Goal: Task Accomplishment & Management: Complete application form

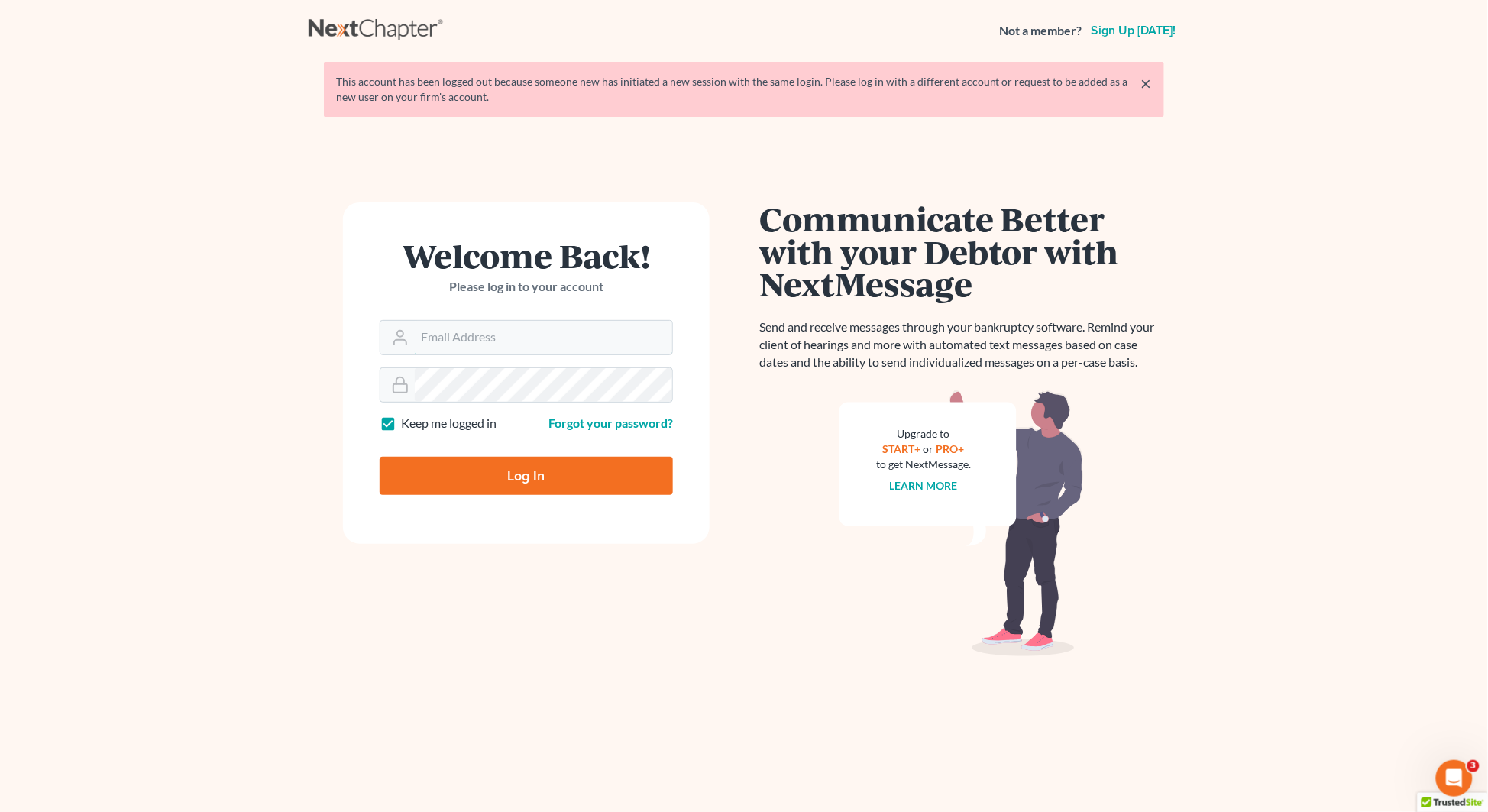
type input "[EMAIL_ADDRESS][DOMAIN_NAME]"
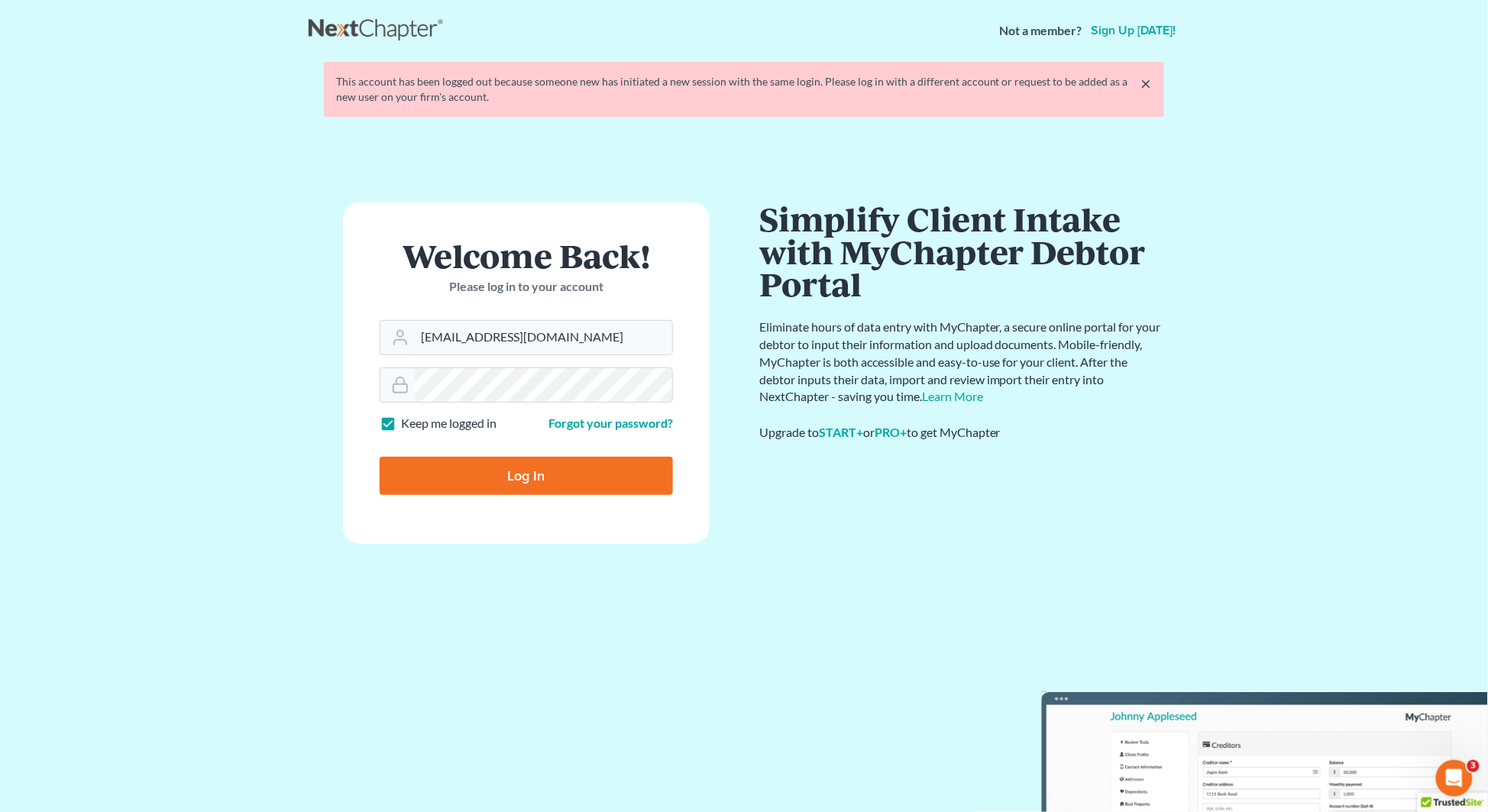
click at [577, 482] on input "Log In" at bounding box center [526, 475] width 293 height 39
type input "Thinking..."
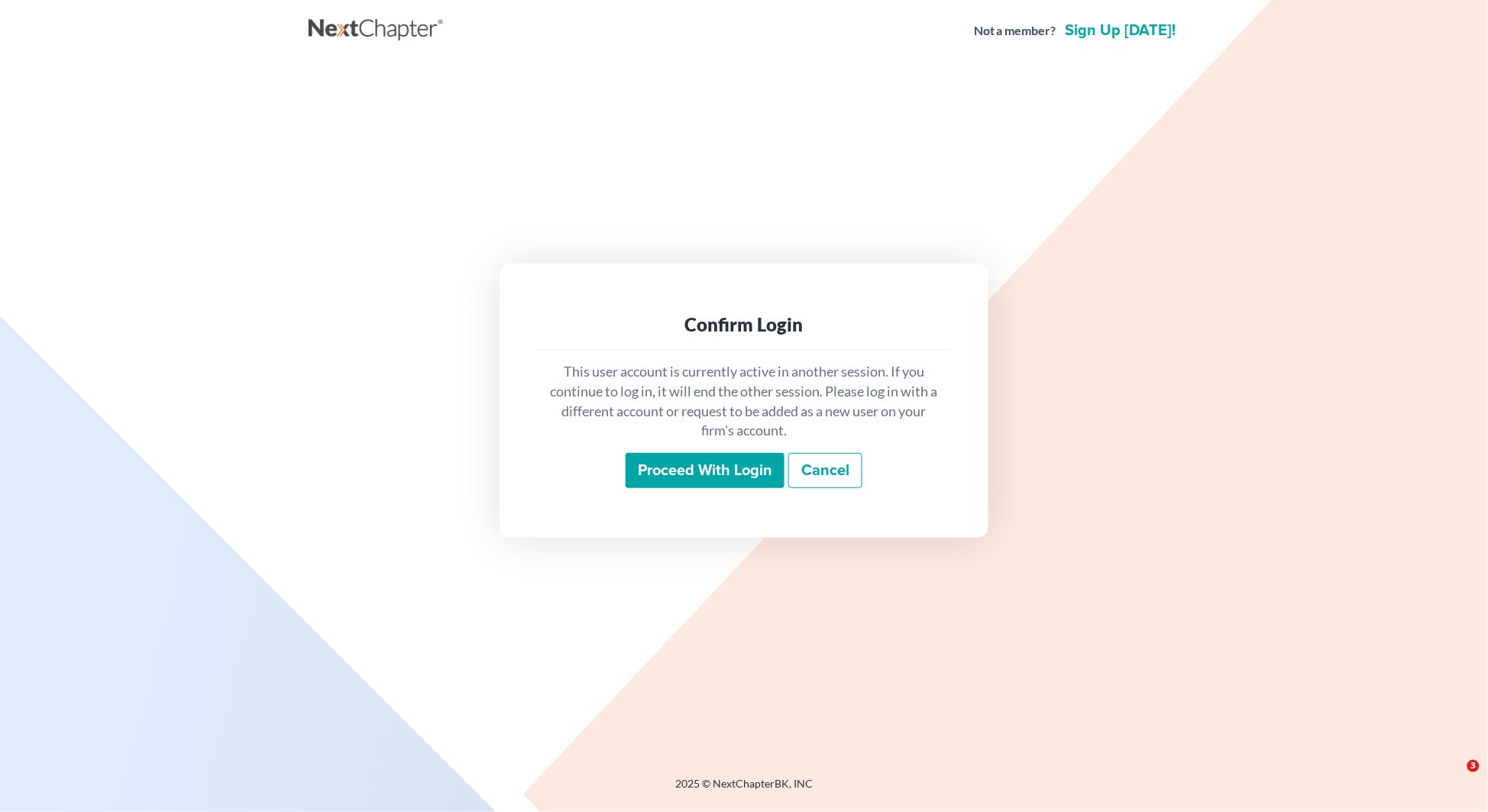
click at [735, 466] on input "Proceed with login" at bounding box center [705, 470] width 159 height 35
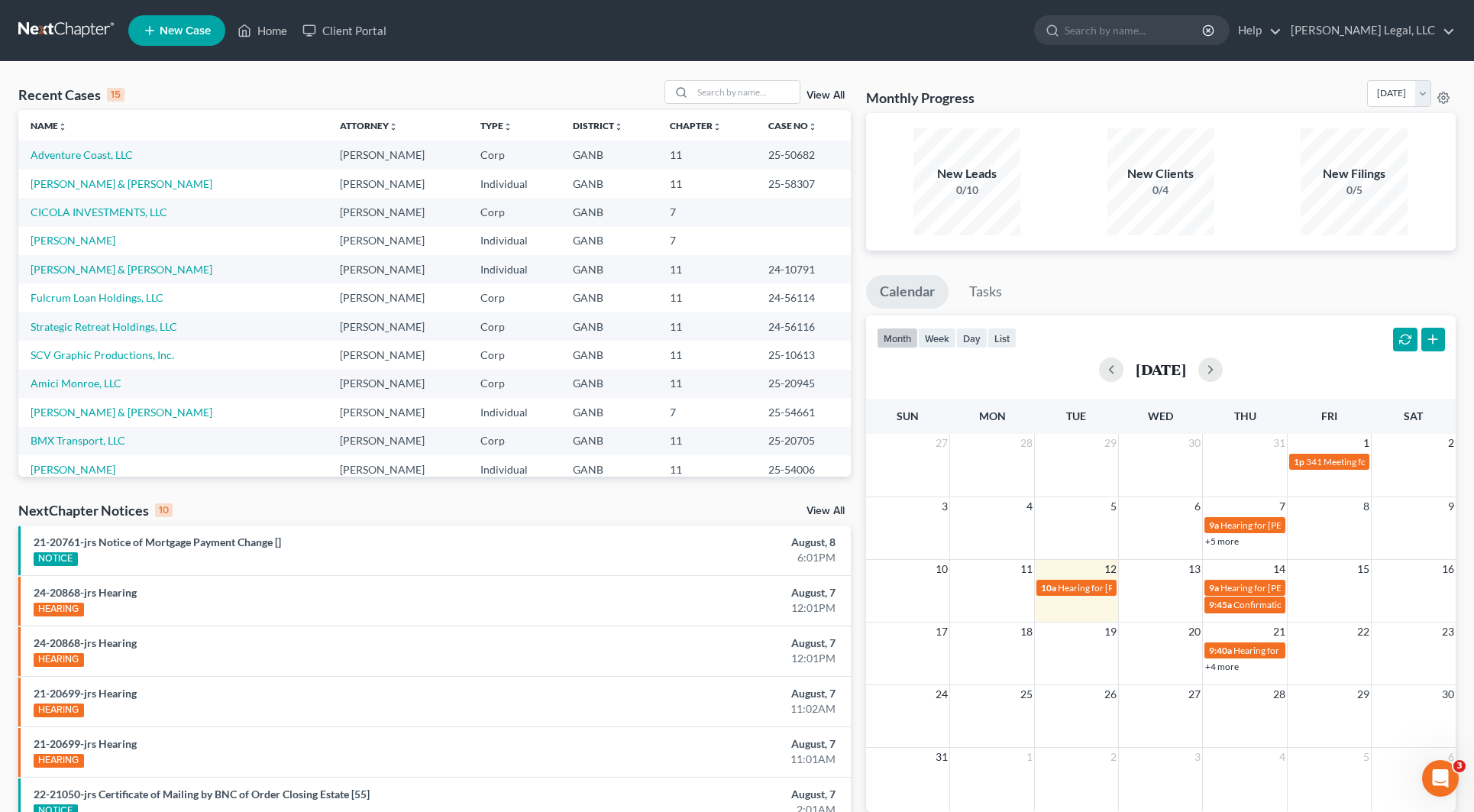
click at [93, 257] on td "Barnett, Andrea & Eddie" at bounding box center [172, 269] width 309 height 28
click at [93, 244] on link "[PERSON_NAME]" at bounding box center [72, 240] width 84 height 13
select select "10"
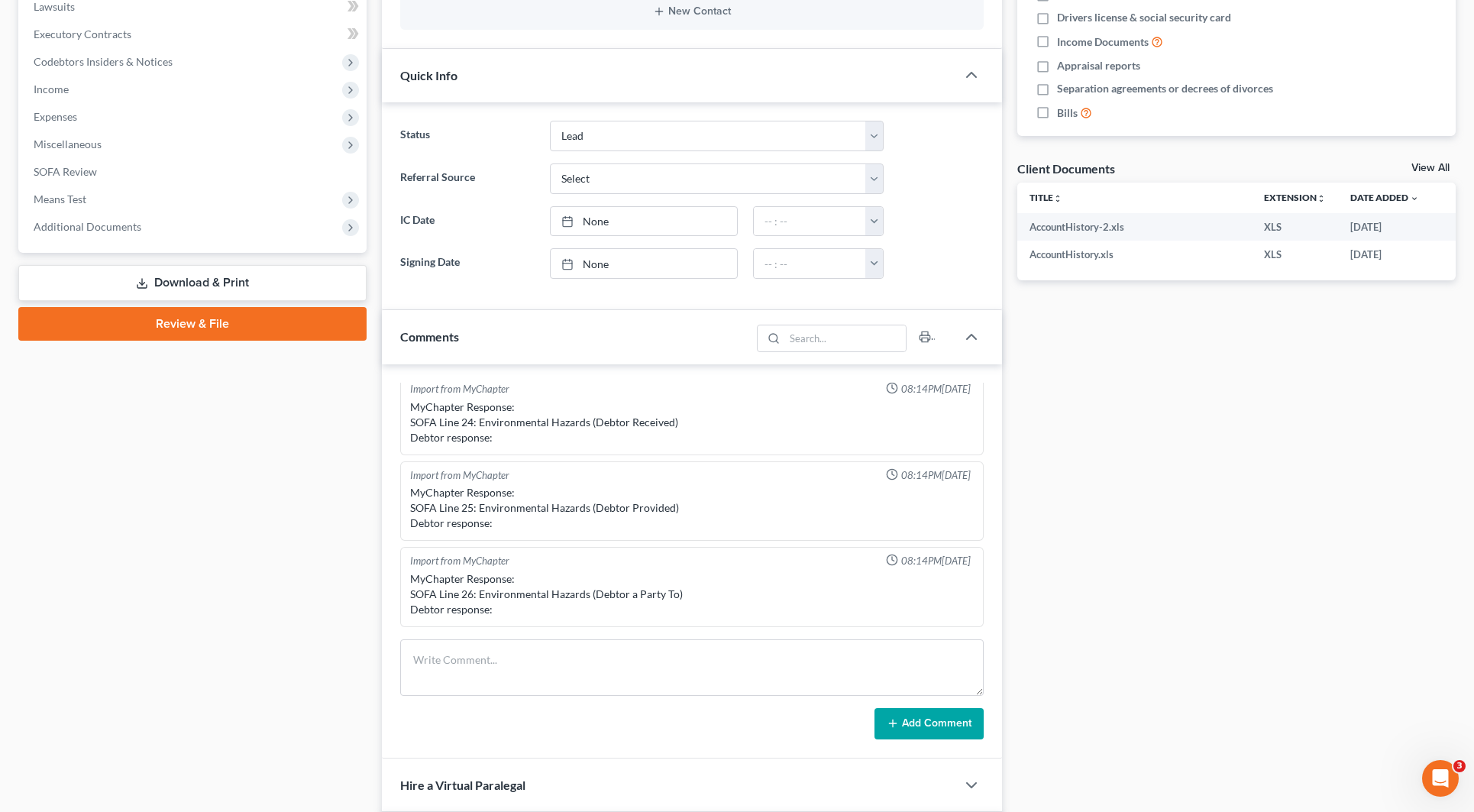
scroll to position [8, 0]
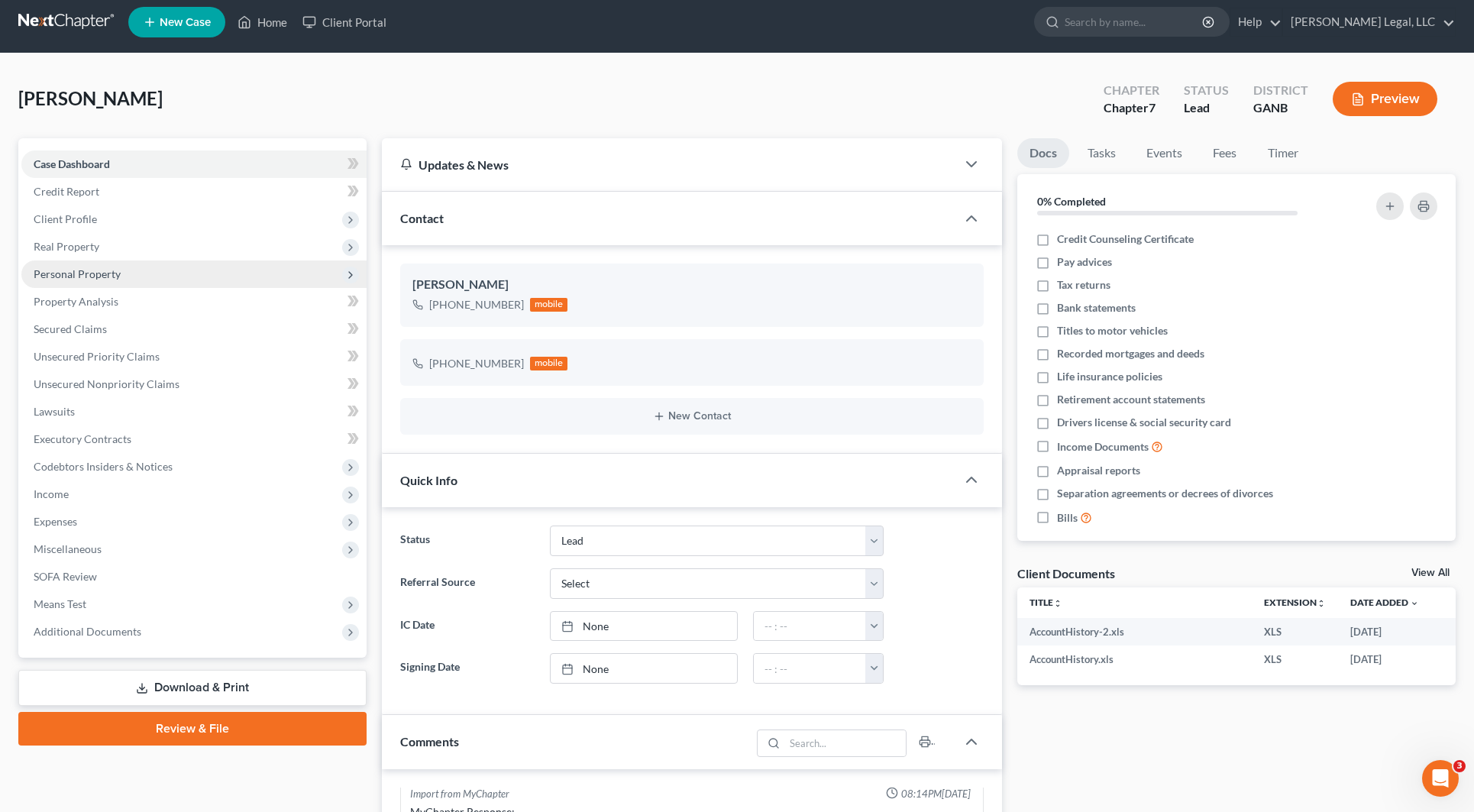
click at [98, 272] on span "Personal Property" at bounding box center [77, 274] width 87 height 13
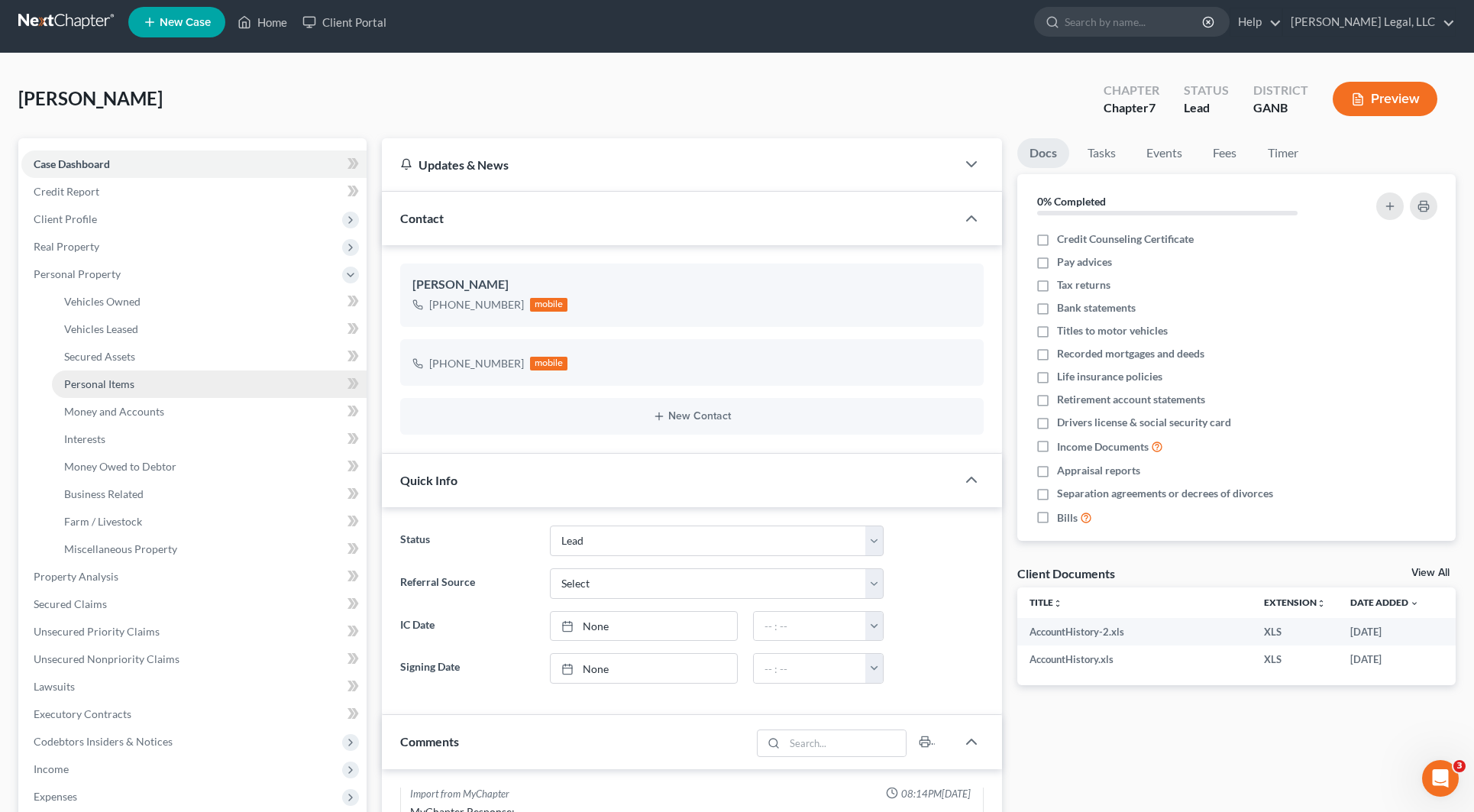
click at [161, 386] on link "Personal Items" at bounding box center [209, 384] width 315 height 28
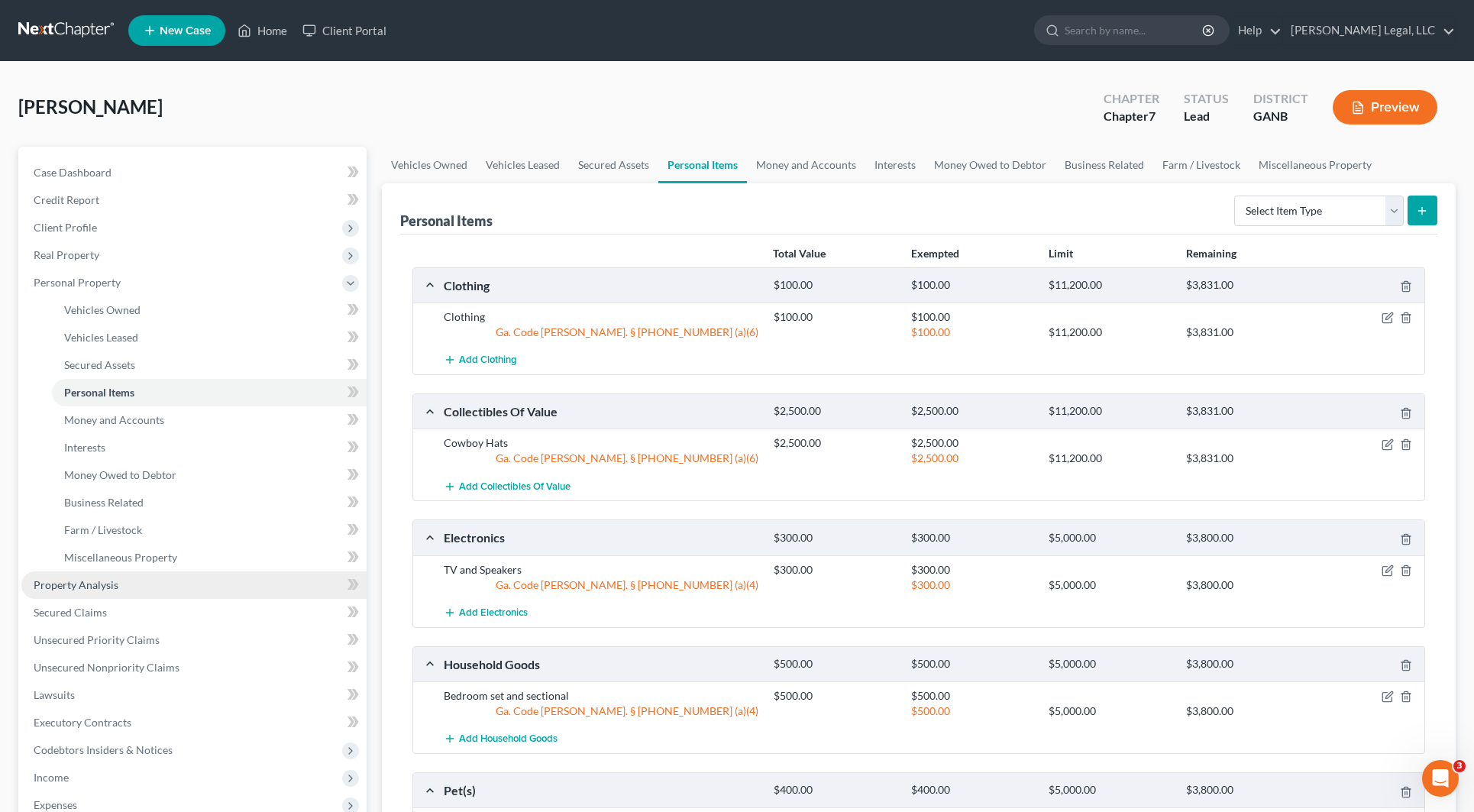
click at [128, 574] on link "Property Analysis" at bounding box center [193, 585] width 345 height 28
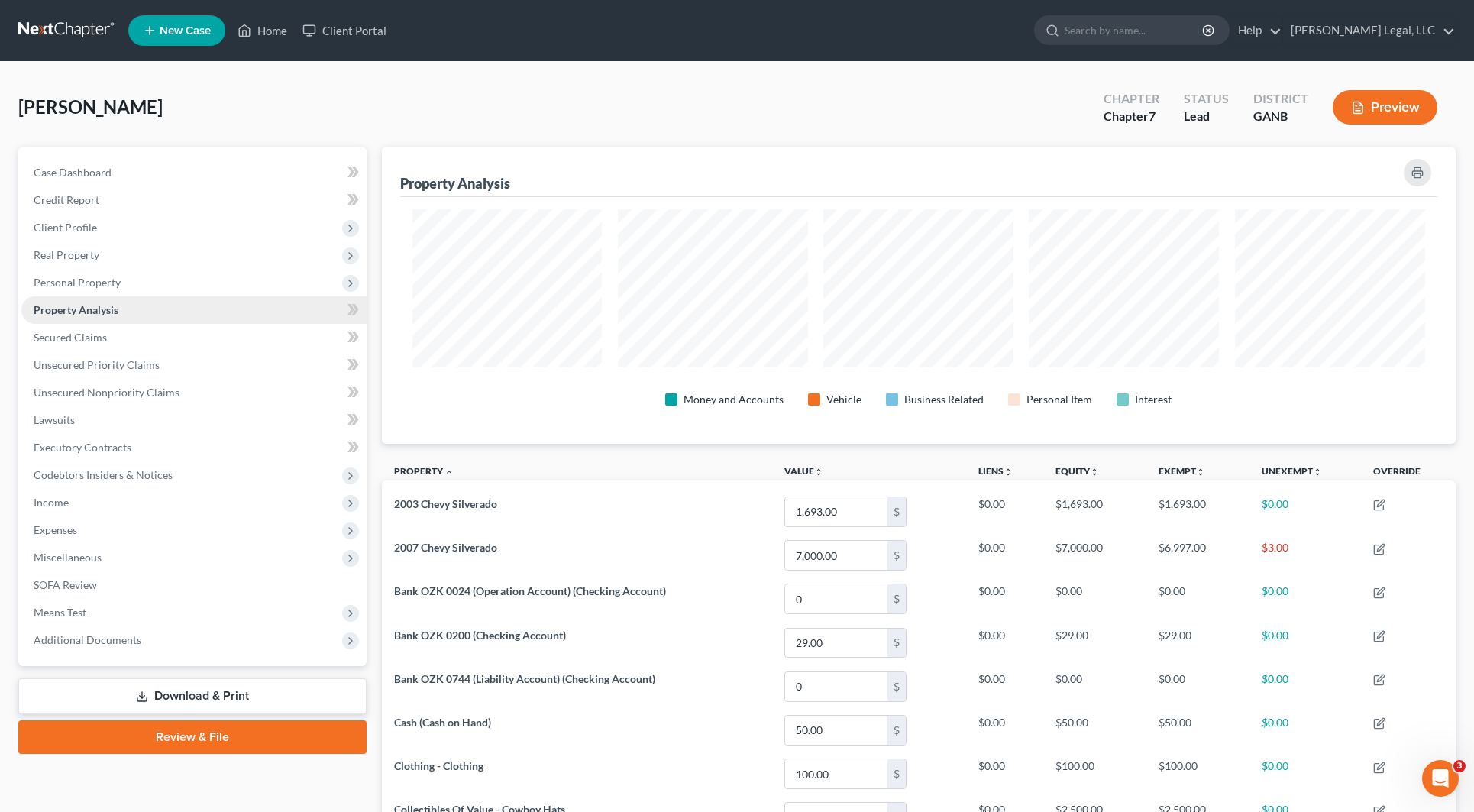
scroll to position [297, 1073]
click at [111, 285] on span "Personal Property" at bounding box center [77, 282] width 87 height 13
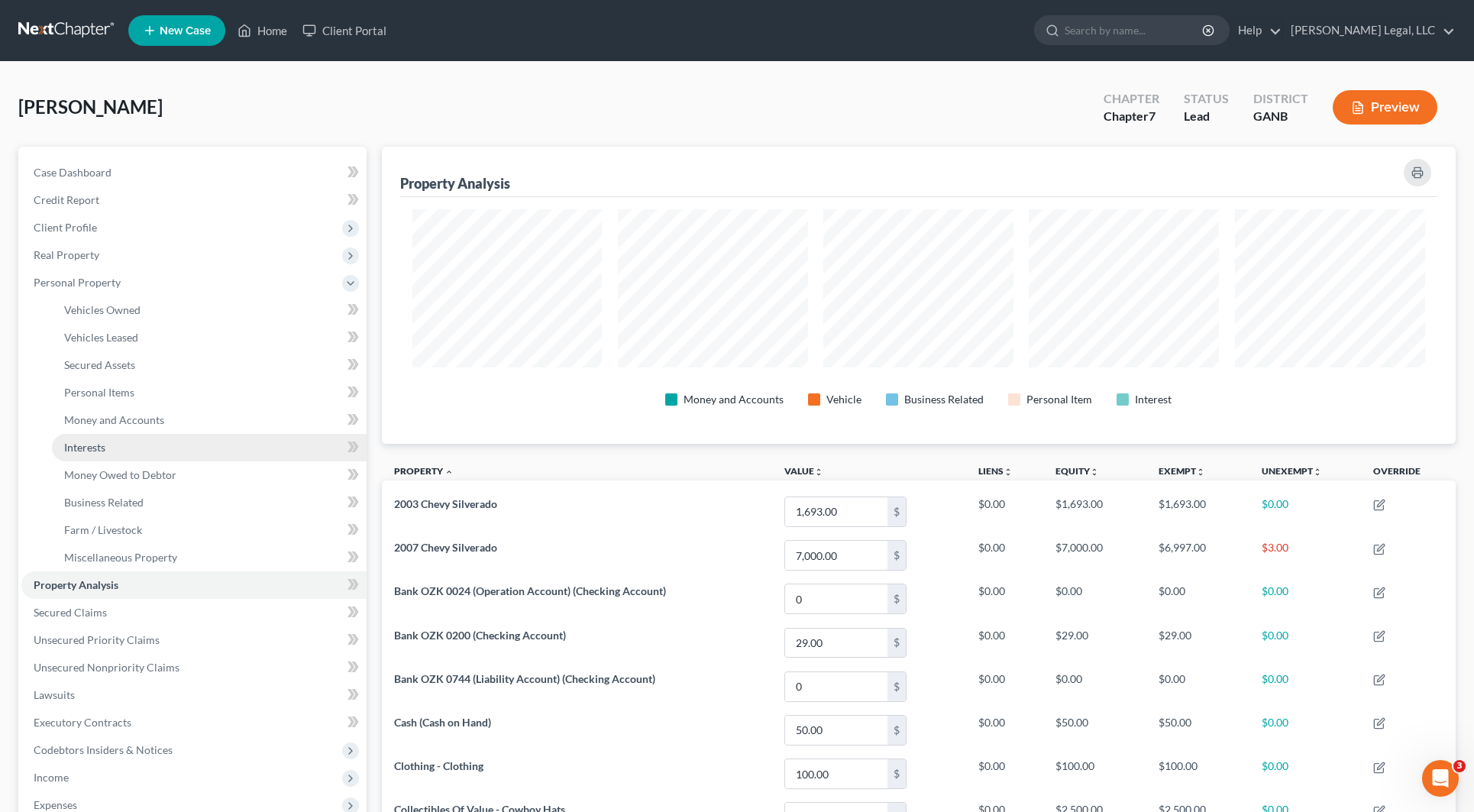
click at [143, 441] on link "Interests" at bounding box center [209, 447] width 315 height 28
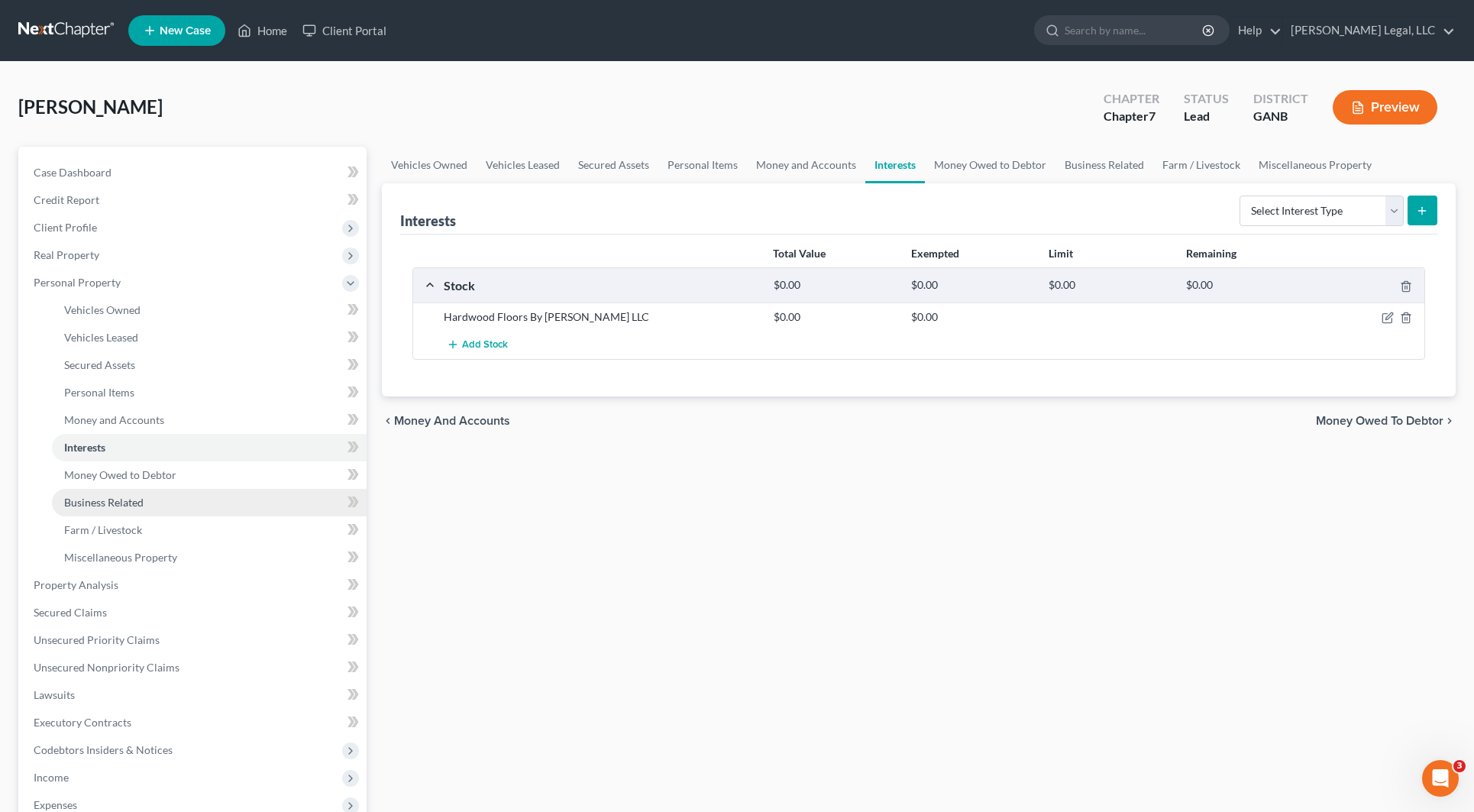
click at [143, 508] on link "Business Related" at bounding box center [209, 502] width 315 height 28
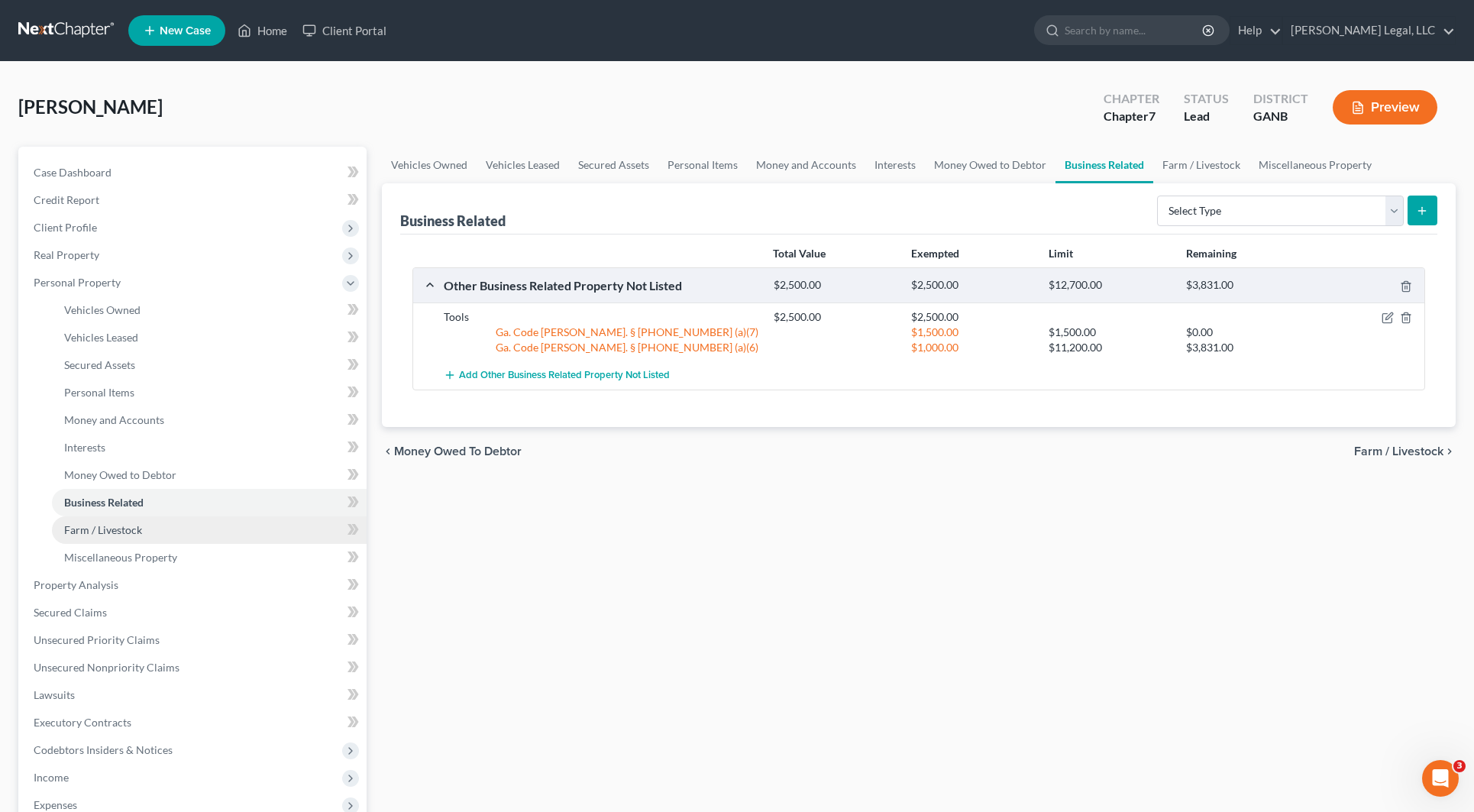
click at [141, 535] on link "Farm / Livestock" at bounding box center [209, 530] width 315 height 28
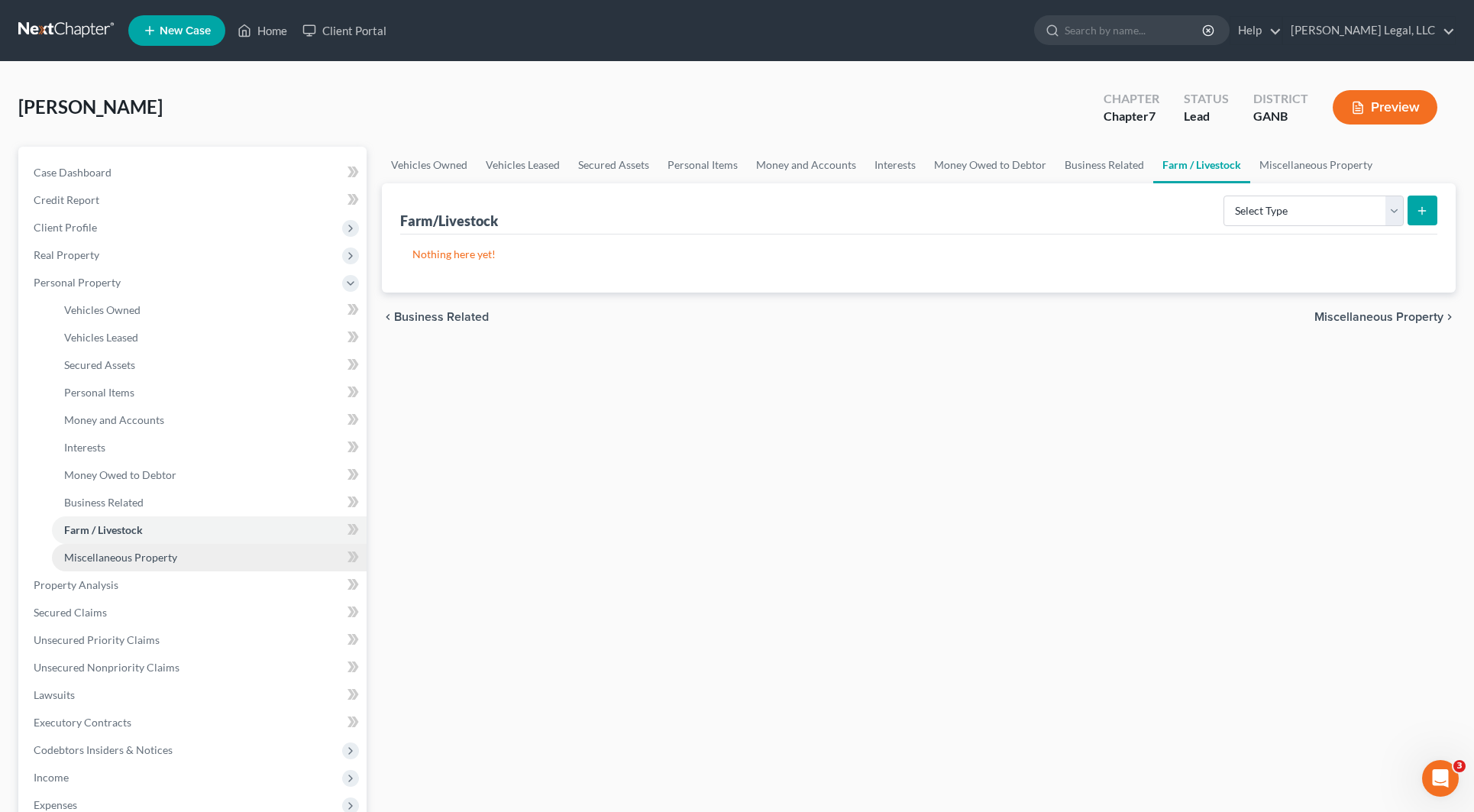
click at [143, 559] on span "Miscellaneous Property" at bounding box center [120, 557] width 113 height 13
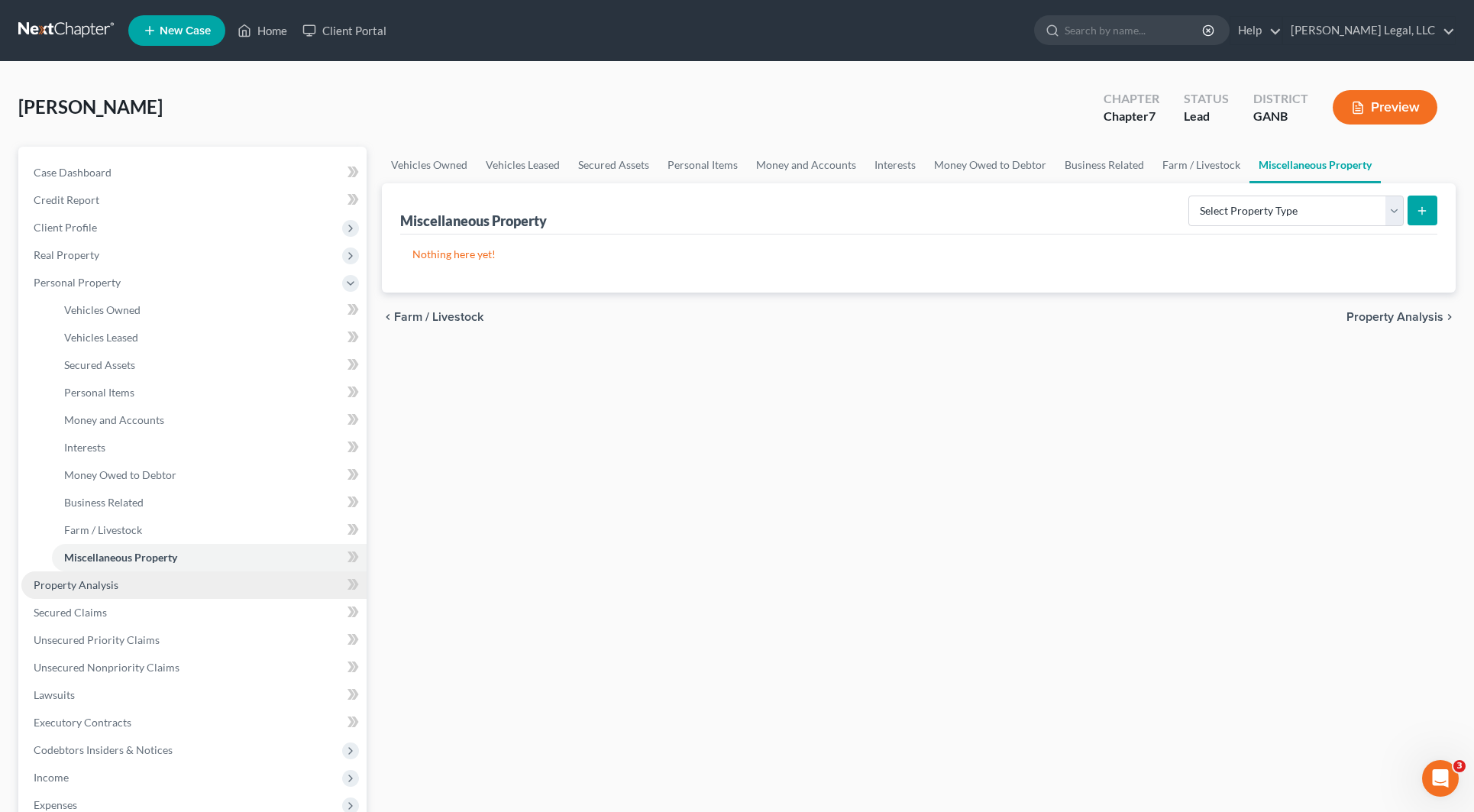
click at [128, 585] on link "Property Analysis" at bounding box center [193, 585] width 345 height 28
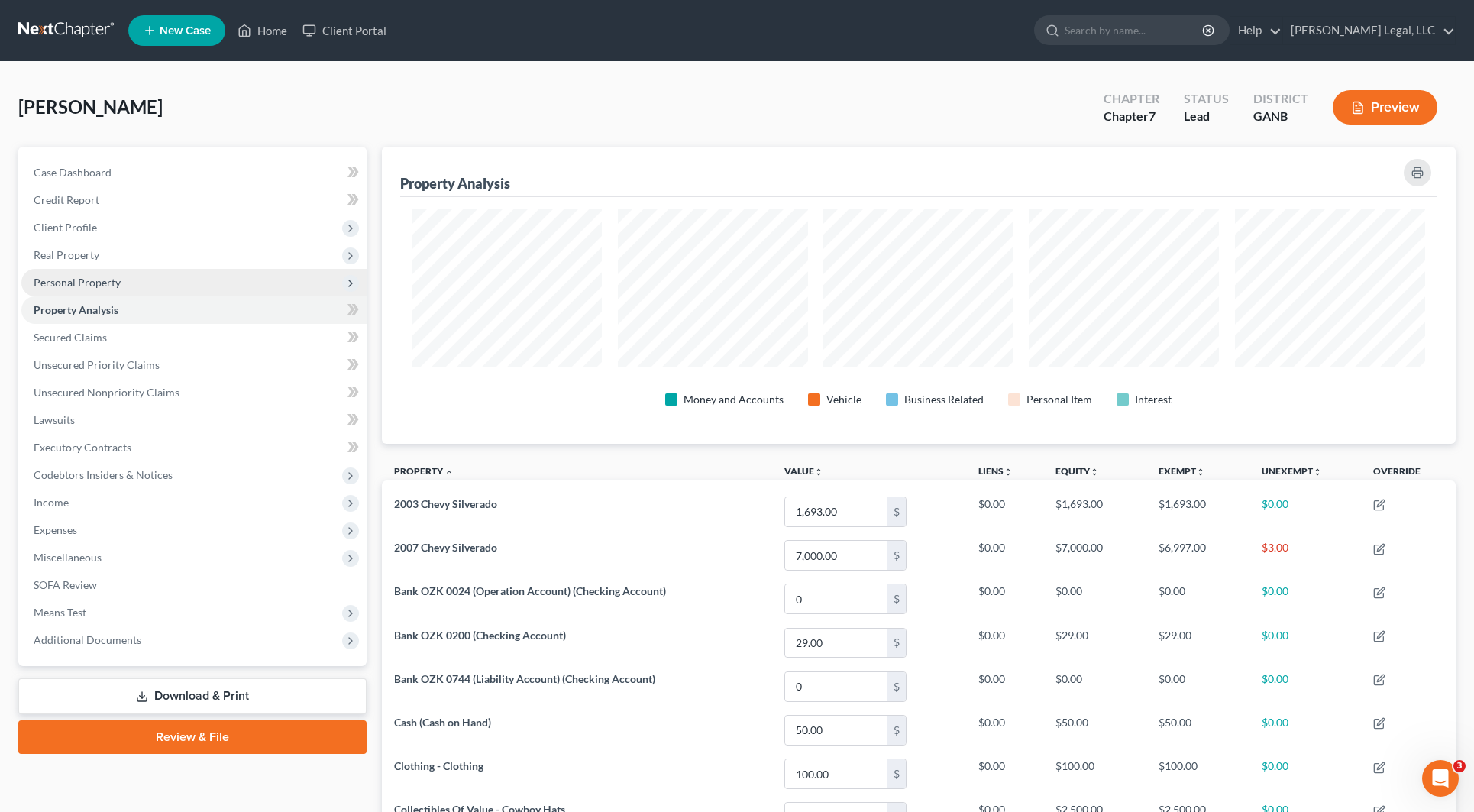
click at [128, 277] on span "Personal Property" at bounding box center [193, 283] width 345 height 28
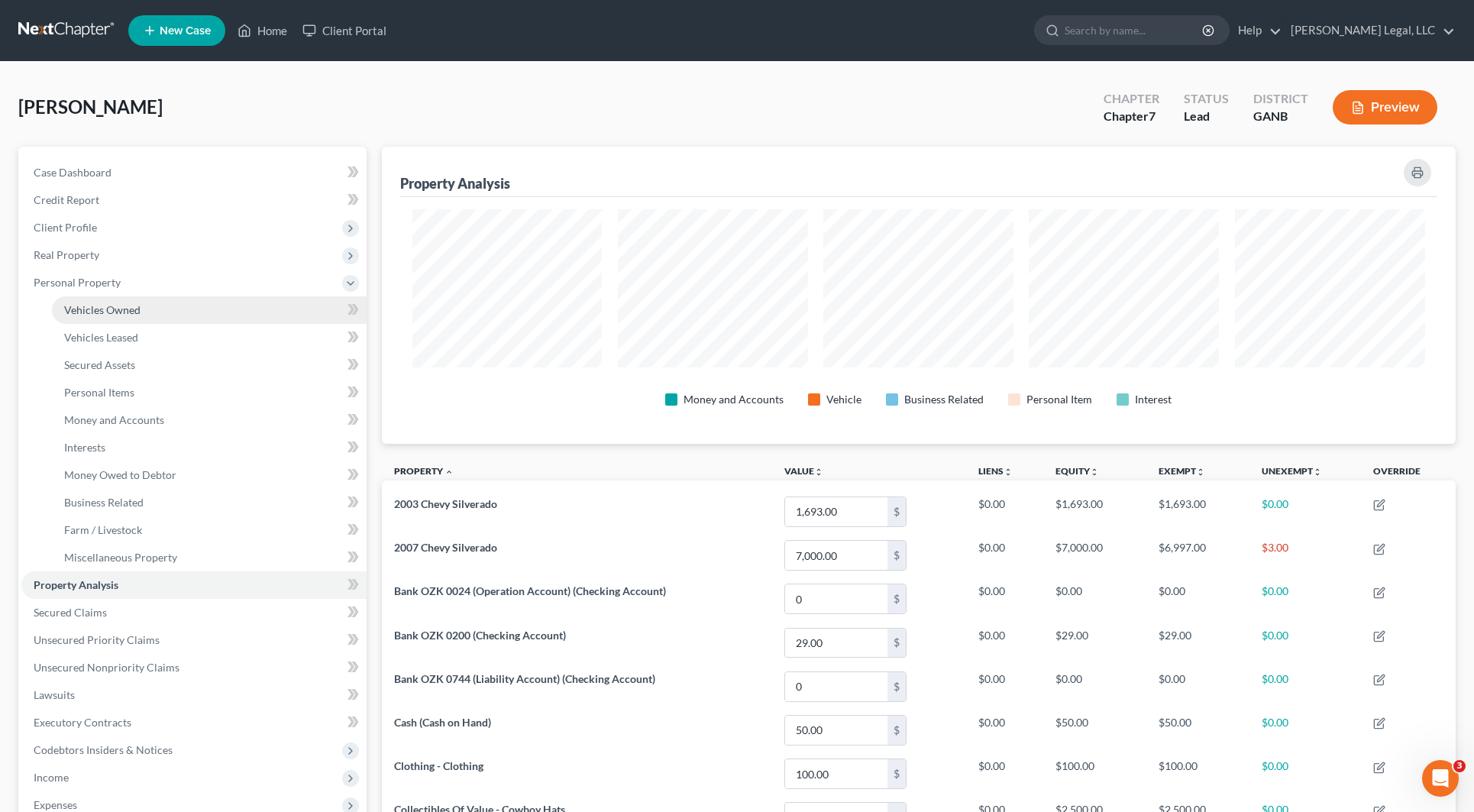
click at [140, 317] on link "Vehicles Owned" at bounding box center [209, 311] width 315 height 28
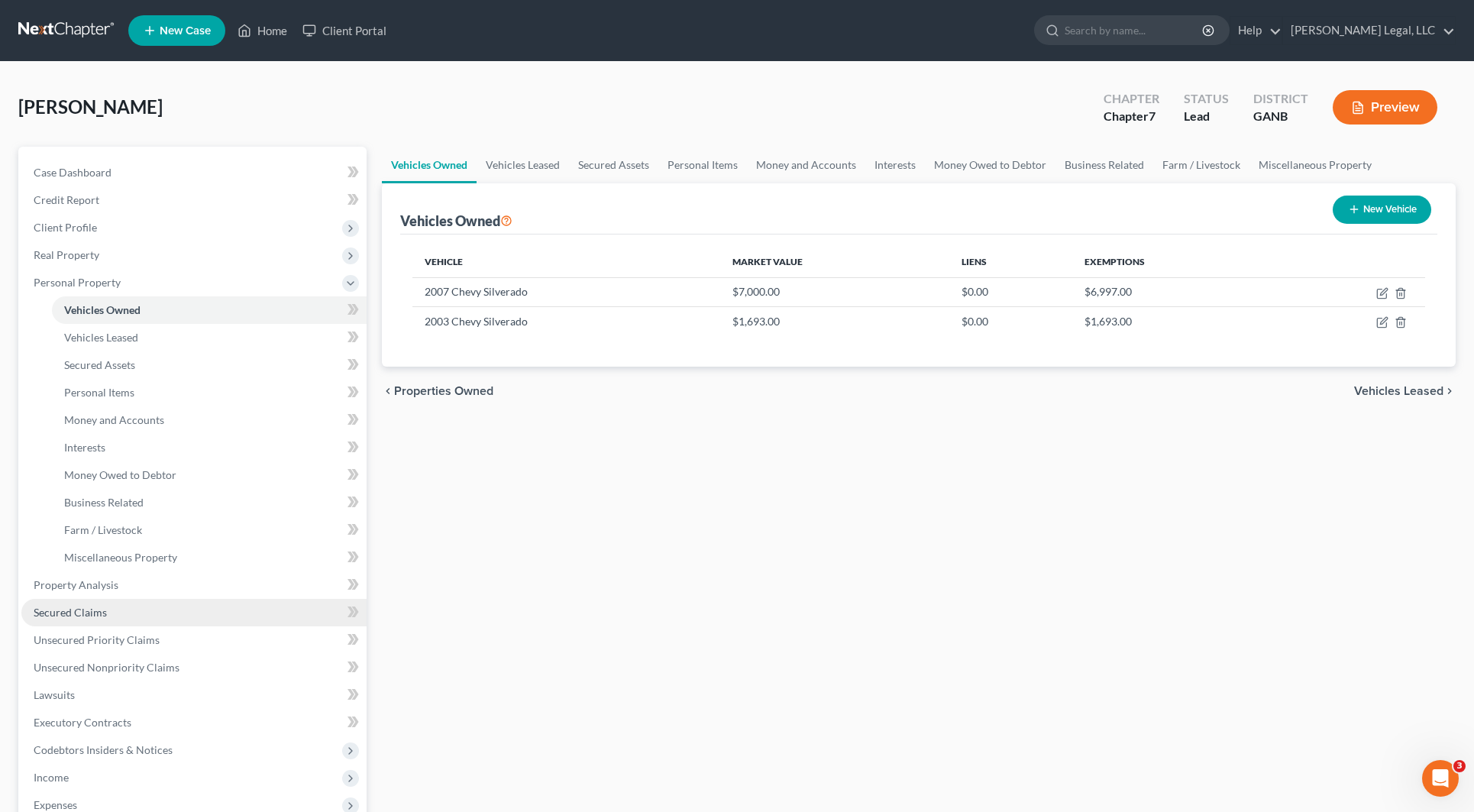
click at [146, 605] on link "Secured Claims" at bounding box center [193, 613] width 345 height 28
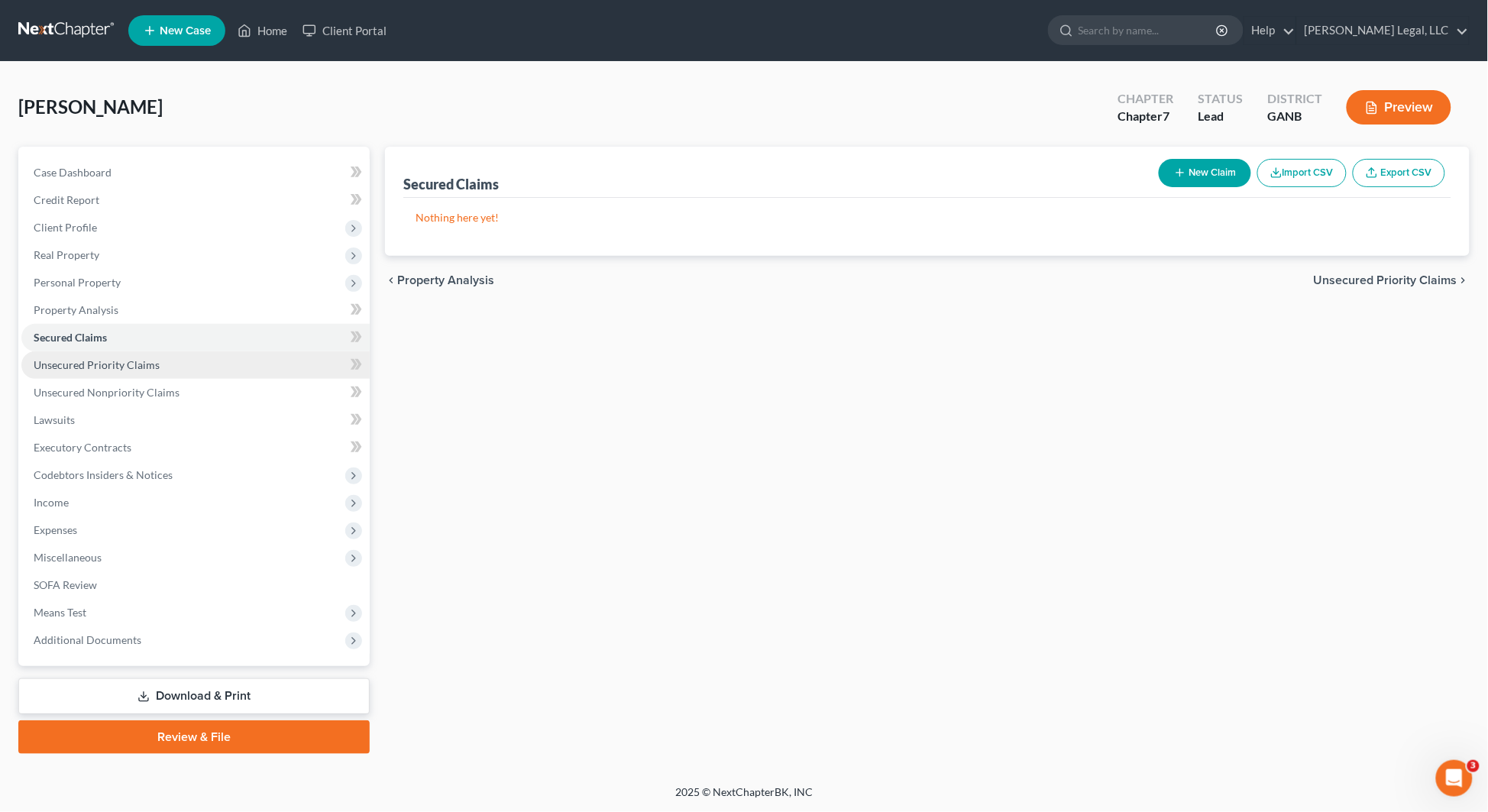
click at [140, 364] on span "Unsecured Priority Claims" at bounding box center [97, 365] width 126 height 13
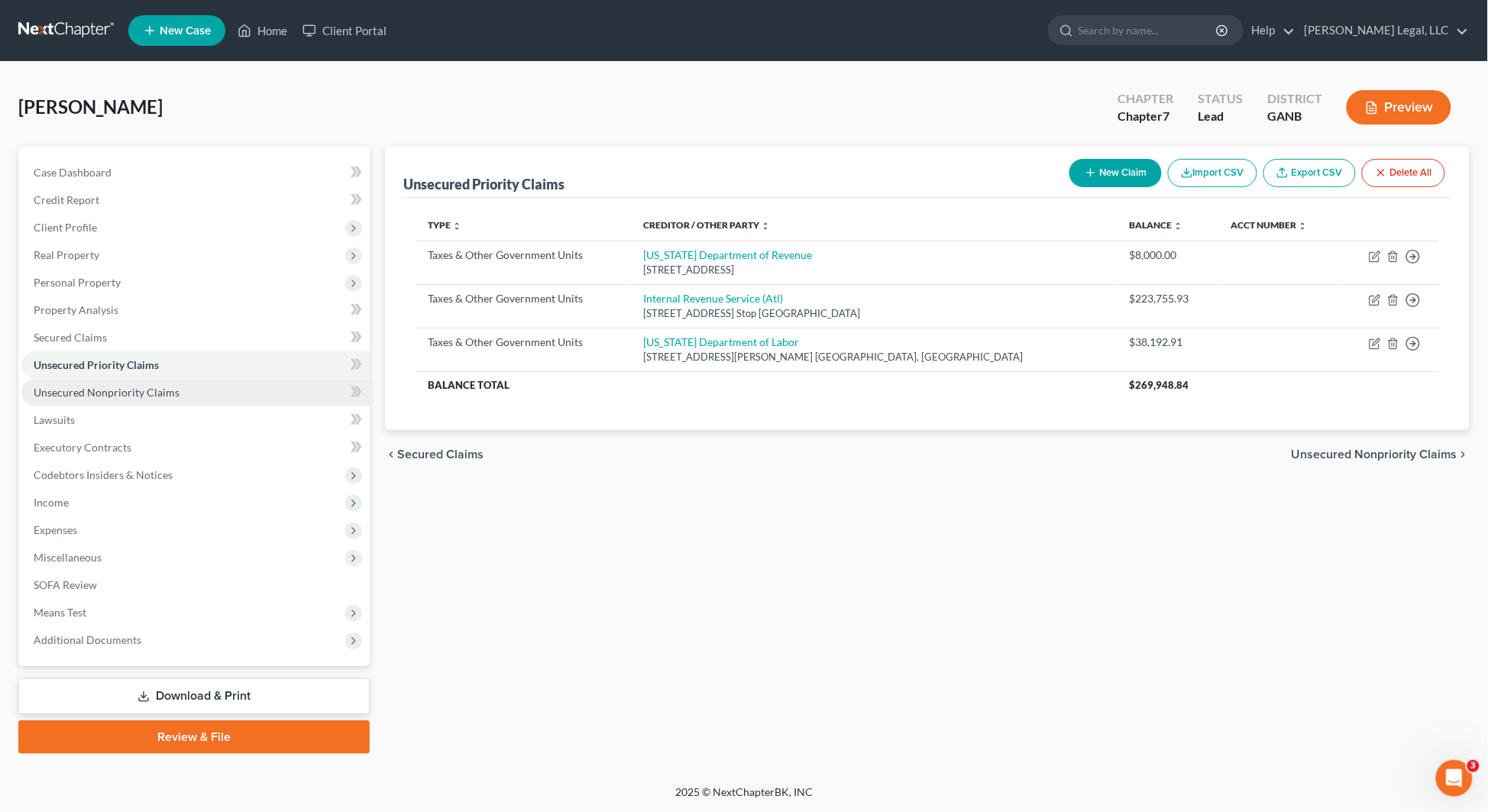
click at [153, 398] on link "Unsecured Nonpriority Claims" at bounding box center [195, 392] width 348 height 28
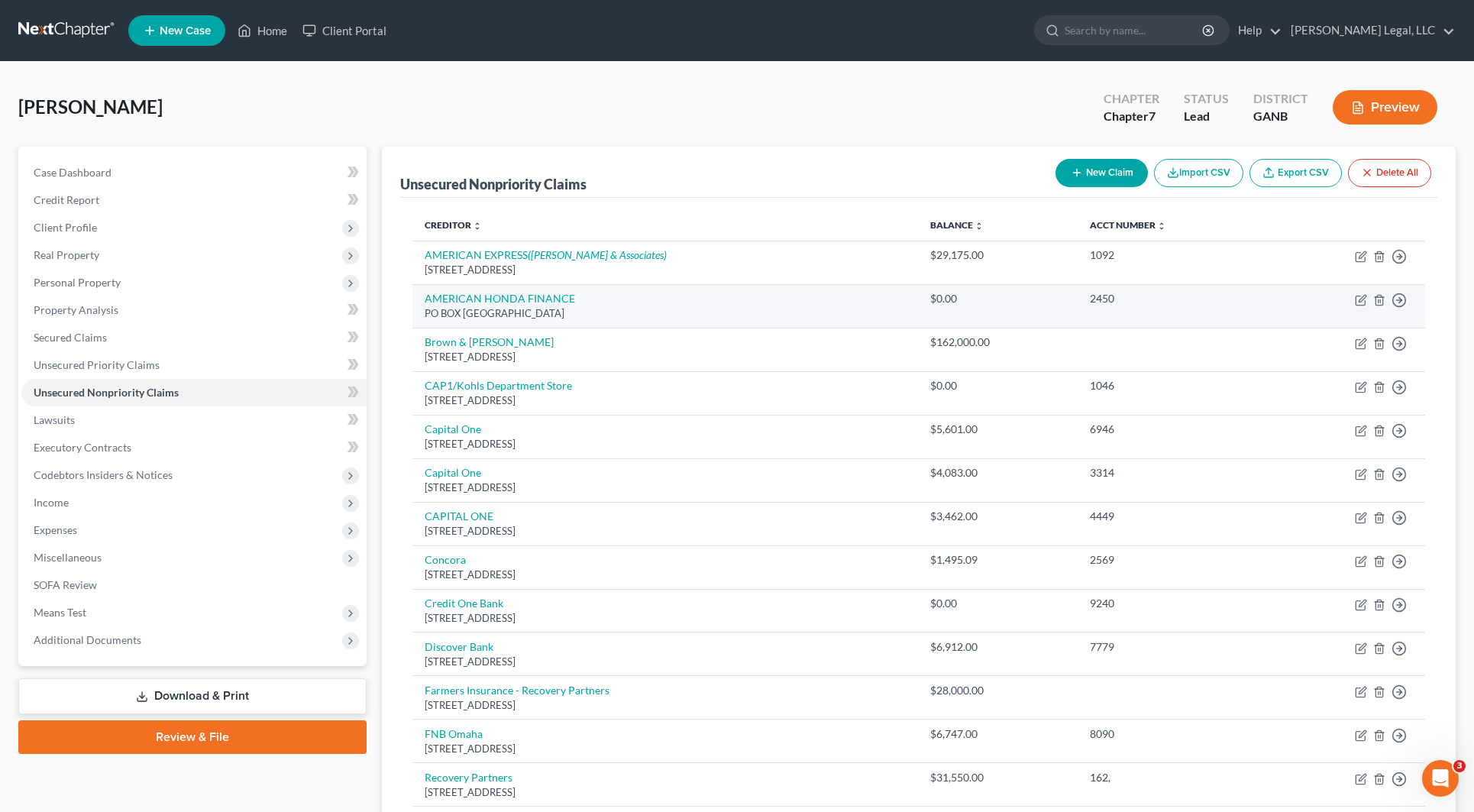
click at [682, 299] on td "AMERICAN HONDA FINANCE PO BOX 997503, Sacramento, CA 95899" at bounding box center [664, 306] width 506 height 43
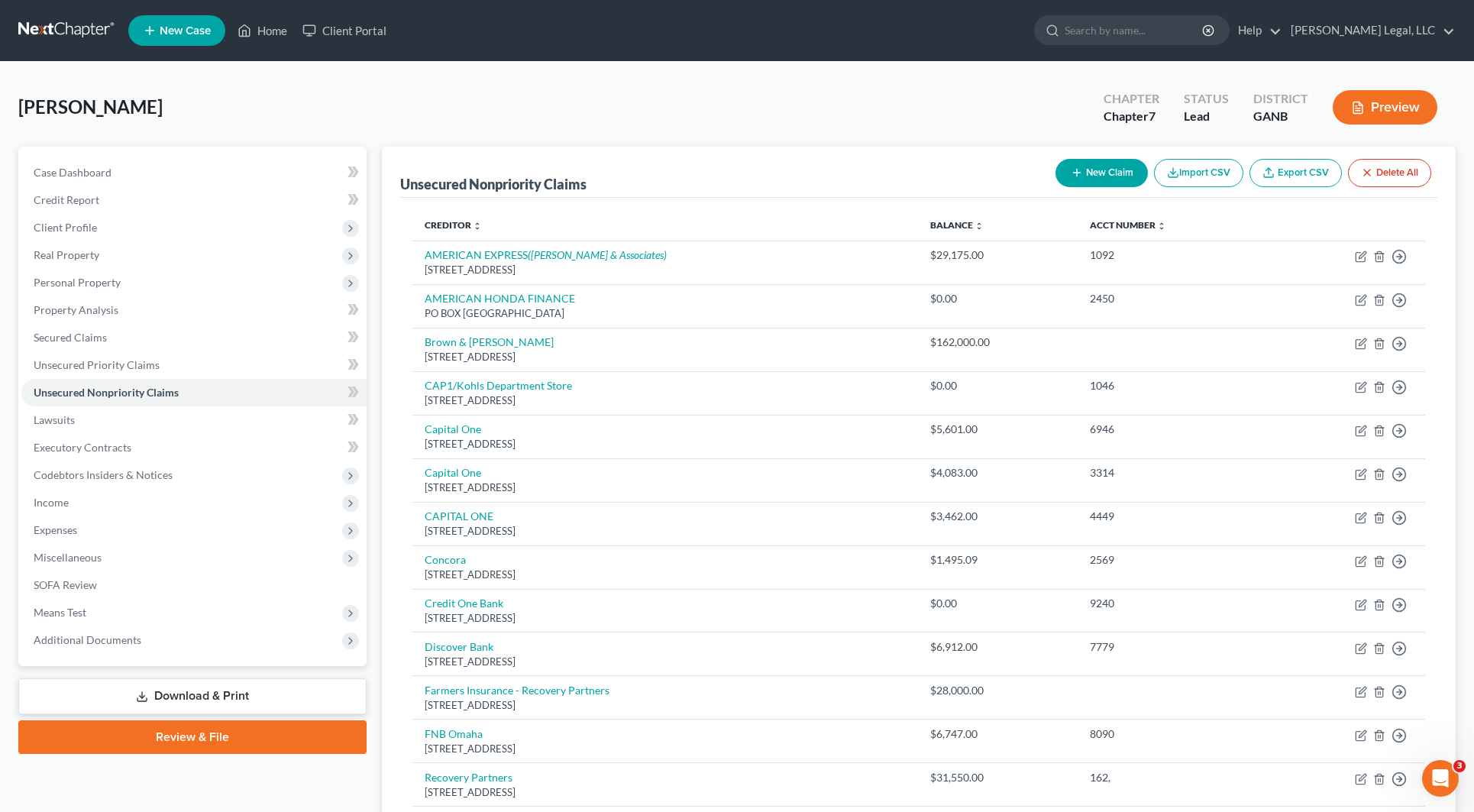
click at [677, 37] on ul "New Case Home Client Portal - No Result - See all results Or Press Enter... Hel…" at bounding box center [792, 30] width 1327 height 39
click at [1351, 102] on icon "button" at bounding box center [1358, 107] width 14 height 14
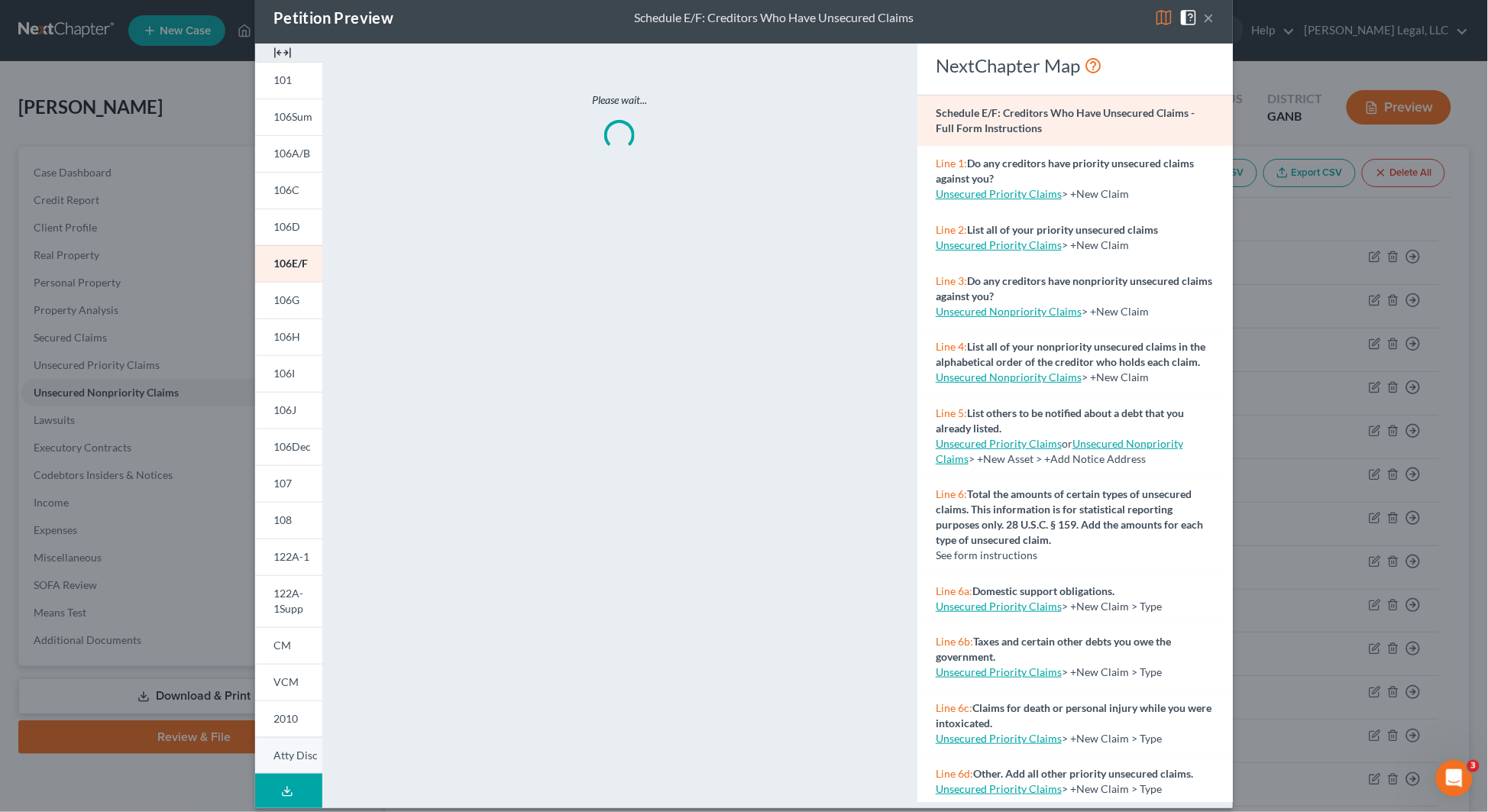
scroll to position [40, 0]
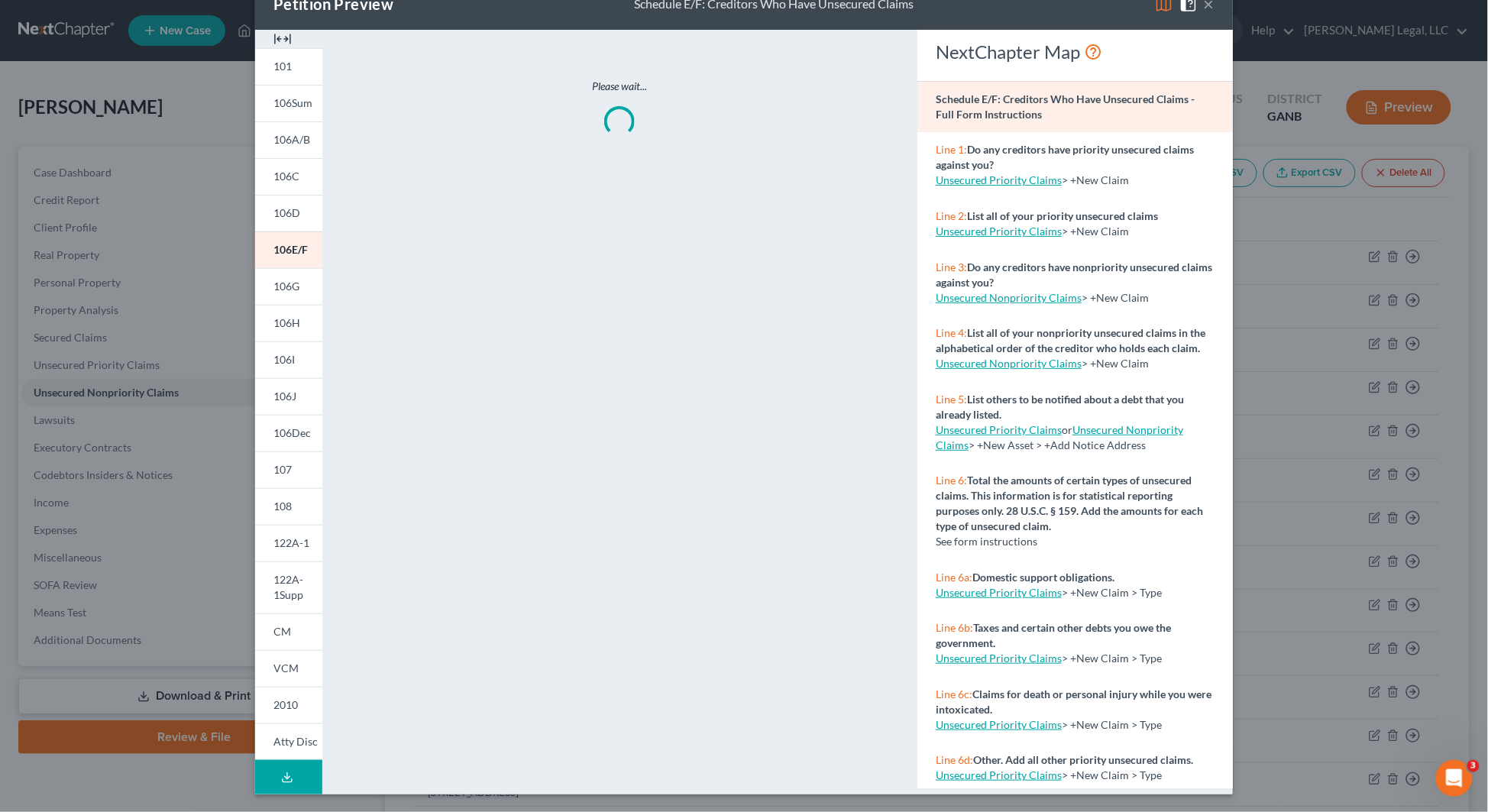
click at [281, 771] on icon at bounding box center [287, 777] width 12 height 12
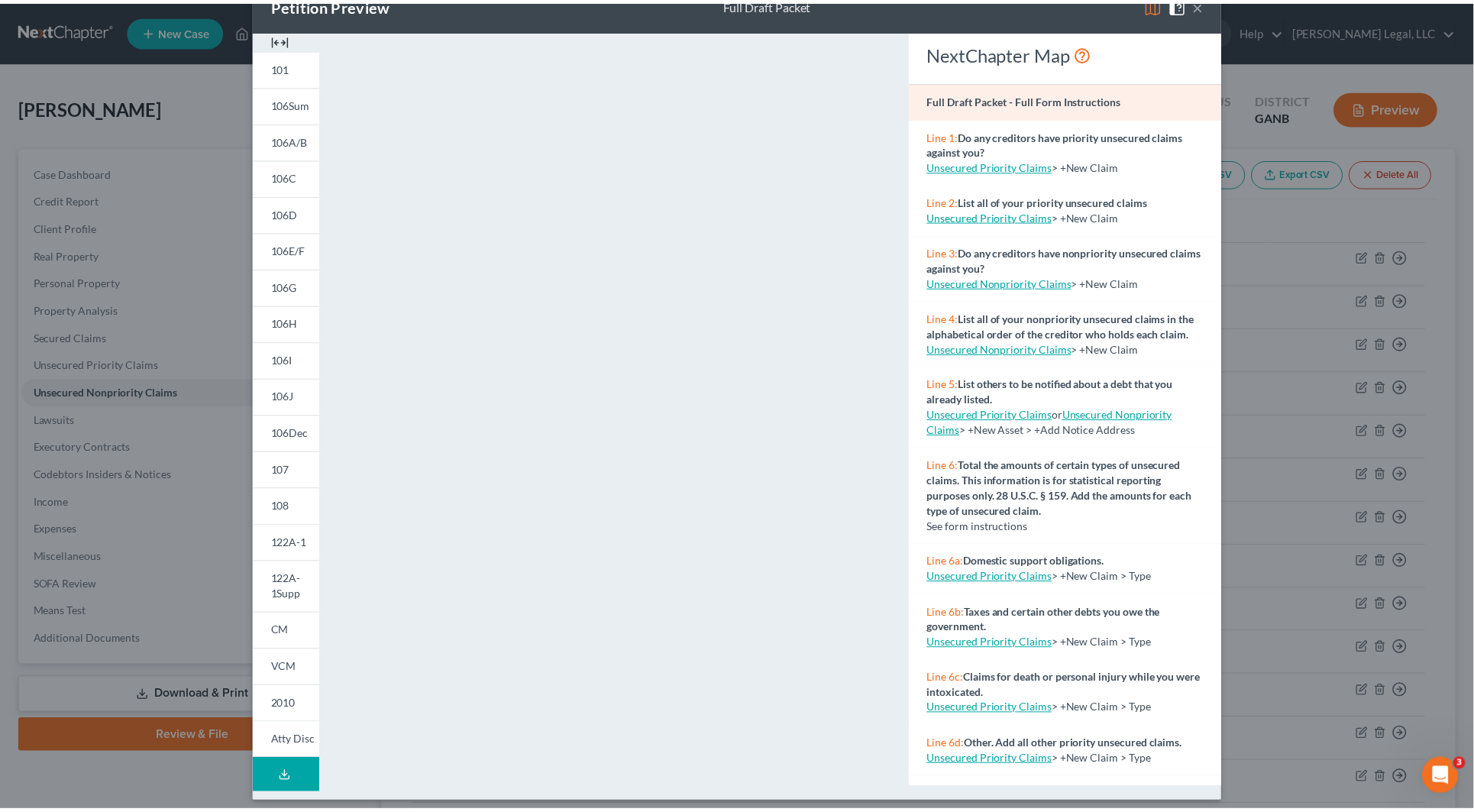
scroll to position [0, 0]
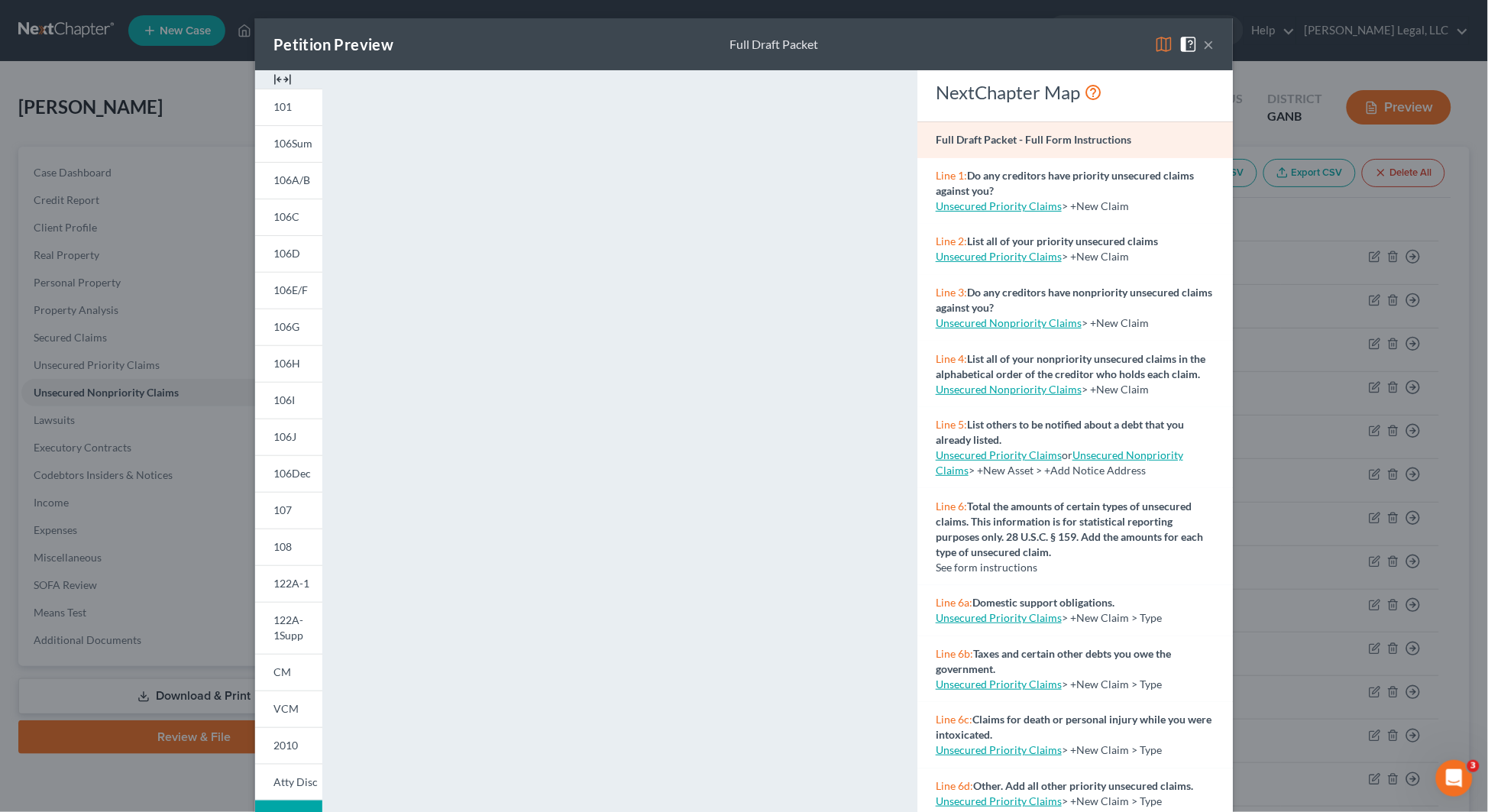
click at [1195, 43] on span at bounding box center [1191, 43] width 25 height 13
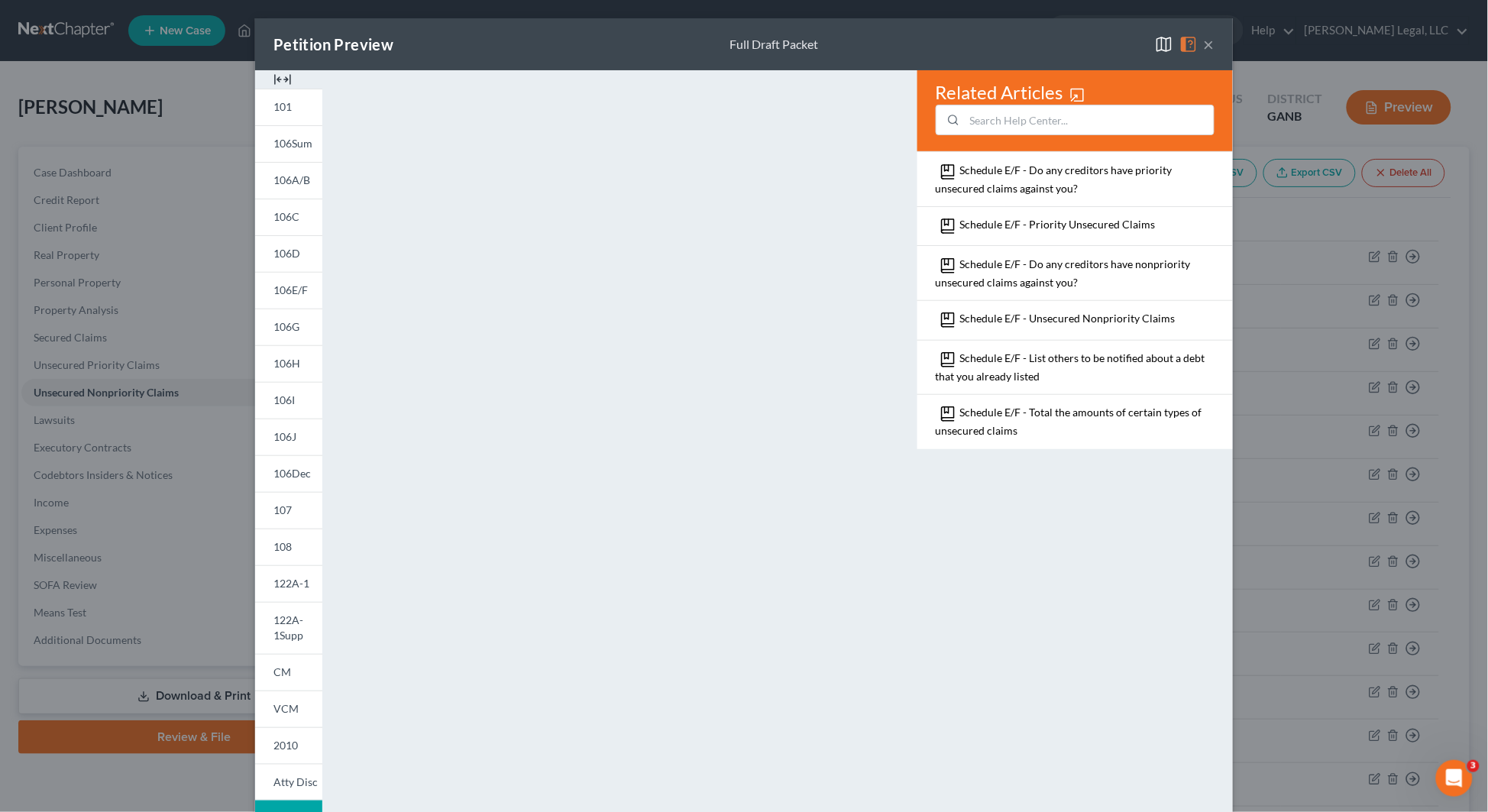
click at [1209, 42] on div "Petition Preview Full Draft Packet ×" at bounding box center [743, 43] width 978 height 52
click at [1194, 39] on span at bounding box center [1191, 43] width 25 height 13
click at [1204, 36] on button "×" at bounding box center [1209, 44] width 11 height 18
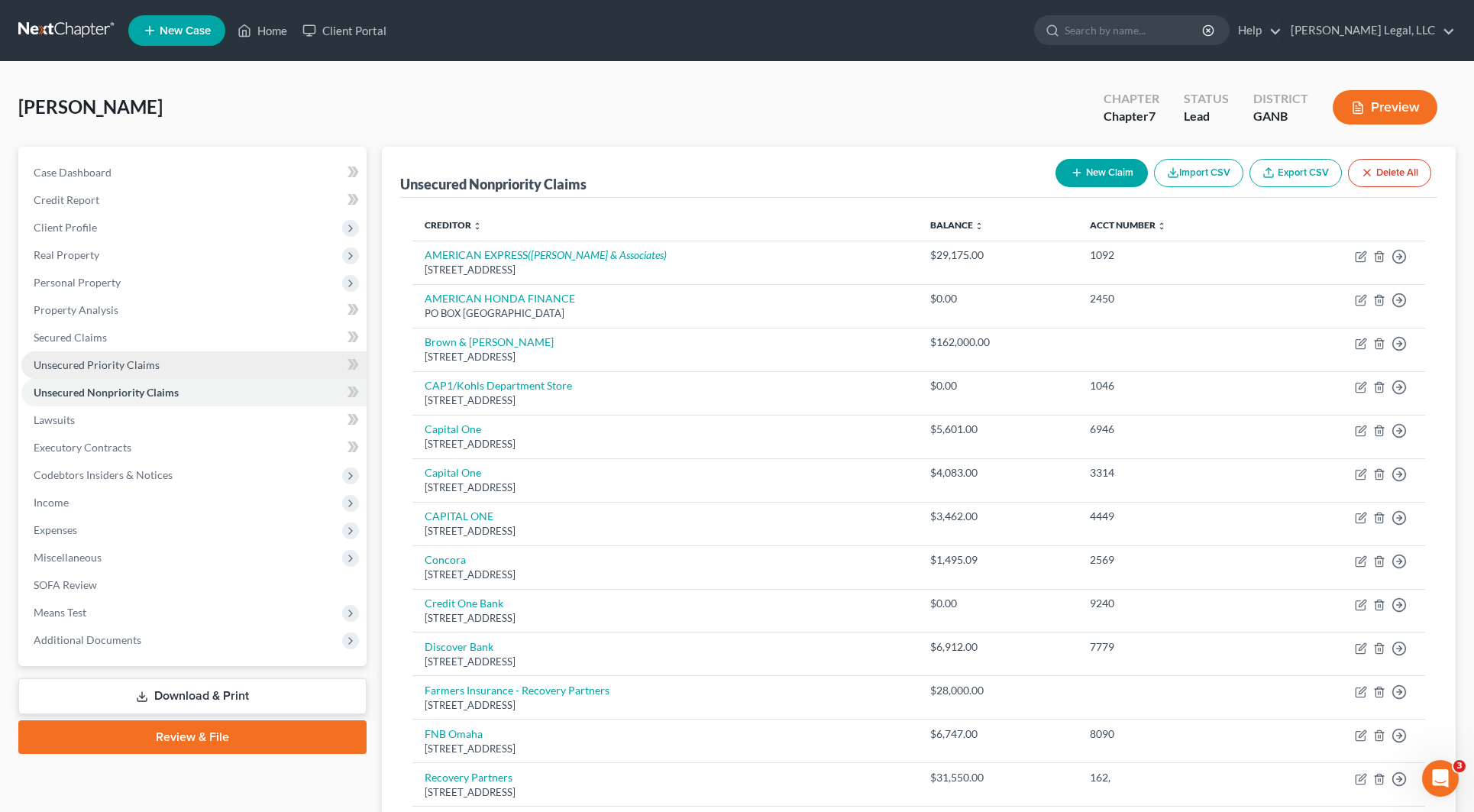
click at [136, 361] on span "Unsecured Priority Claims" at bounding box center [97, 365] width 126 height 13
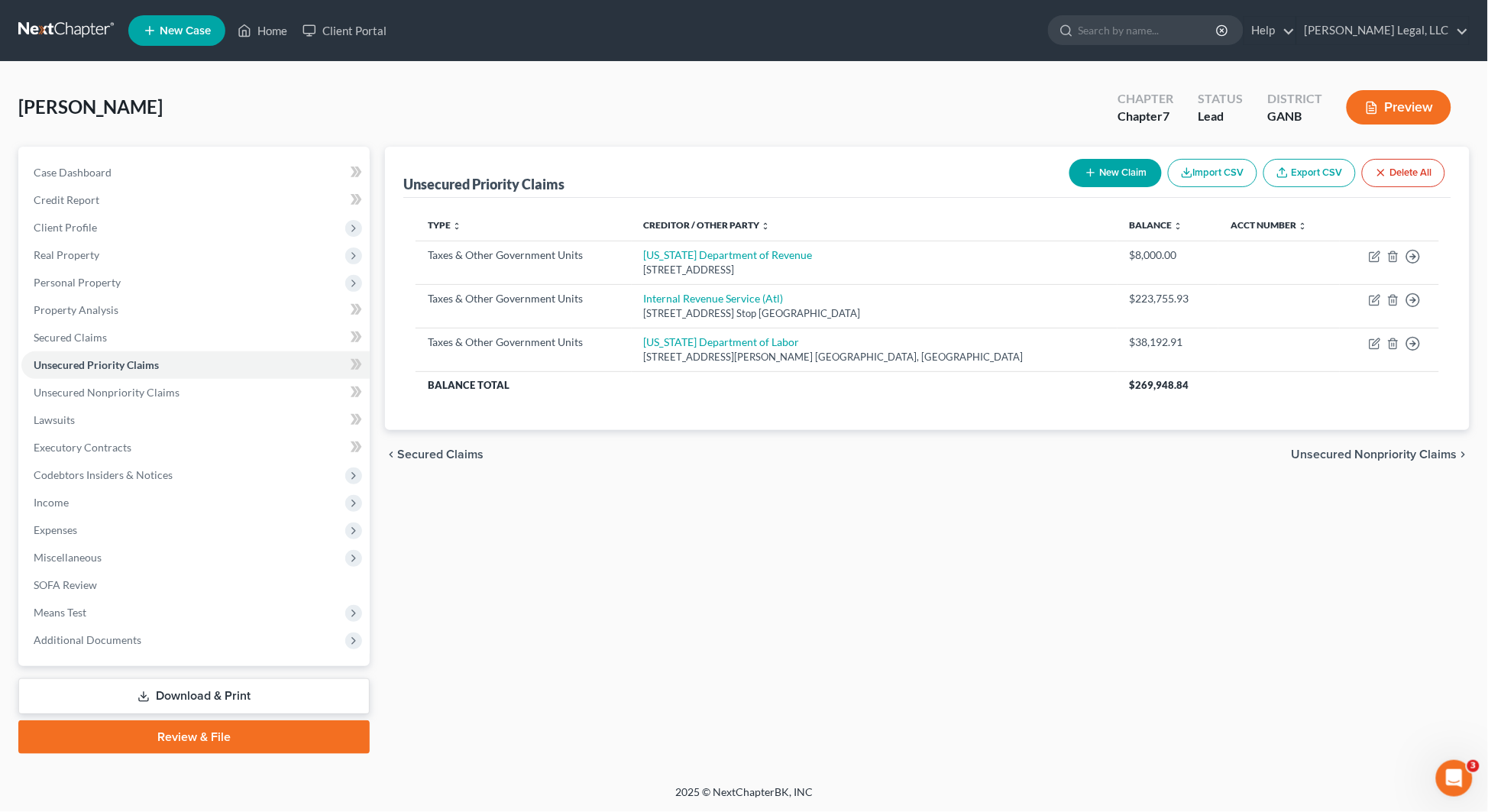
click at [733, 70] on div "Contreras, Adrian Upgraded Chapter Chapter 7 Status Lead District GANB Preview …" at bounding box center [744, 423] width 1488 height 723
click at [80, 188] on link "Credit Report" at bounding box center [195, 200] width 348 height 28
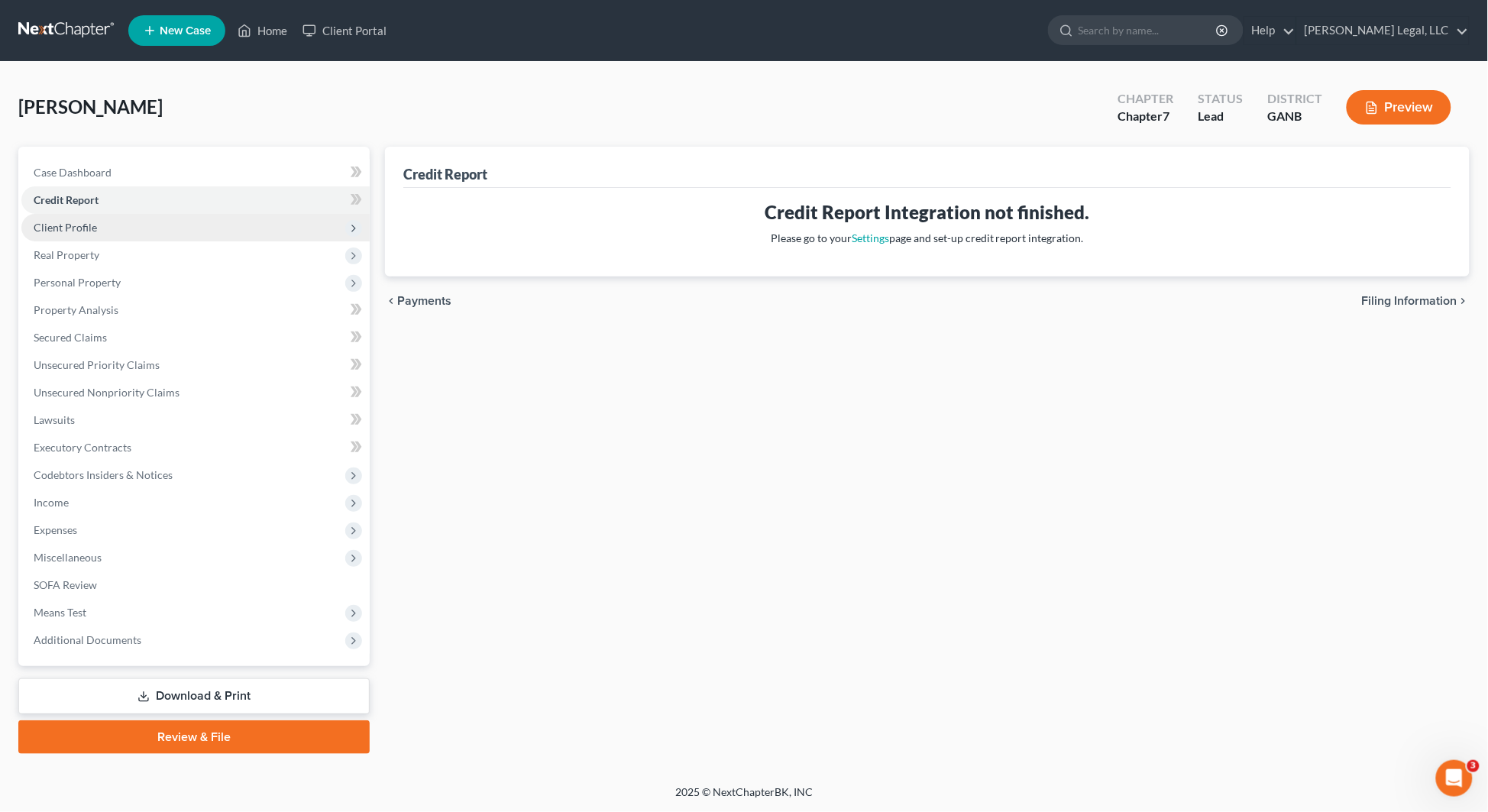
click at [111, 223] on span "Client Profile" at bounding box center [195, 228] width 348 height 28
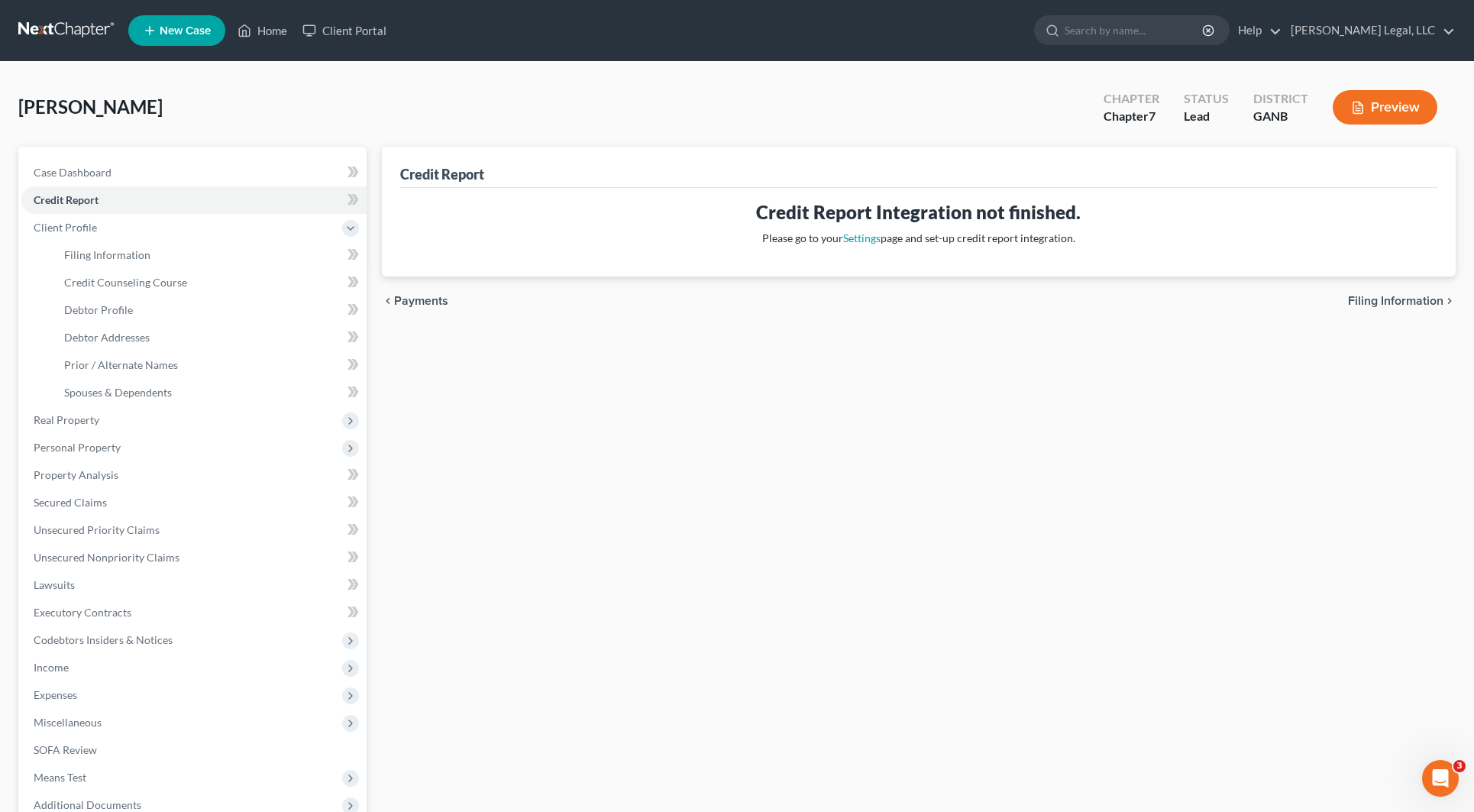
click at [65, 25] on link at bounding box center [66, 31] width 98 height 28
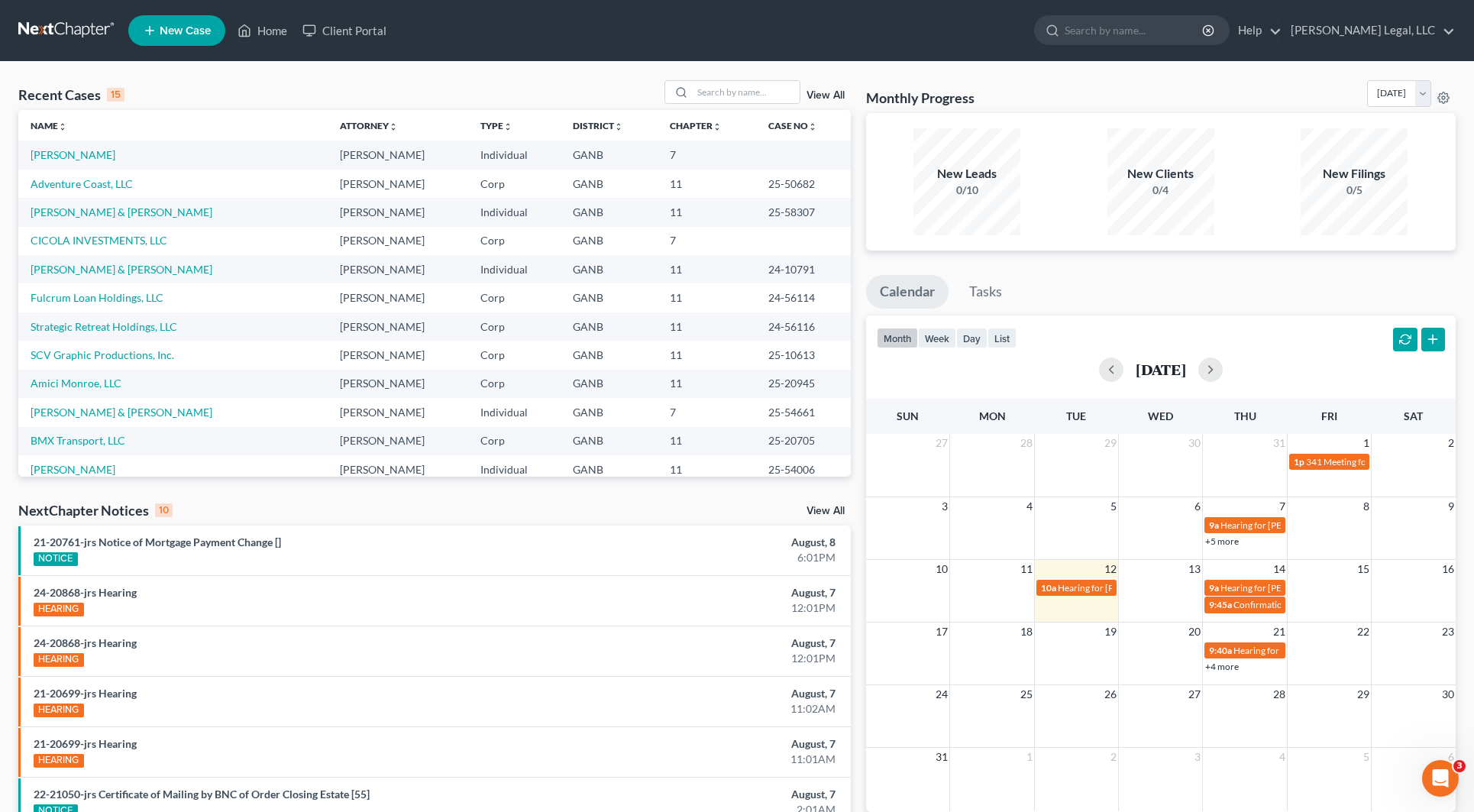
click at [100, 224] on td "Hart, Thomas & Jane" at bounding box center [172, 211] width 309 height 28
click at [100, 210] on link "Hart, Thomas & Jane" at bounding box center [121, 212] width 182 height 13
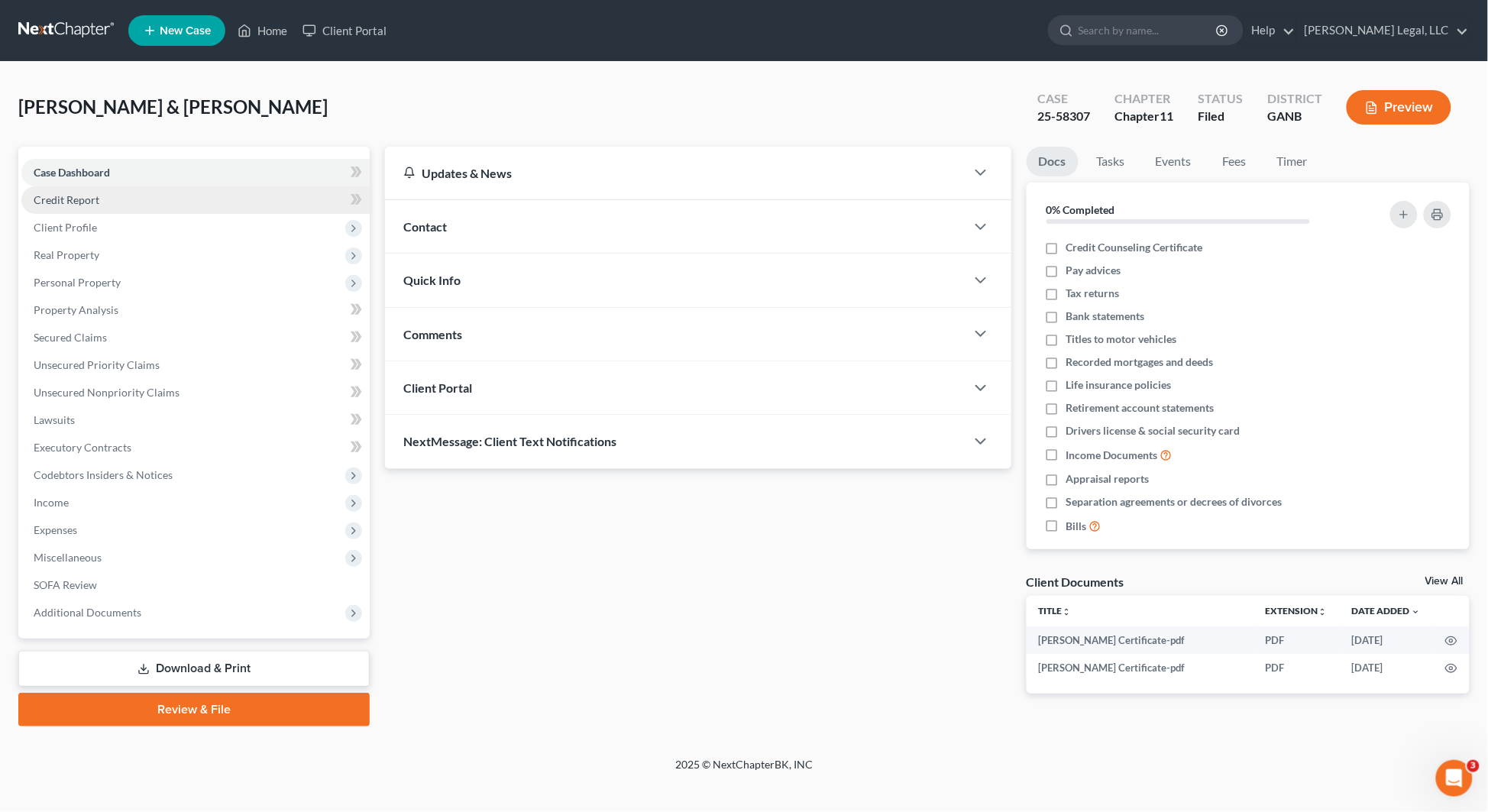
click at [93, 204] on span "Credit Report" at bounding box center [66, 200] width 66 height 13
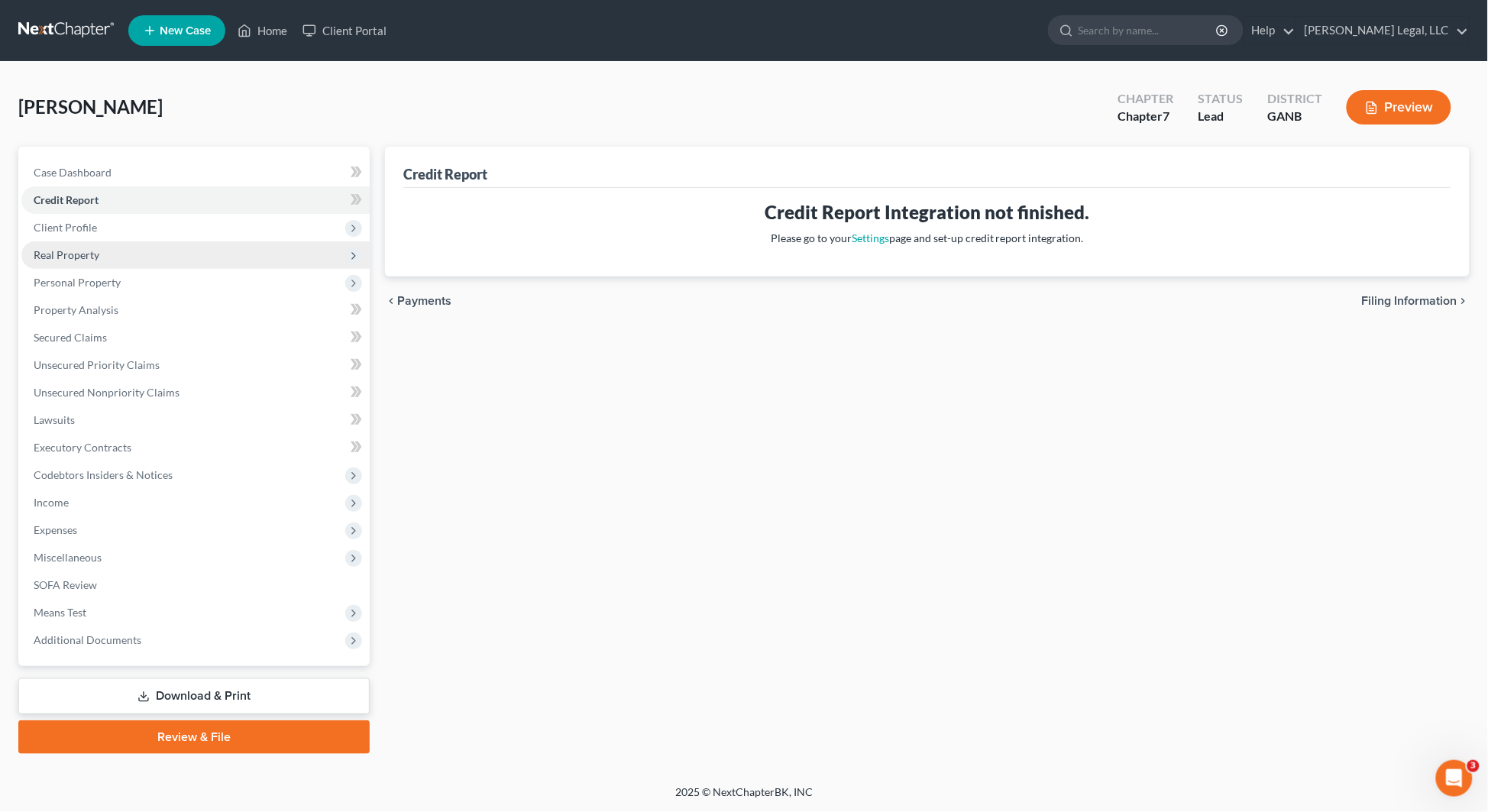
click at [81, 252] on span "Real Property" at bounding box center [66, 255] width 66 height 13
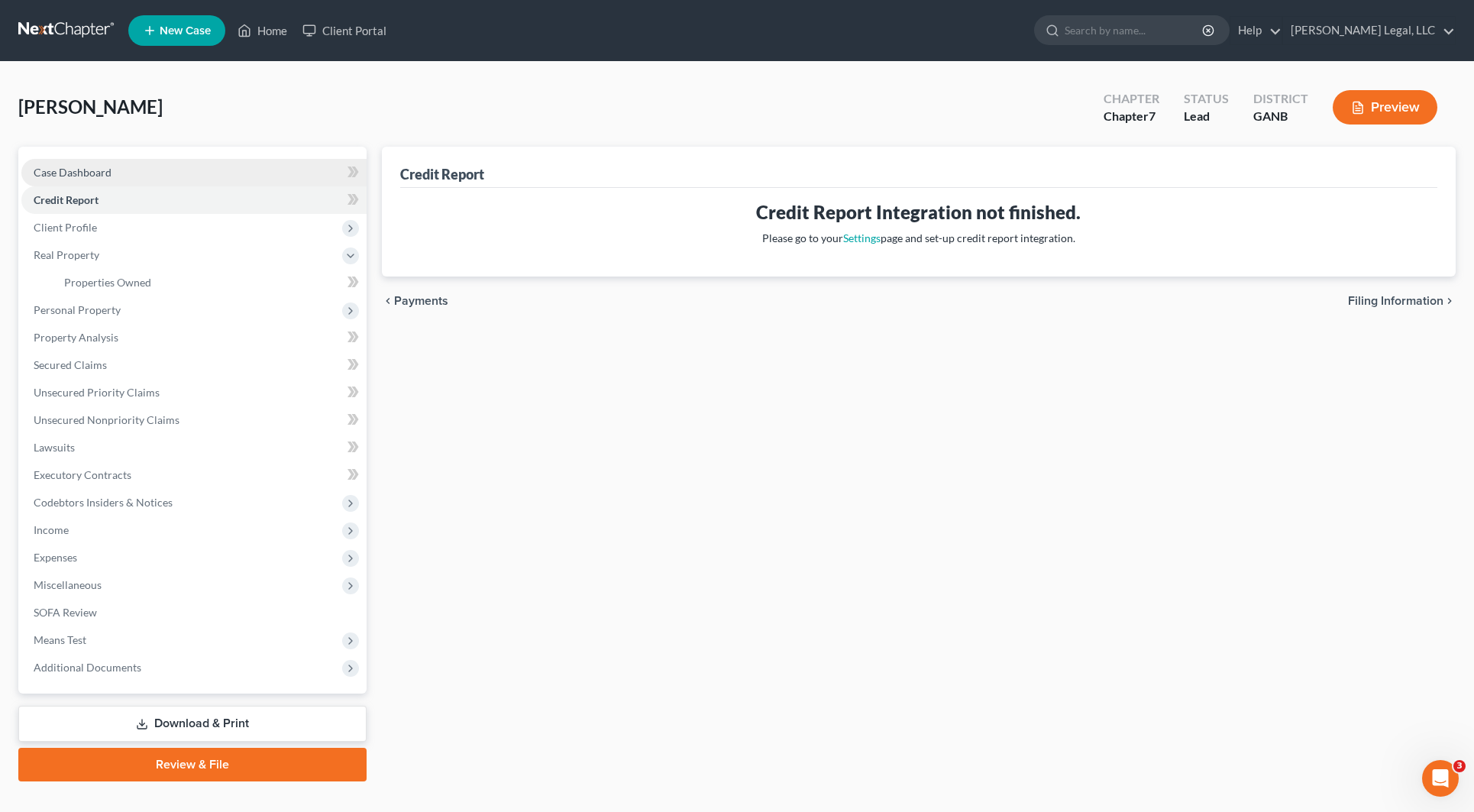
click at [105, 161] on link "Case Dashboard" at bounding box center [193, 173] width 345 height 28
select select "10"
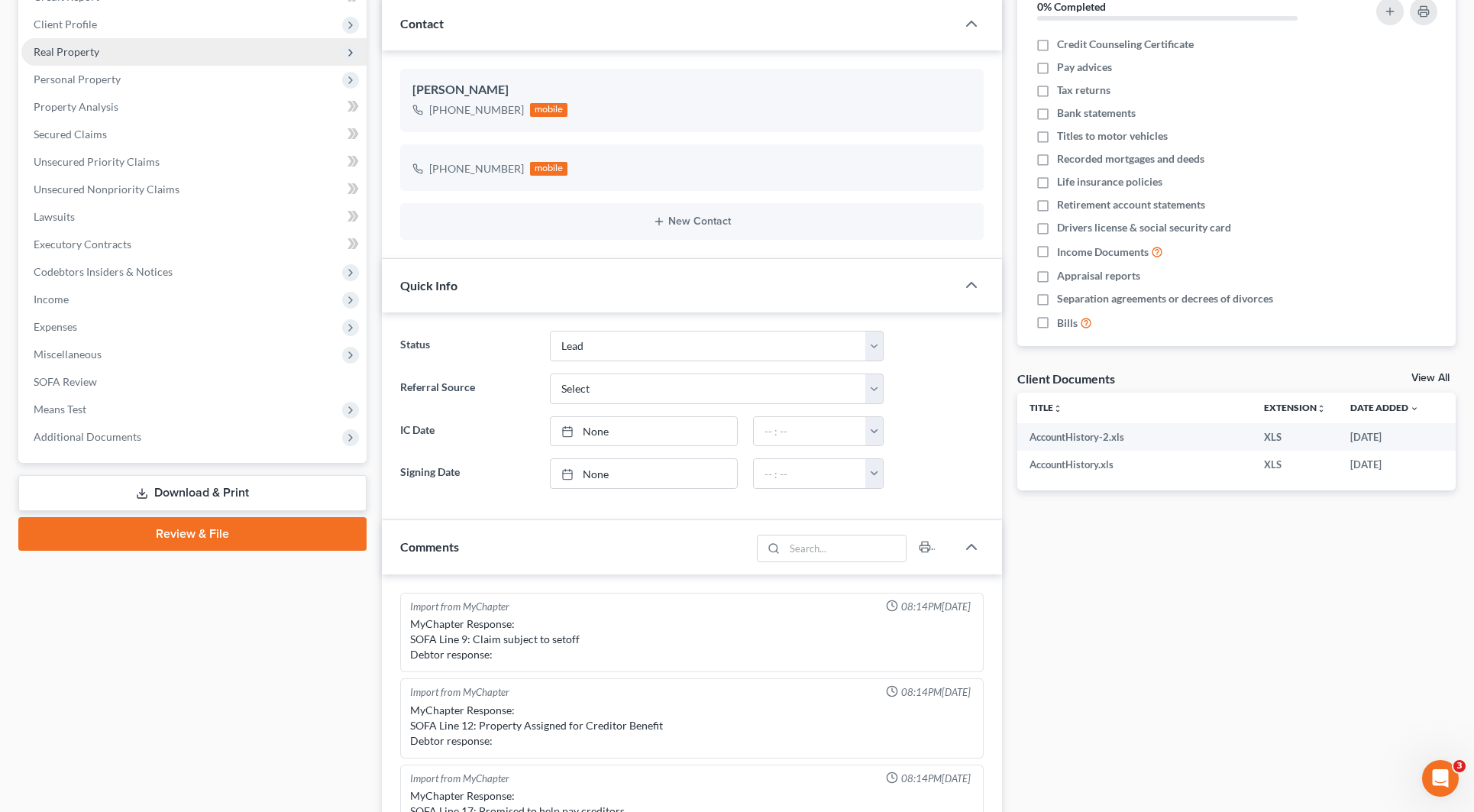
scroll to position [95, 0]
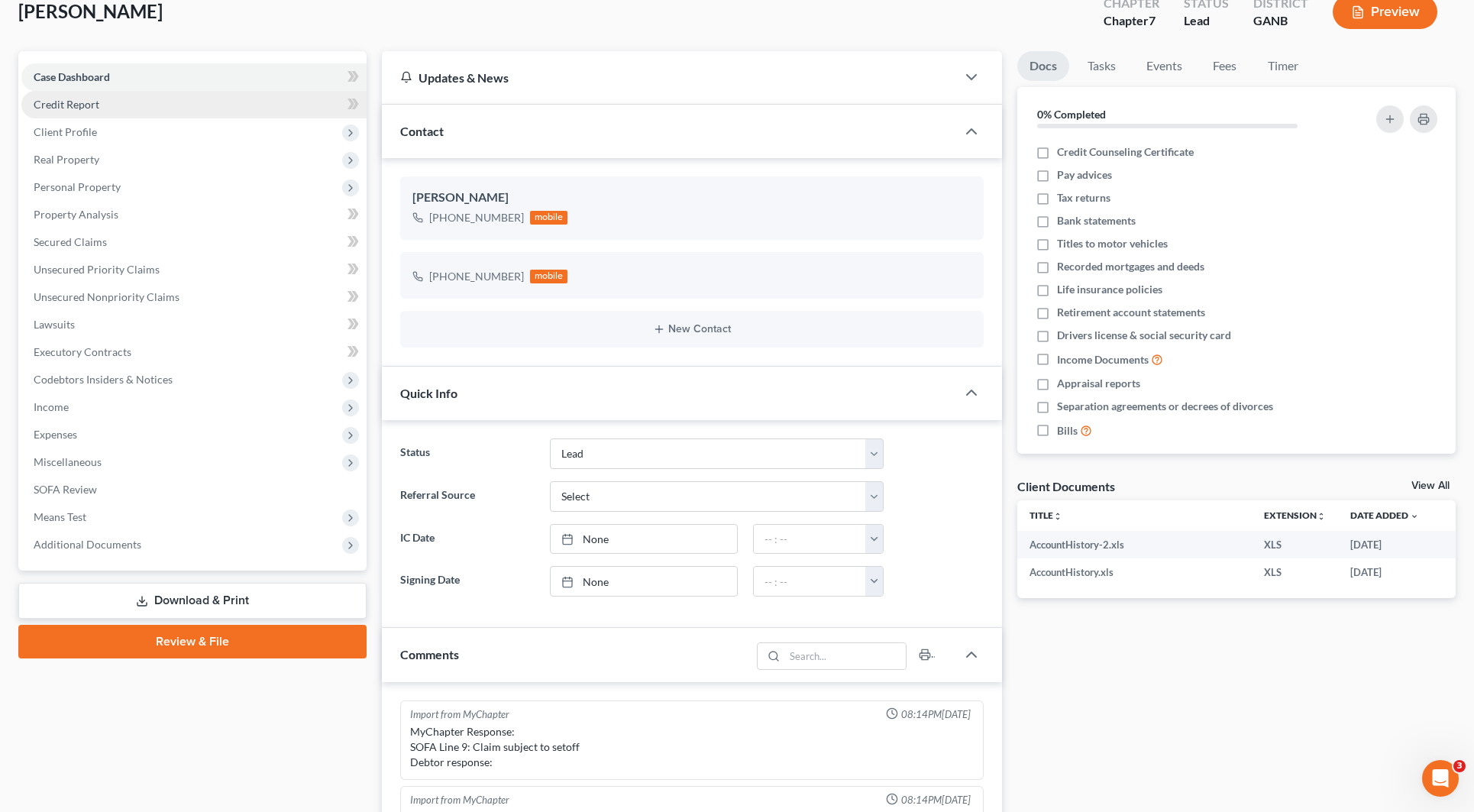
click at [61, 94] on link "Credit Report" at bounding box center [193, 105] width 345 height 28
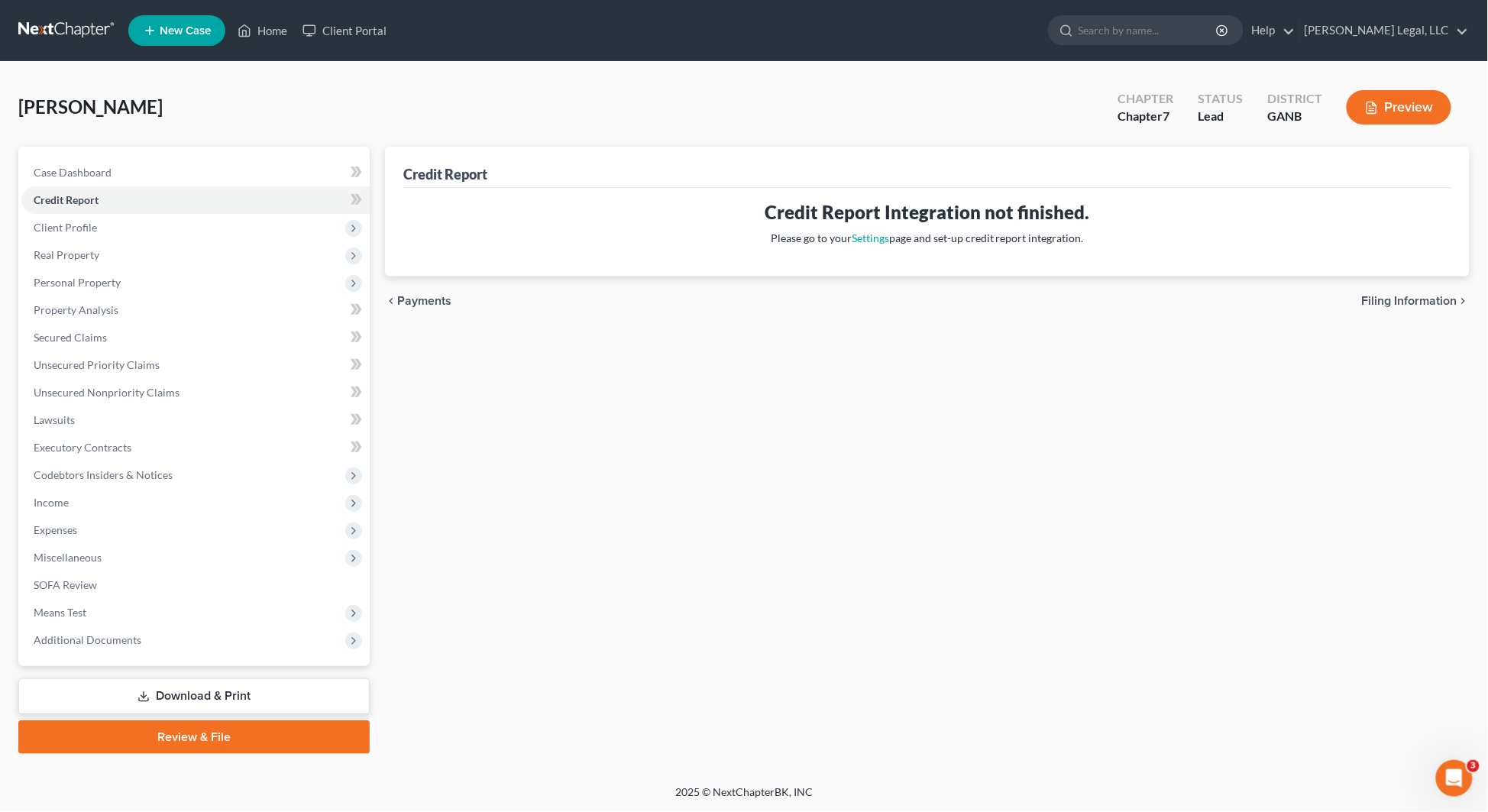
click at [93, 131] on div "Contreras, Adrian Upgraded Chapter Chapter 7 Status Lead District GANB Preview" at bounding box center [743, 113] width 1451 height 66
click at [88, 227] on span "Client Profile" at bounding box center [65, 227] width 63 height 13
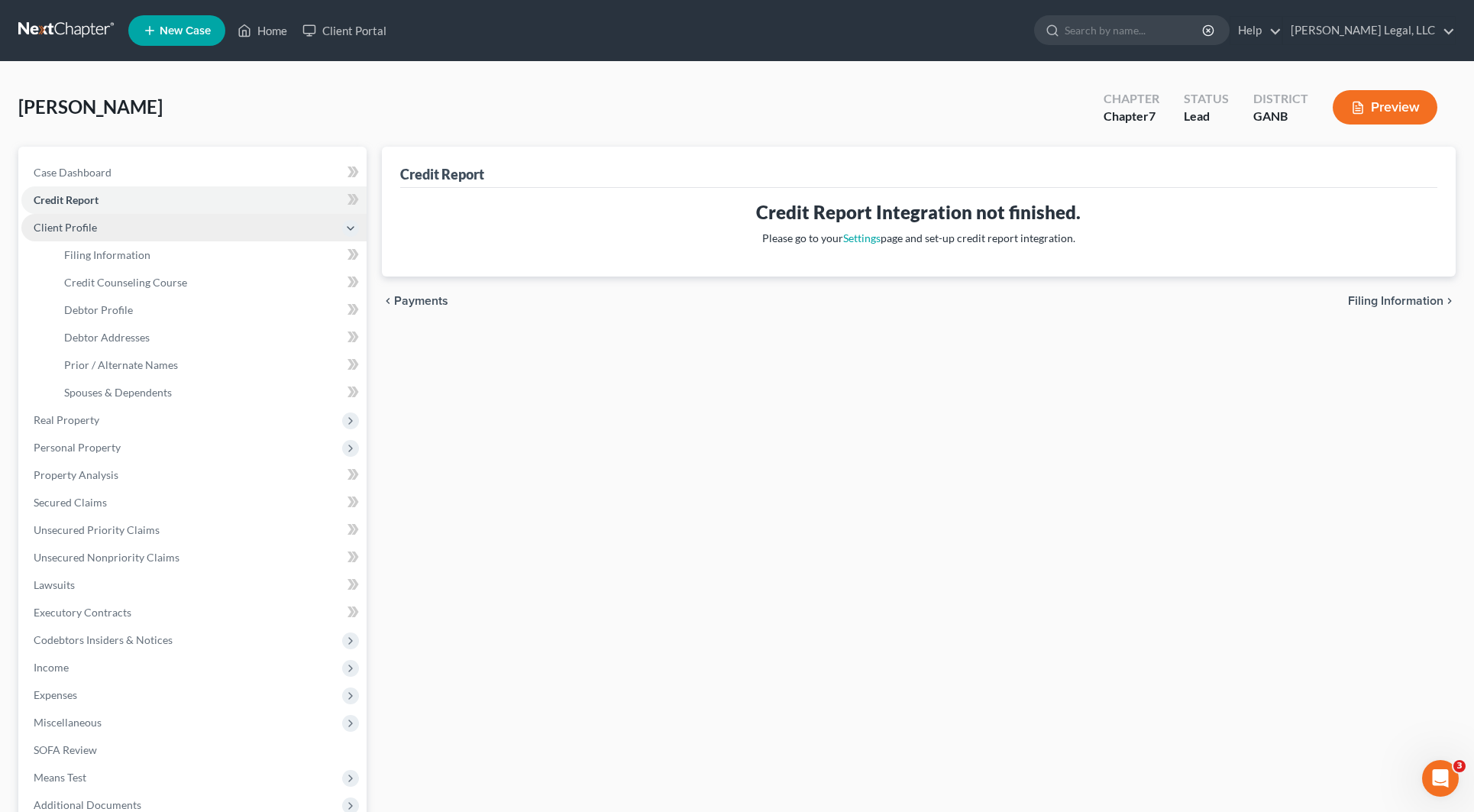
click at [118, 235] on span "Client Profile" at bounding box center [193, 228] width 345 height 28
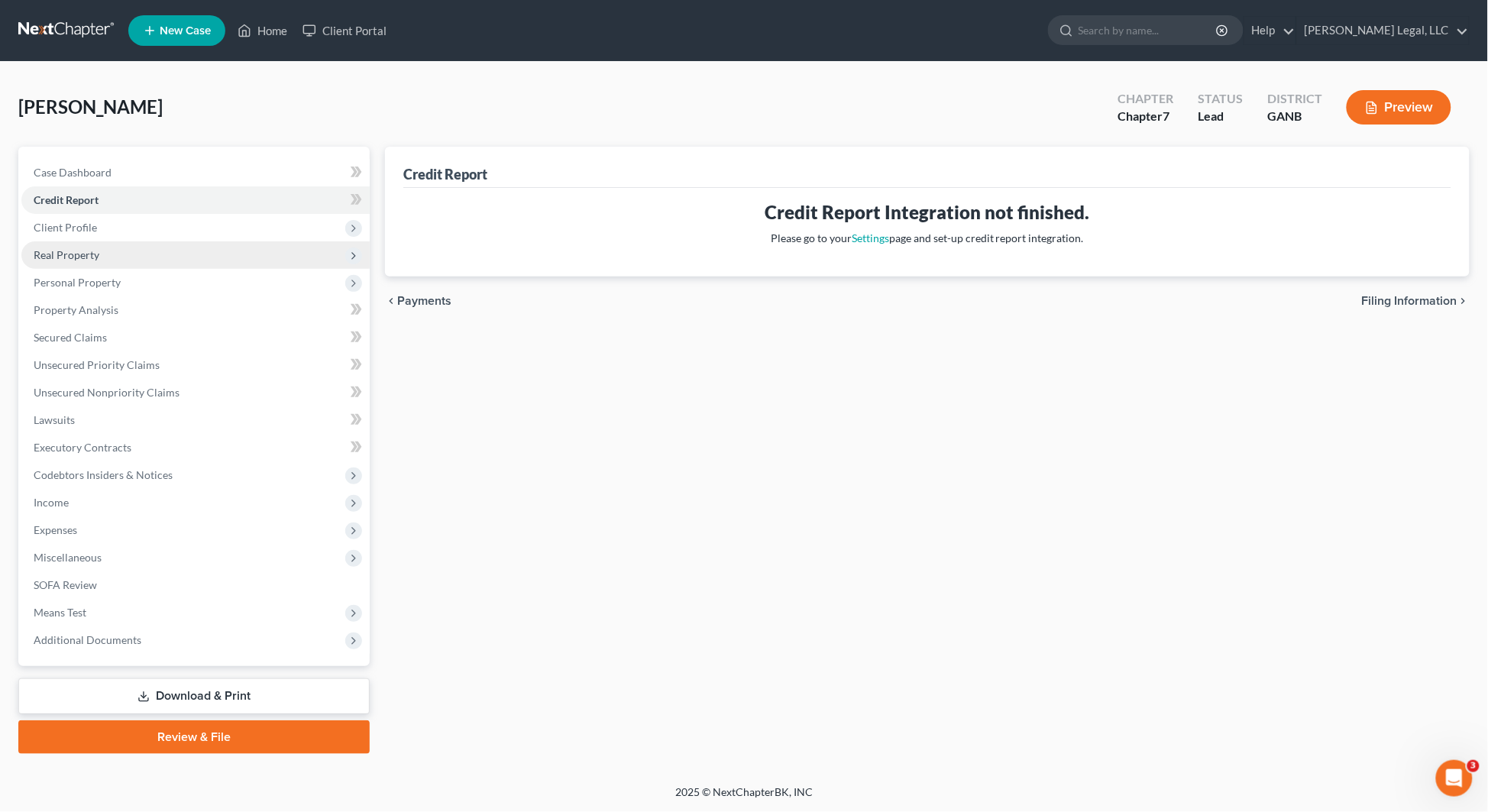
click at [122, 247] on span "Real Property" at bounding box center [195, 256] width 348 height 28
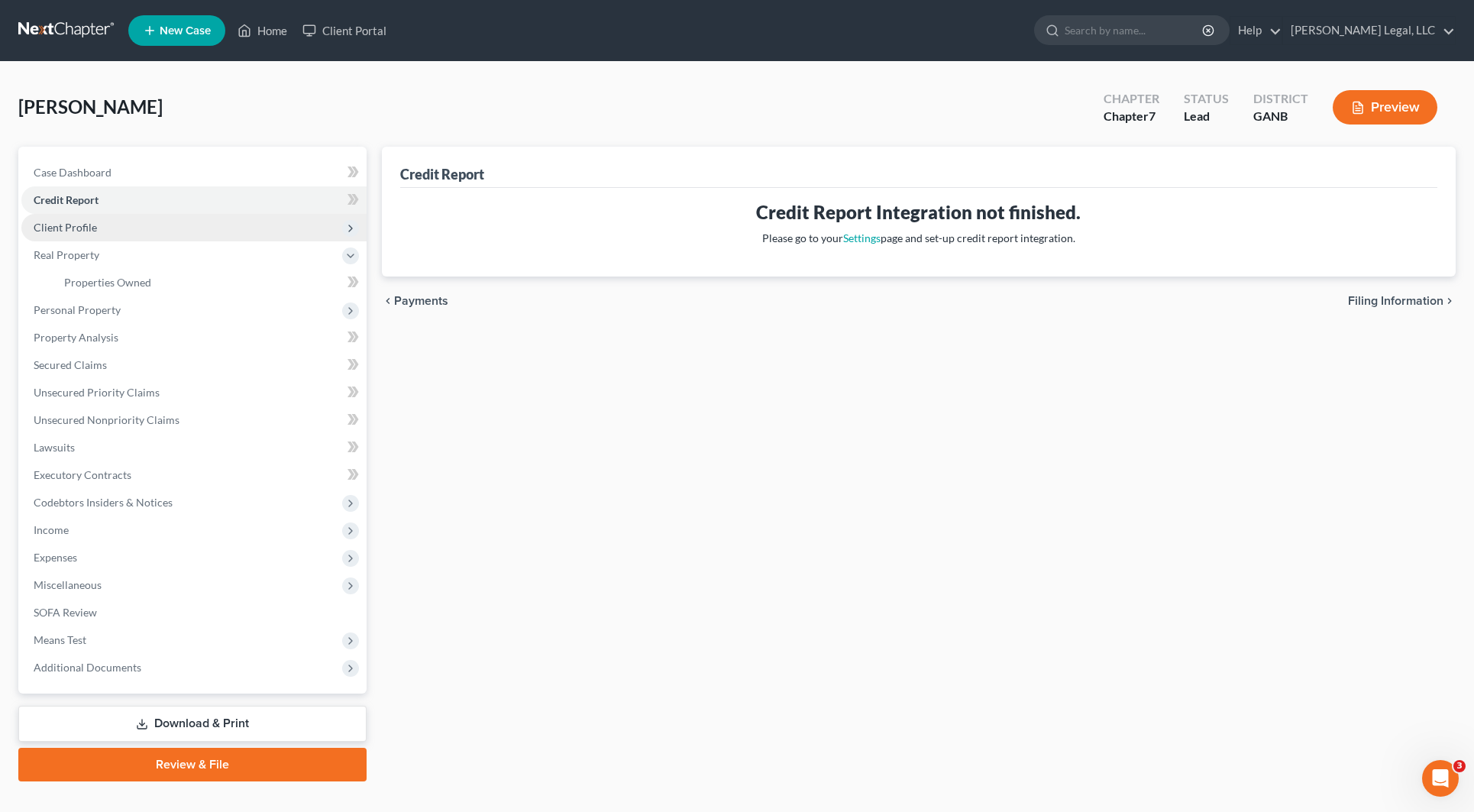
click at [113, 223] on span "Client Profile" at bounding box center [193, 228] width 345 height 28
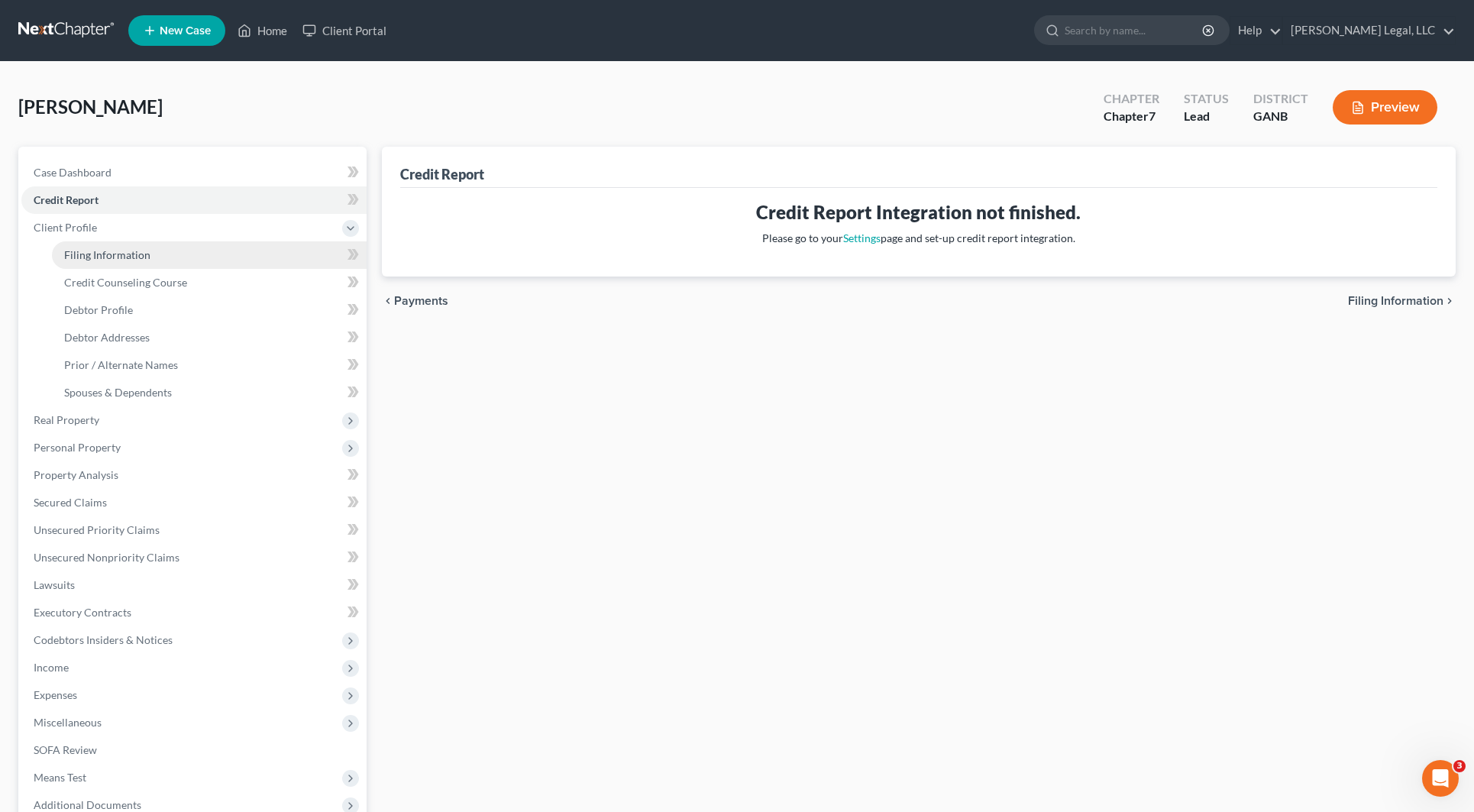
click at [128, 252] on span "Filing Information" at bounding box center [107, 255] width 86 height 13
select select "0"
select select "3"
select select "0"
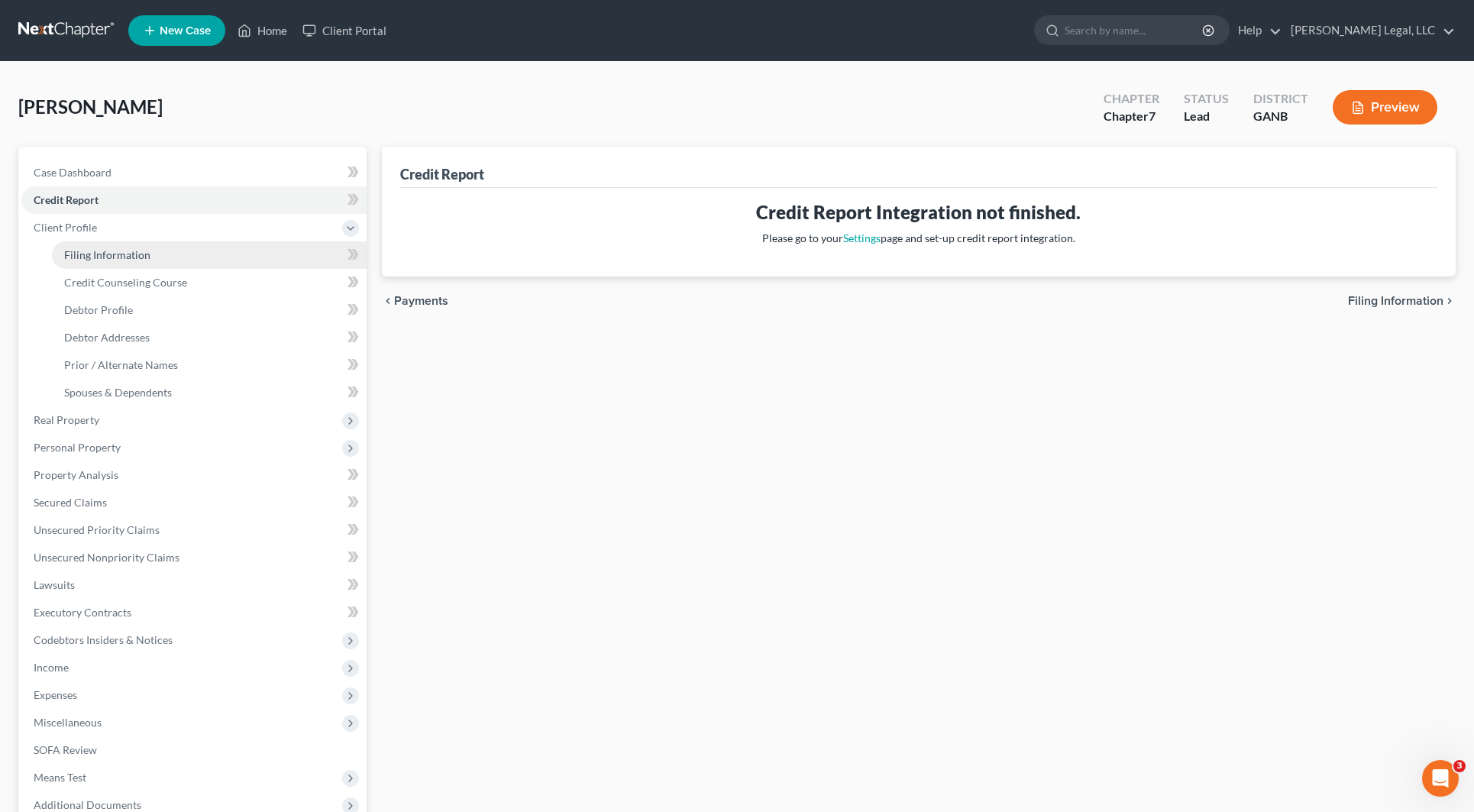
select select "19"
select select "0"
select select "10"
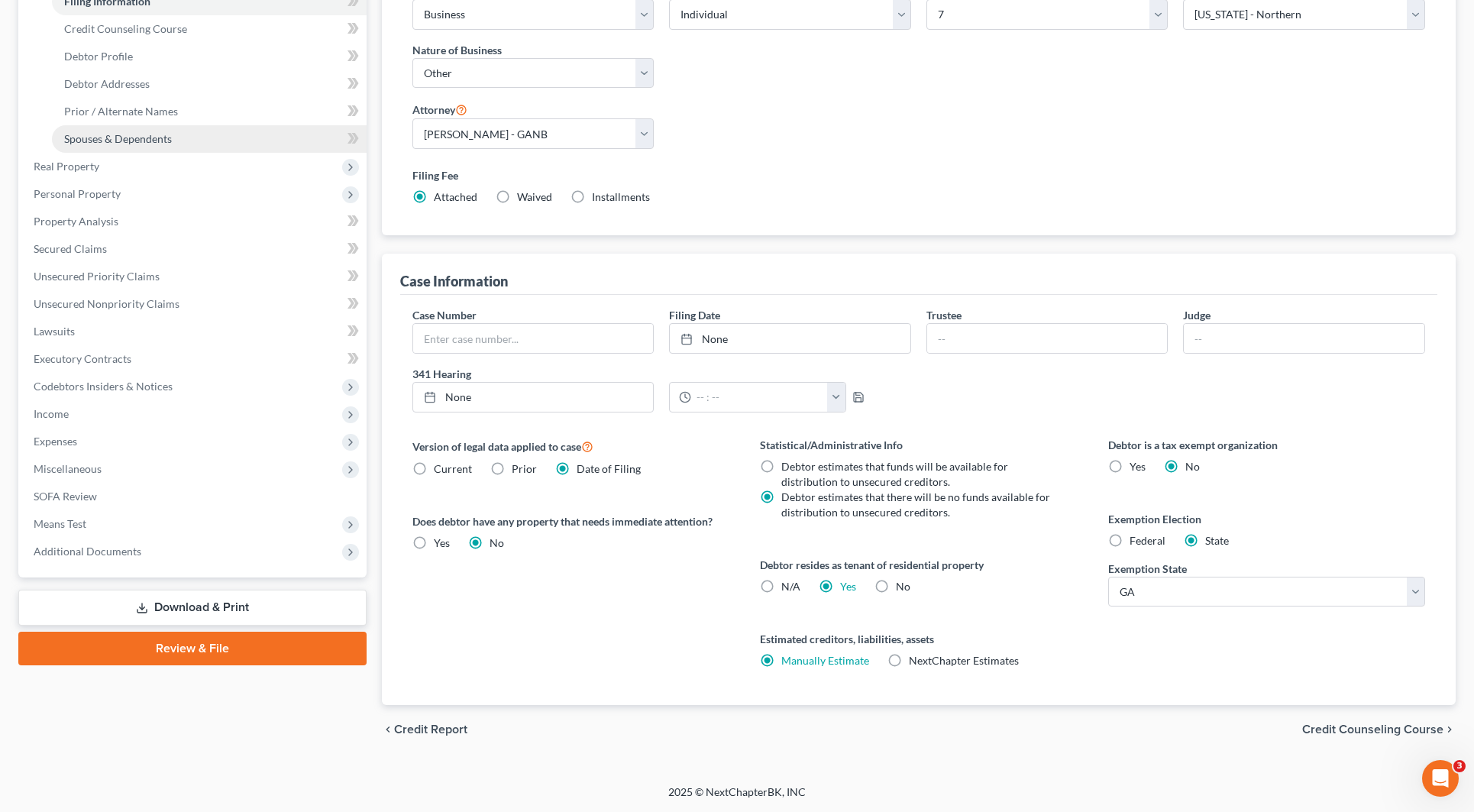
scroll to position [62, 0]
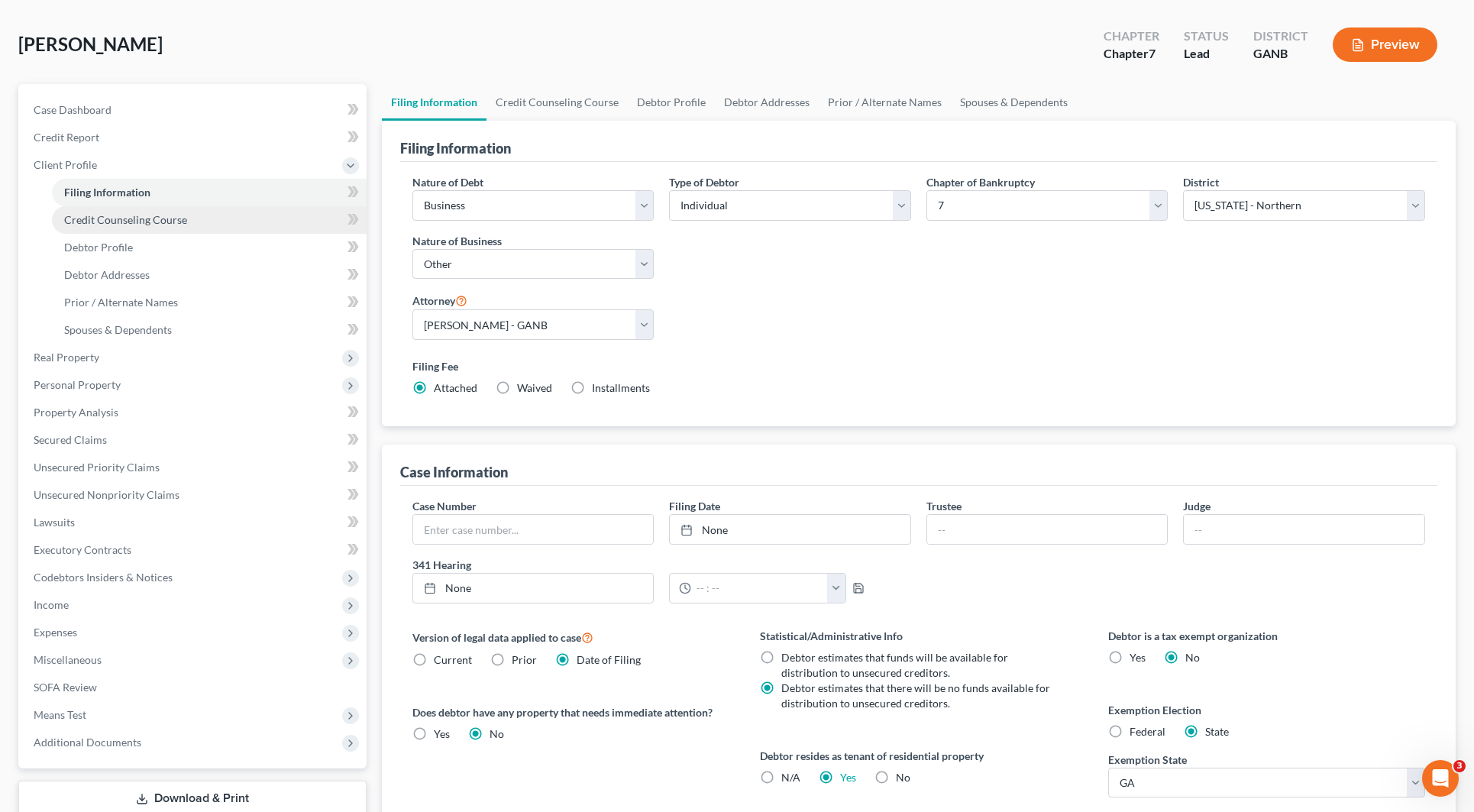
click at [131, 223] on span "Credit Counseling Course" at bounding box center [125, 220] width 123 height 13
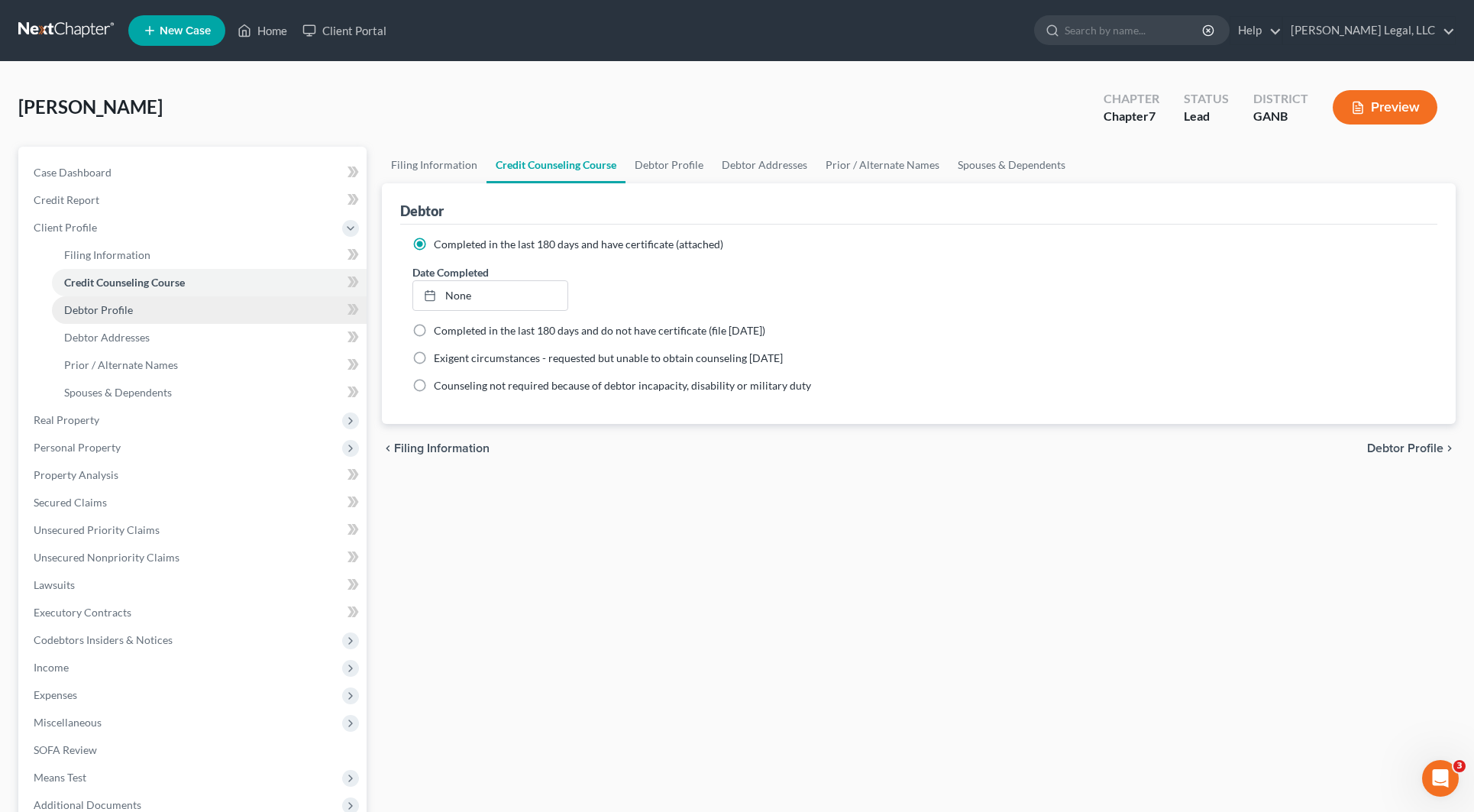
click at [147, 311] on link "Debtor Profile" at bounding box center [209, 311] width 315 height 28
select select "1"
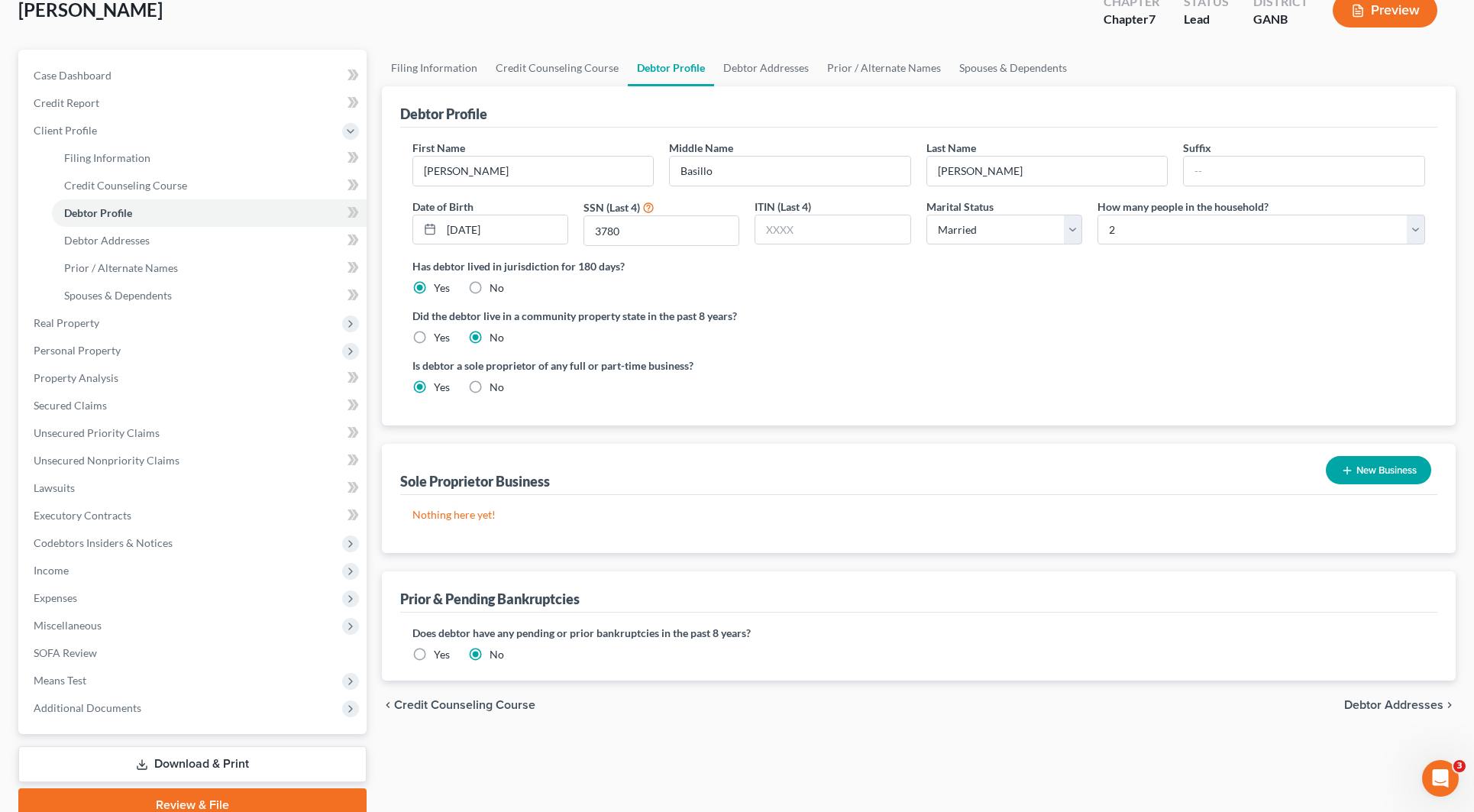
scroll to position [163, 0]
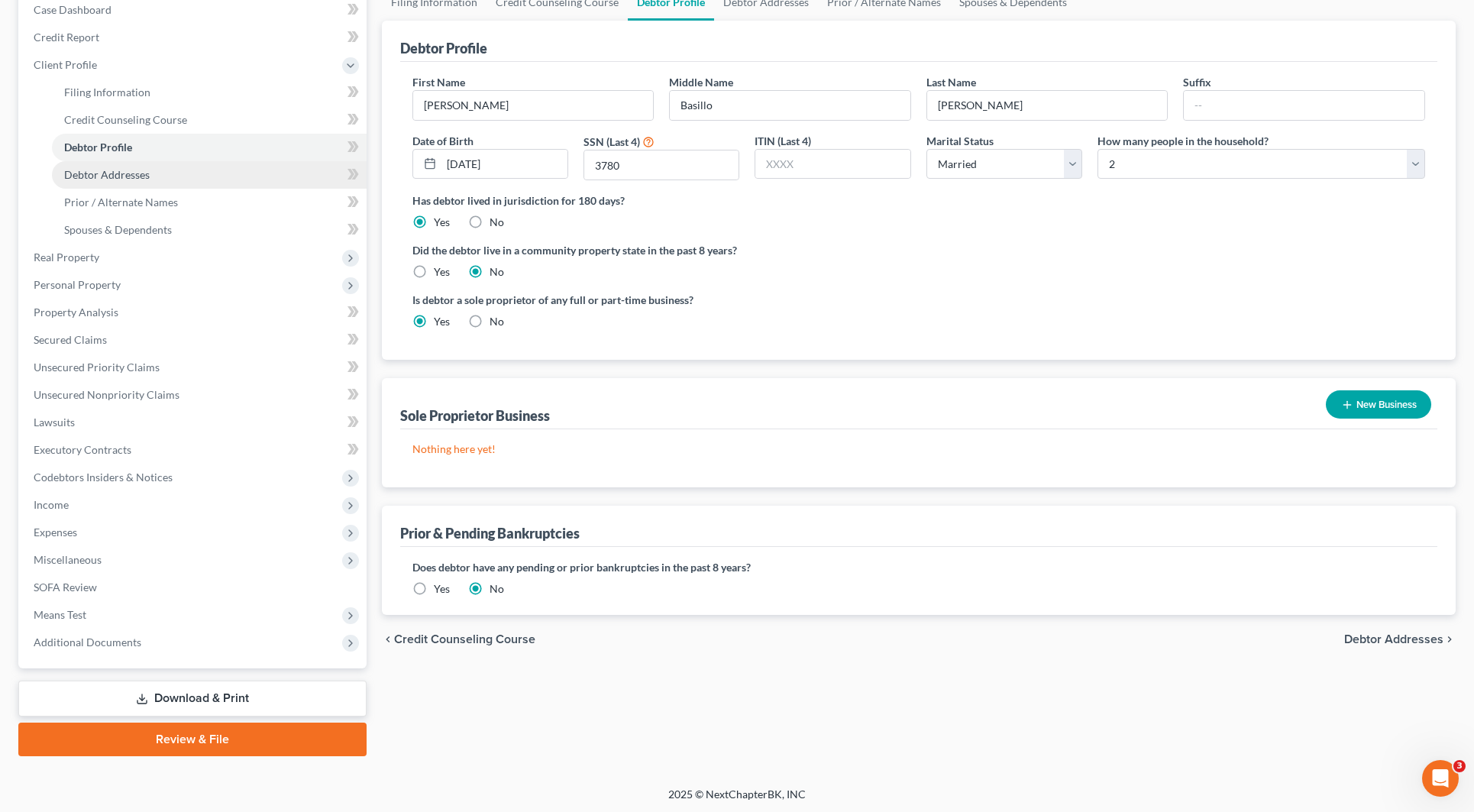
click at [143, 175] on span "Debtor Addresses" at bounding box center [107, 175] width 85 height 13
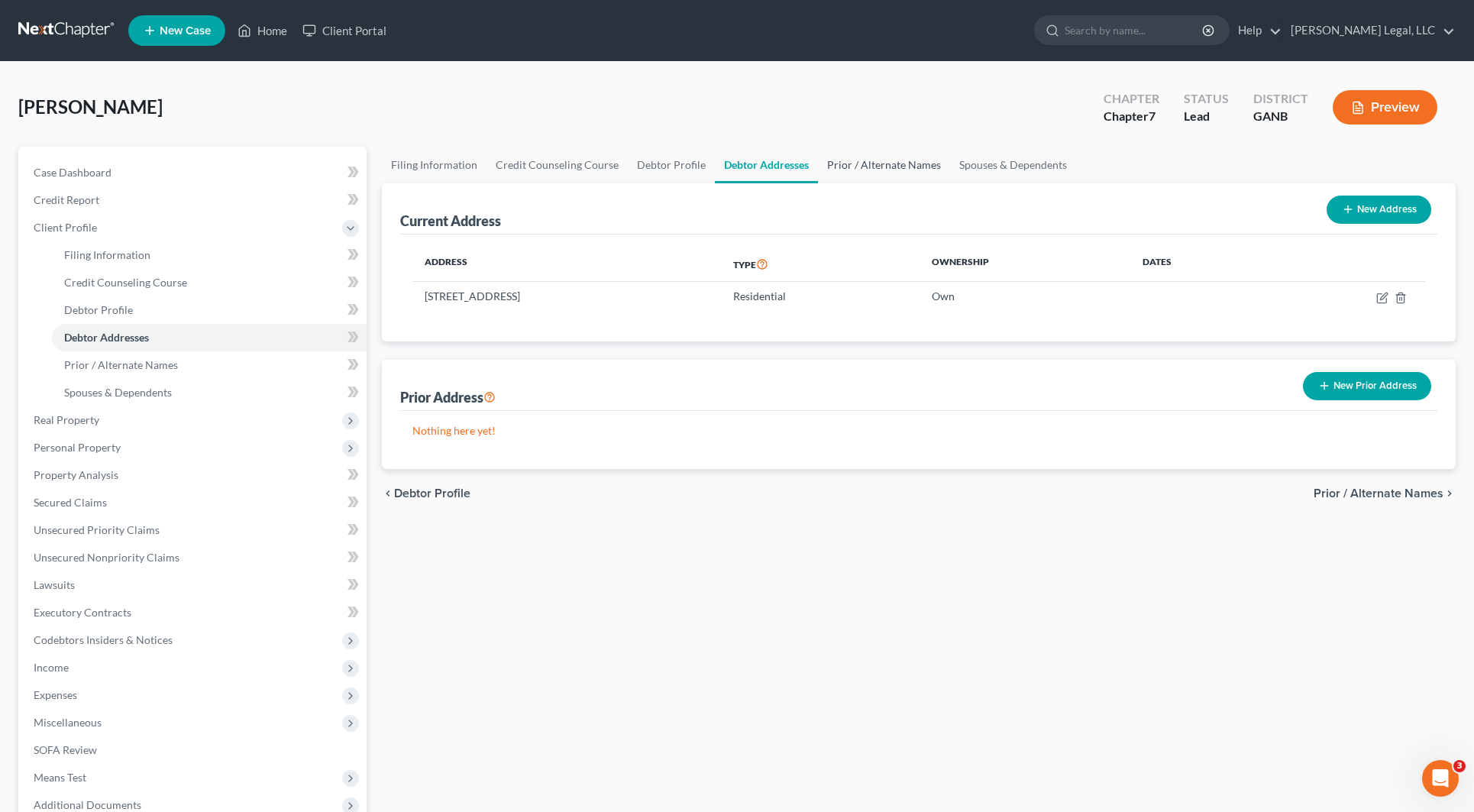
click at [857, 170] on link "Prior / Alternate Names" at bounding box center [883, 165] width 132 height 37
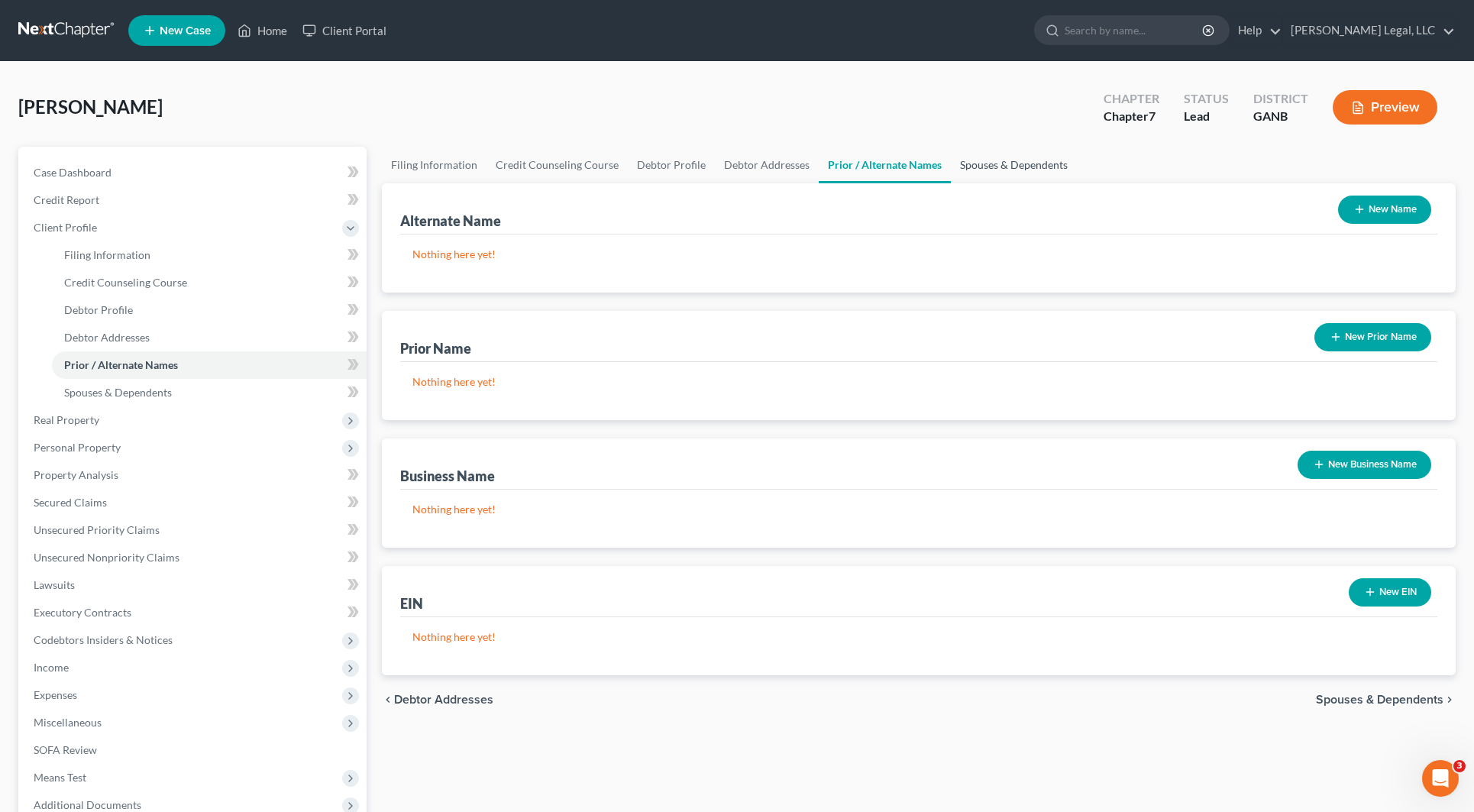
click at [976, 161] on link "Spouses & Dependents" at bounding box center [1014, 165] width 126 height 37
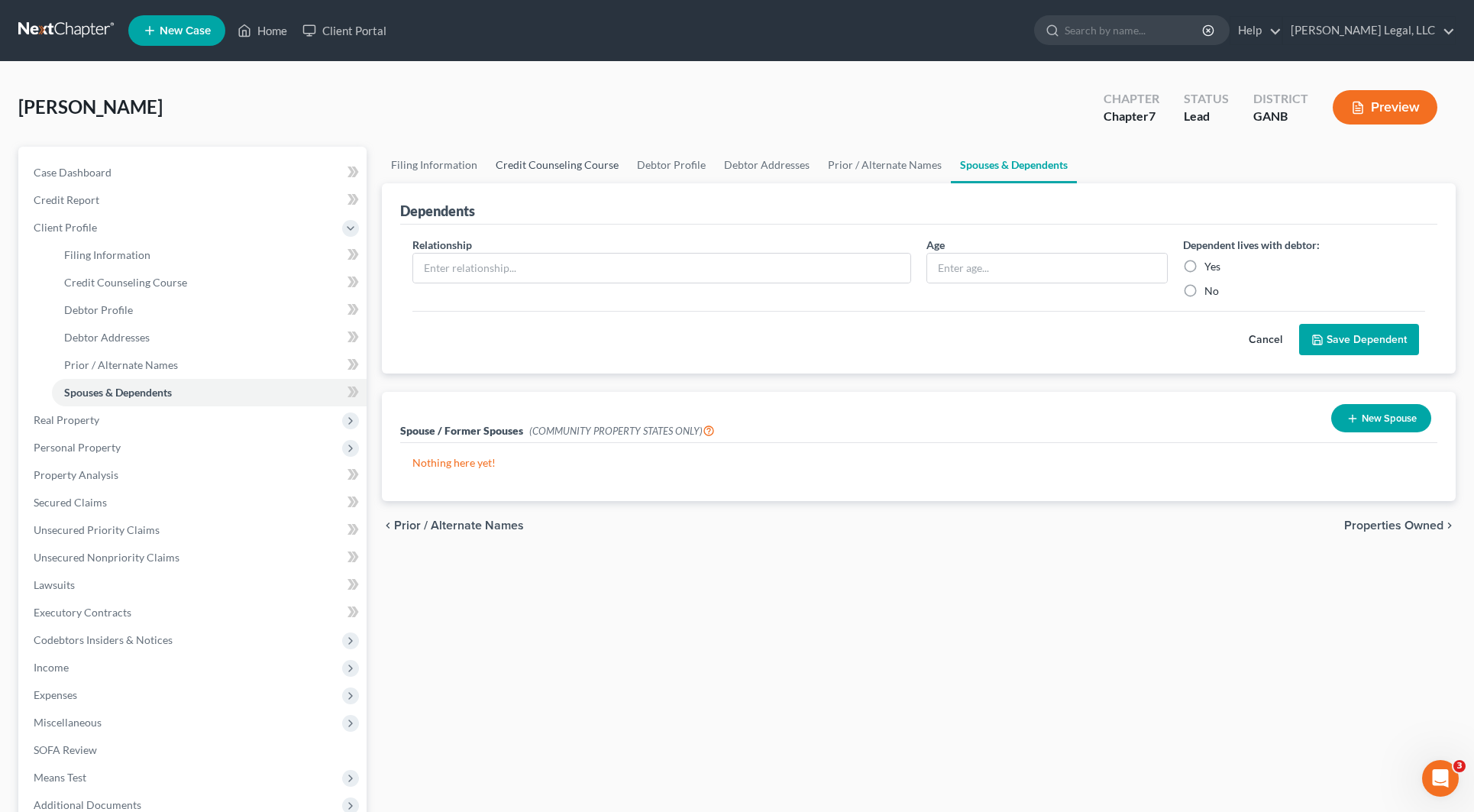
click at [581, 164] on link "Credit Counseling Course" at bounding box center [557, 165] width 141 height 37
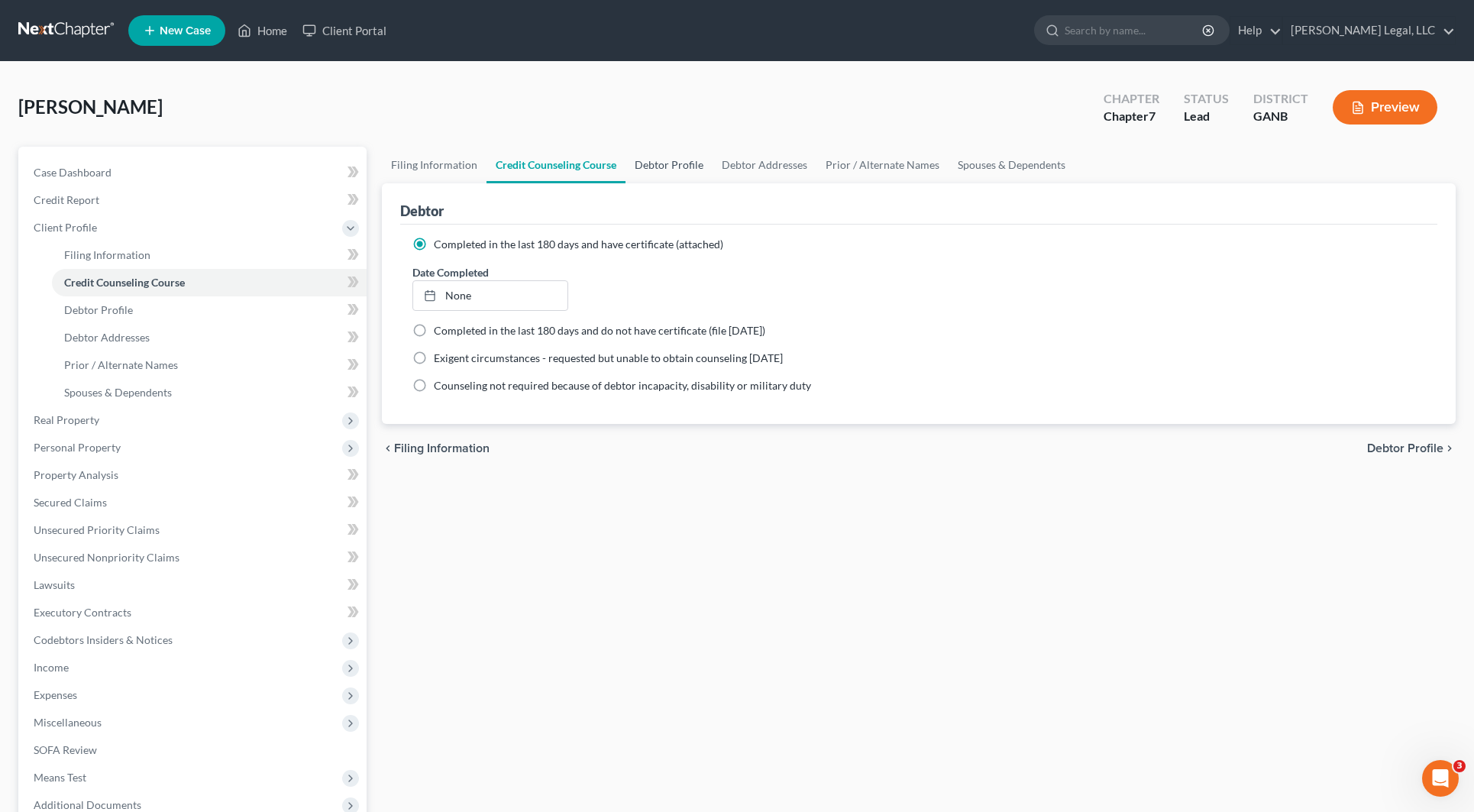
click at [658, 163] on link "Debtor Profile" at bounding box center [669, 165] width 87 height 37
select select "1"
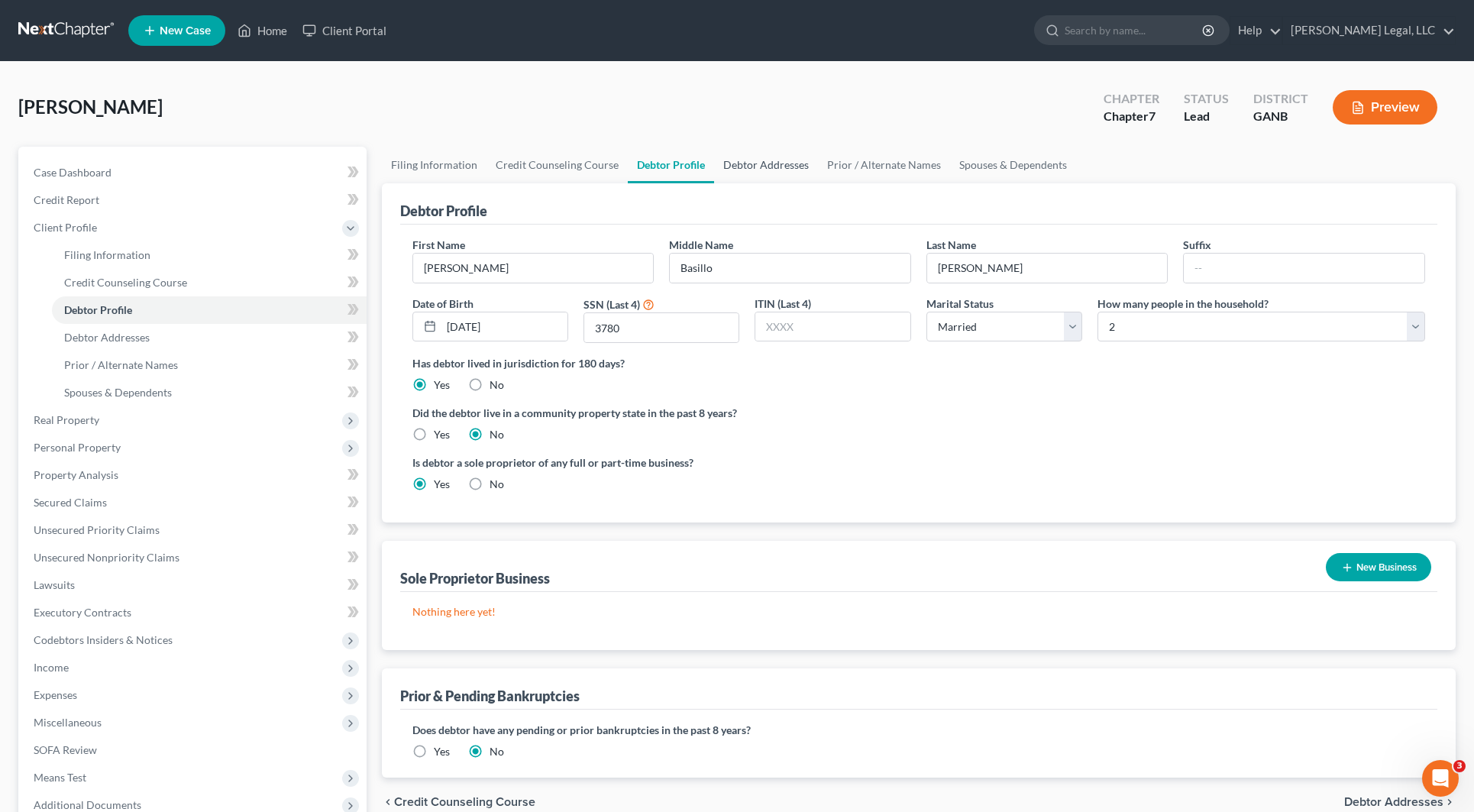
click at [769, 163] on link "Debtor Addresses" at bounding box center [765, 165] width 104 height 37
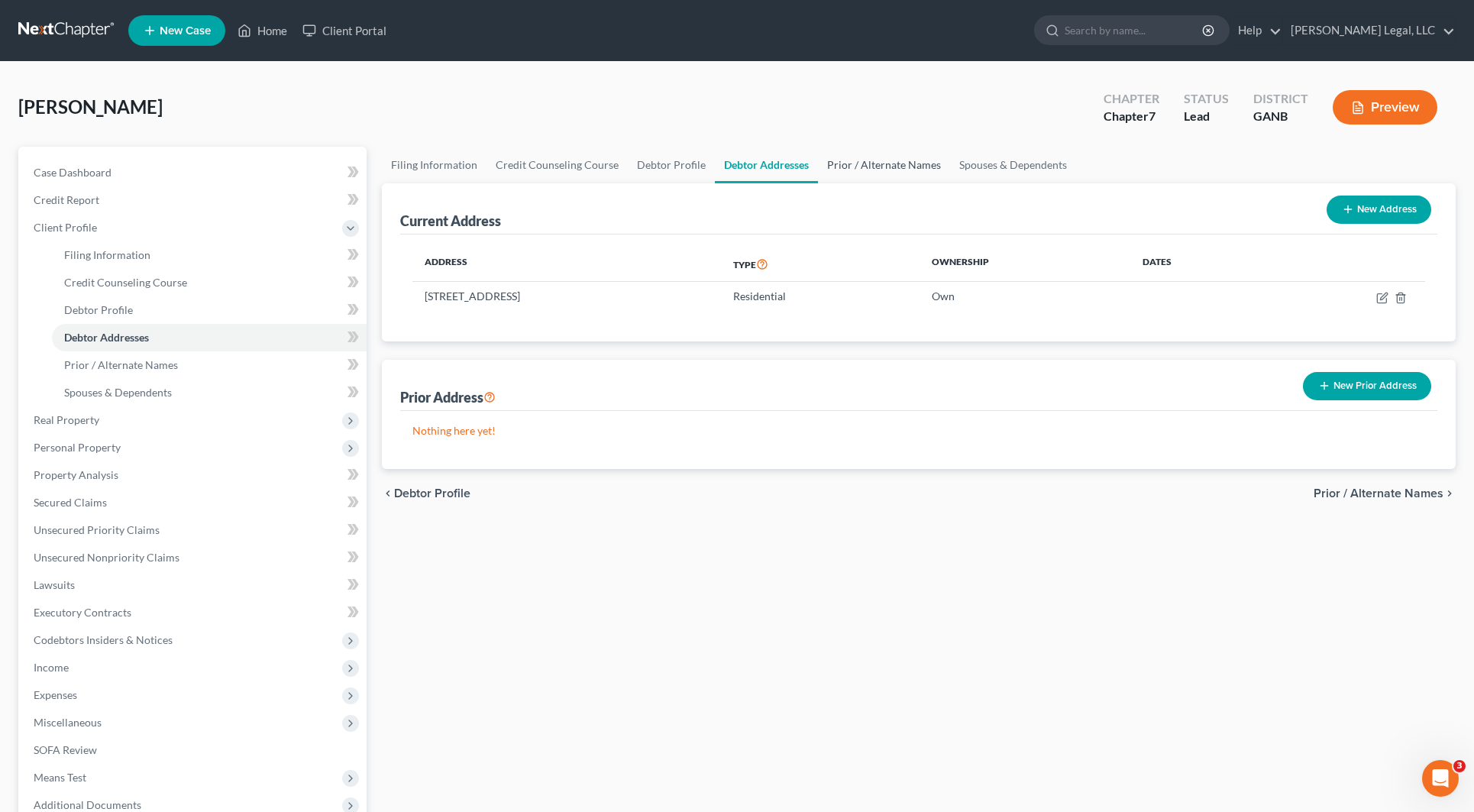
click at [854, 163] on link "Prior / Alternate Names" at bounding box center [883, 165] width 132 height 37
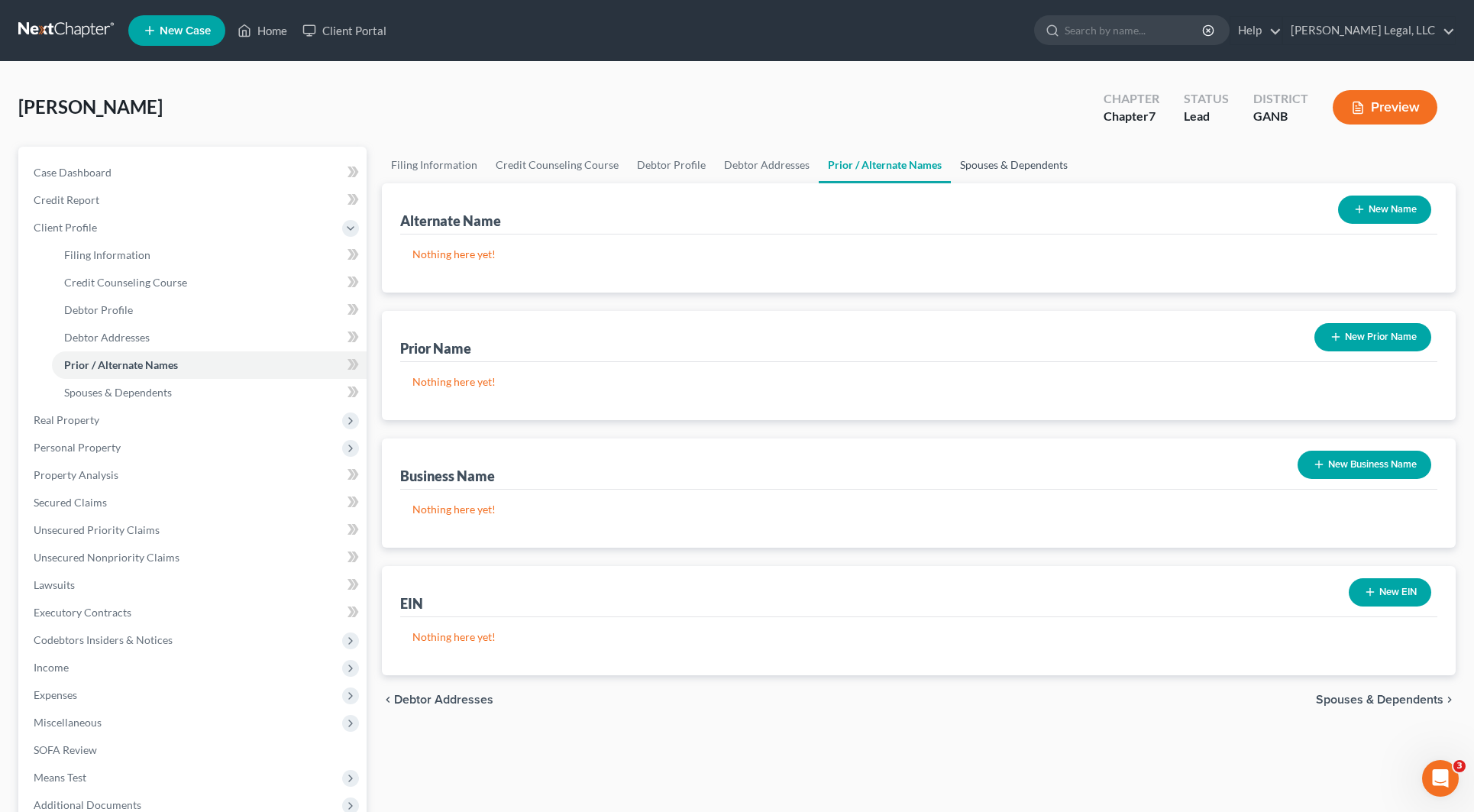
click at [999, 164] on link "Spouses & Dependents" at bounding box center [1014, 165] width 126 height 37
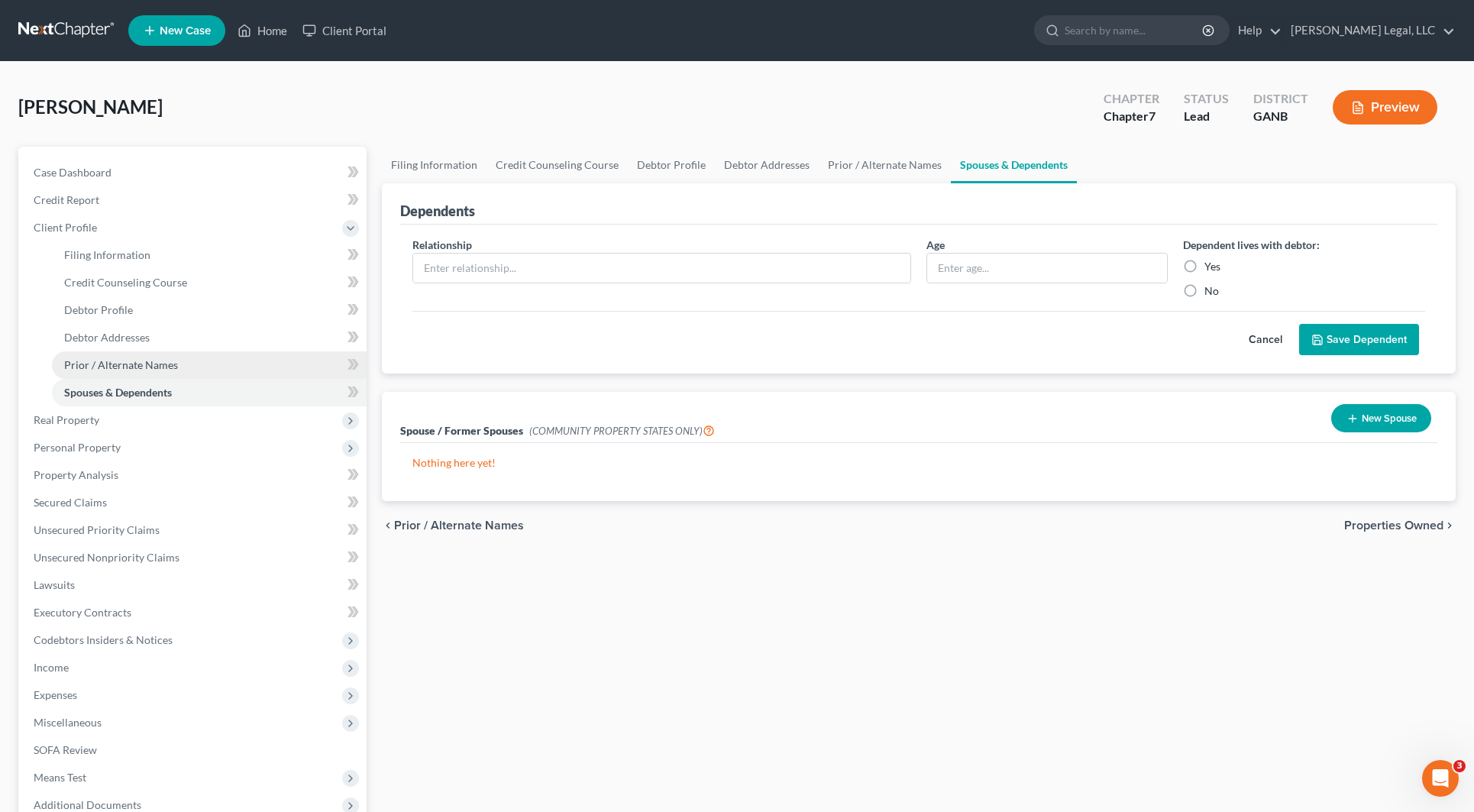
click at [138, 365] on span "Prior / Alternate Names" at bounding box center [120, 365] width 114 height 13
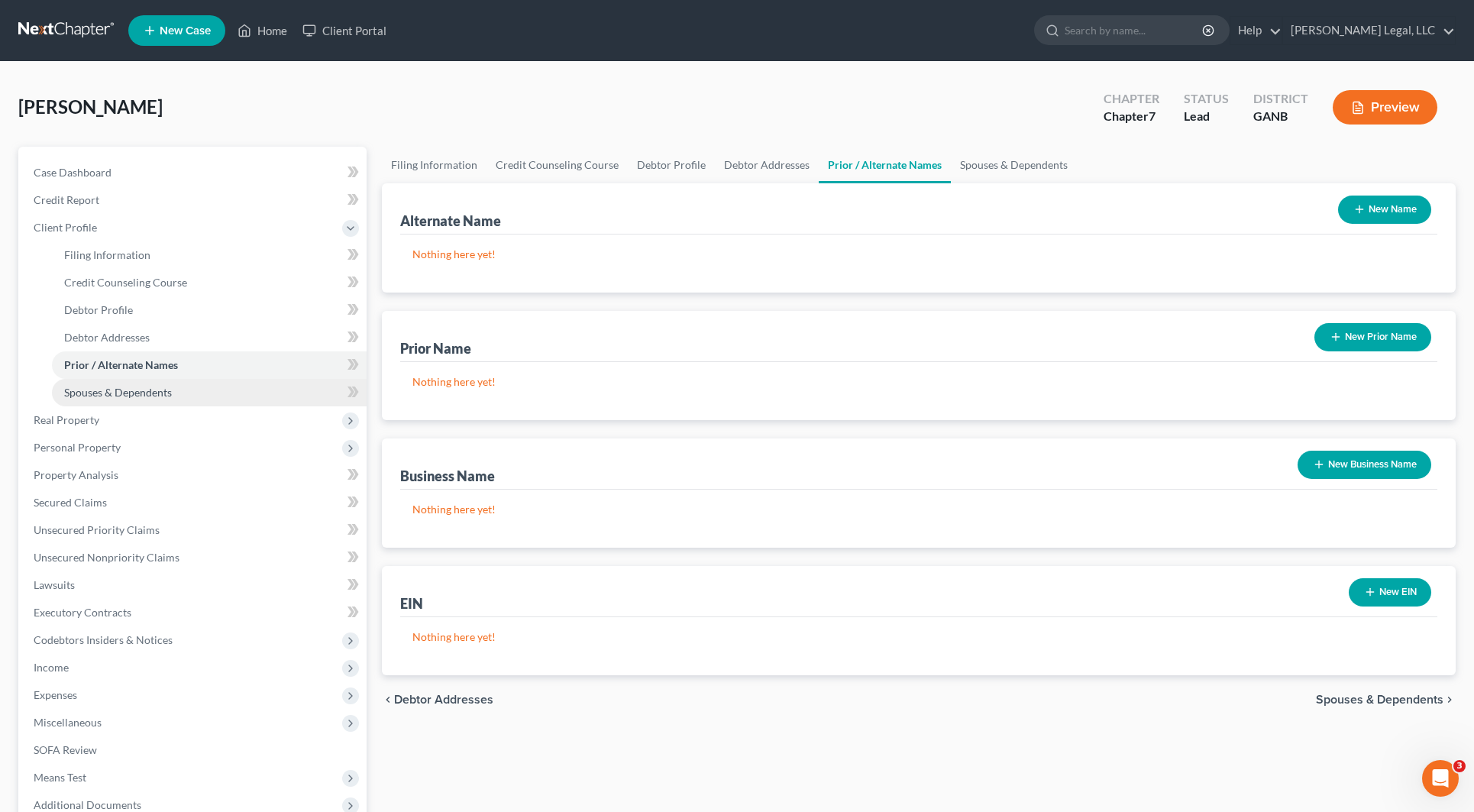
click at [143, 388] on span "Spouses & Dependents" at bounding box center [117, 392] width 107 height 13
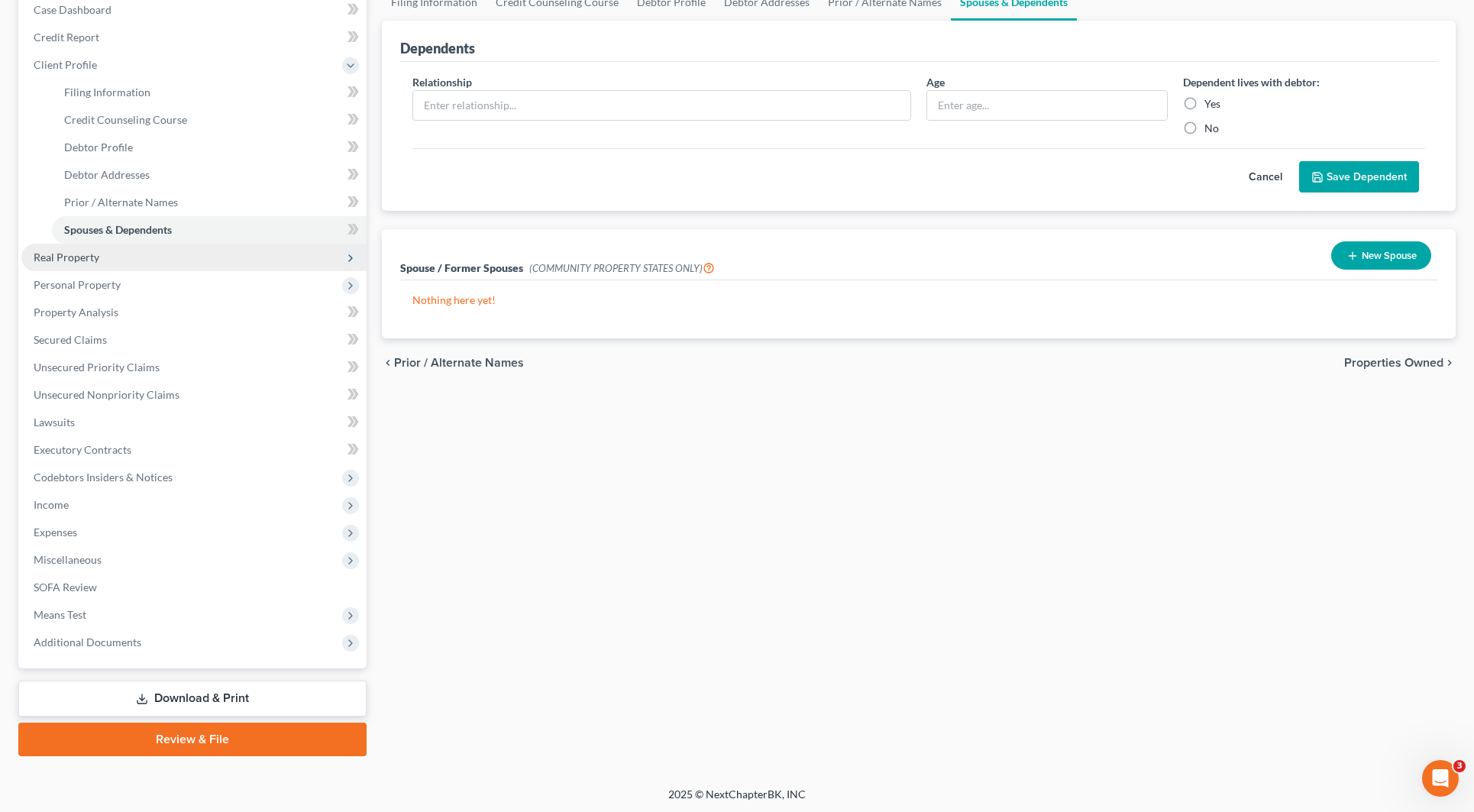
click at [113, 254] on span "Real Property" at bounding box center [193, 257] width 345 height 28
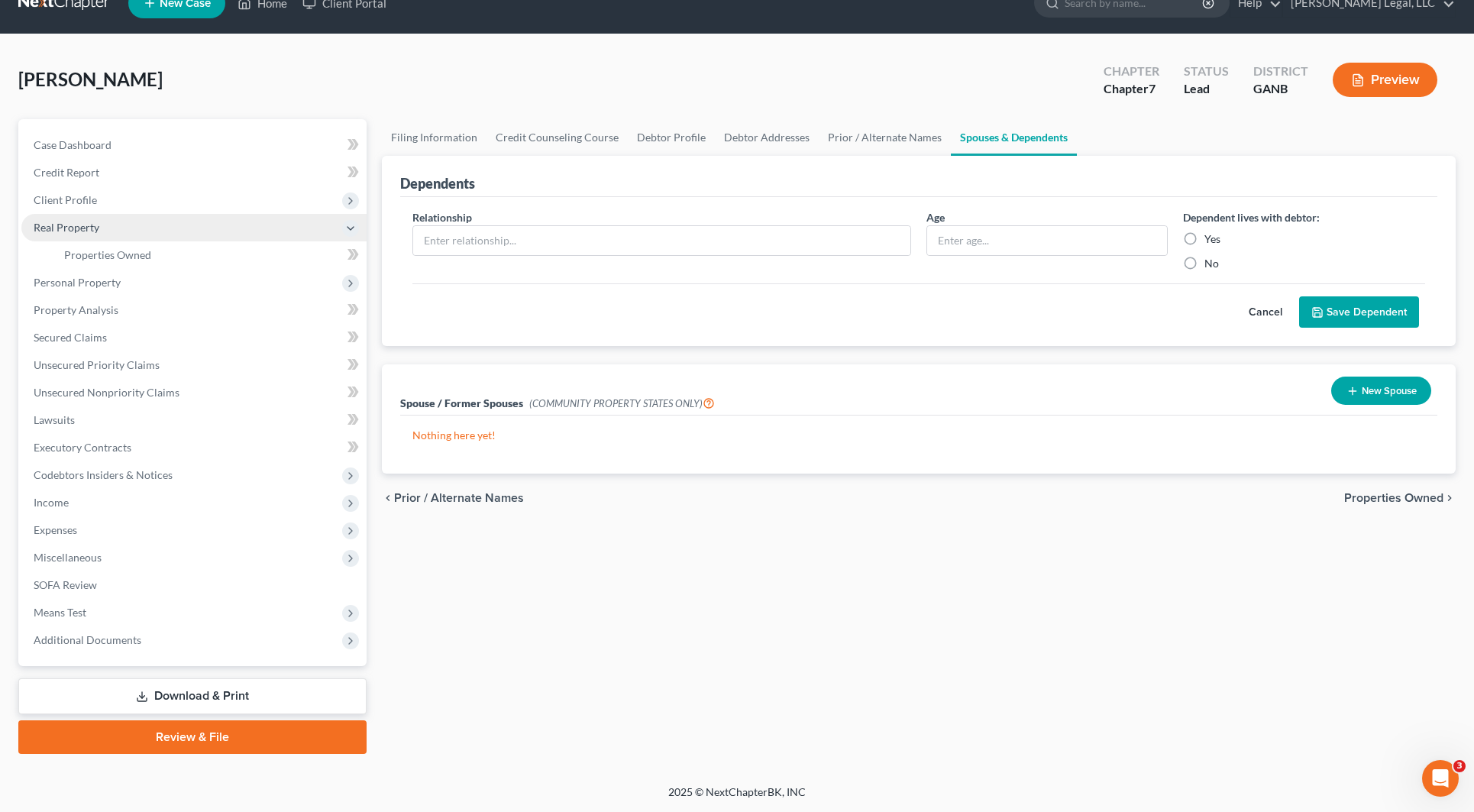
scroll to position [25, 0]
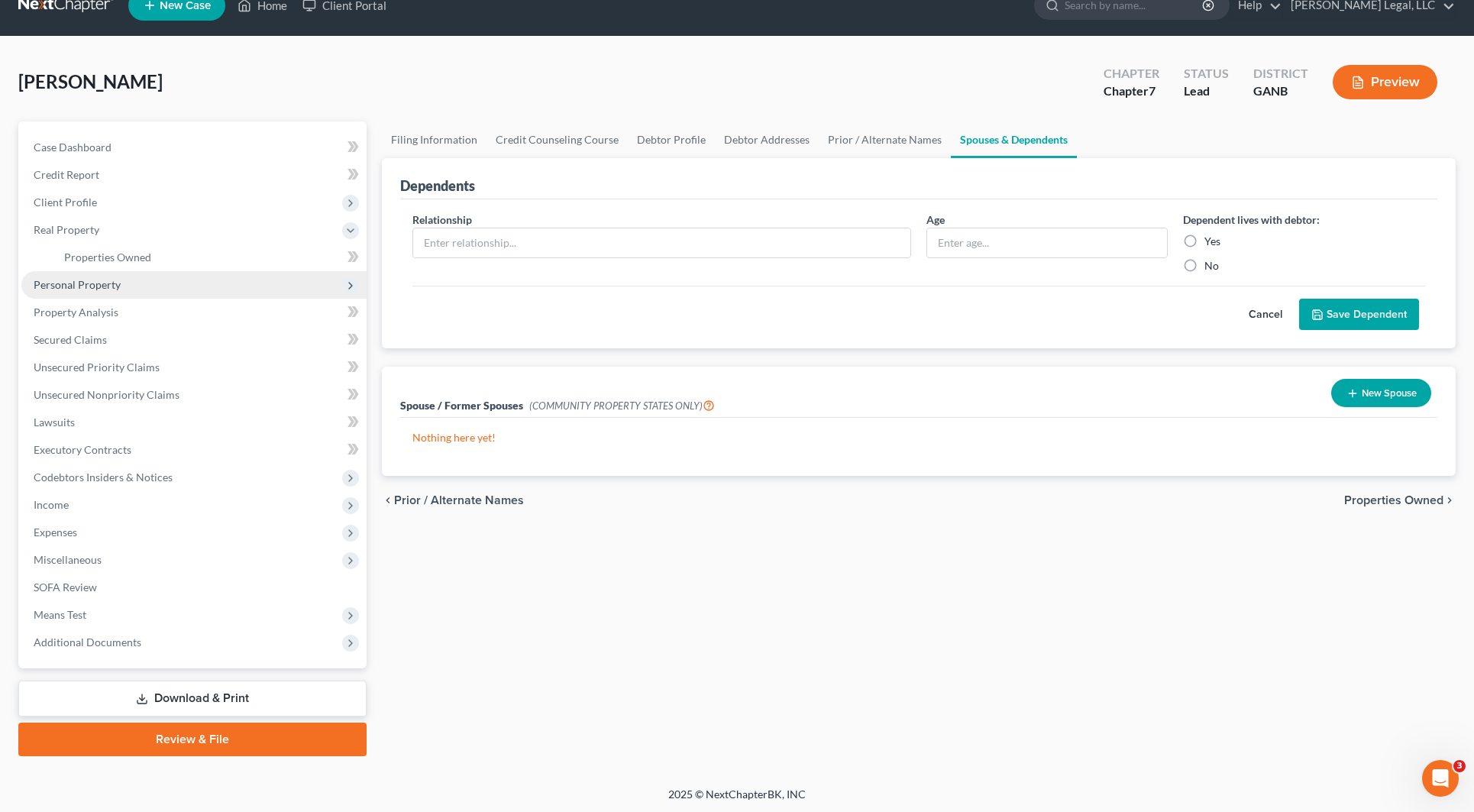
click at [154, 285] on span "Personal Property" at bounding box center [193, 285] width 345 height 28
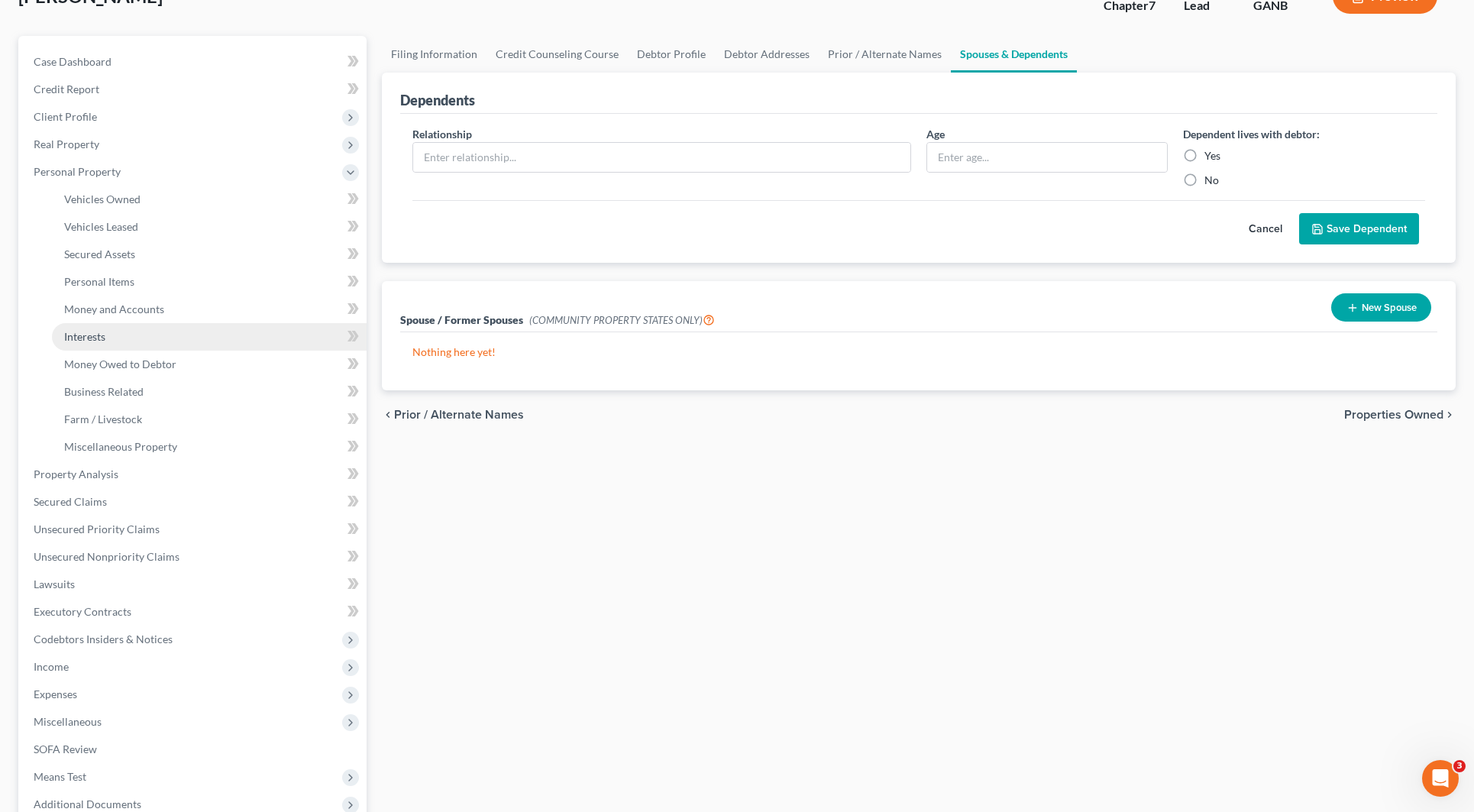
scroll to position [67, 0]
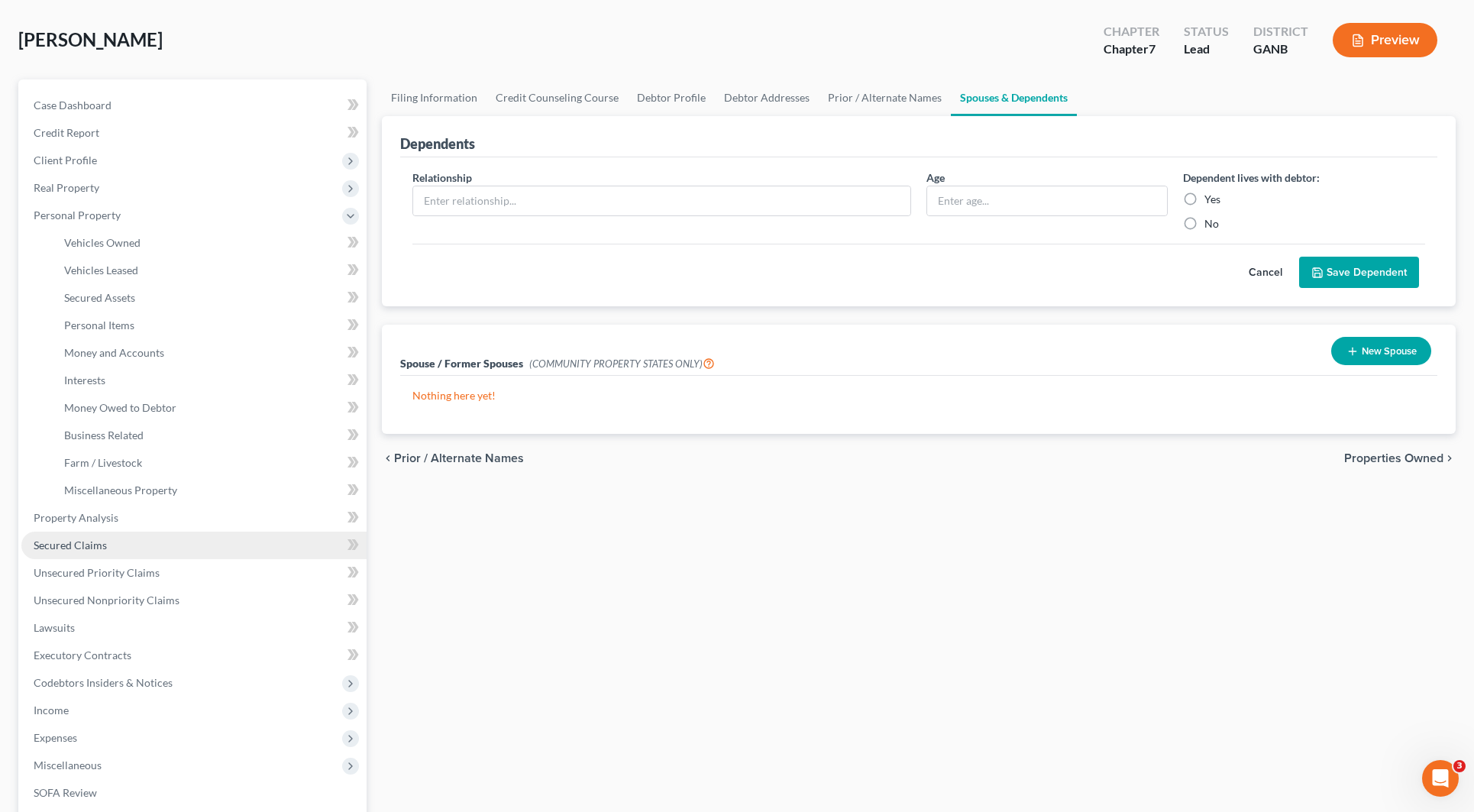
click at [138, 536] on link "Secured Claims" at bounding box center [193, 546] width 345 height 28
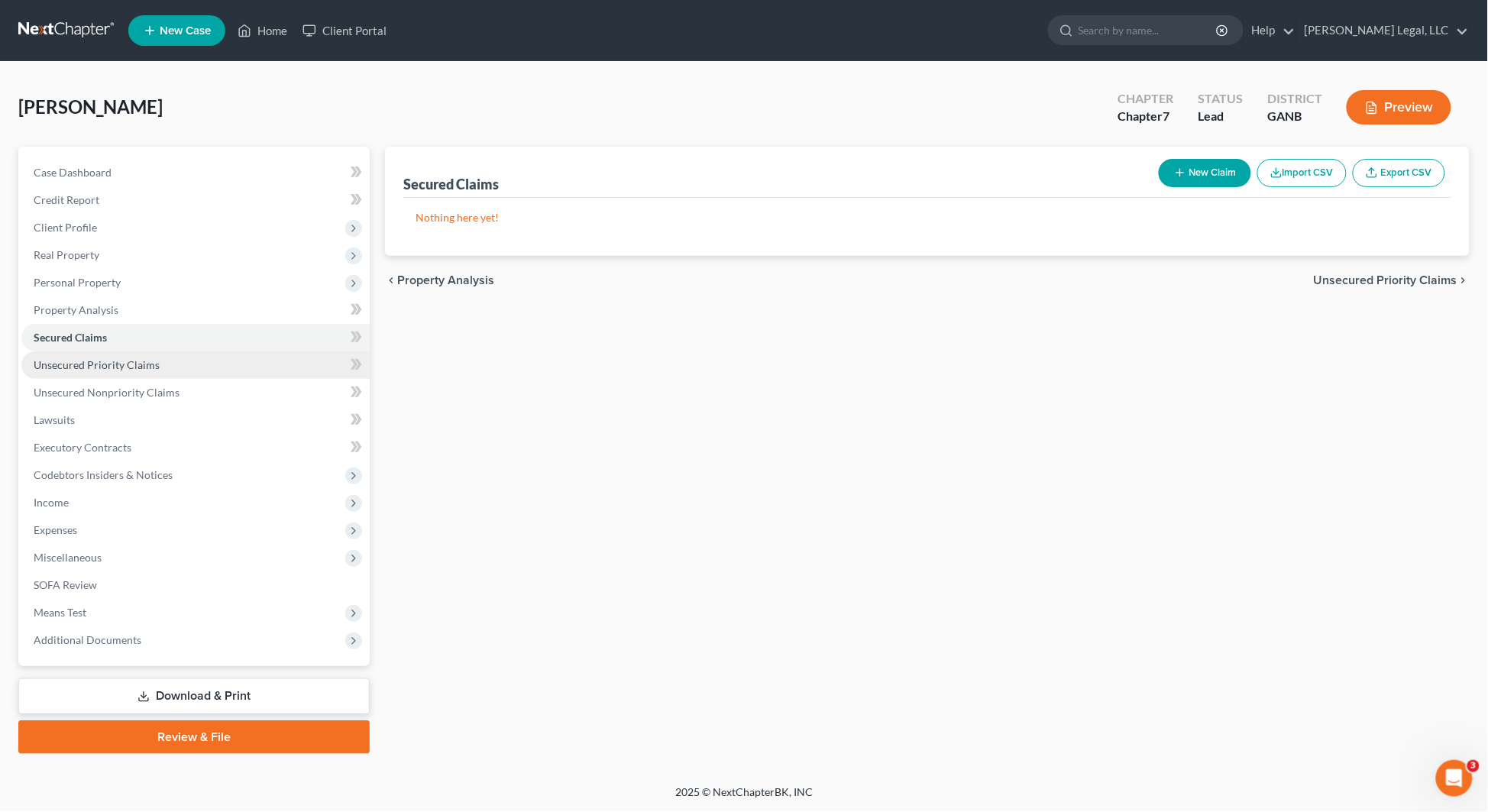
click at [120, 371] on link "Unsecured Priority Claims" at bounding box center [195, 365] width 348 height 28
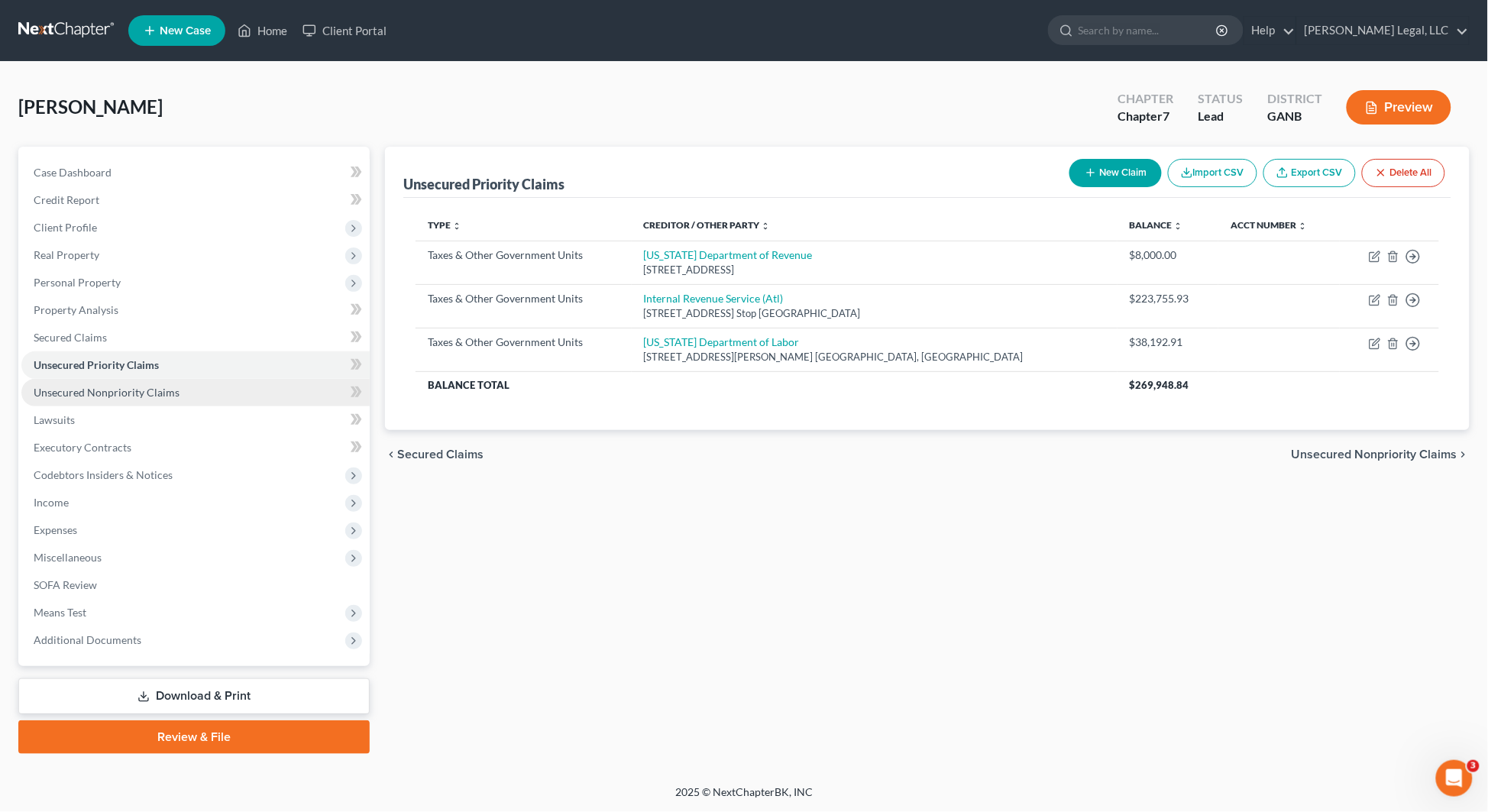
click at [128, 393] on span "Unsecured Nonpriority Claims" at bounding box center [107, 392] width 146 height 13
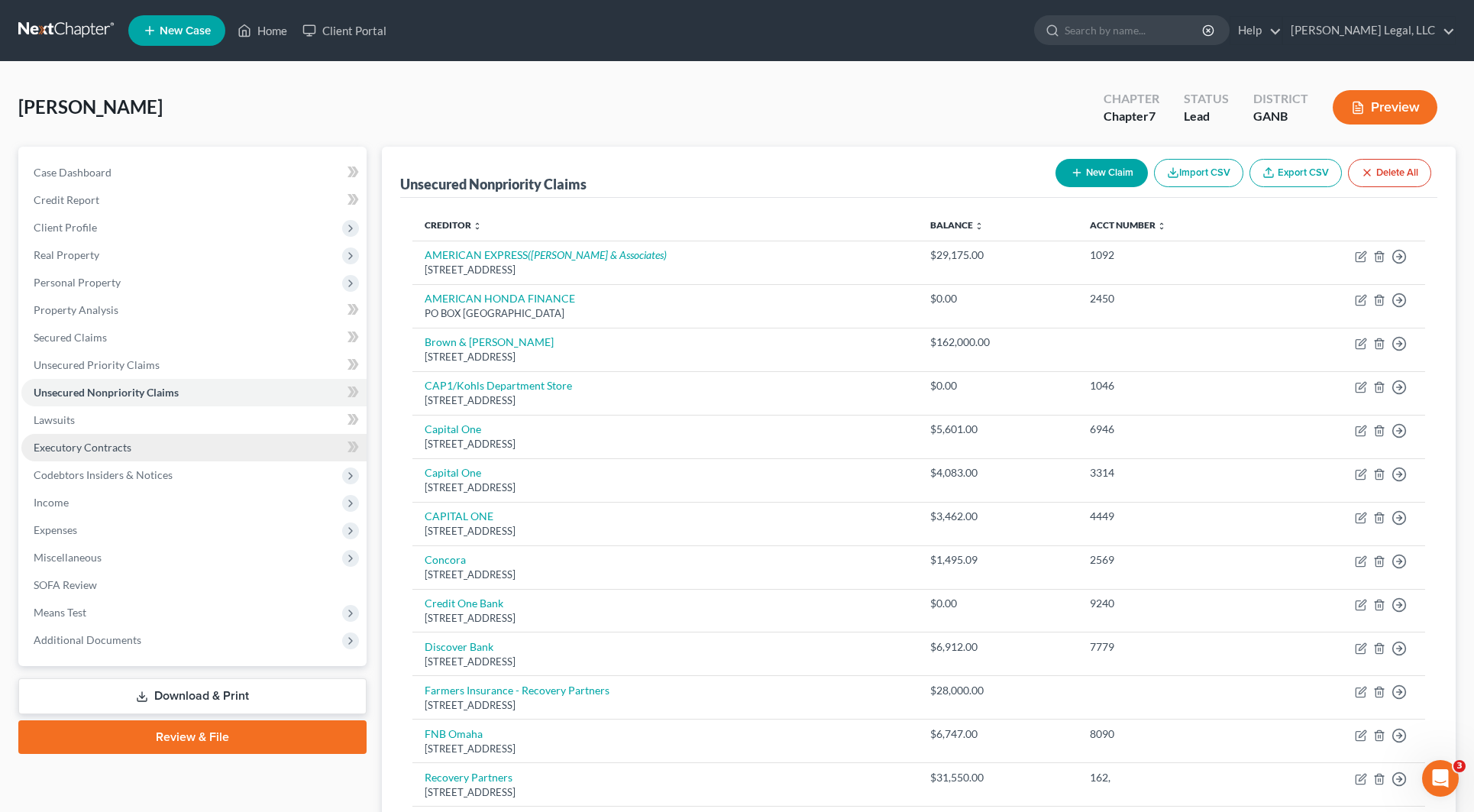
click at [124, 447] on span "Executory Contracts" at bounding box center [82, 447] width 98 height 13
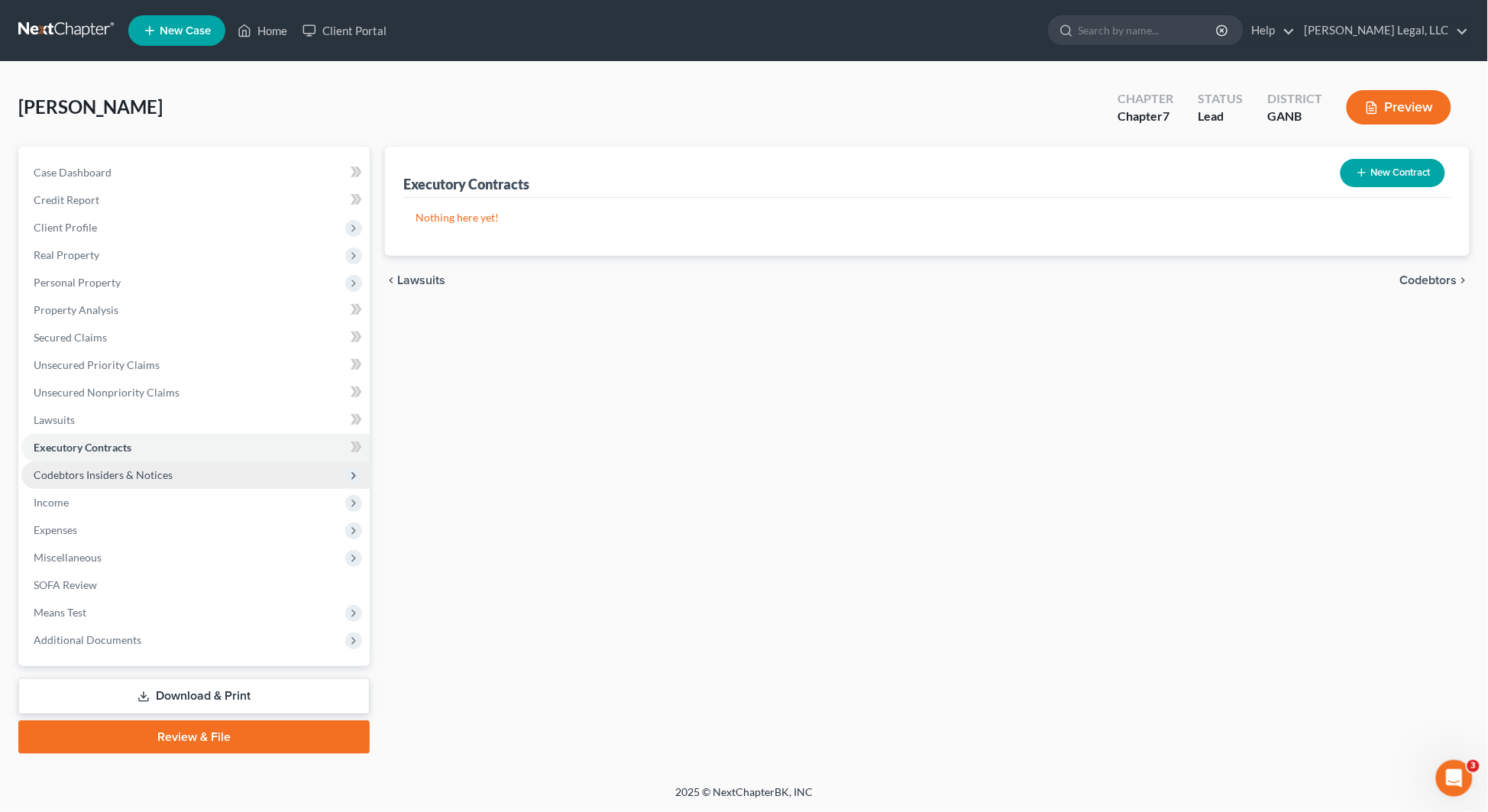
click at [128, 472] on span "Codebtors Insiders & Notices" at bounding box center [103, 474] width 139 height 13
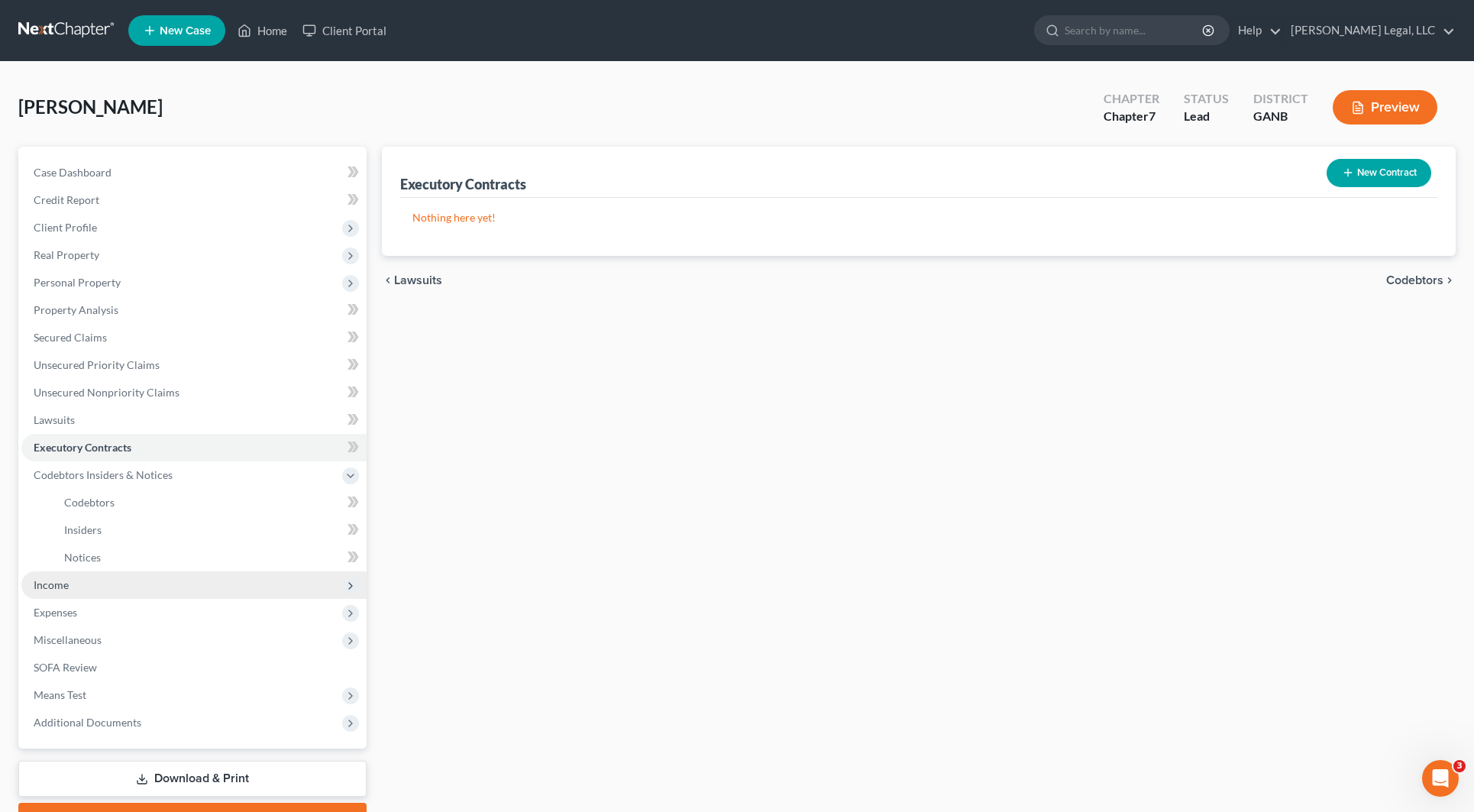
click at [117, 592] on span "Income" at bounding box center [193, 585] width 345 height 28
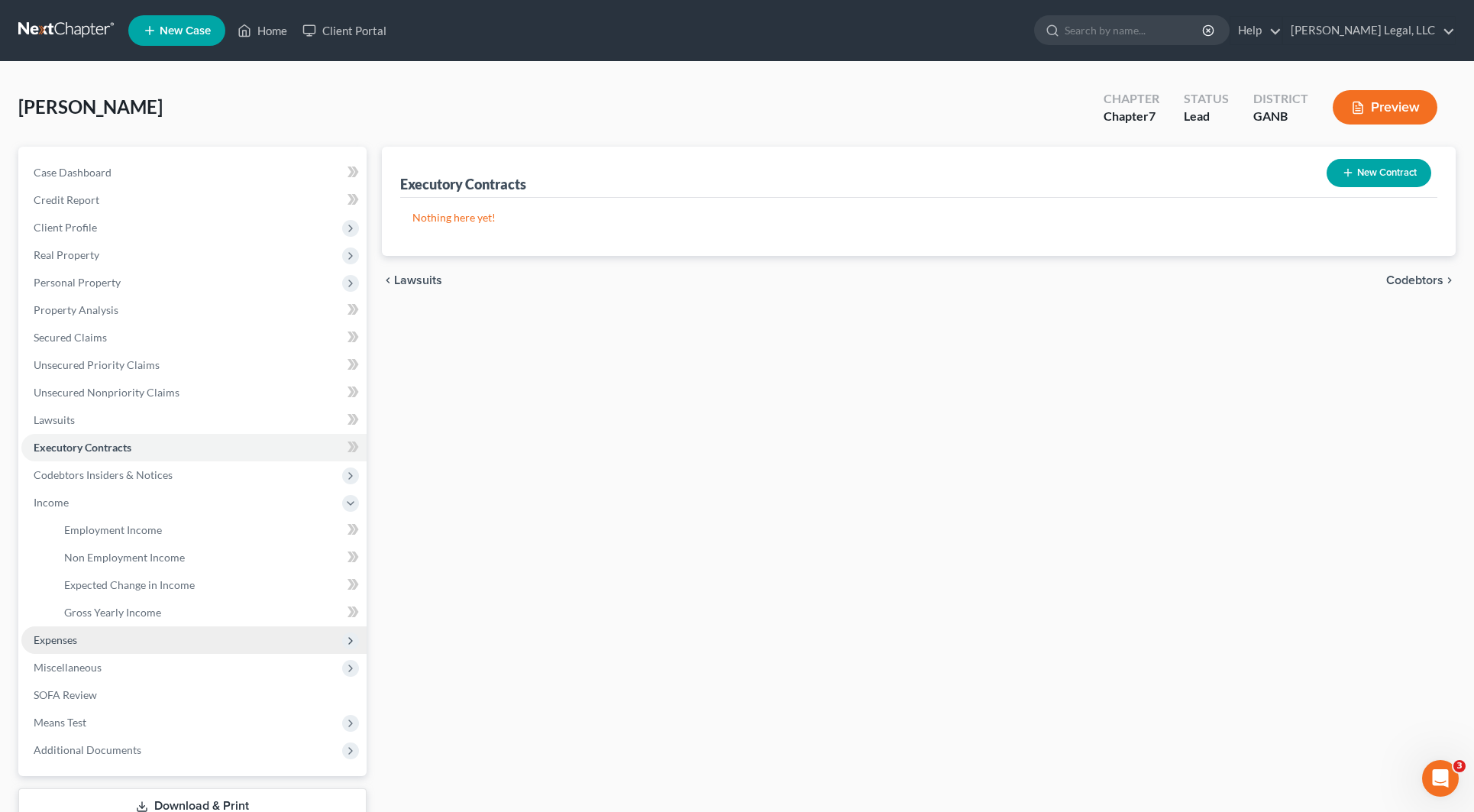
click at [134, 647] on span "Expenses" at bounding box center [193, 640] width 345 height 28
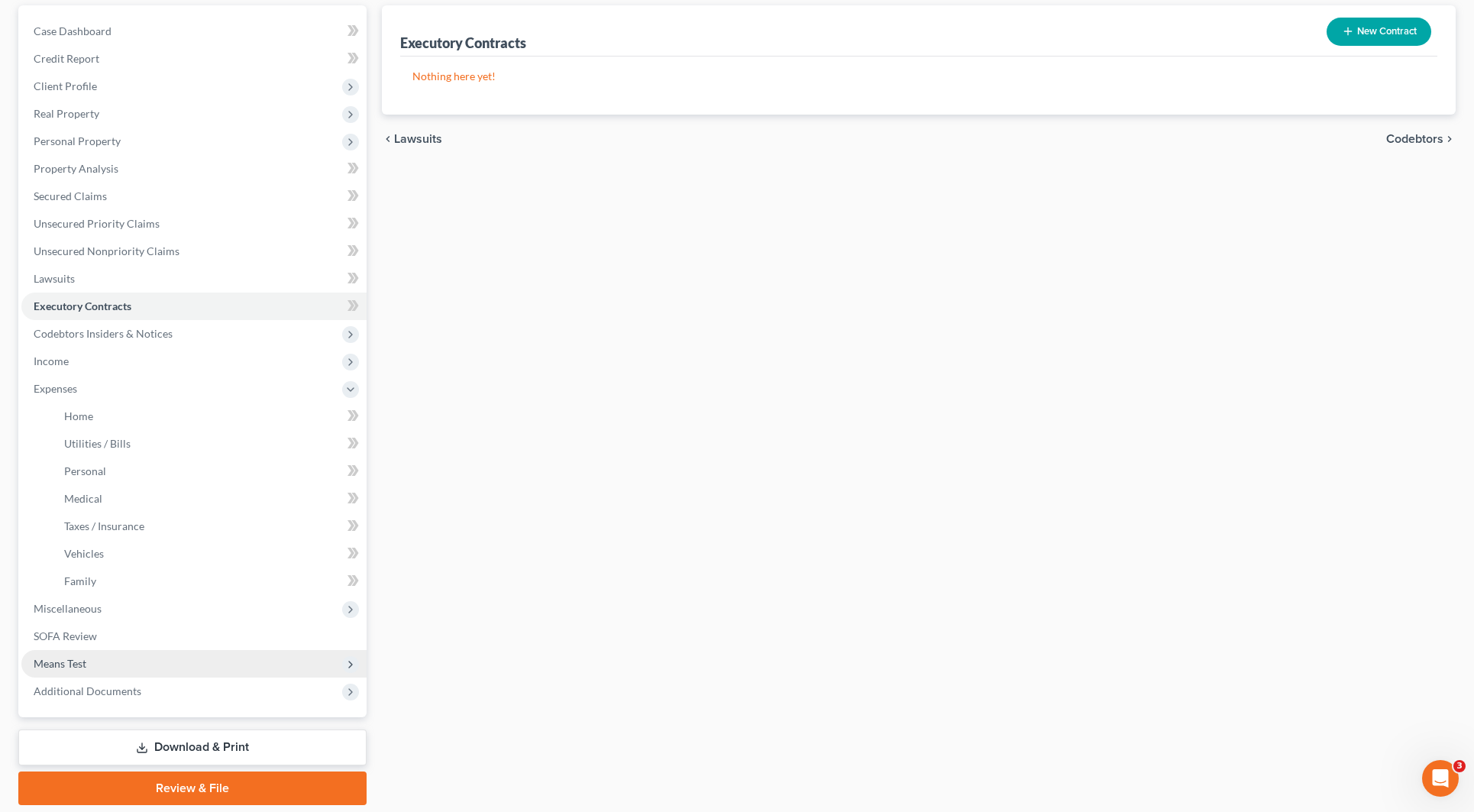
scroll to position [191, 0]
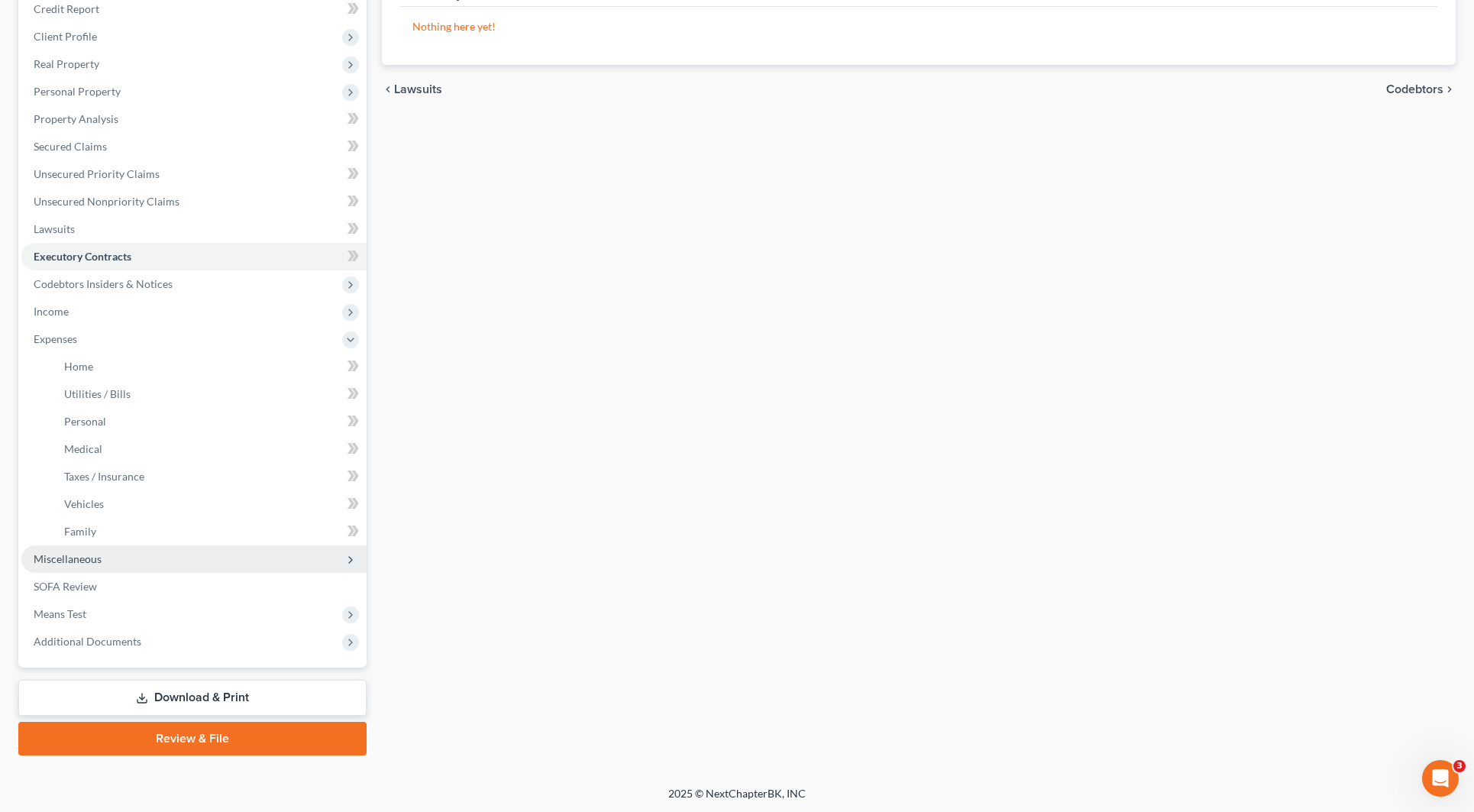
click at [95, 562] on span "Miscellaneous" at bounding box center [67, 559] width 68 height 13
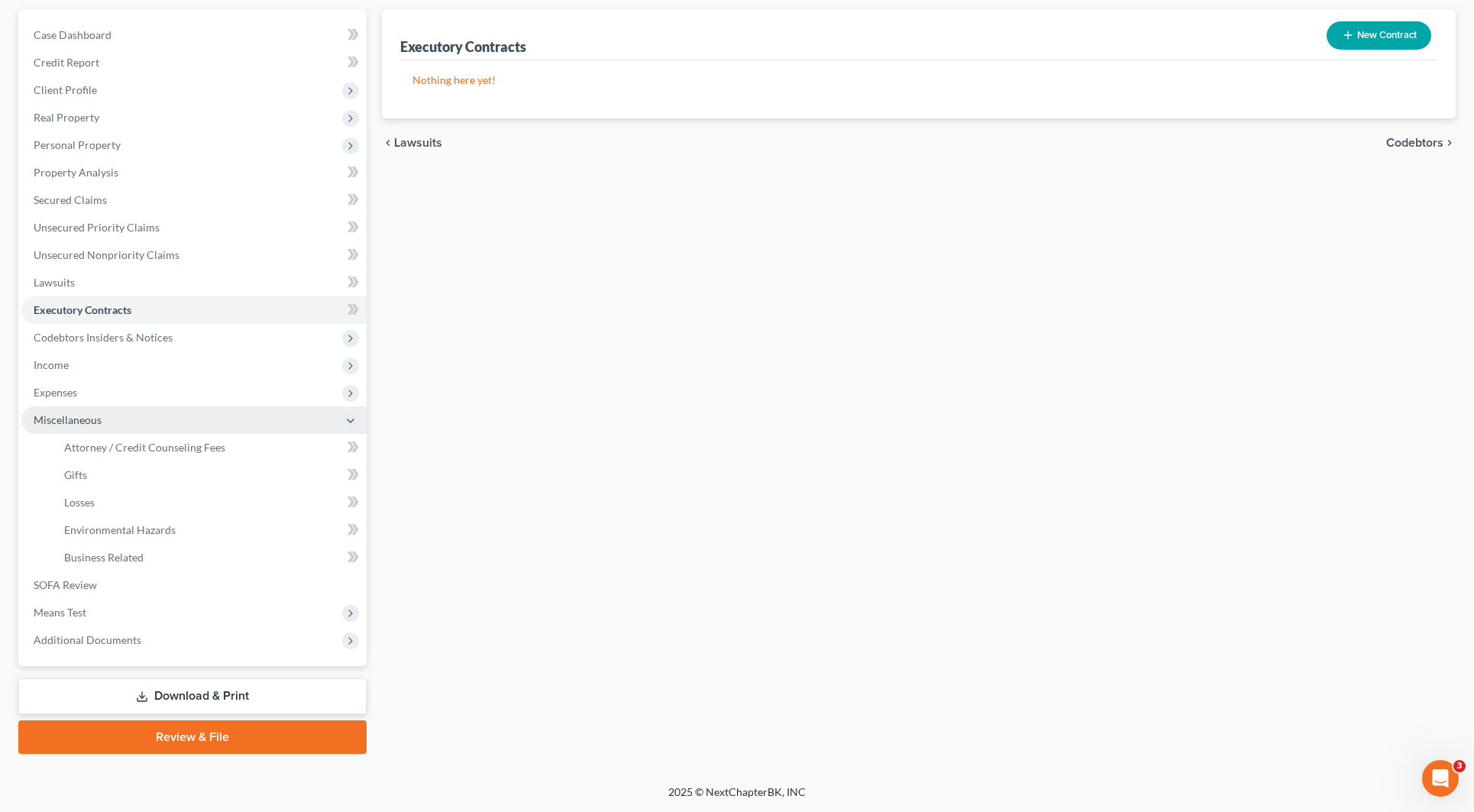
scroll to position [135, 0]
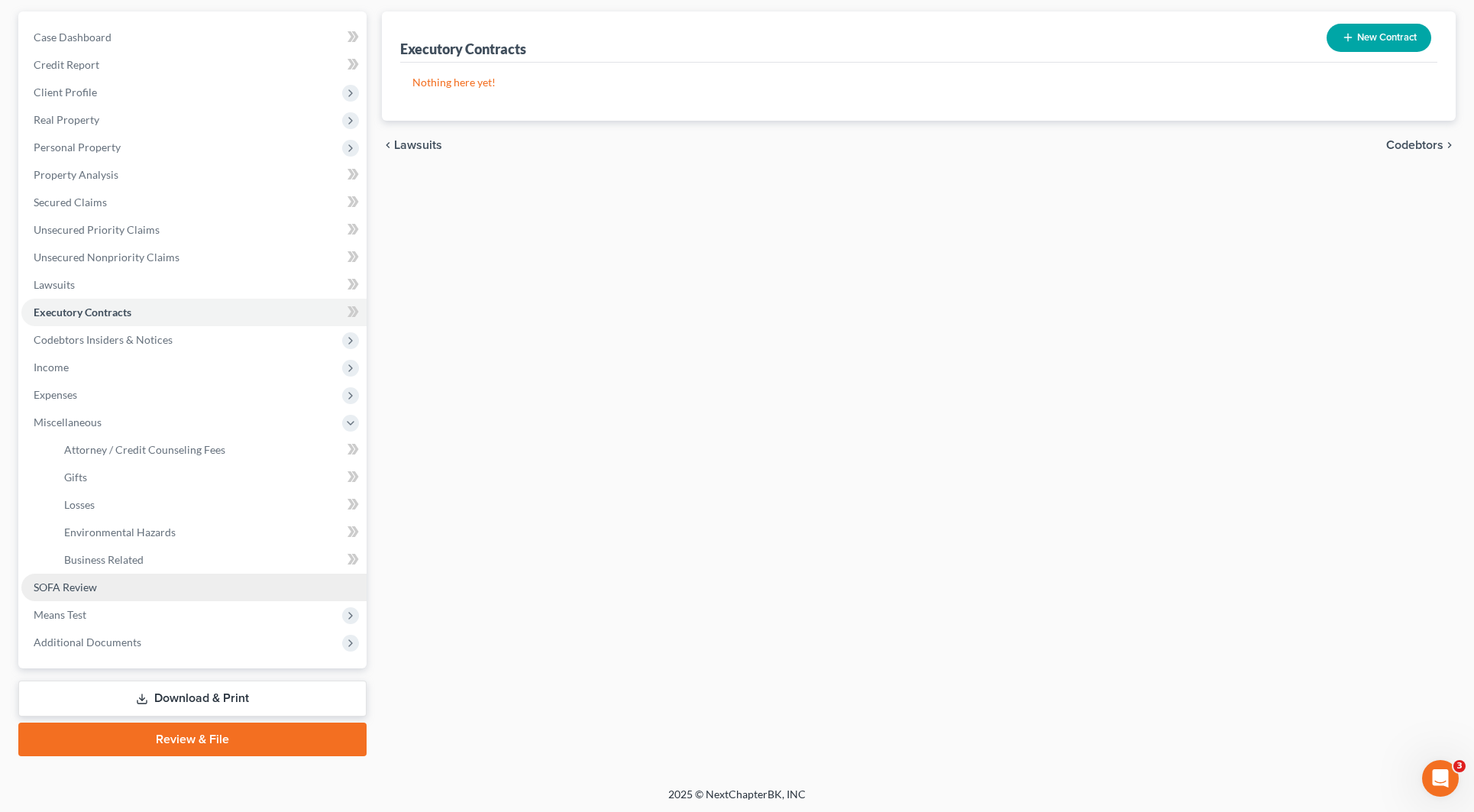
click at [120, 589] on link "SOFA Review" at bounding box center [193, 587] width 345 height 28
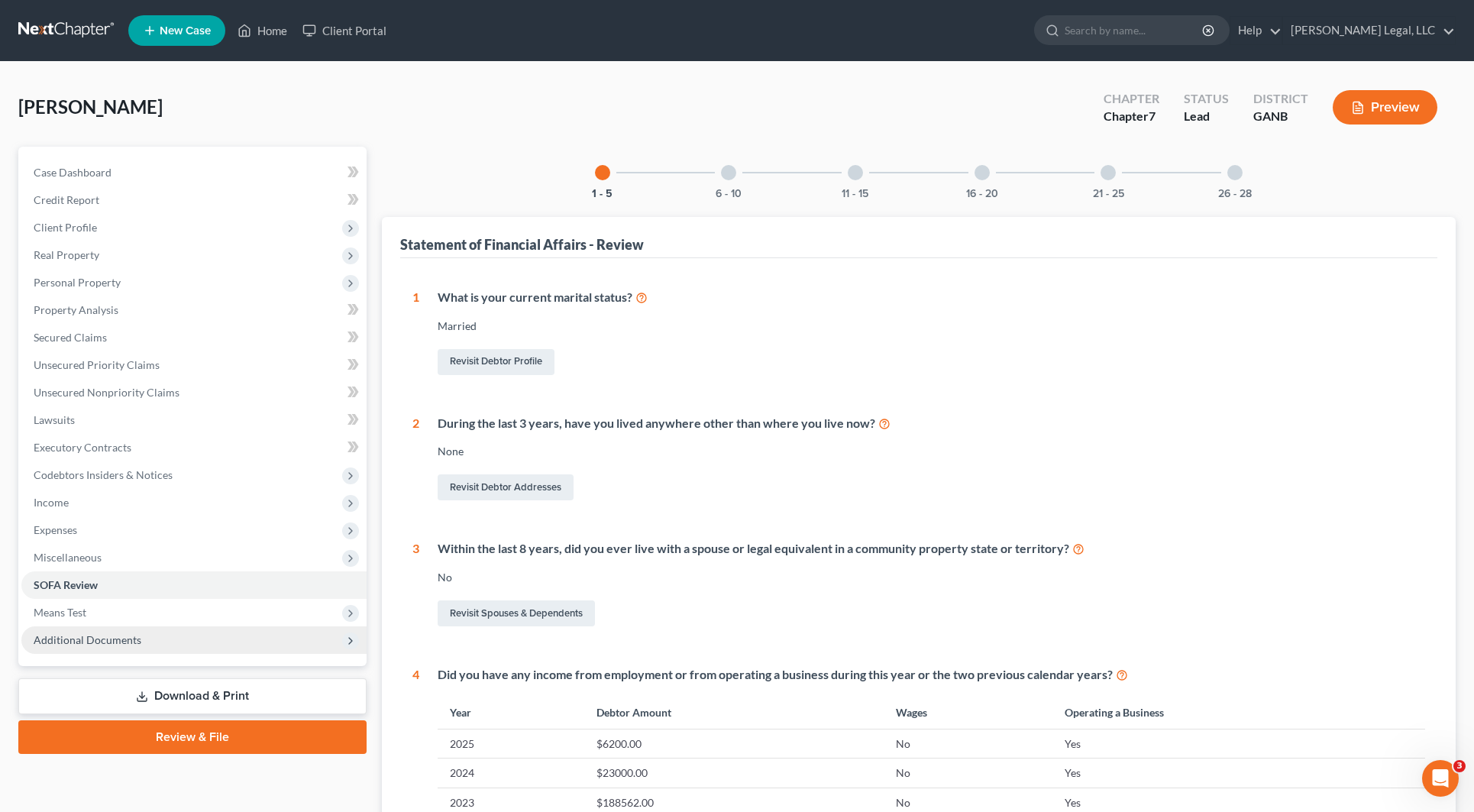
click at [140, 635] on span "Additional Documents" at bounding box center [193, 640] width 345 height 28
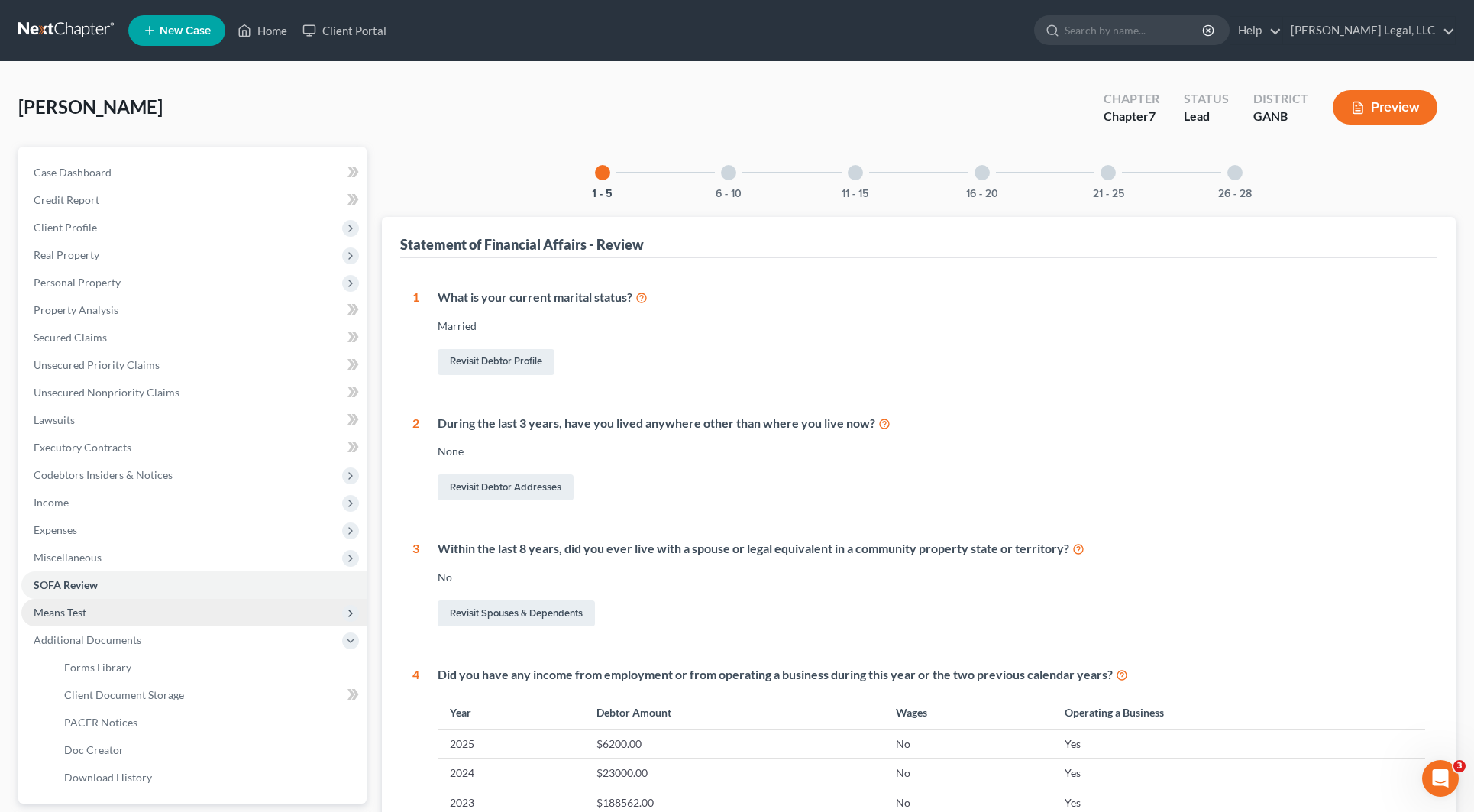
click at [145, 610] on span "Means Test" at bounding box center [193, 613] width 345 height 28
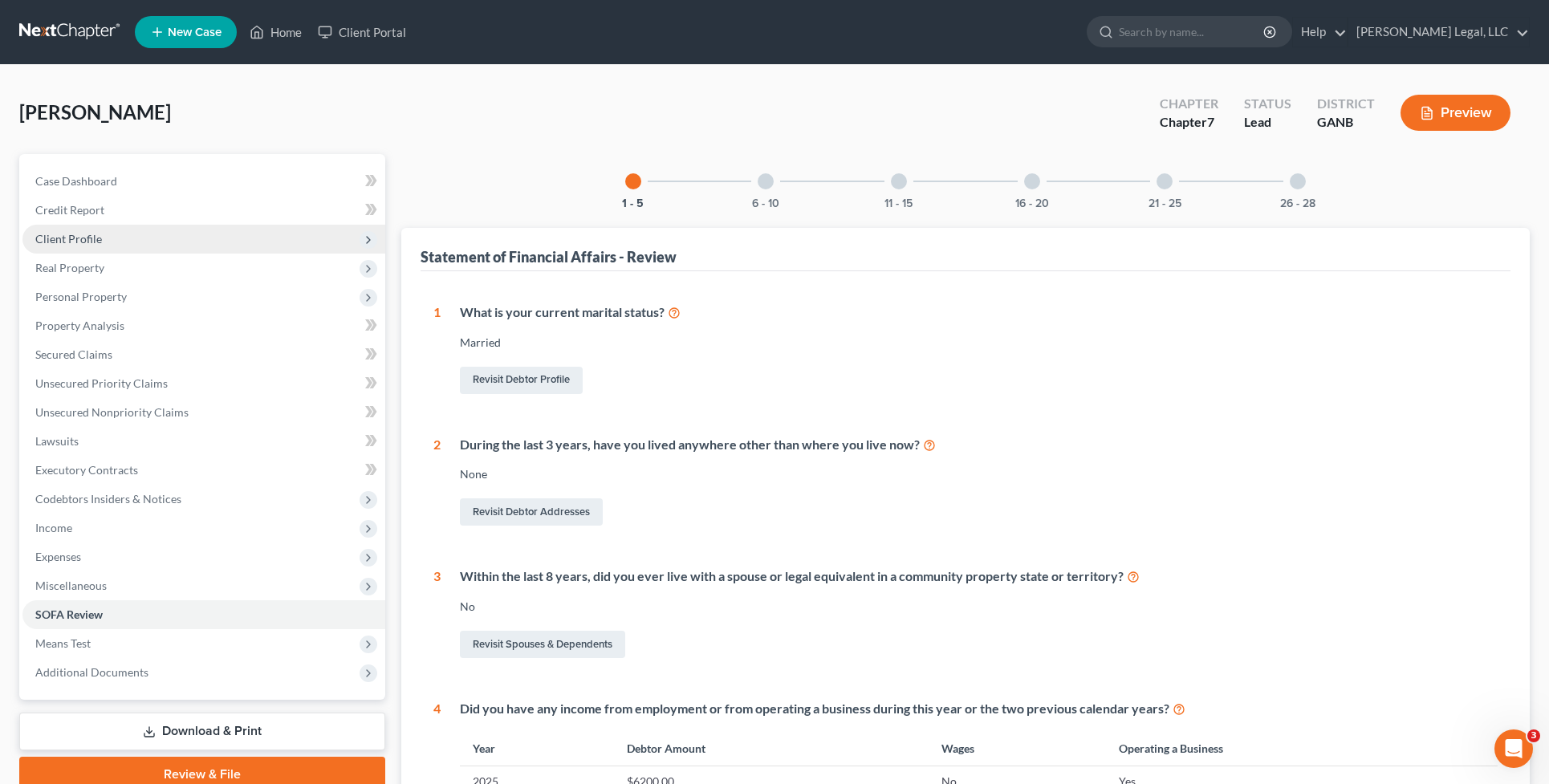
click at [148, 242] on span "Client Profile" at bounding box center [203, 239] width 362 height 29
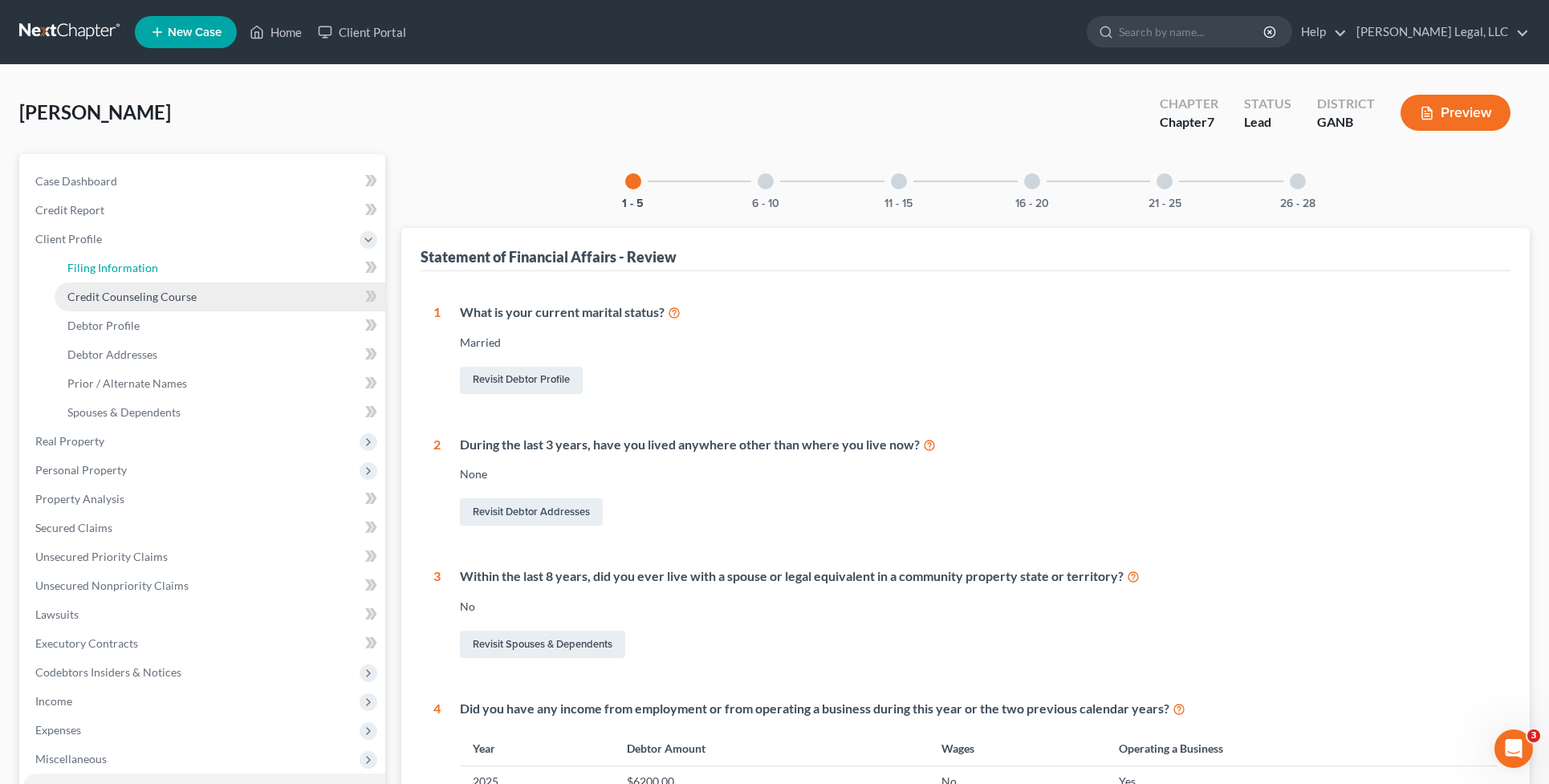
click at [183, 270] on link "Filing Information" at bounding box center [220, 269] width 331 height 29
select select "0"
select select "3"
select select "0"
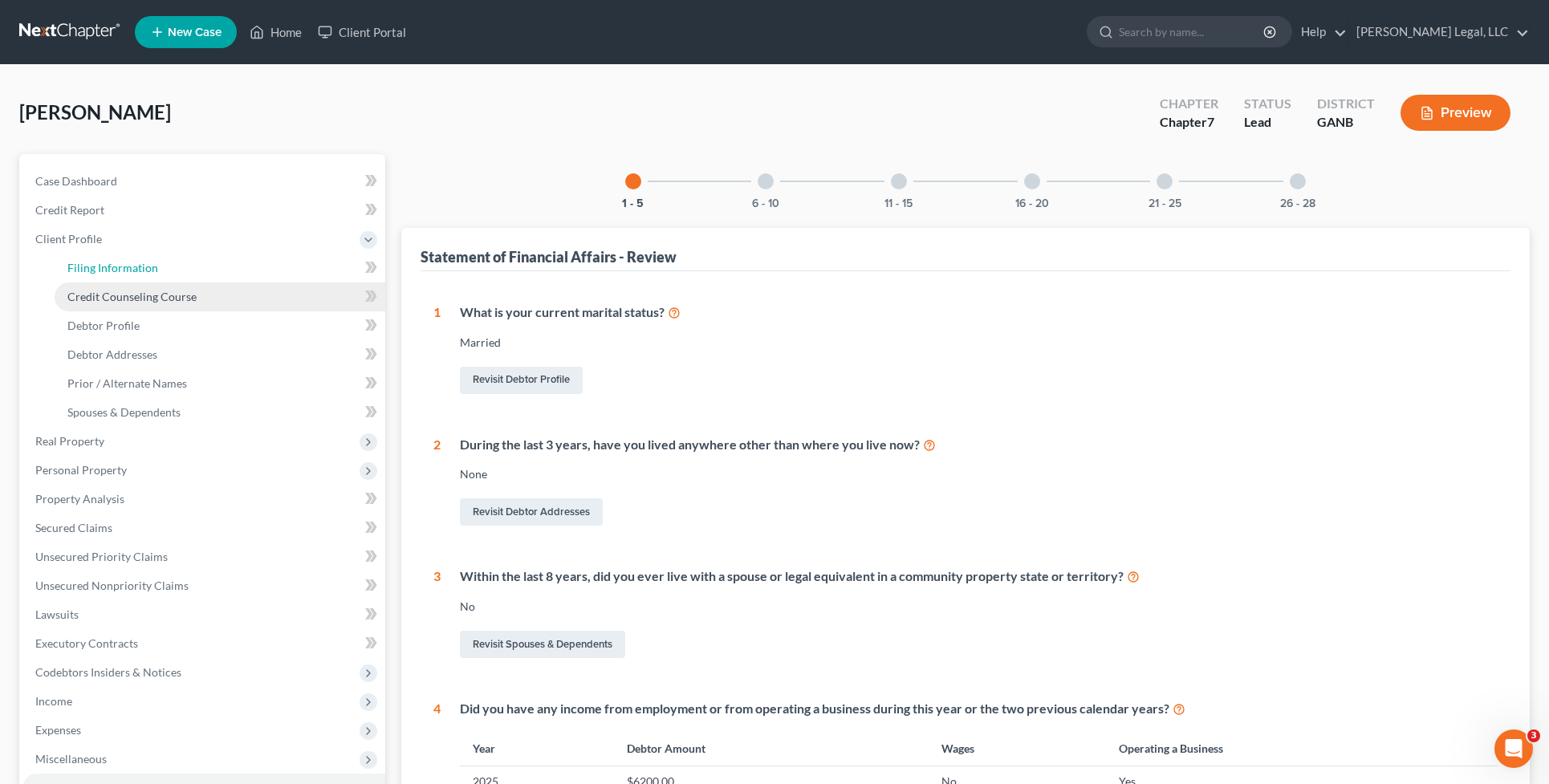
select select "19"
select select "0"
select select "10"
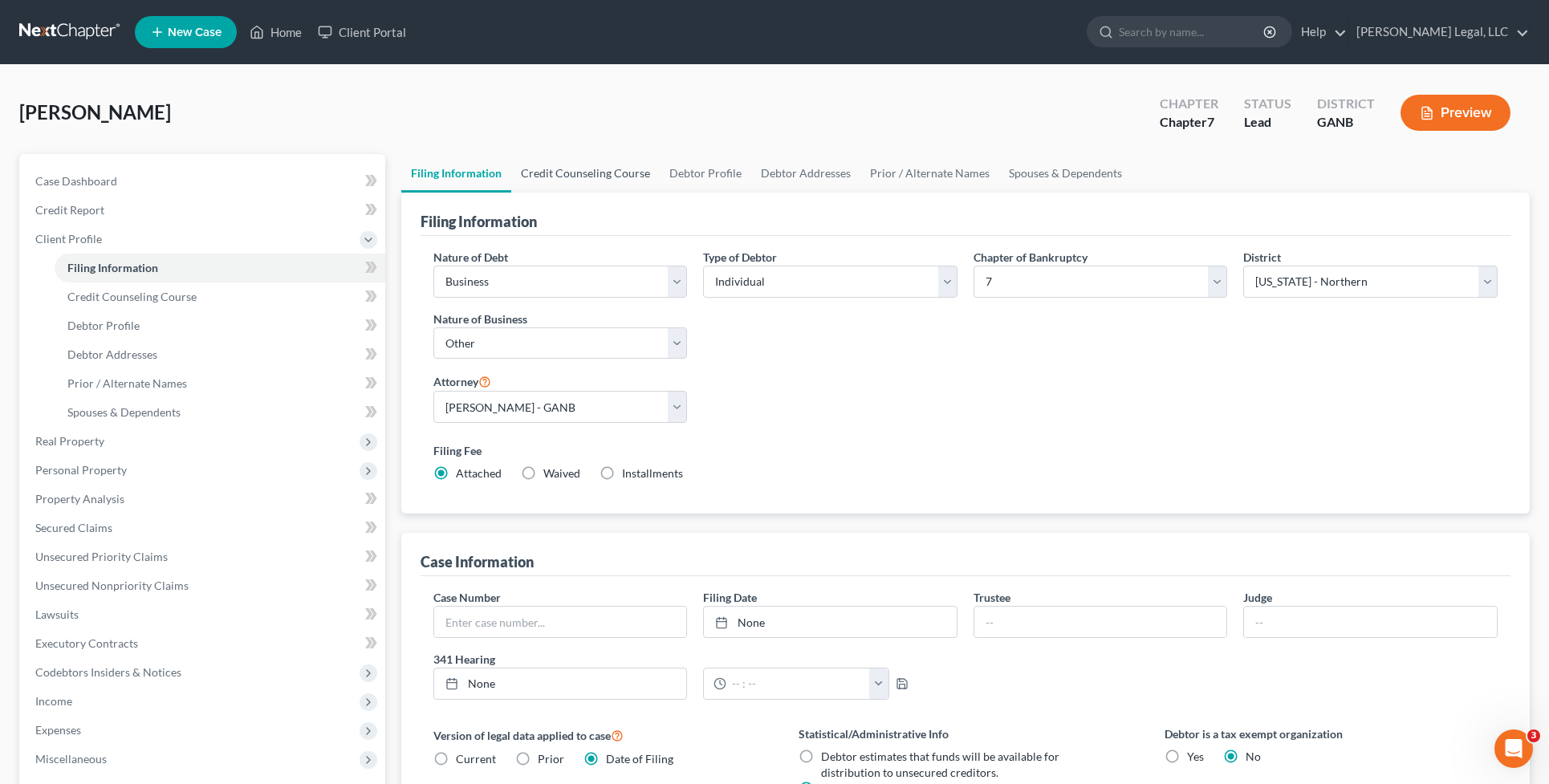
click at [564, 167] on link "Credit Counseling Course" at bounding box center [586, 173] width 148 height 39
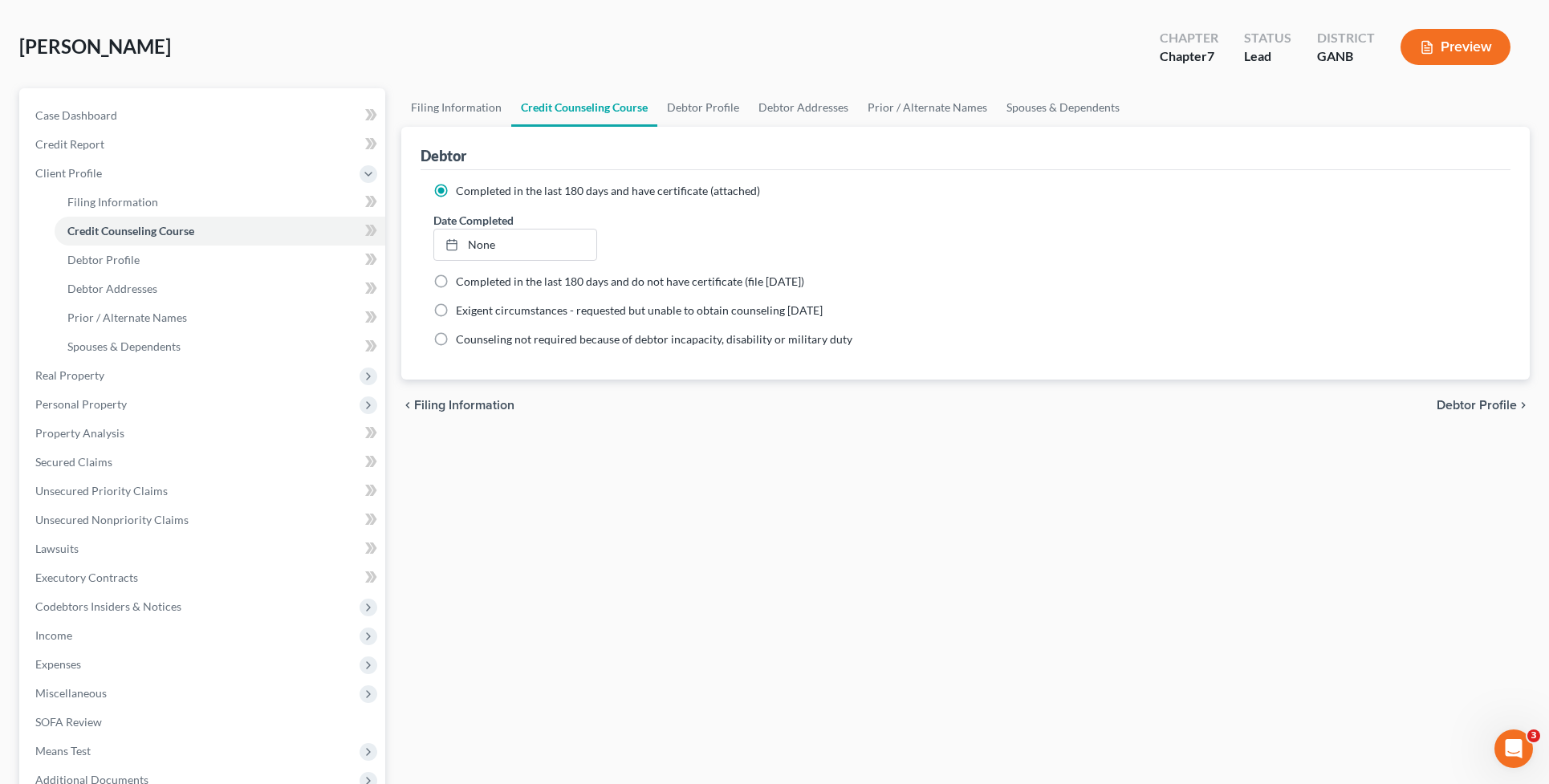
scroll to position [100, 0]
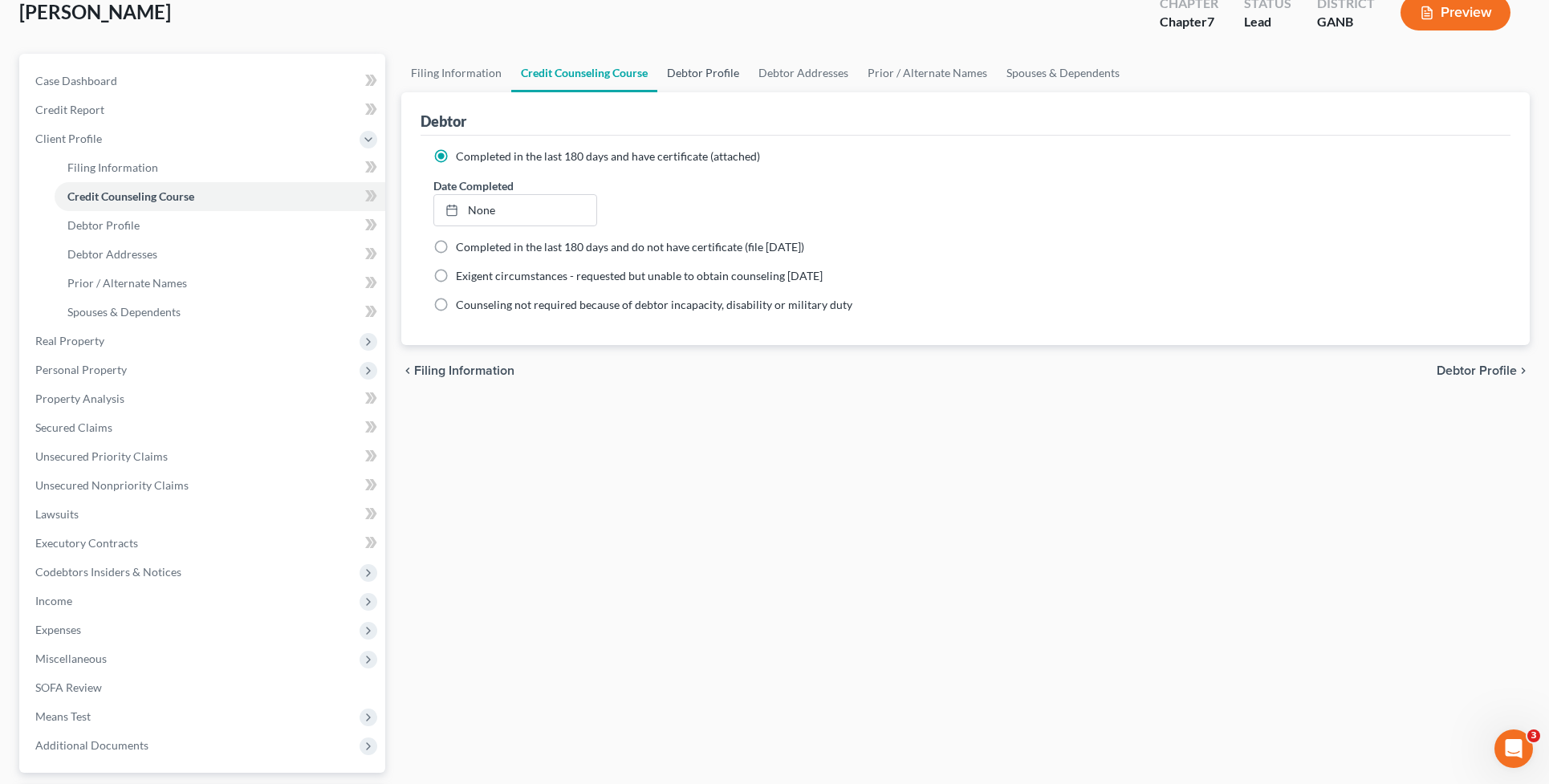
click at [727, 69] on link "Debtor Profile" at bounding box center [703, 72] width 91 height 39
select select "1"
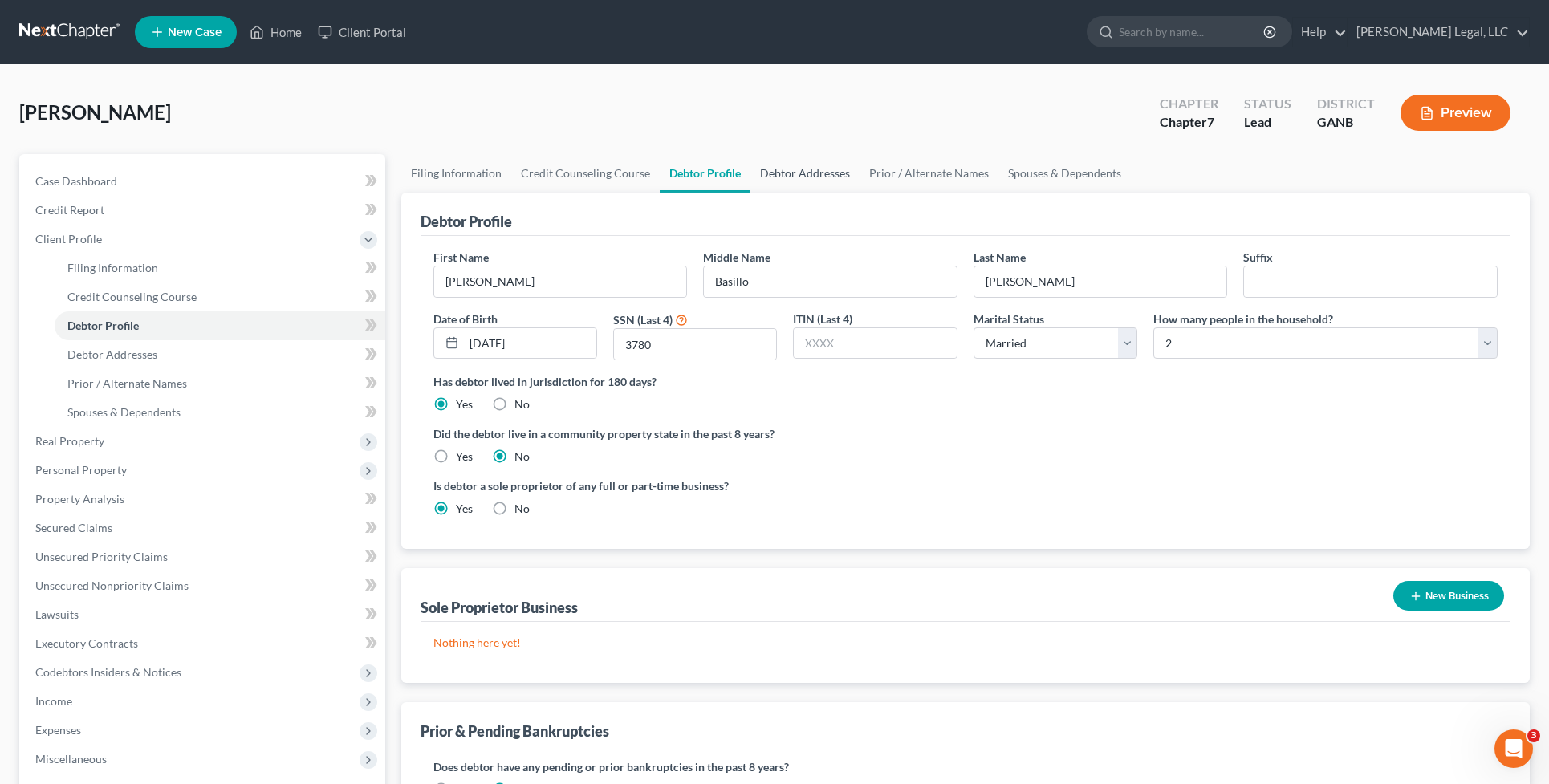
click at [813, 171] on link "Debtor Addresses" at bounding box center [804, 173] width 109 height 39
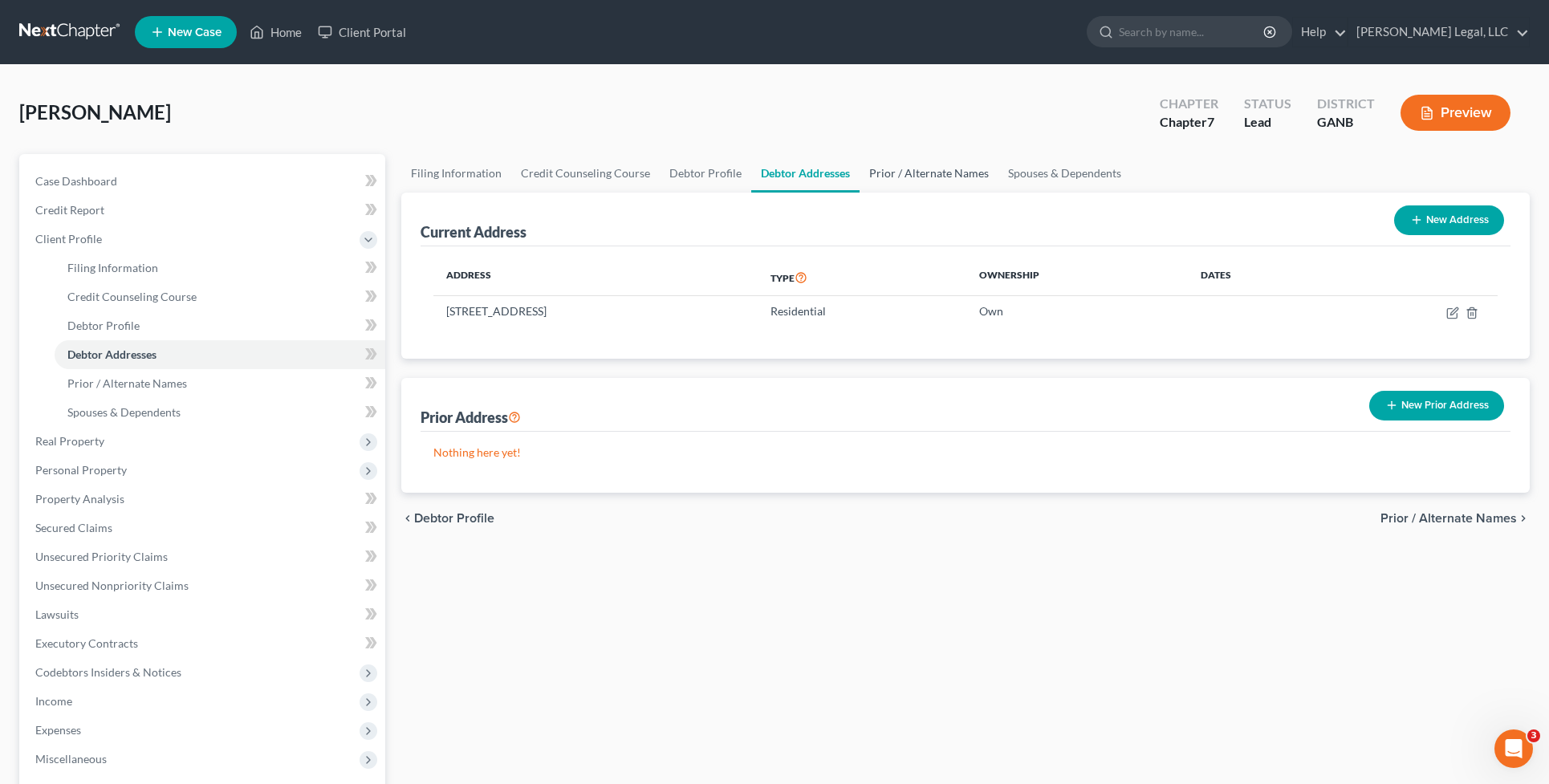
click at [888, 165] on link "Prior / Alternate Names" at bounding box center [928, 173] width 139 height 39
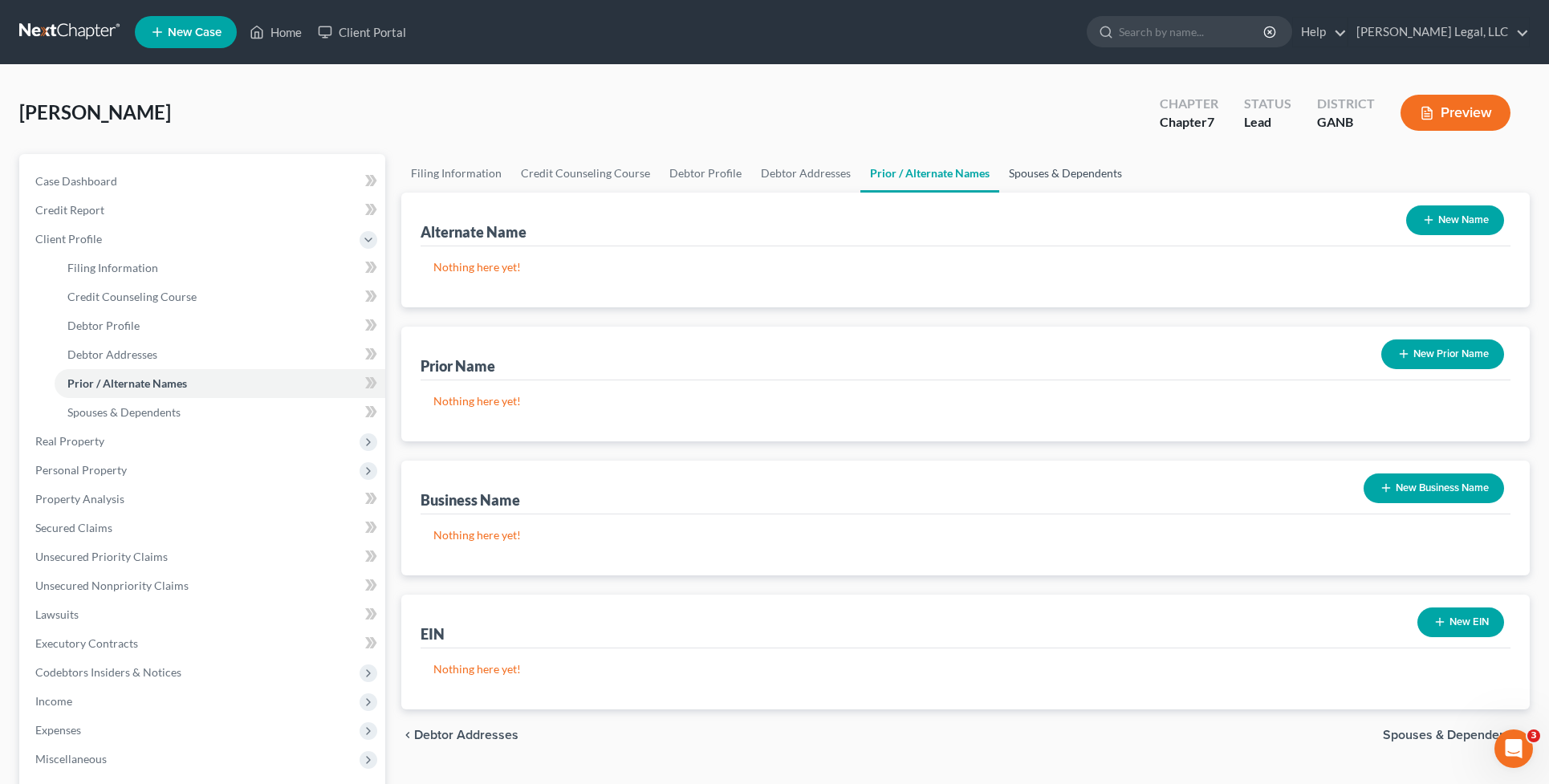
click at [1018, 163] on link "Spouses & Dependents" at bounding box center [1065, 173] width 133 height 39
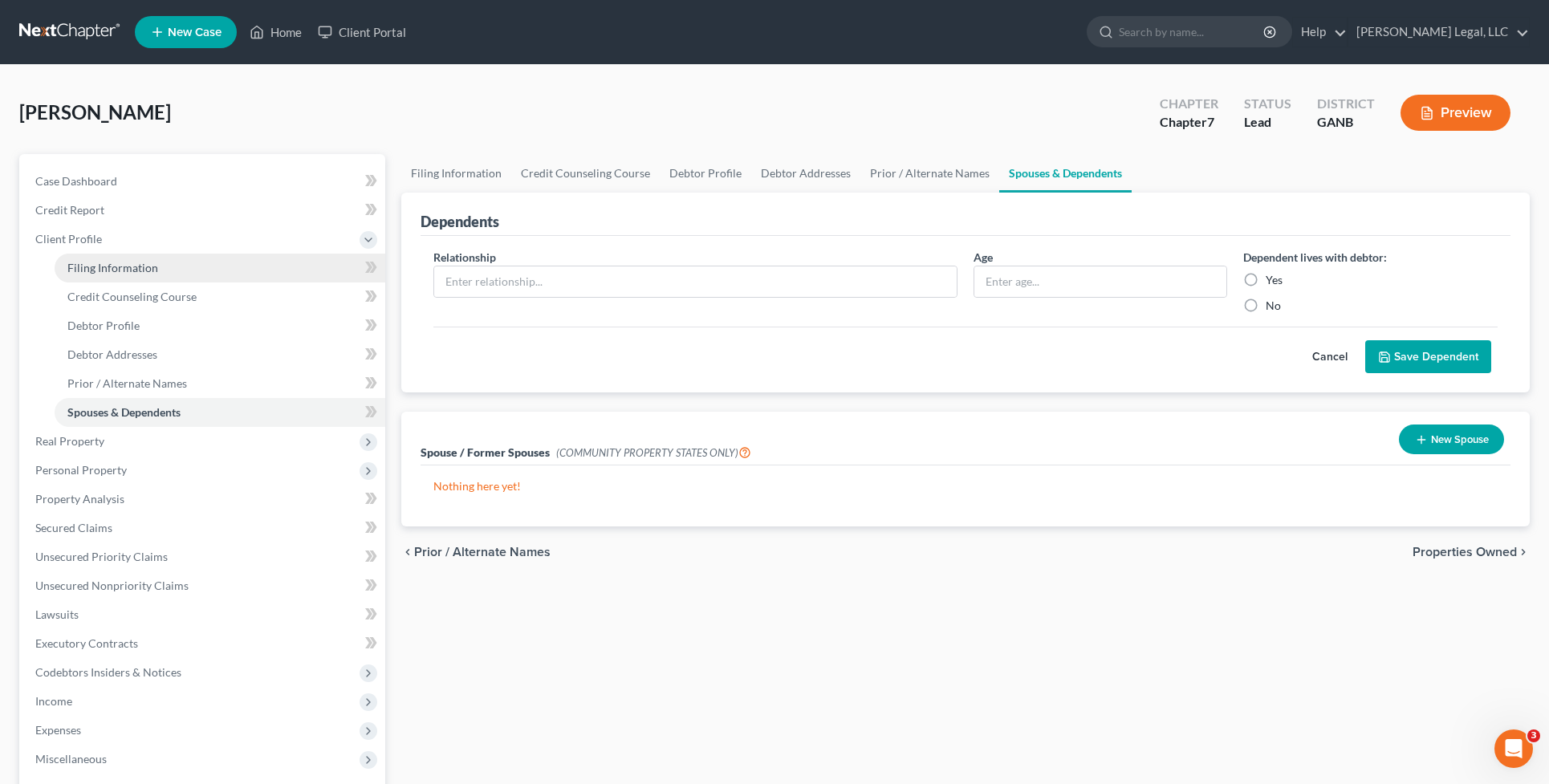
click at [146, 269] on span "Filing Information" at bounding box center [112, 268] width 90 height 14
select select "0"
select select "3"
select select "0"
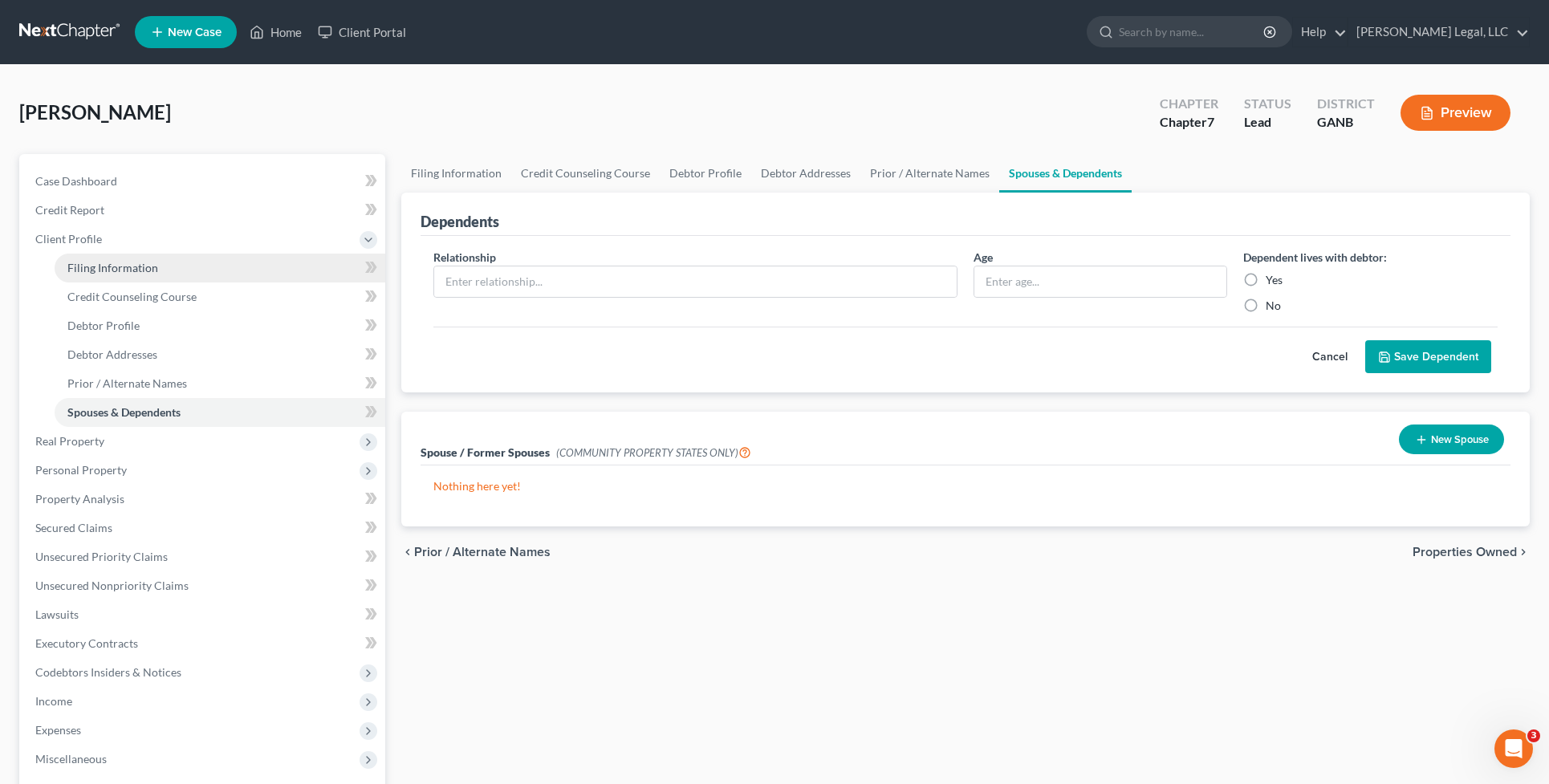
select select "19"
select select "0"
select select "10"
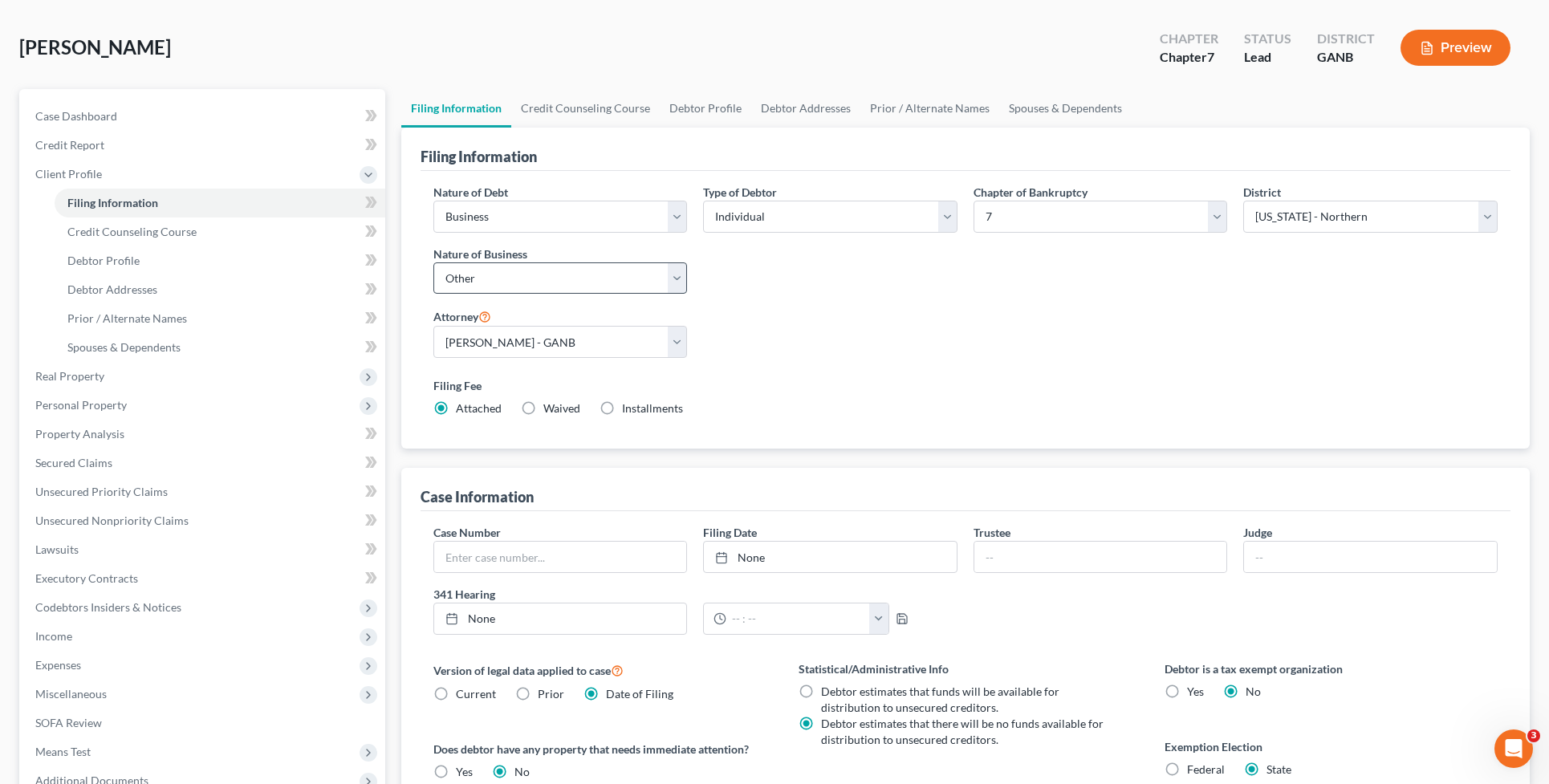
scroll to position [100, 0]
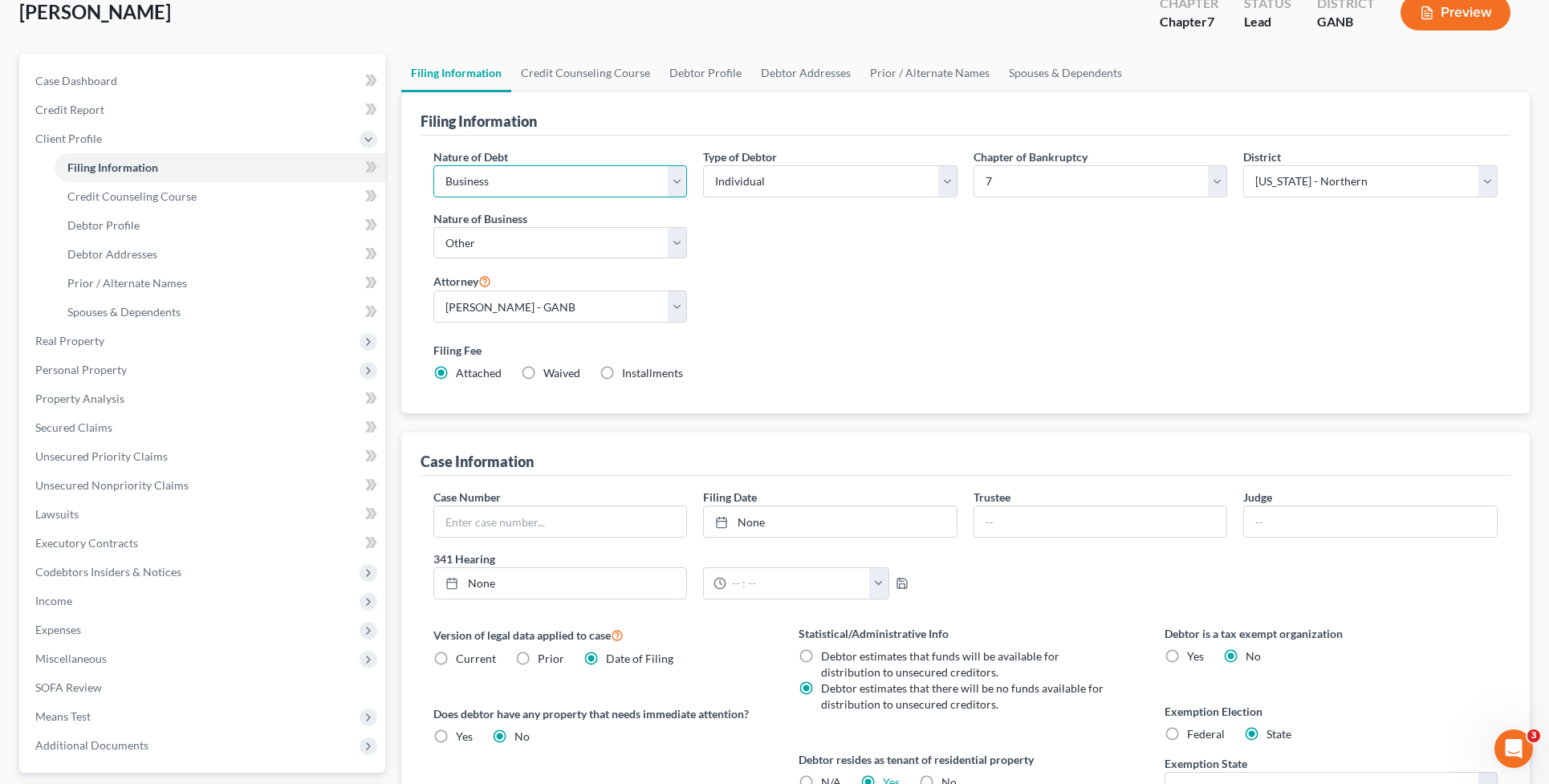
click at [671, 193] on select "Select Business Consumer Other" at bounding box center [560, 181] width 254 height 32
click at [793, 249] on div "Type of Debtor Select Individual Joint" at bounding box center [830, 210] width 270 height 124
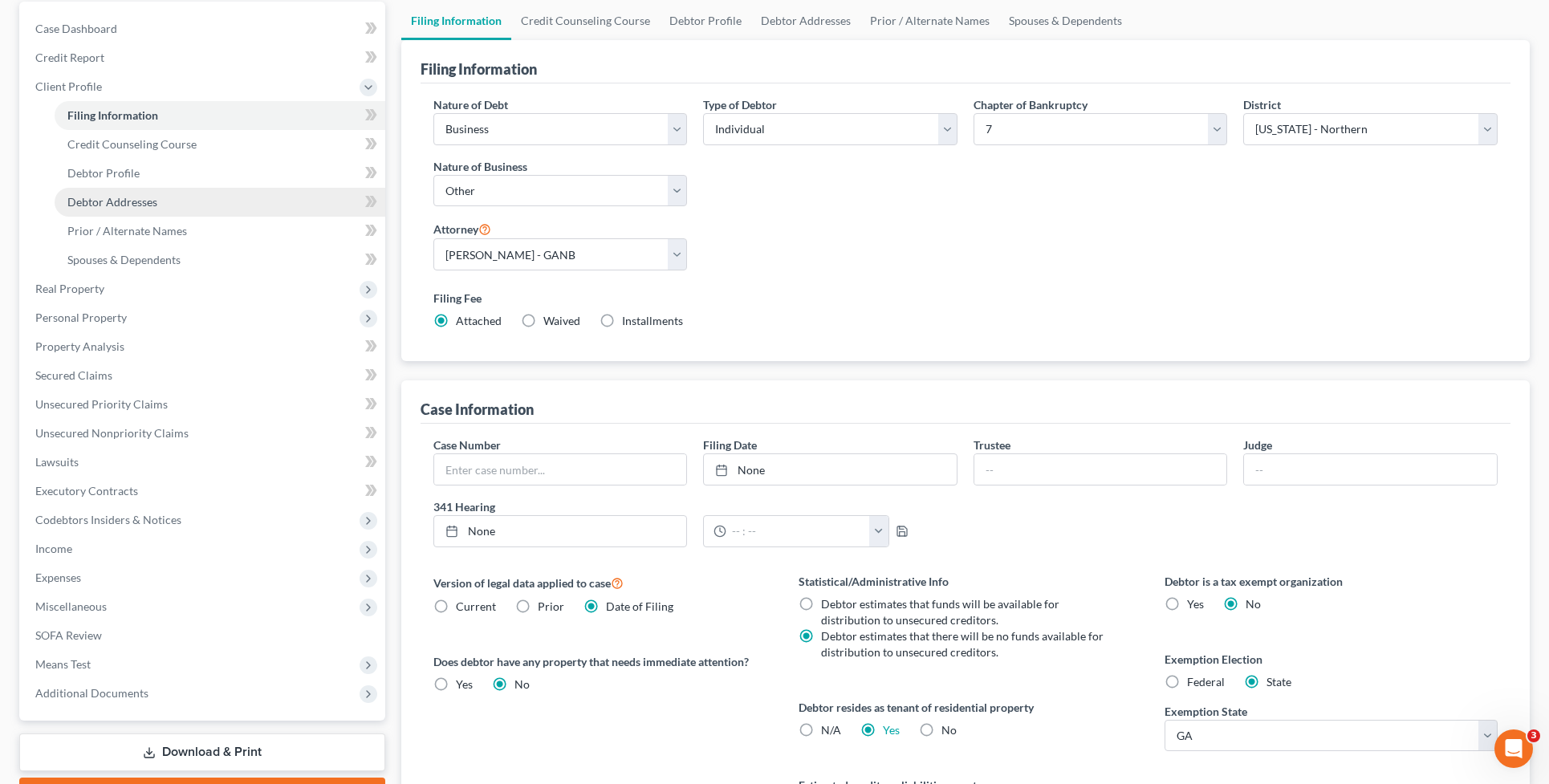
scroll to position [0, 0]
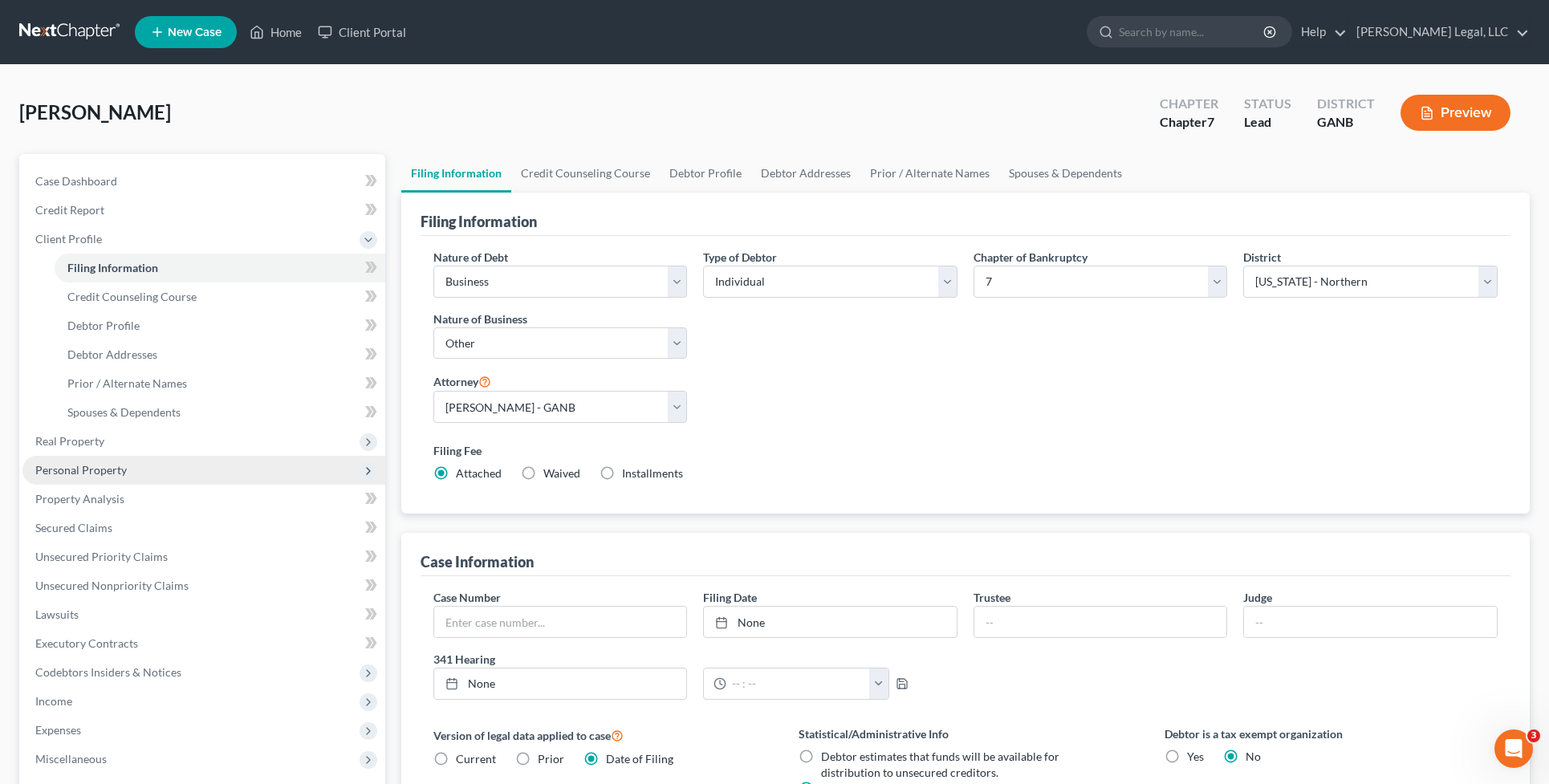
click at [143, 460] on span "Personal Property" at bounding box center [203, 470] width 362 height 29
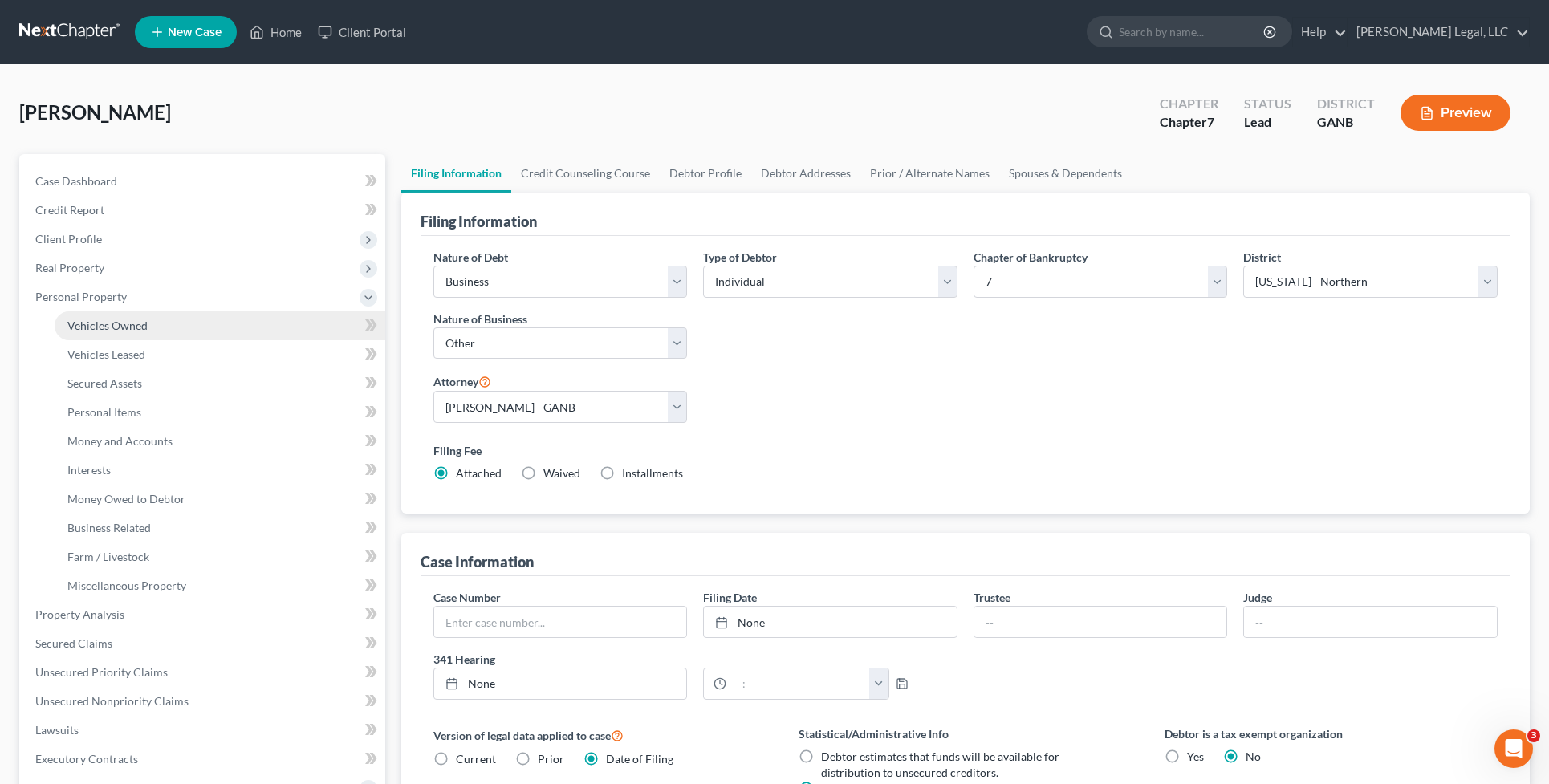
click at [126, 319] on span "Vehicles Owned" at bounding box center [107, 325] width 80 height 14
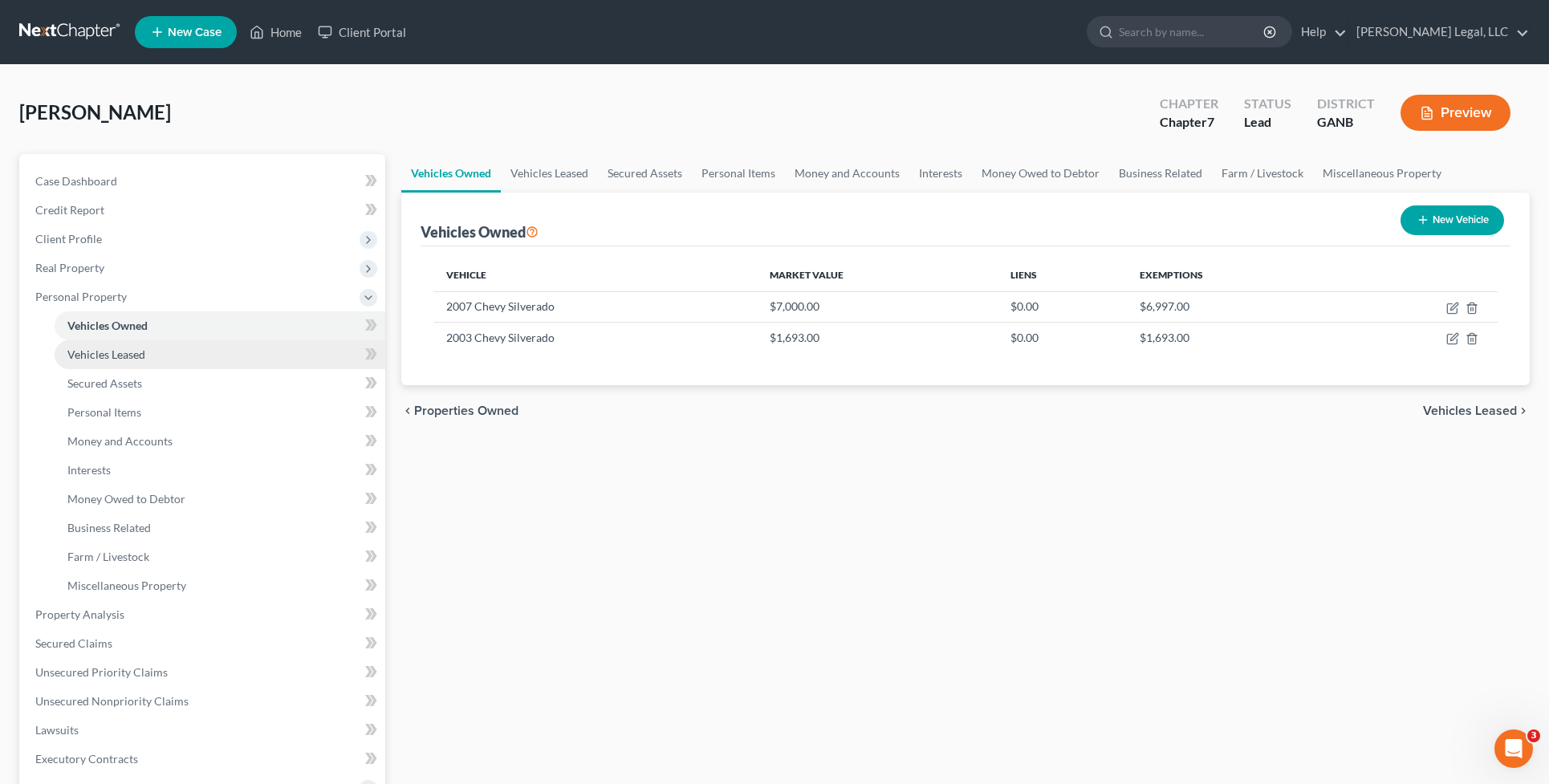
click at [115, 358] on span "Vehicles Leased" at bounding box center [106, 355] width 77 height 14
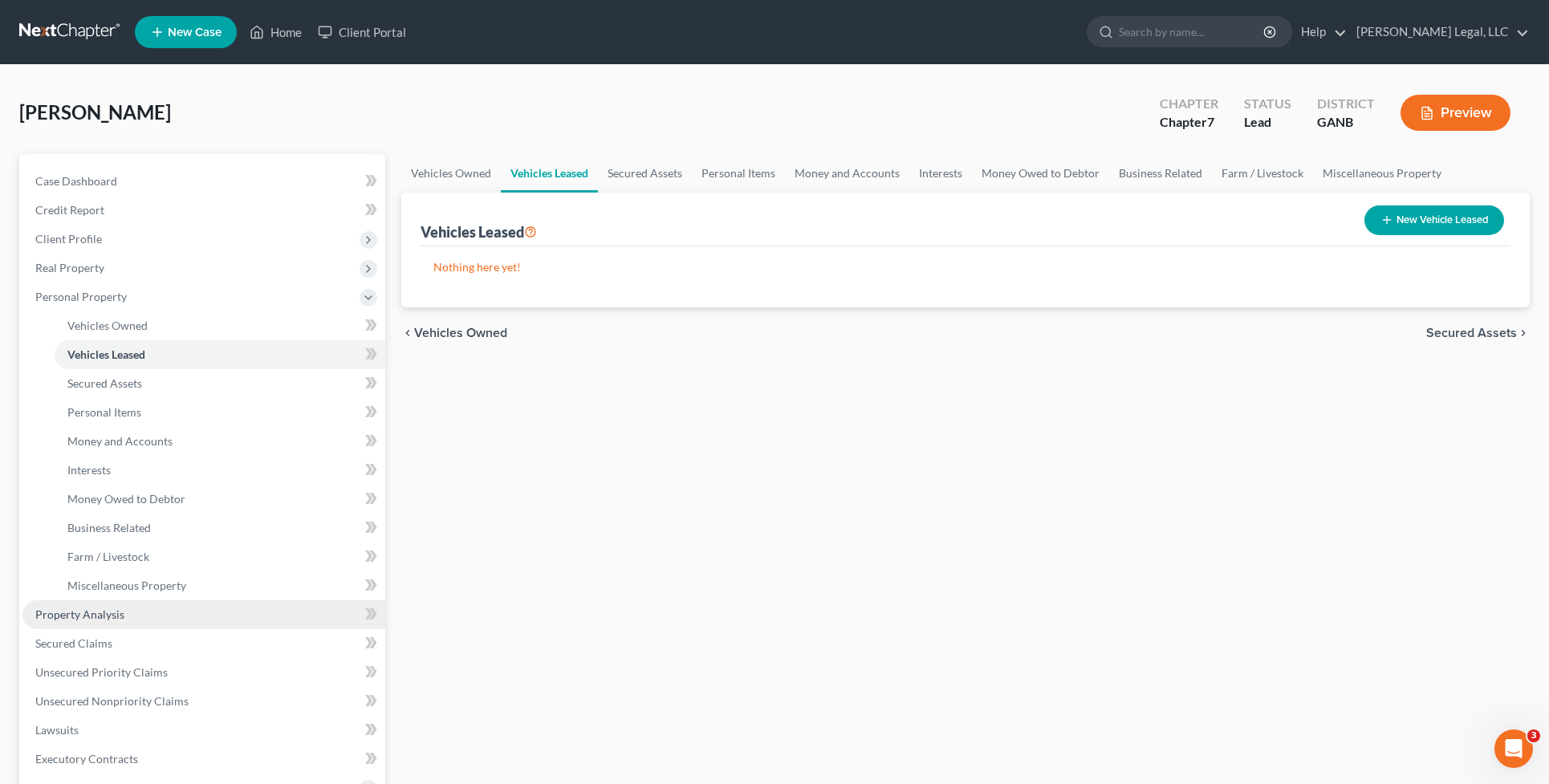
click at [142, 622] on link "Property Analysis" at bounding box center [203, 614] width 362 height 29
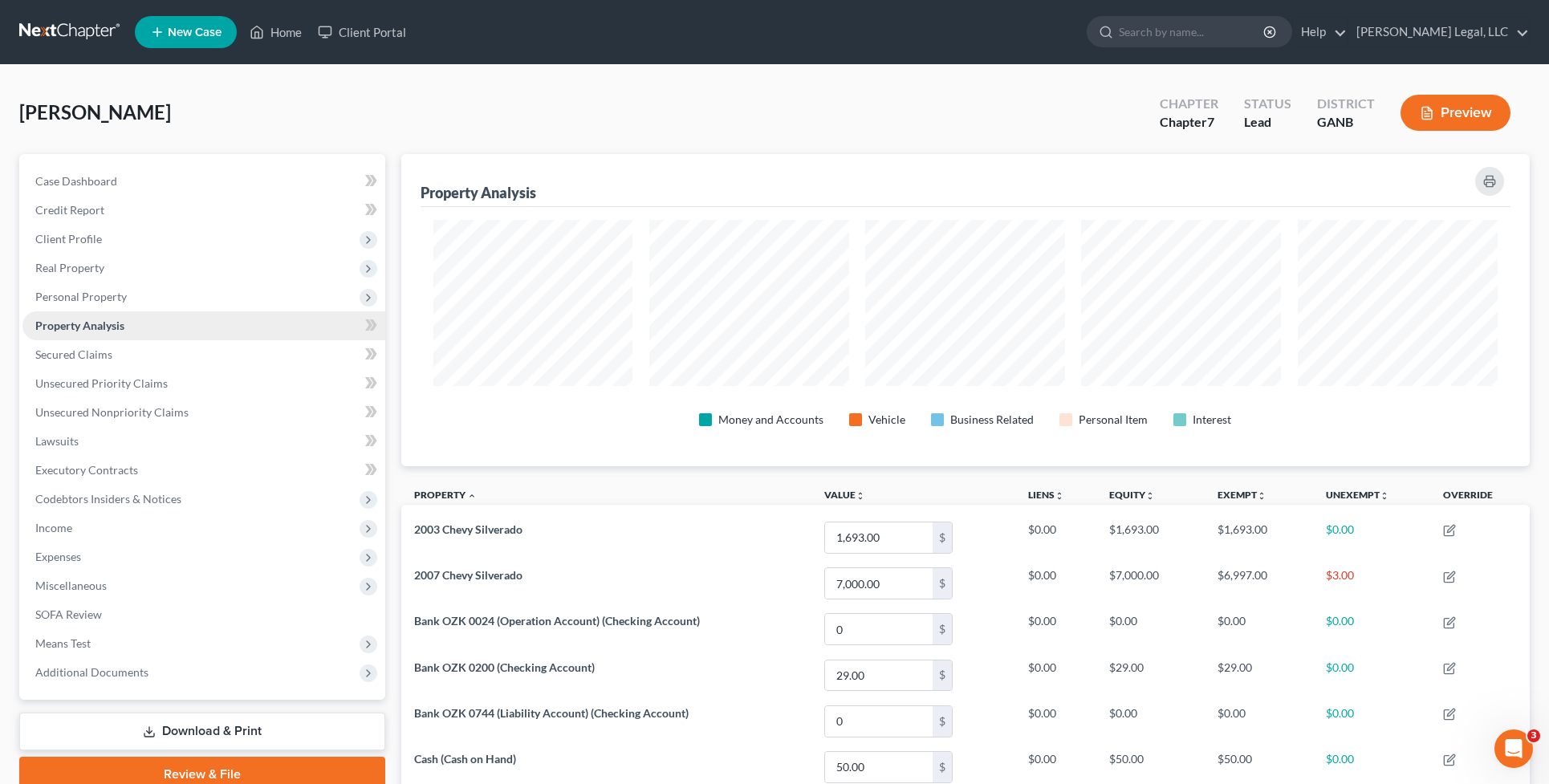
click at [114, 315] on link "Property Analysis" at bounding box center [203, 326] width 362 height 29
click at [309, 330] on link "Property Analysis" at bounding box center [203, 326] width 362 height 29
click at [343, 323] on link "Property Analysis" at bounding box center [203, 326] width 362 height 29
click at [285, 290] on span "Personal Property" at bounding box center [203, 297] width 362 height 29
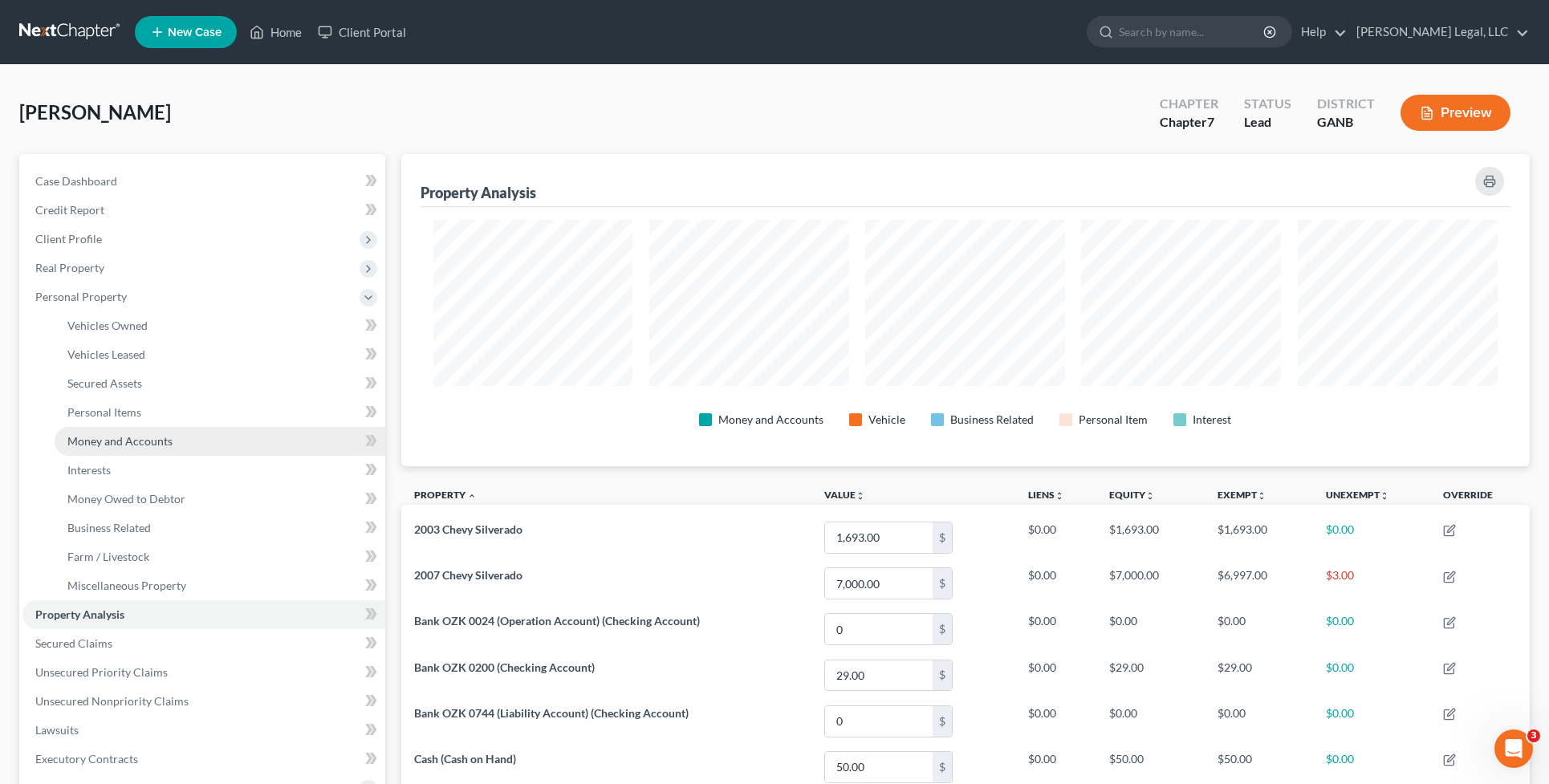
click at [151, 443] on span "Money and Accounts" at bounding box center [120, 441] width 105 height 14
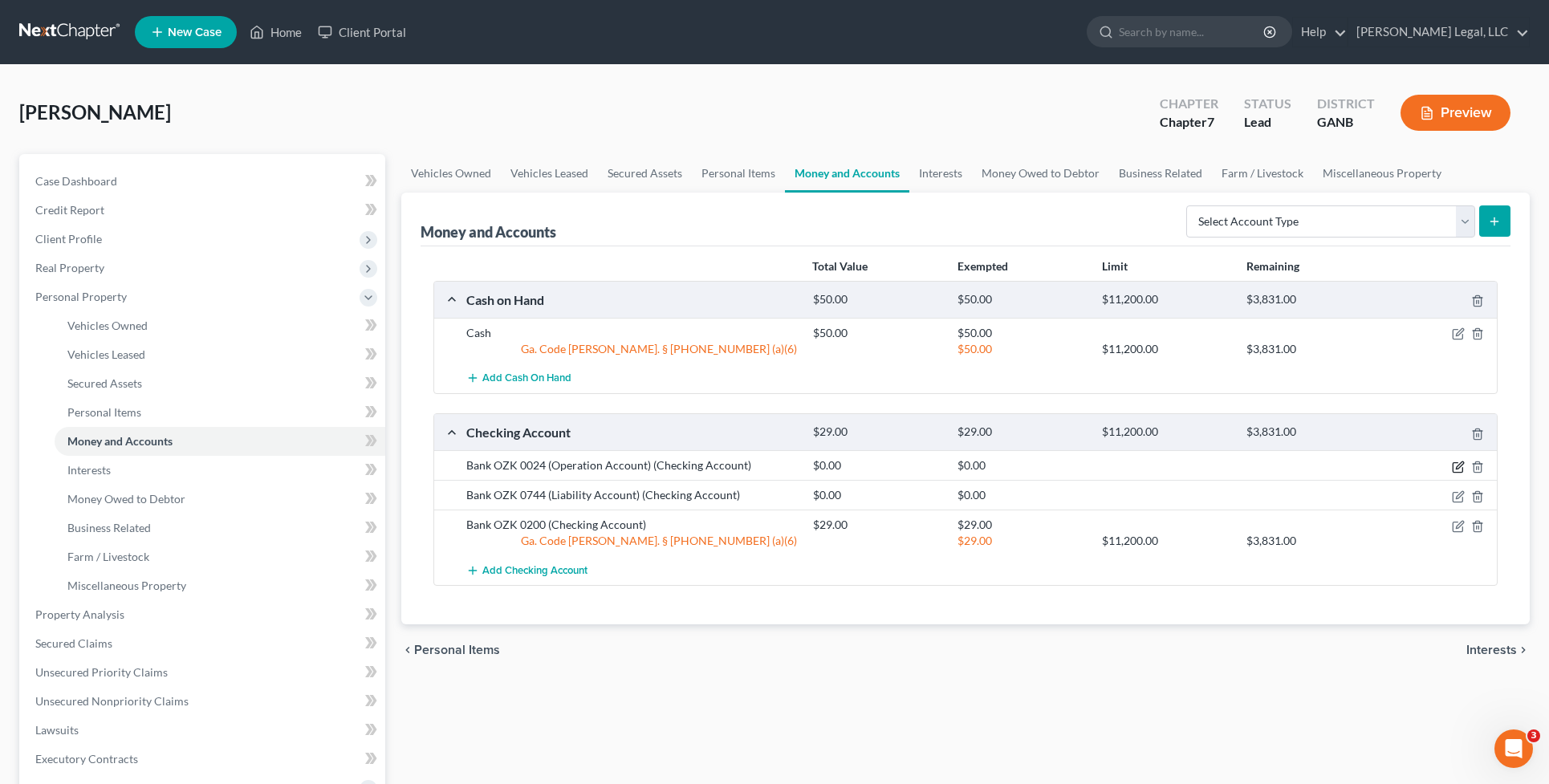
click at [1452, 466] on icon "button" at bounding box center [1458, 466] width 13 height 13
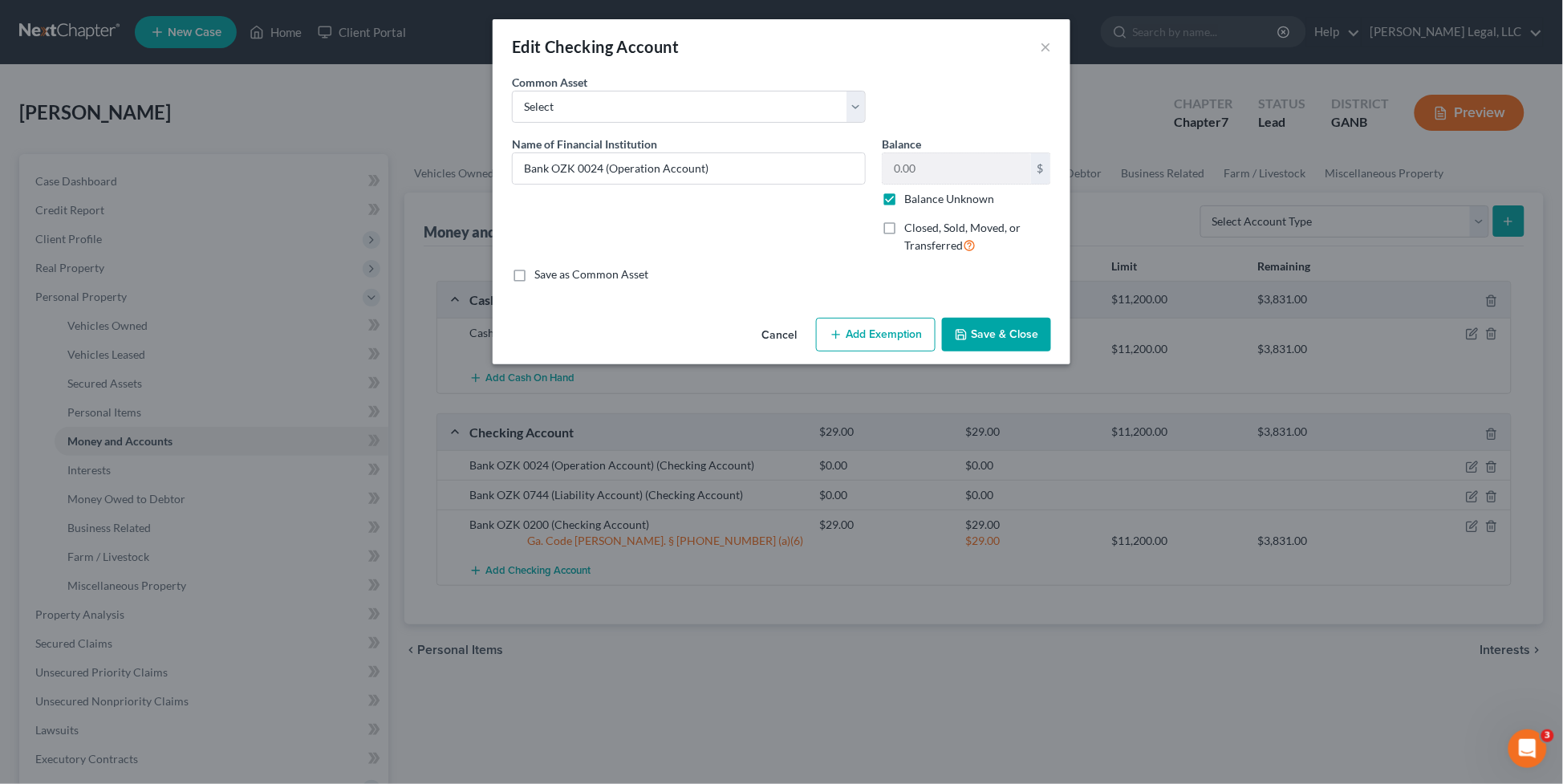
click at [904, 198] on label "Balance Unknown" at bounding box center [948, 199] width 90 height 16
click at [911, 198] on input "Balance Unknown" at bounding box center [916, 196] width 10 height 10
checkbox input "false"
click at [921, 174] on input "0.00" at bounding box center [956, 168] width 148 height 30
click at [975, 331] on button "Save & Close" at bounding box center [996, 334] width 109 height 34
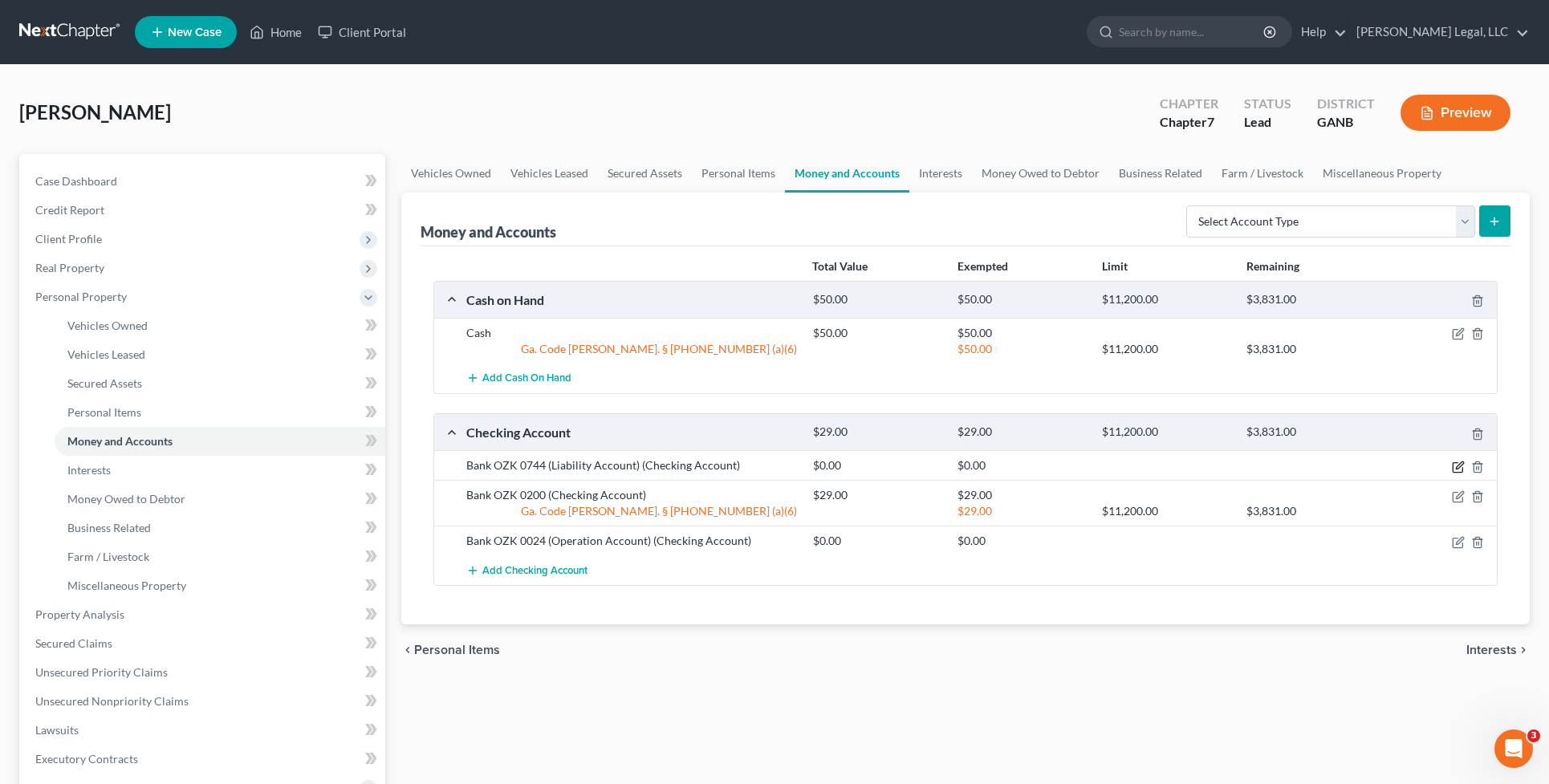
click at [1460, 469] on icon "button" at bounding box center [1458, 466] width 13 height 13
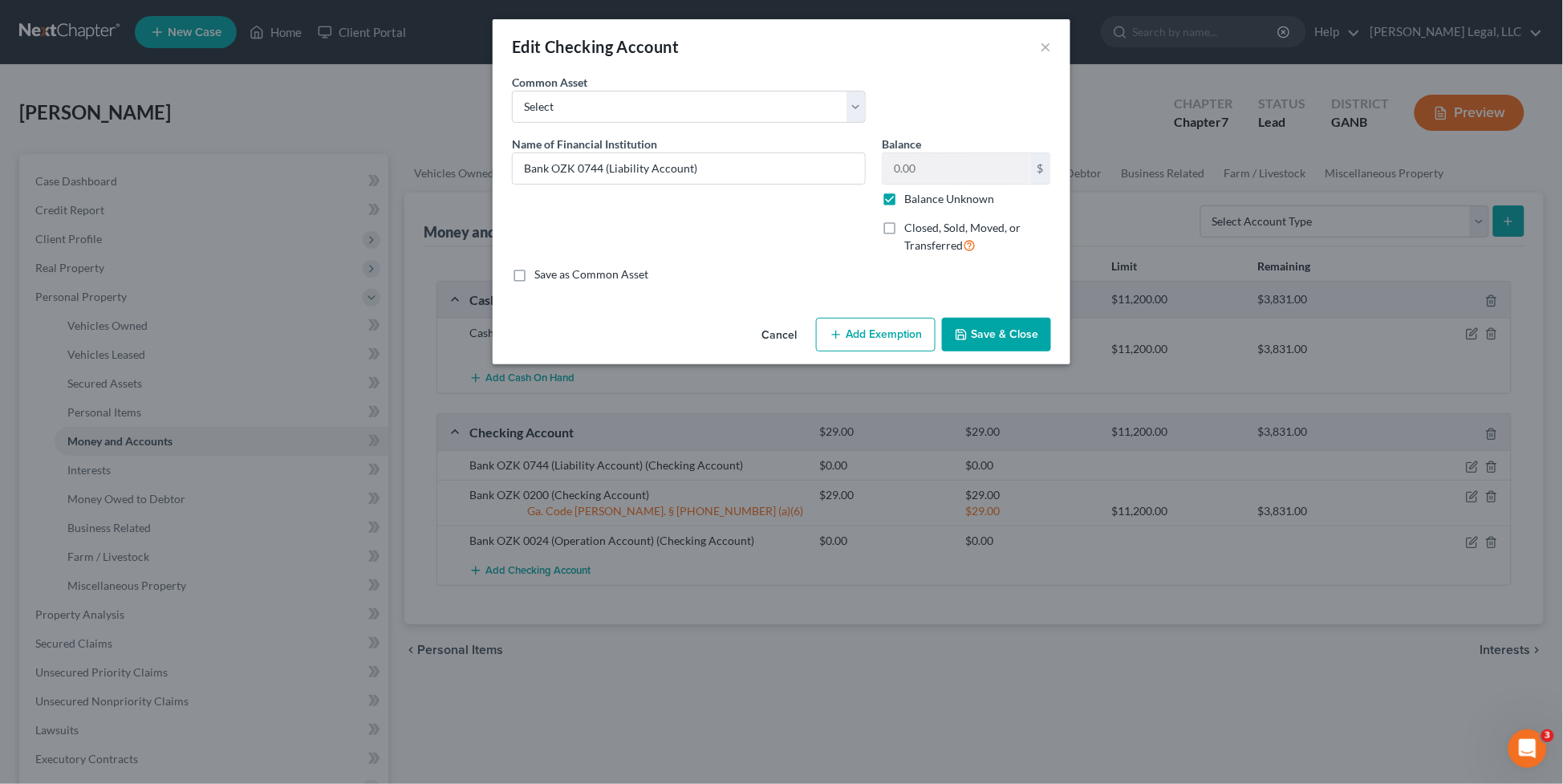
click at [903, 201] on div "Balance Unknown" at bounding box center [966, 199] width 170 height 16
click at [904, 196] on label "Balance Unknown" at bounding box center [948, 199] width 90 height 16
click at [911, 196] on input "Balance Unknown" at bounding box center [916, 196] width 10 height 10
checkbox input "false"
click at [926, 171] on input "0.00" at bounding box center [956, 168] width 148 height 30
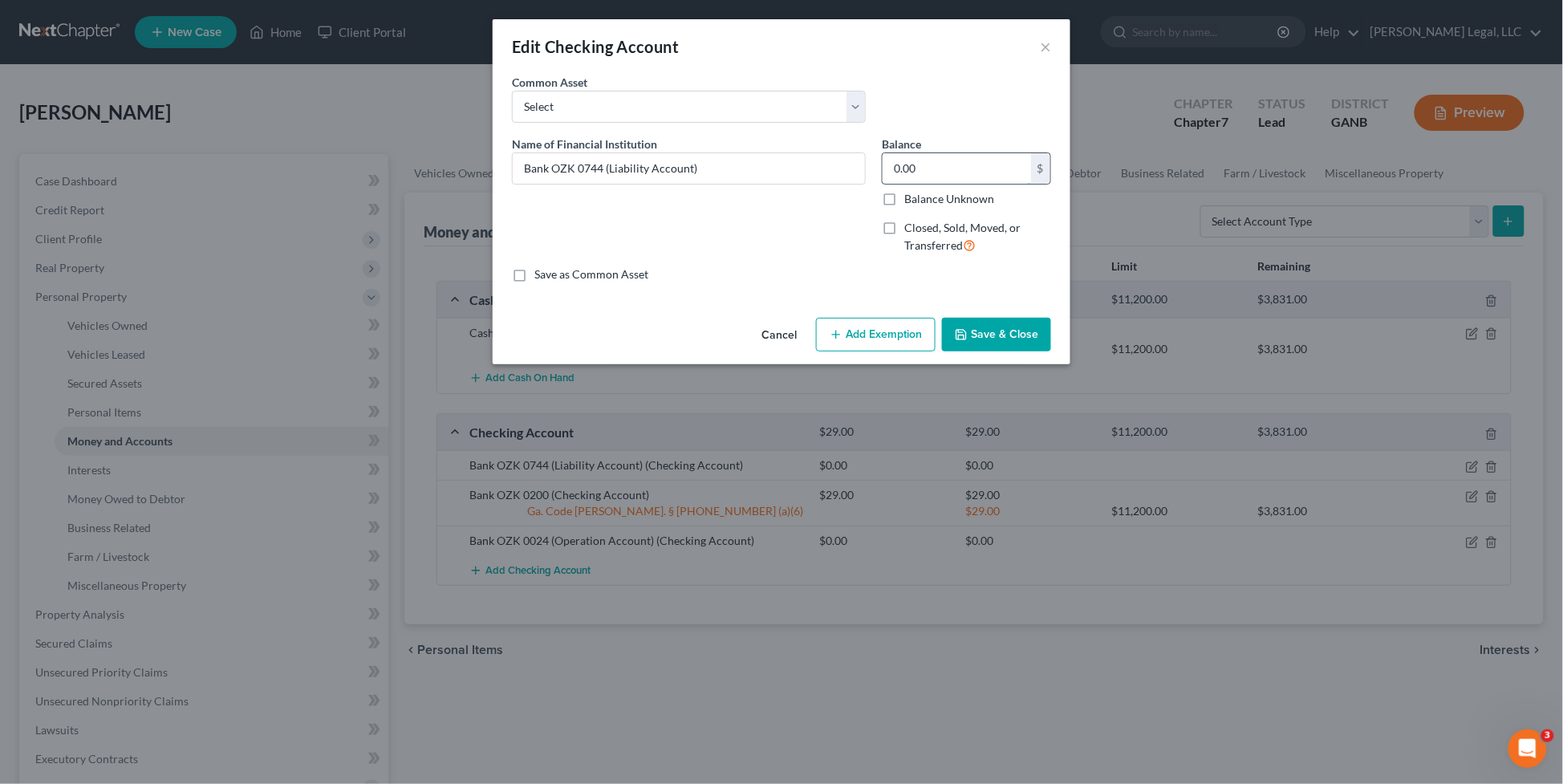
click at [930, 170] on input "0.00" at bounding box center [956, 168] width 148 height 30
click at [980, 336] on button "Save & Close" at bounding box center [996, 334] width 109 height 34
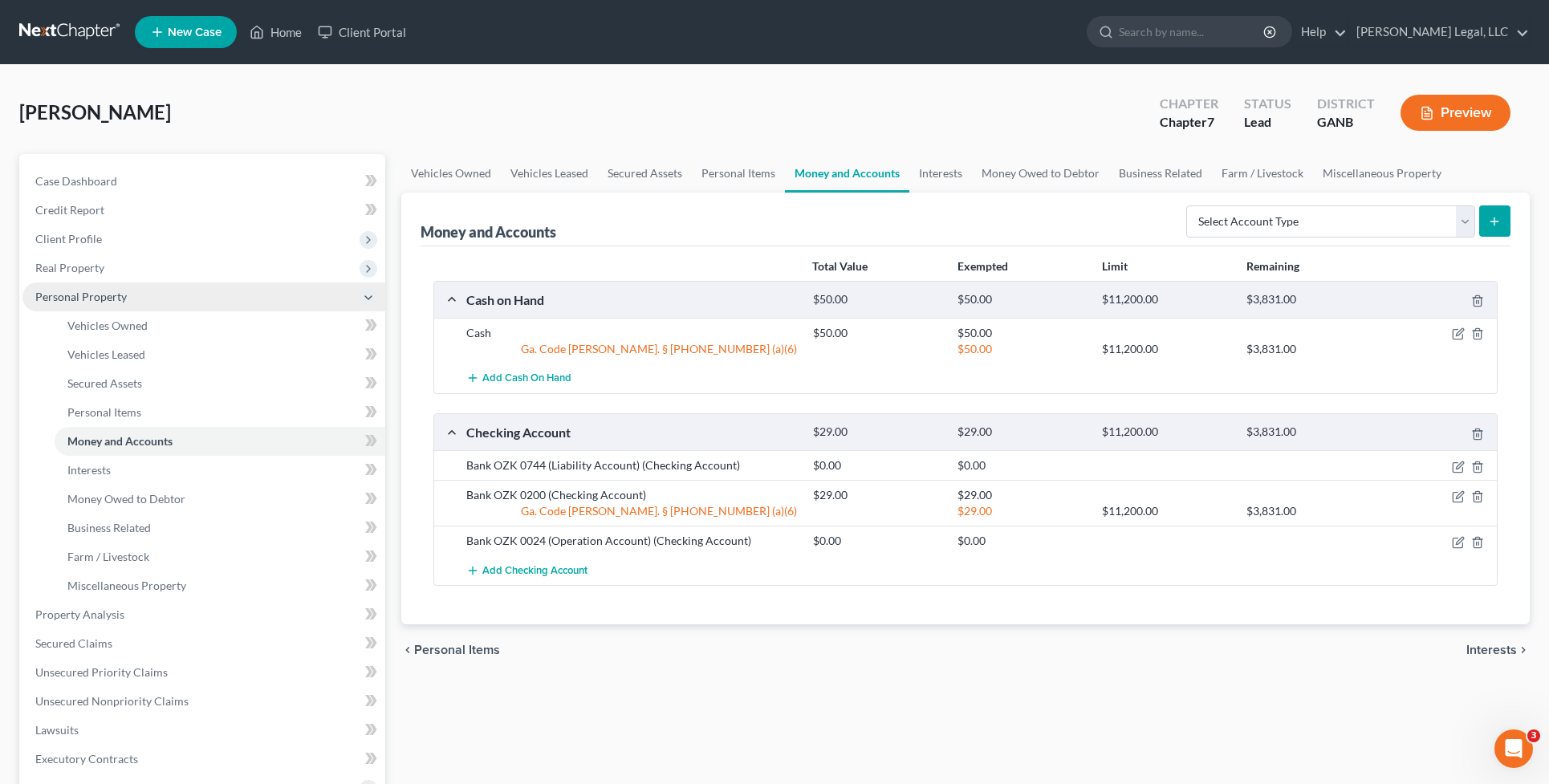
click at [134, 290] on span "Personal Property" at bounding box center [203, 297] width 362 height 29
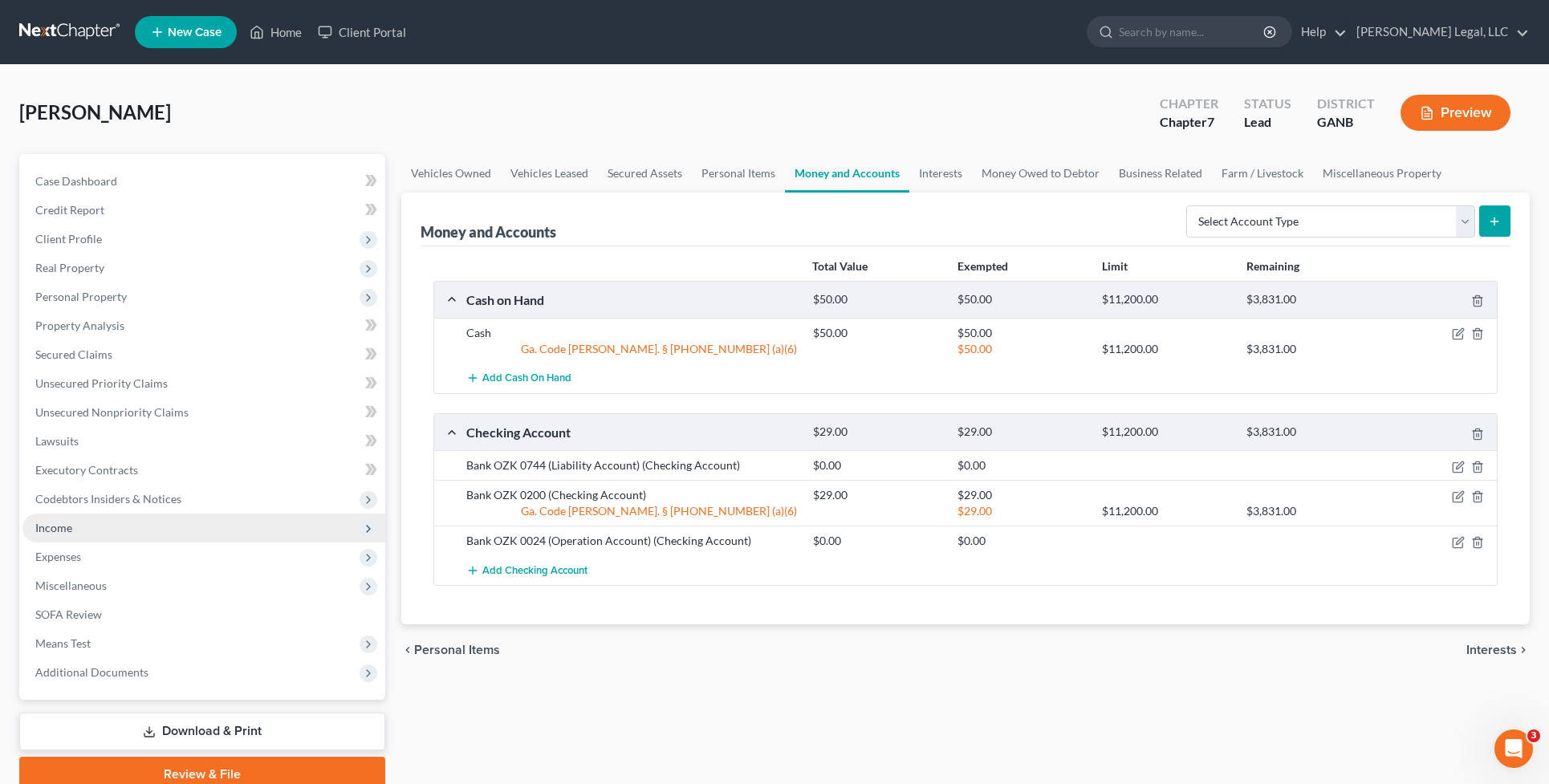
click at [131, 520] on span "Income" at bounding box center [203, 528] width 362 height 29
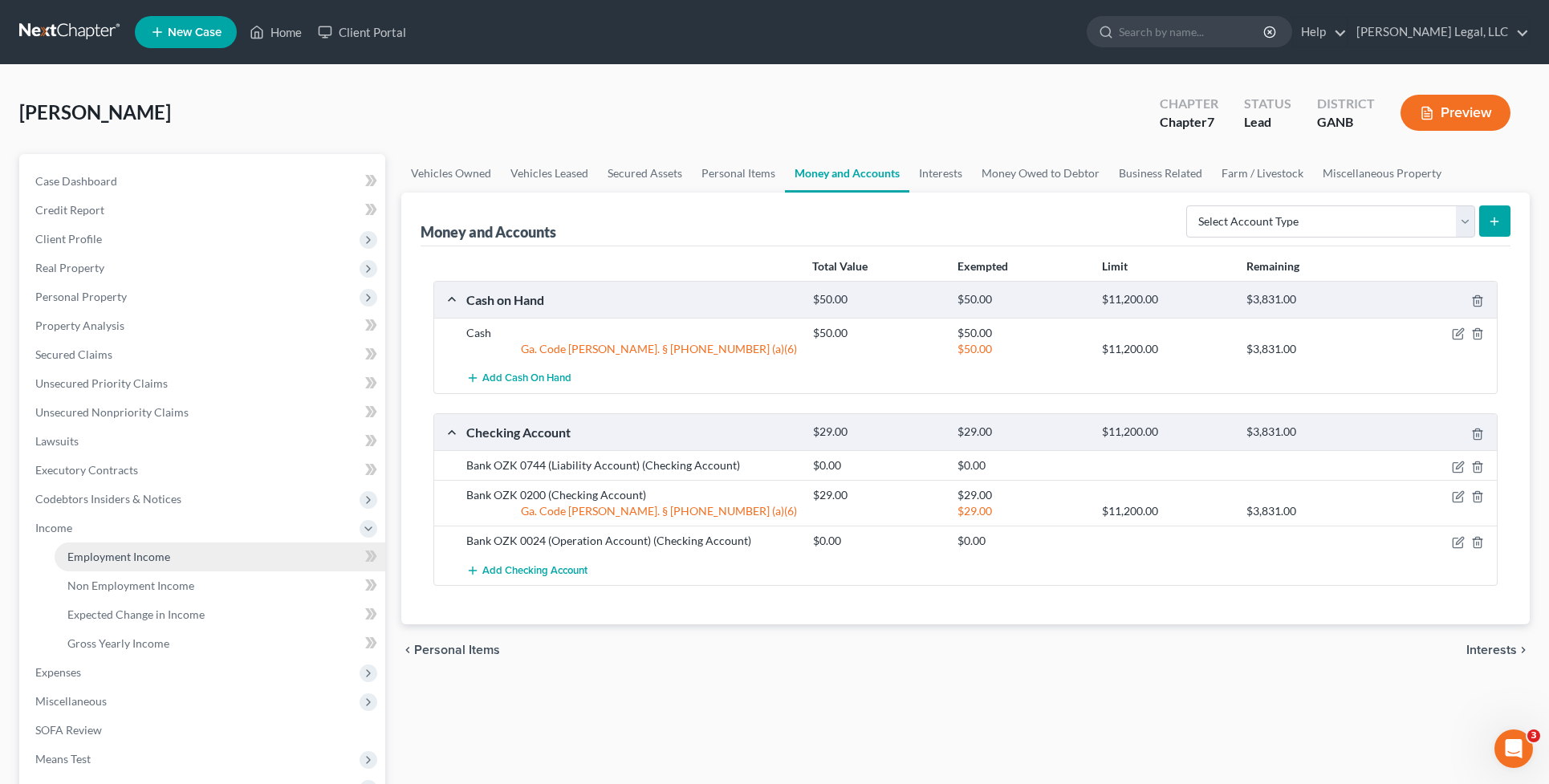
click at [220, 560] on link "Employment Income" at bounding box center [220, 557] width 331 height 29
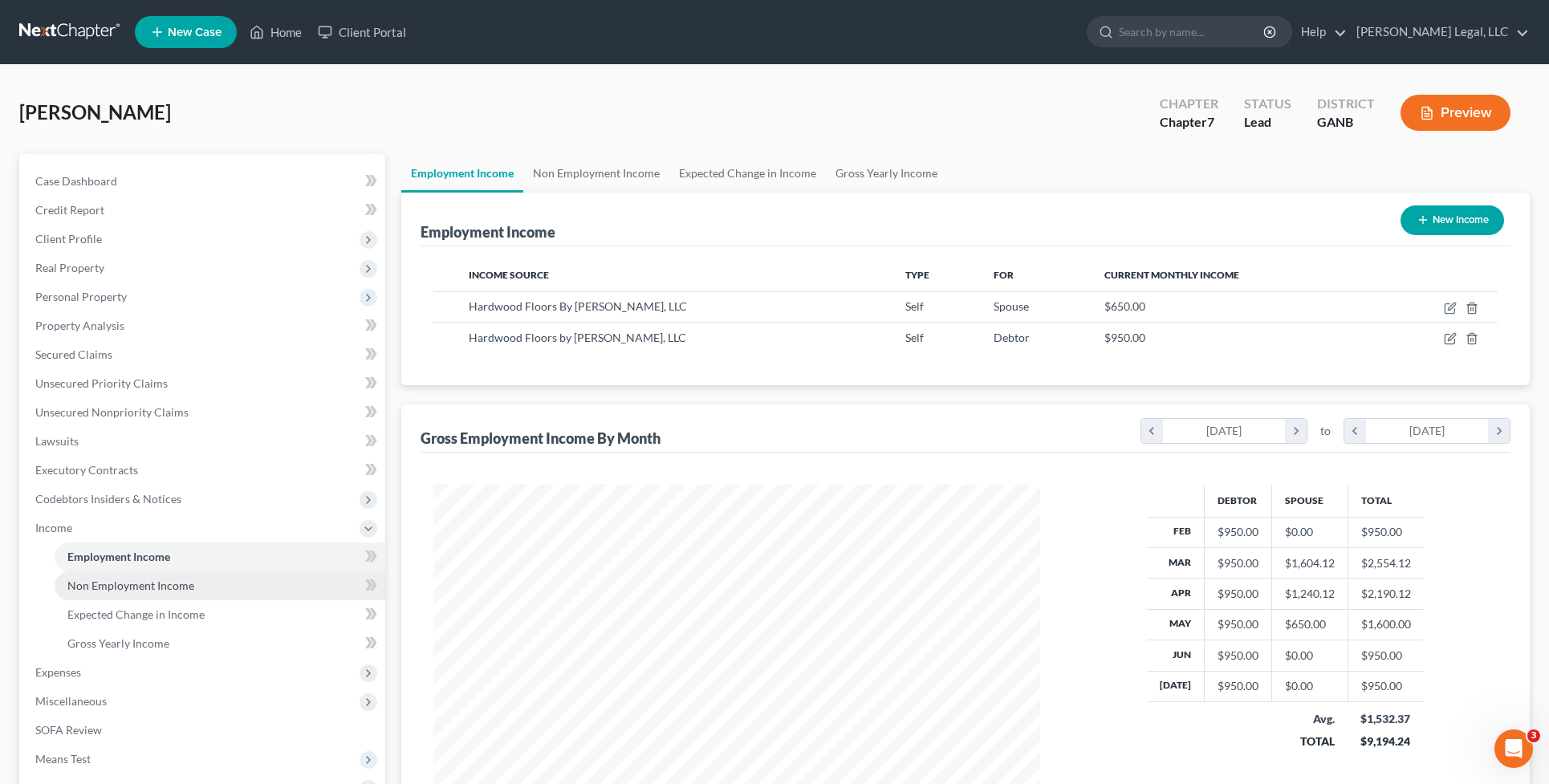
scroll to position [303, 639]
click at [213, 586] on link "Non Employment Income" at bounding box center [220, 586] width 331 height 29
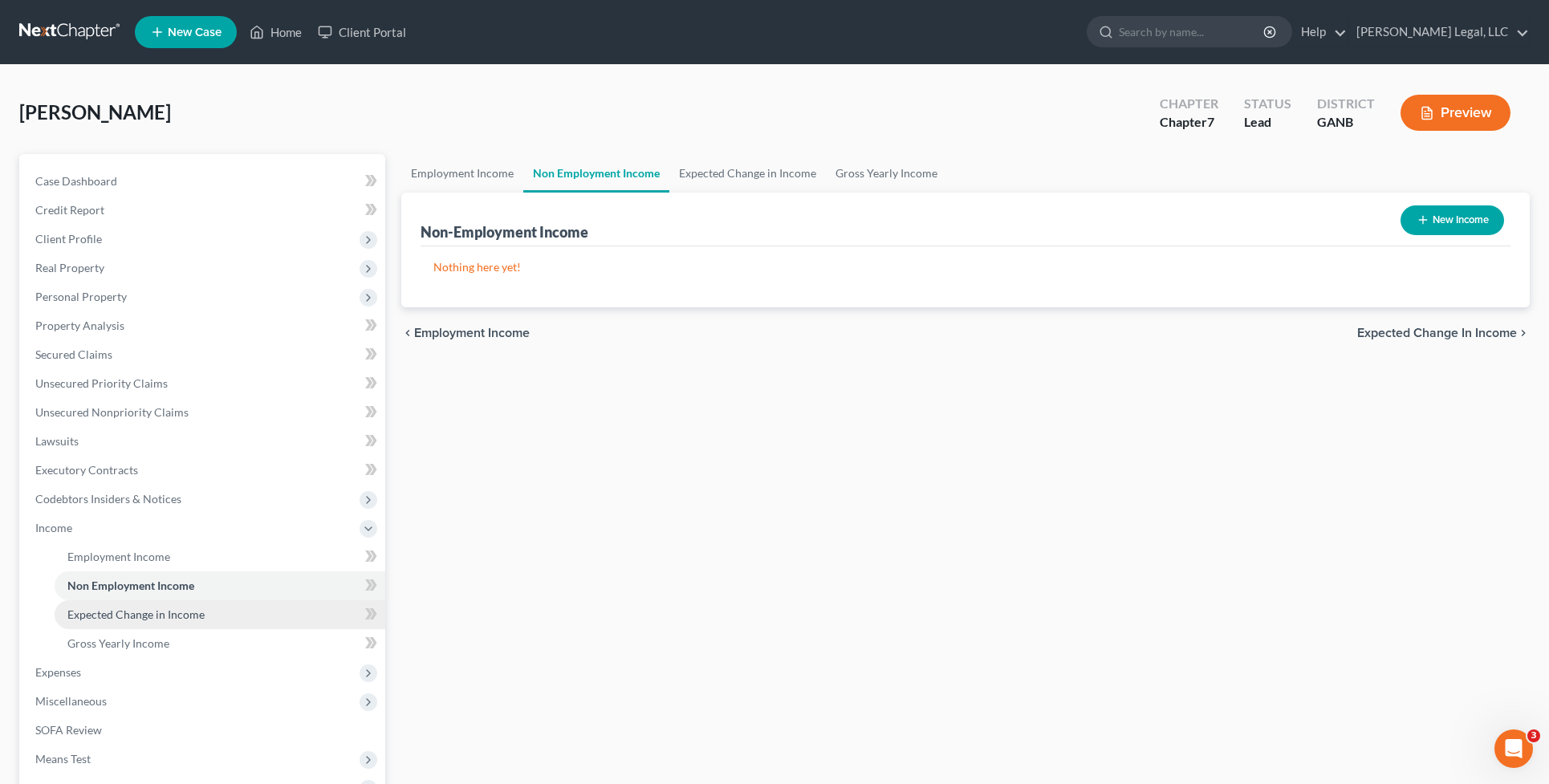
click at [201, 608] on span "Expected Change in Income" at bounding box center [135, 614] width 137 height 14
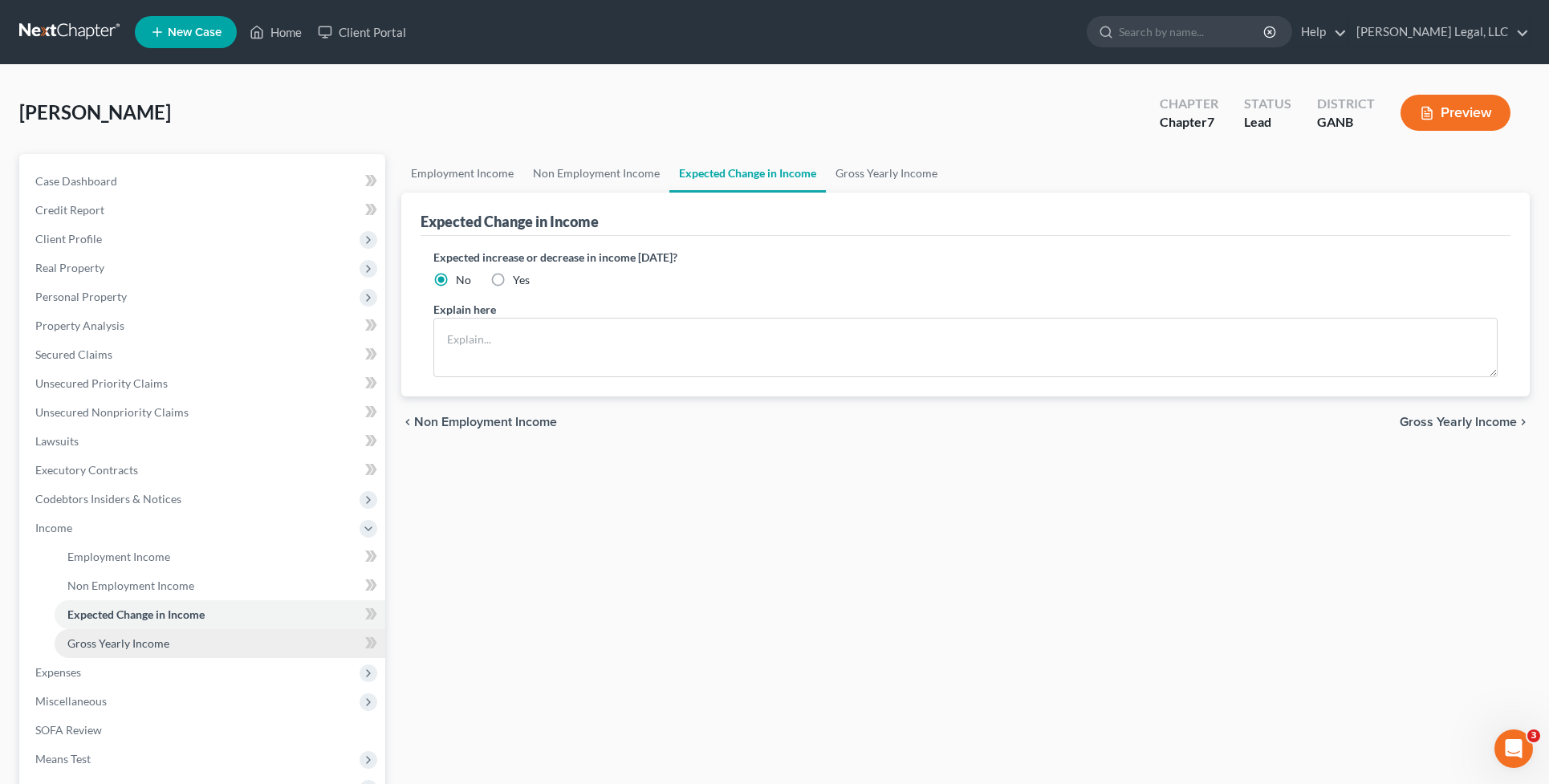
click at [195, 639] on link "Gross Yearly Income" at bounding box center [220, 644] width 331 height 29
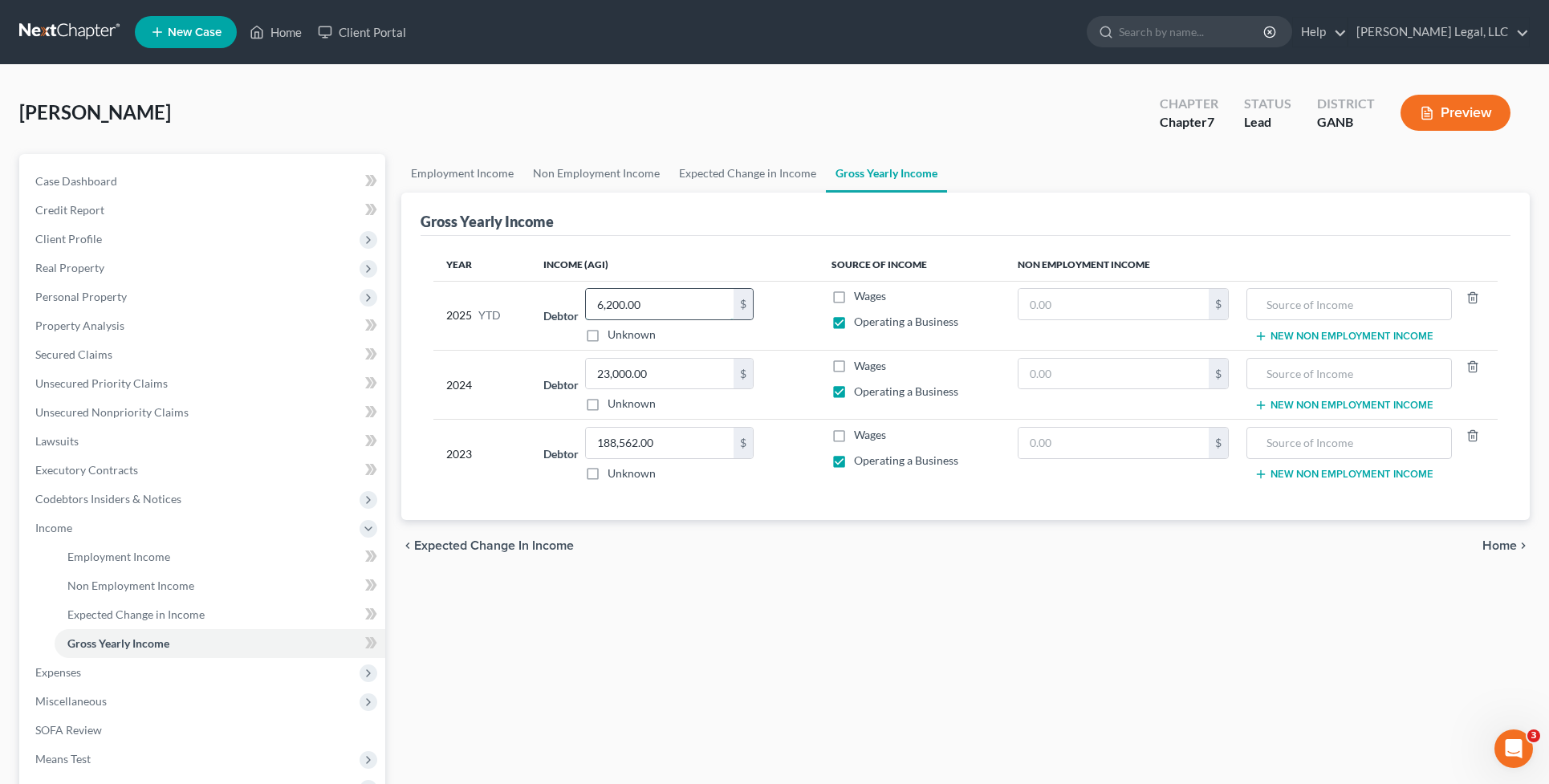
click at [600, 305] on input "6,200.00" at bounding box center [659, 304] width 147 height 30
click at [606, 302] on input "6,200.00" at bounding box center [659, 304] width 147 height 30
click at [596, 299] on input "200.00" at bounding box center [659, 304] width 147 height 30
type input "7,200.00"
click at [817, 342] on td "Debtor 7,200.00 $ Unknown Balance Undetermined 7,200.00 $ Unknown" at bounding box center [674, 315] width 288 height 69
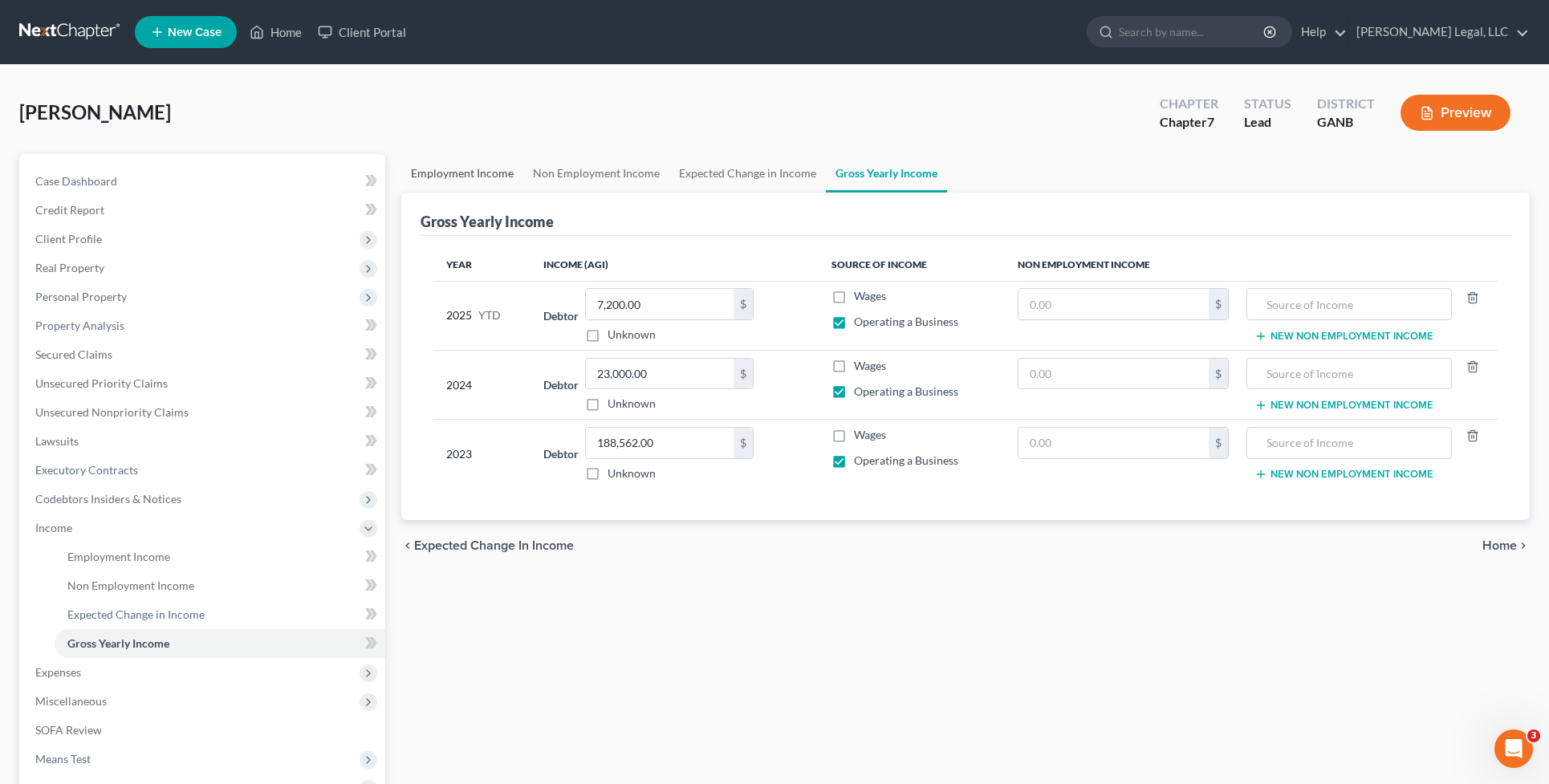
click at [468, 170] on link "Employment Income" at bounding box center [462, 173] width 122 height 39
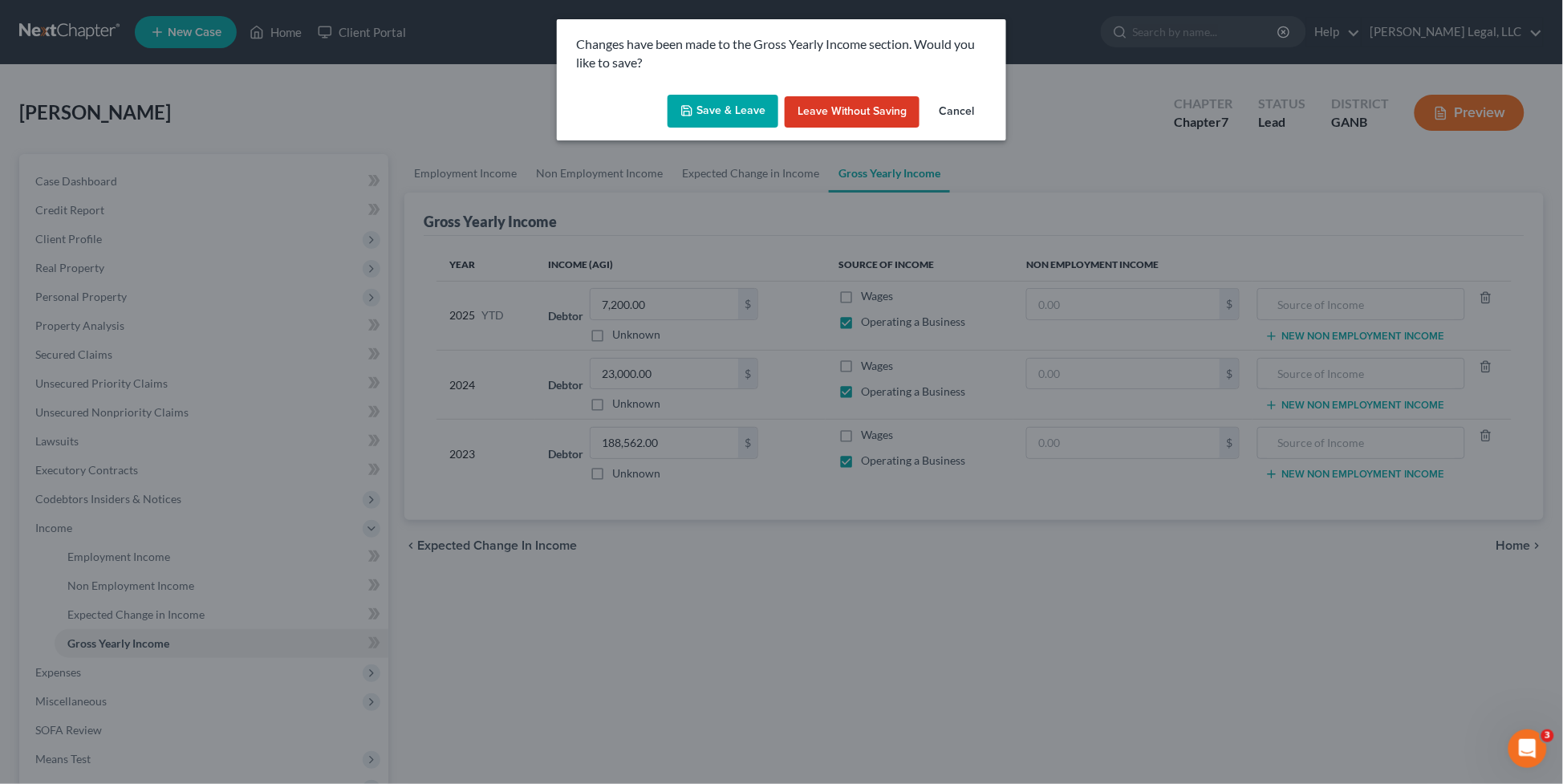
click at [699, 100] on button "Save & Leave" at bounding box center [722, 111] width 111 height 34
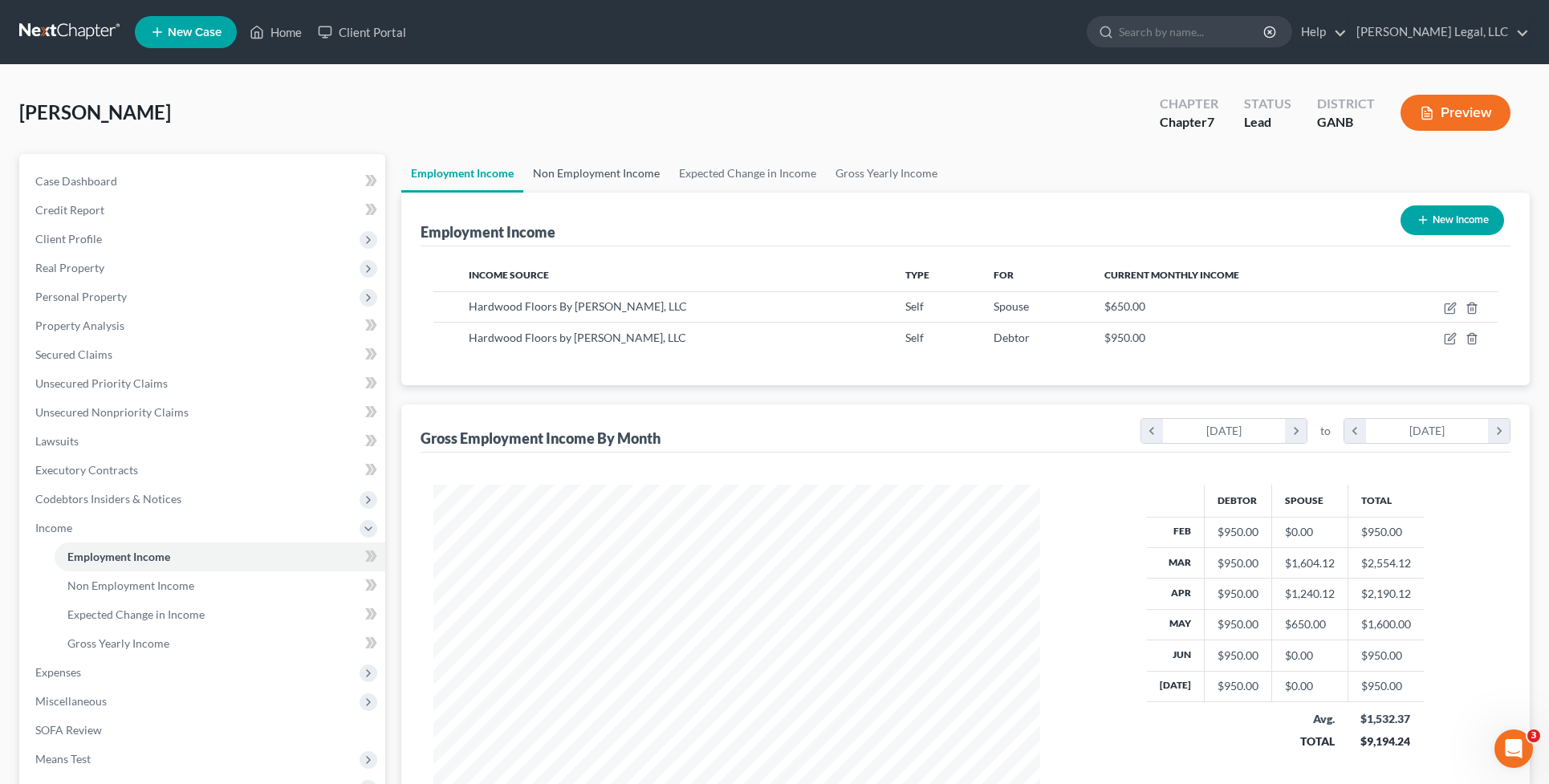
click at [567, 176] on link "Non Employment Income" at bounding box center [597, 173] width 146 height 39
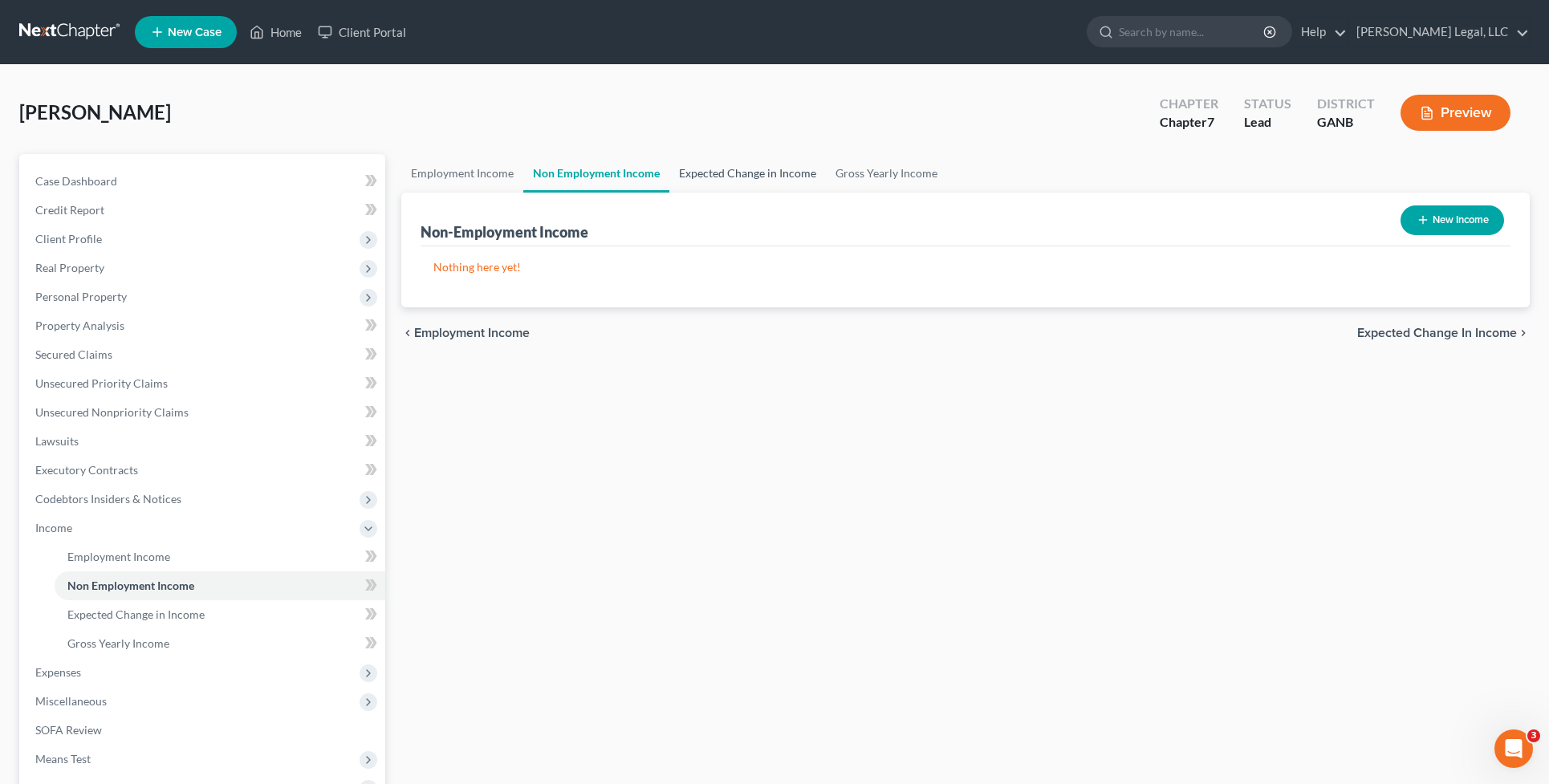
click at [682, 169] on link "Expected Change in Income" at bounding box center [747, 173] width 157 height 39
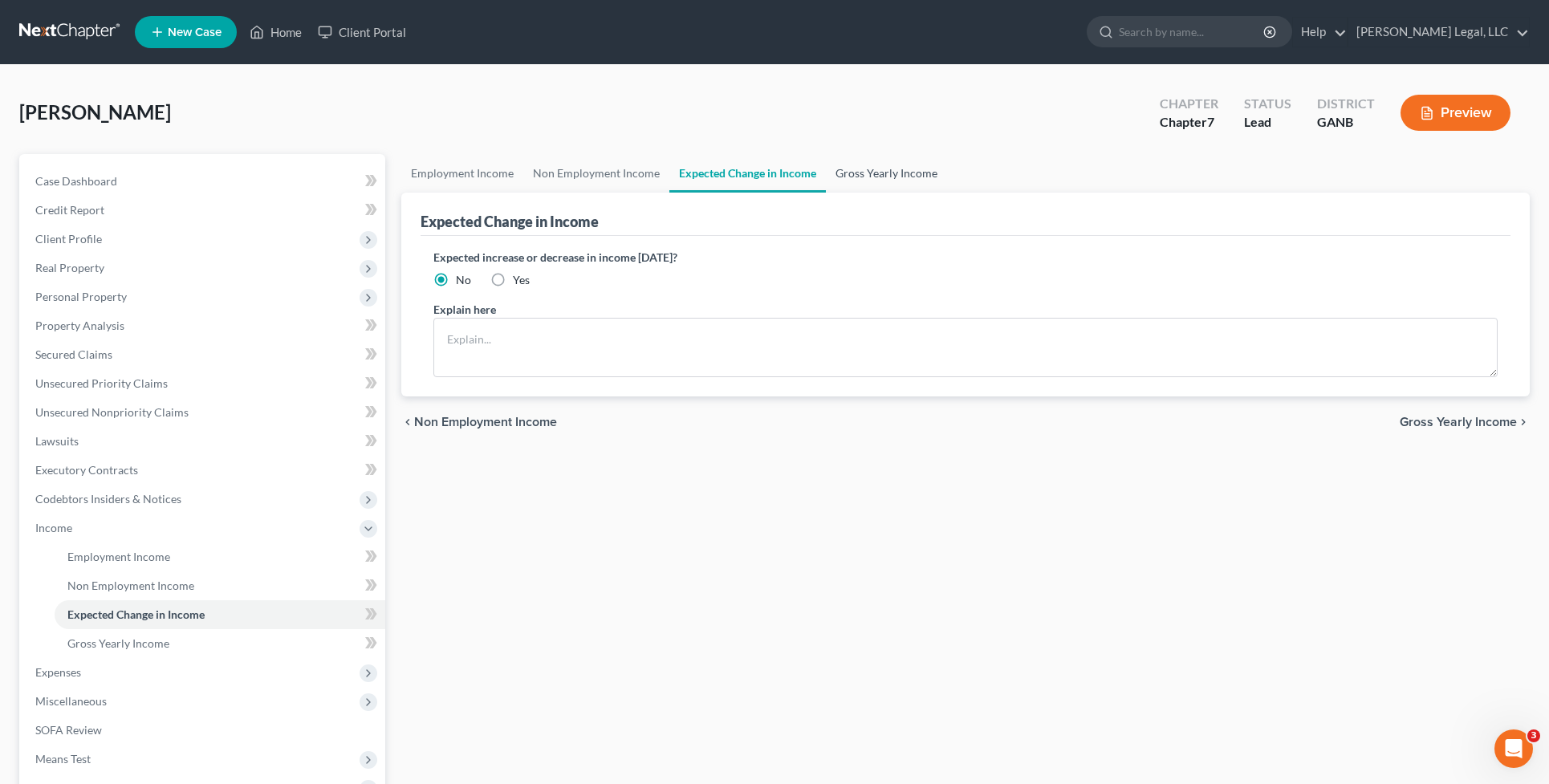
click at [891, 158] on link "Gross Yearly Income" at bounding box center [886, 173] width 121 height 39
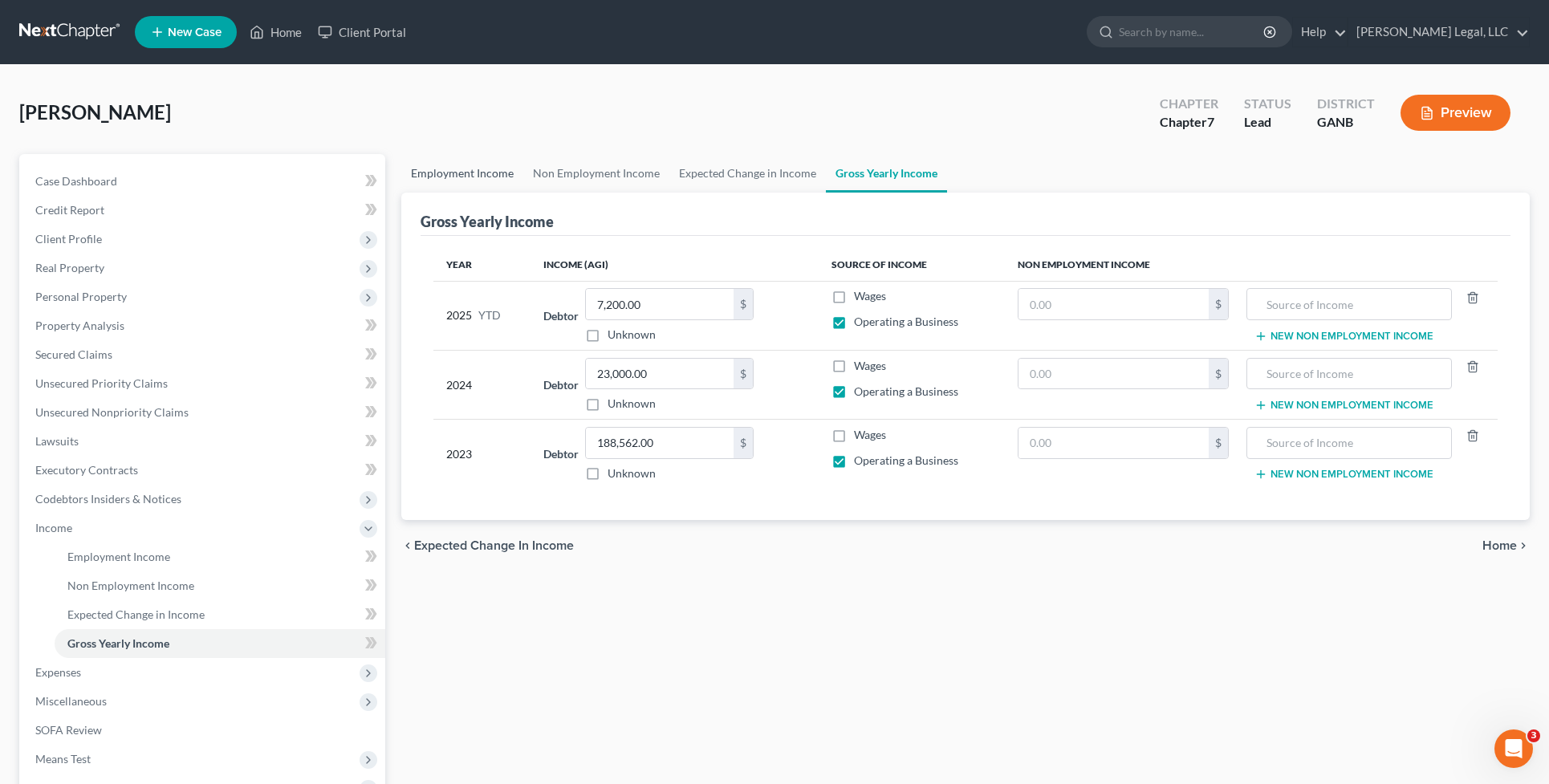
click at [474, 185] on link "Employment Income" at bounding box center [462, 173] width 122 height 39
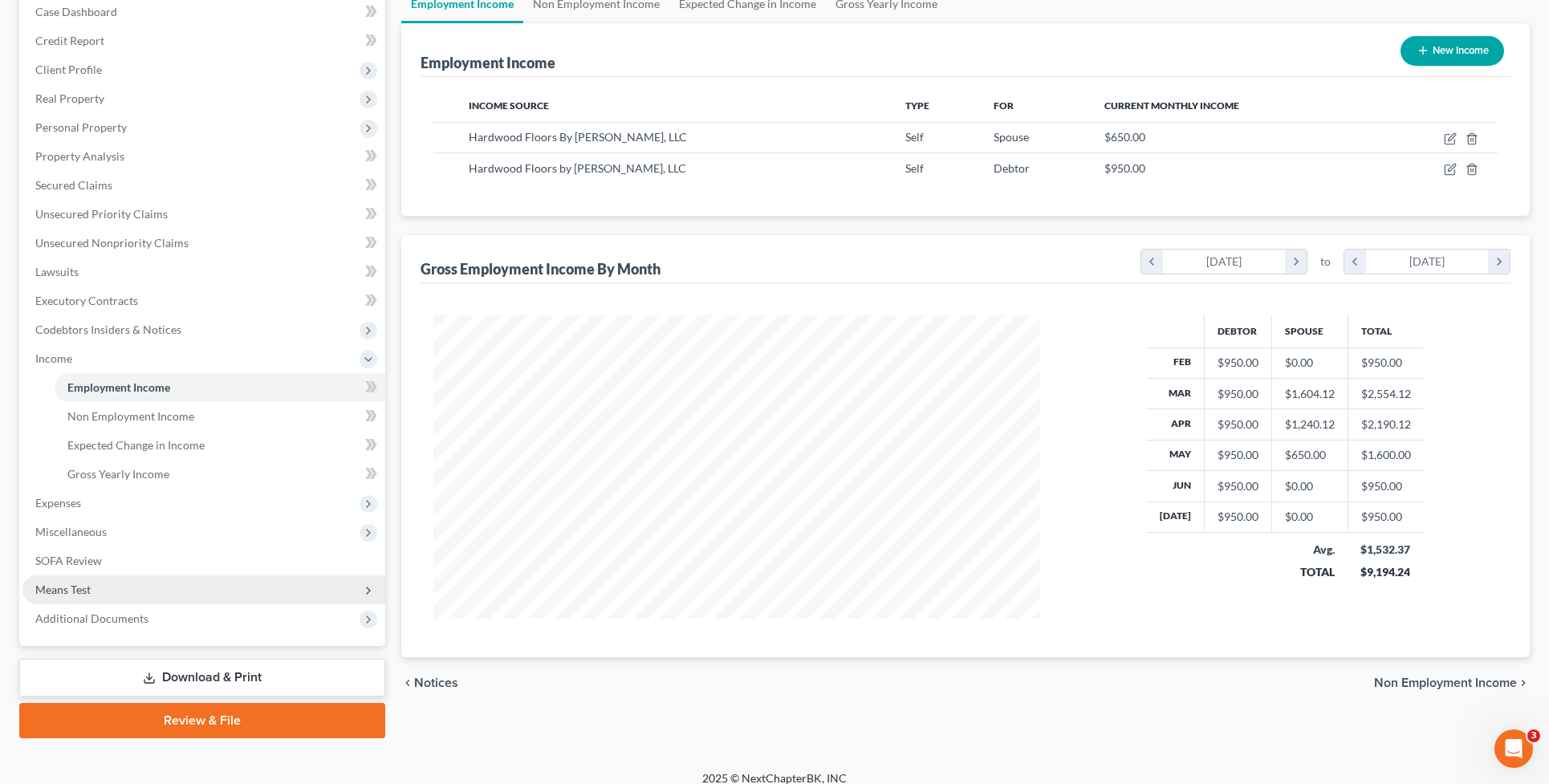
scroll to position [182, 0]
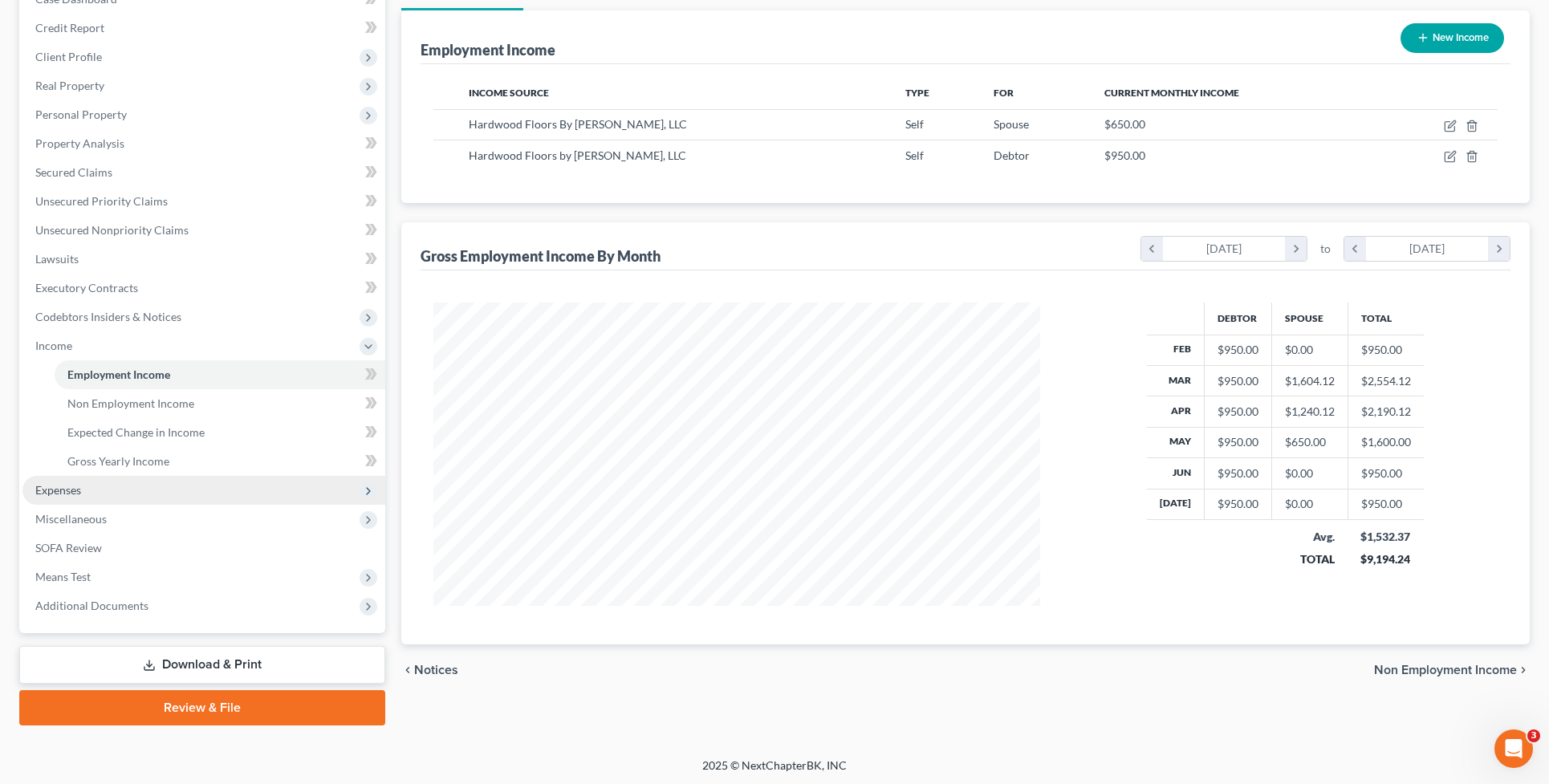
click at [303, 486] on span "Expenses" at bounding box center [203, 491] width 362 height 29
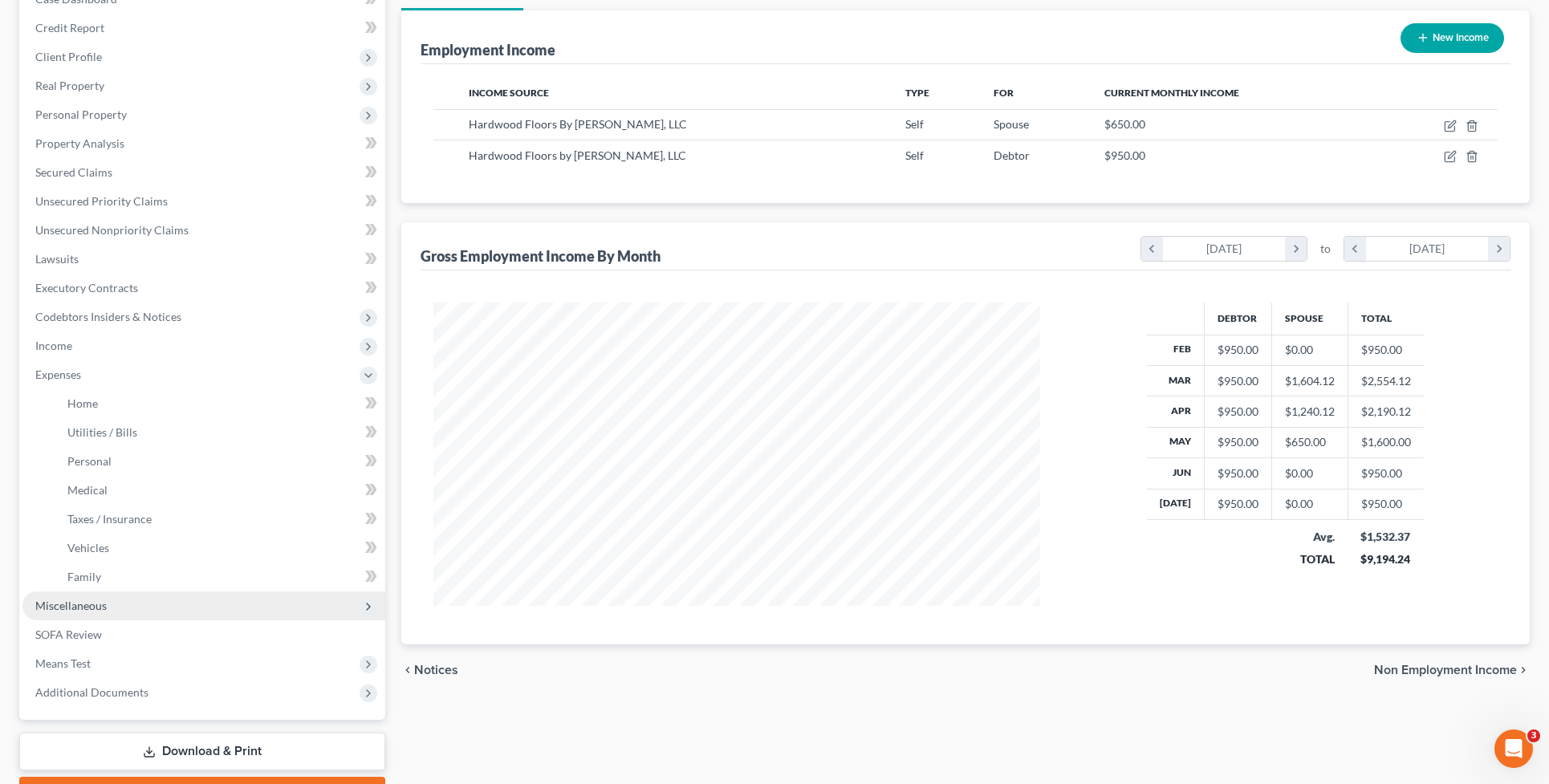
click at [251, 607] on span "Miscellaneous" at bounding box center [203, 606] width 362 height 29
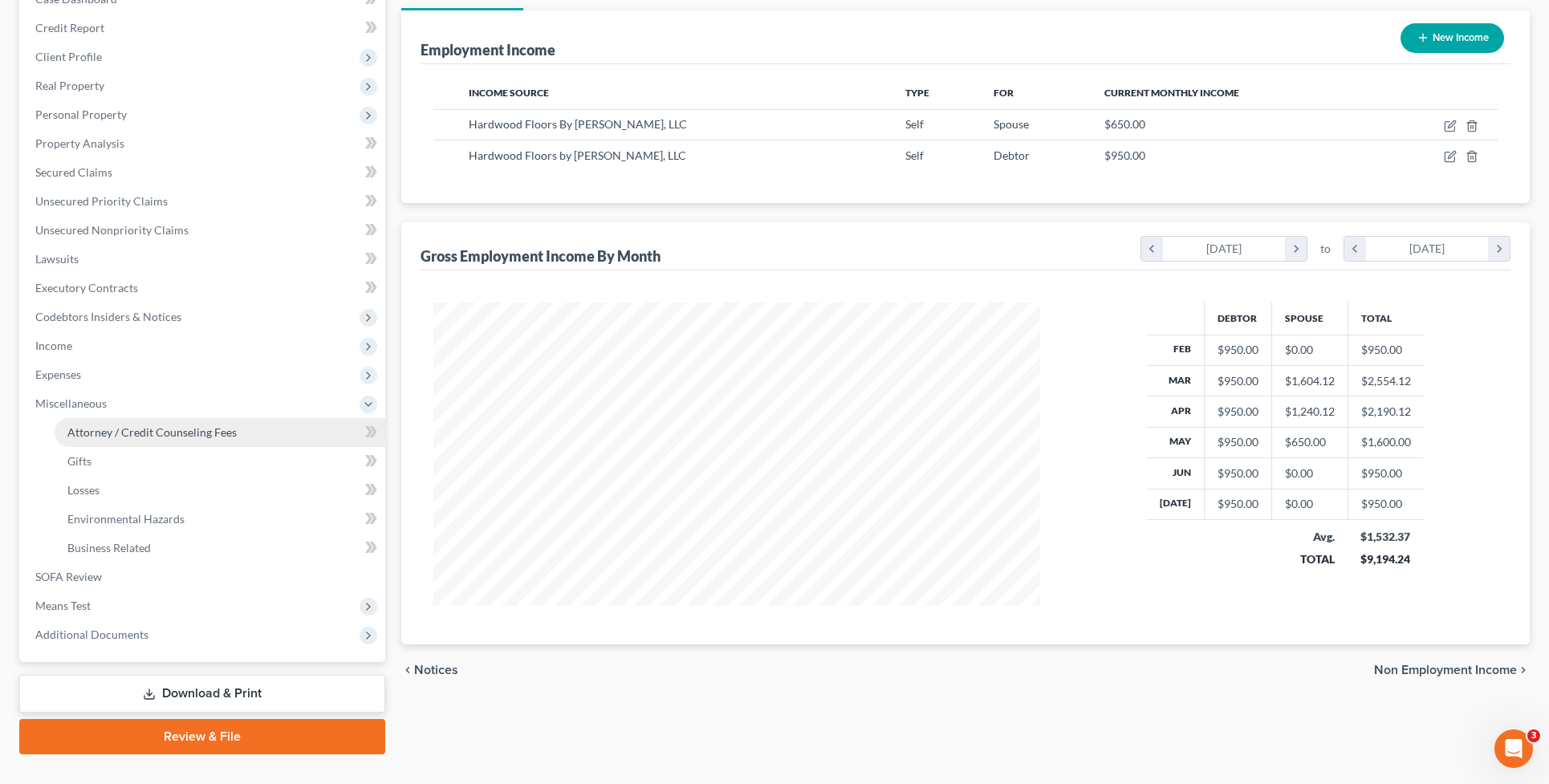
click at [187, 425] on span "Attorney / Credit Counseling Fees" at bounding box center [152, 432] width 170 height 14
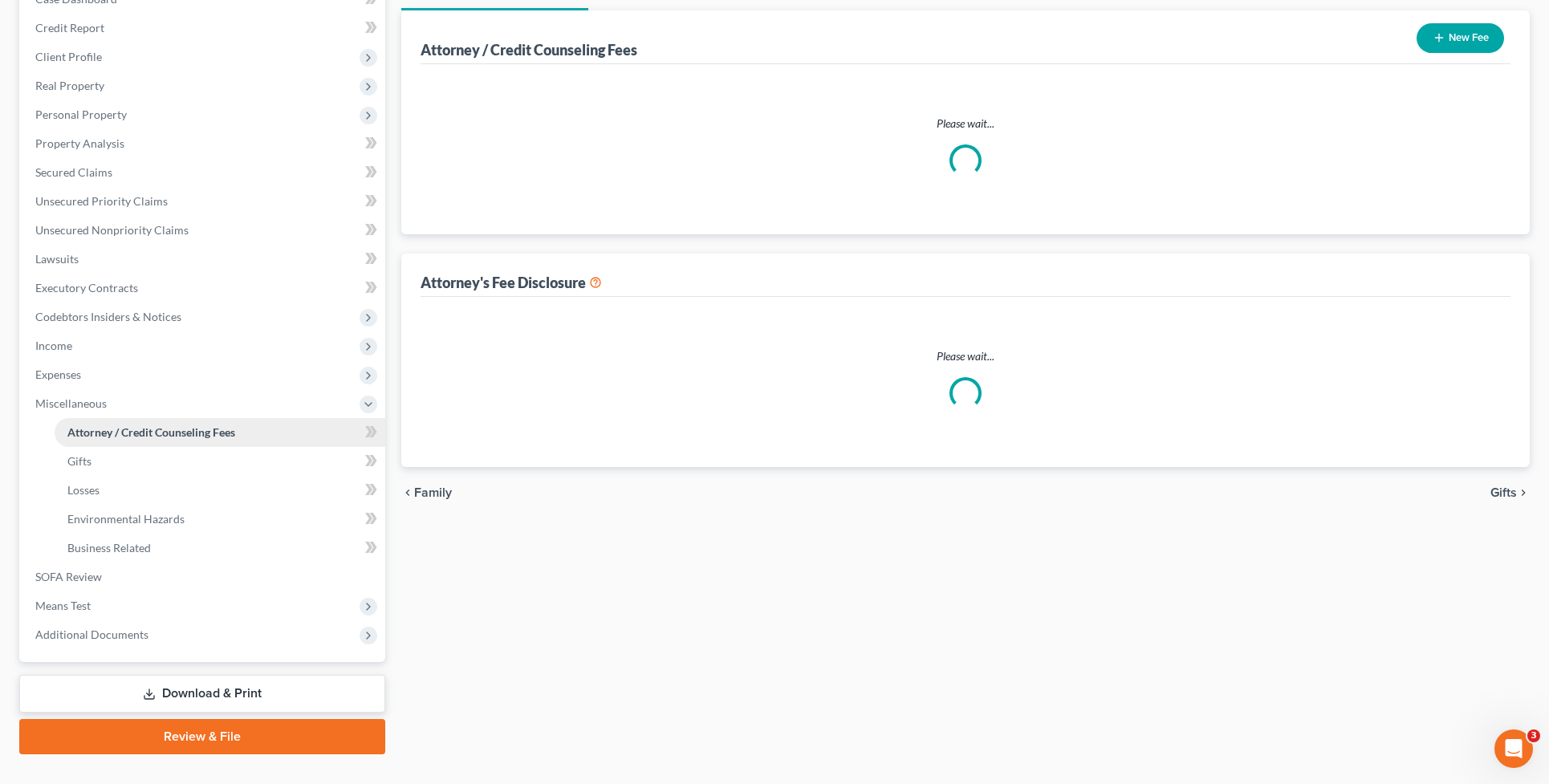
scroll to position [22, 0]
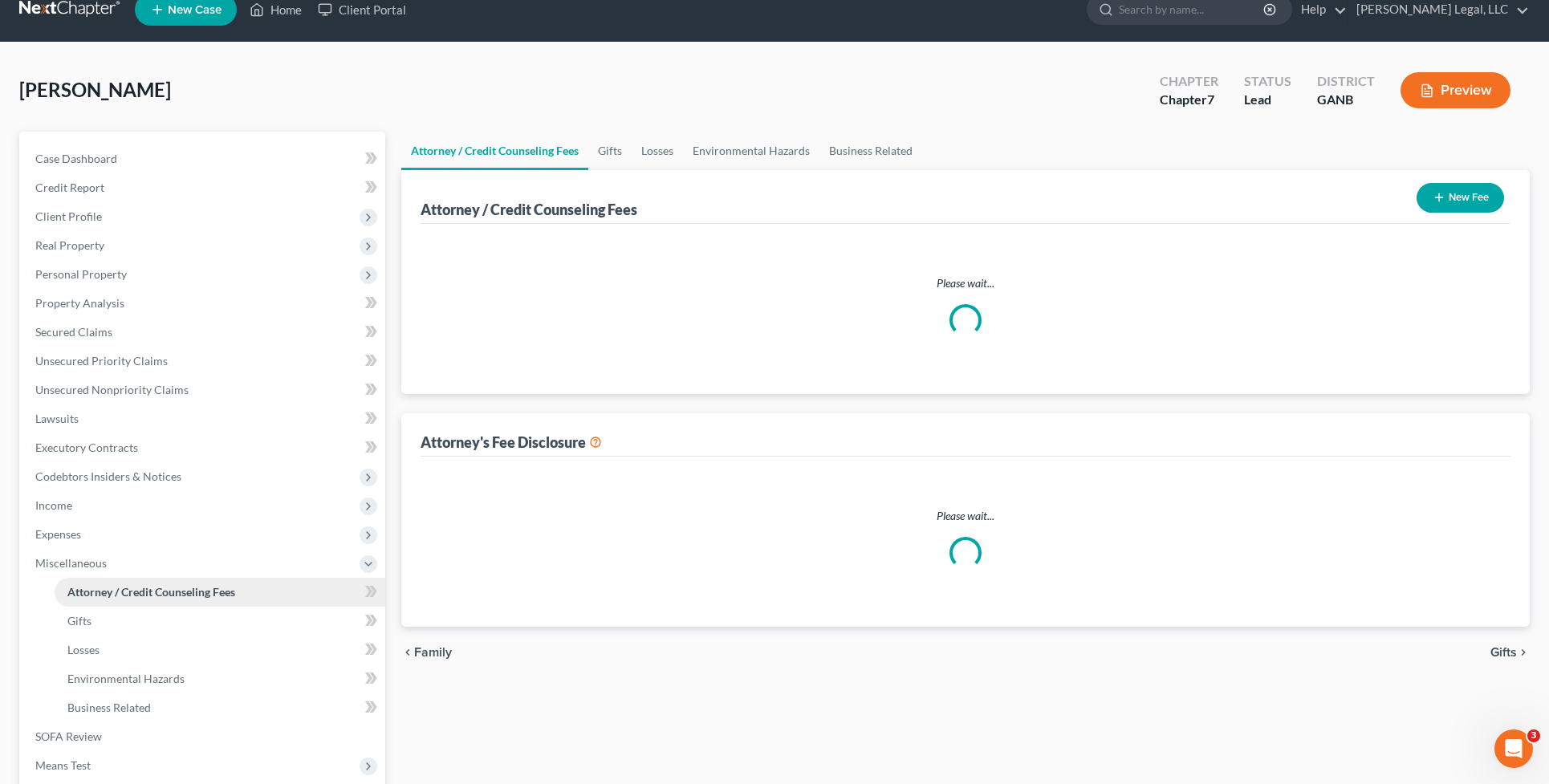
select select "3"
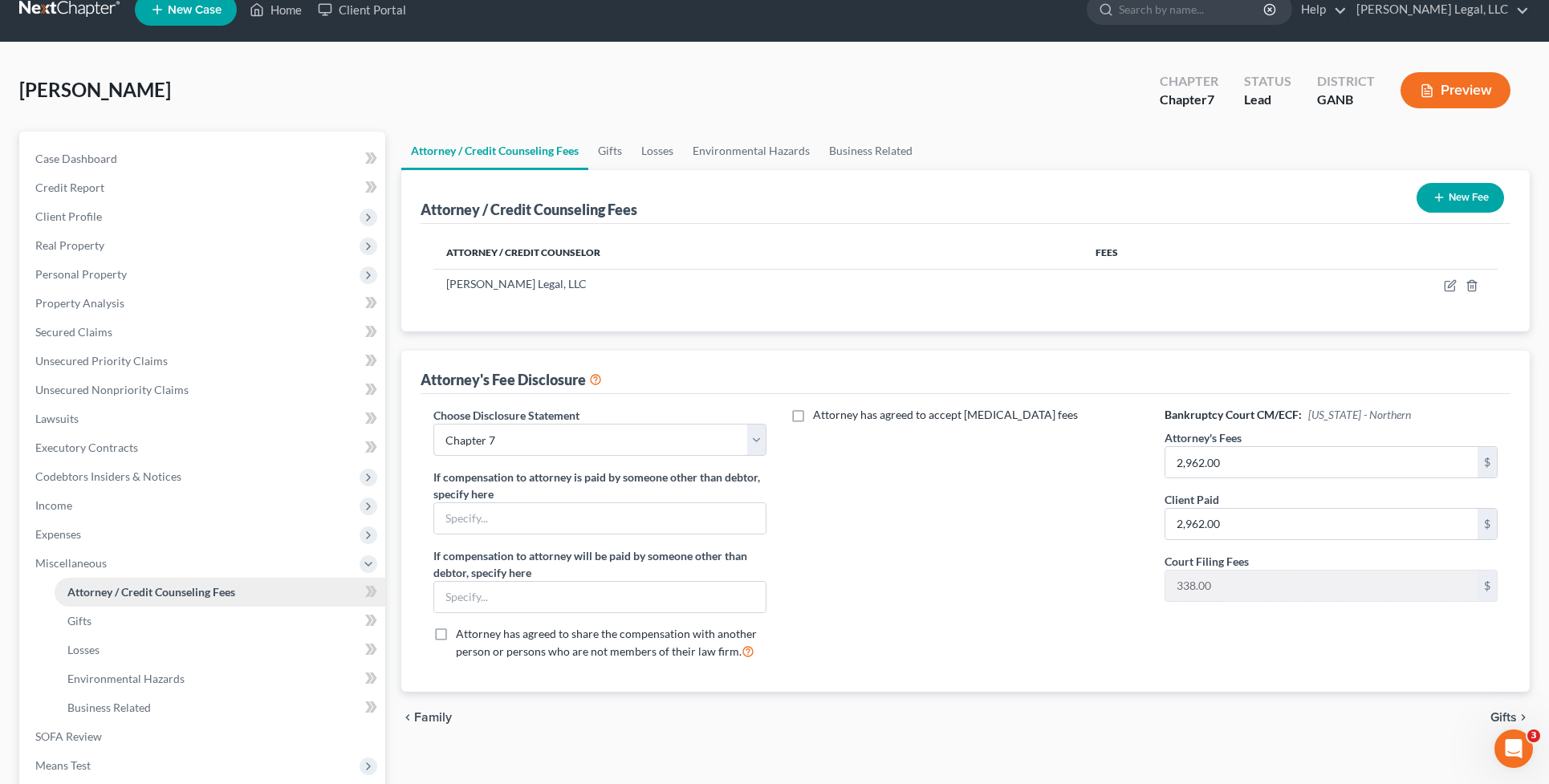
scroll to position [0, 0]
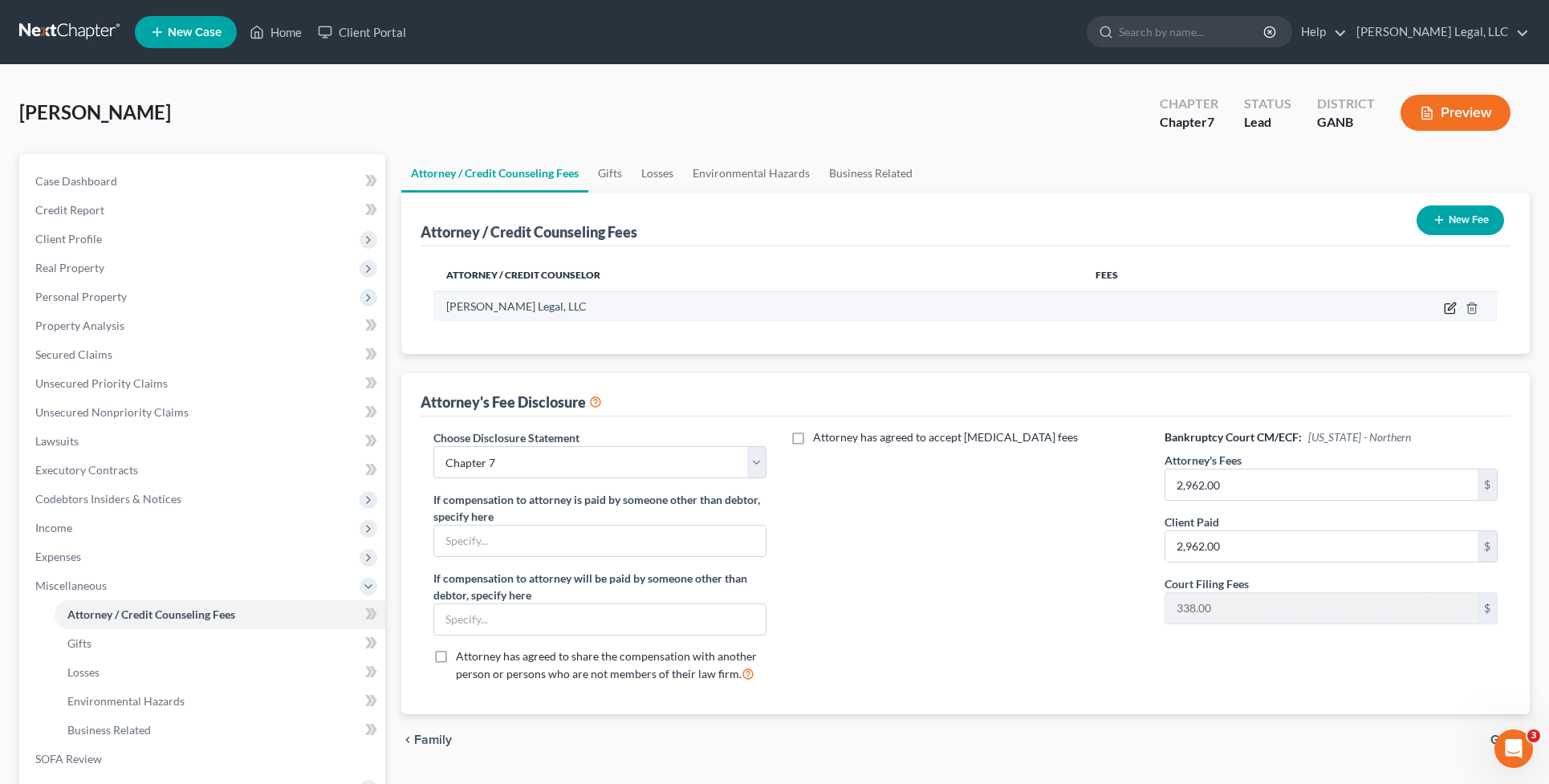
click at [1445, 305] on icon "button" at bounding box center [1450, 307] width 13 height 13
select select "10"
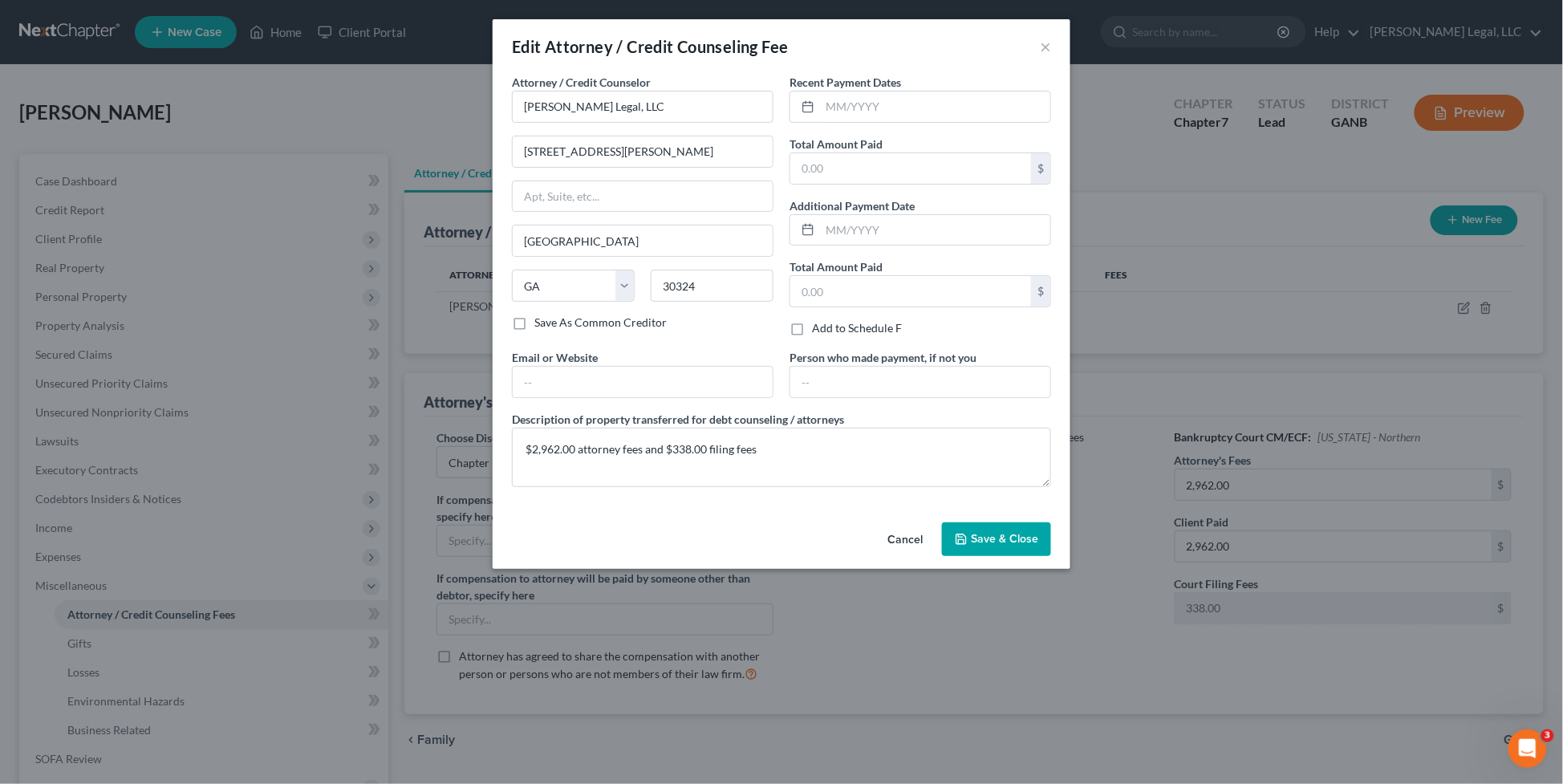
drag, startPoint x: 1282, startPoint y: 688, endPoint x: 1500, endPoint y: 664, distance: 219.3
click at [1282, 688] on div "Edit Attorney / Credit Counseling Fee × Attorney / Credit Counselor * Keck Lega…" at bounding box center [782, 392] width 1563 height 784
drag, startPoint x: 1043, startPoint y: 46, endPoint x: 1019, endPoint y: 46, distance: 24.0
click at [1043, 46] on button "×" at bounding box center [1045, 46] width 11 height 19
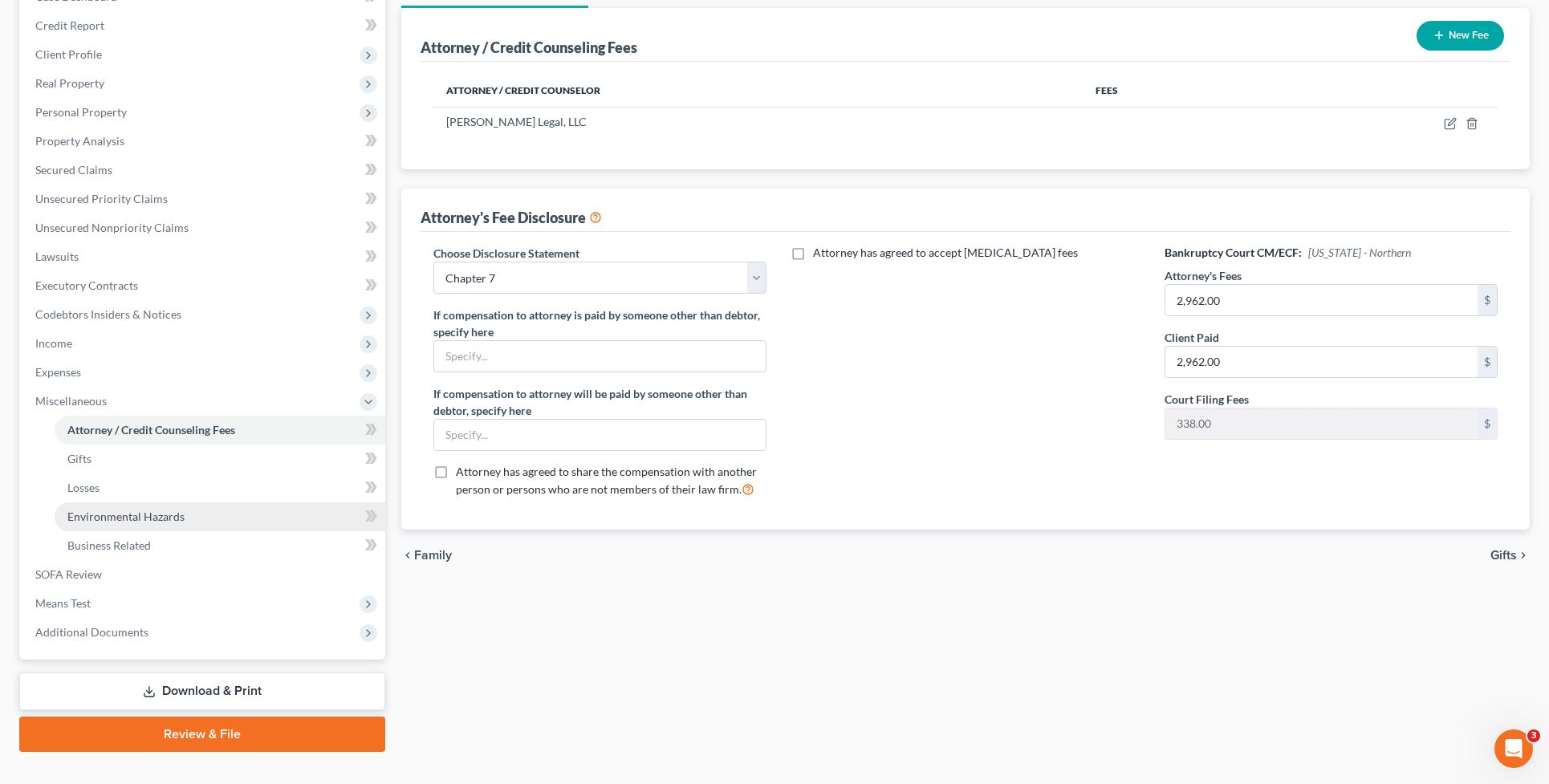
scroll to position [201, 0]
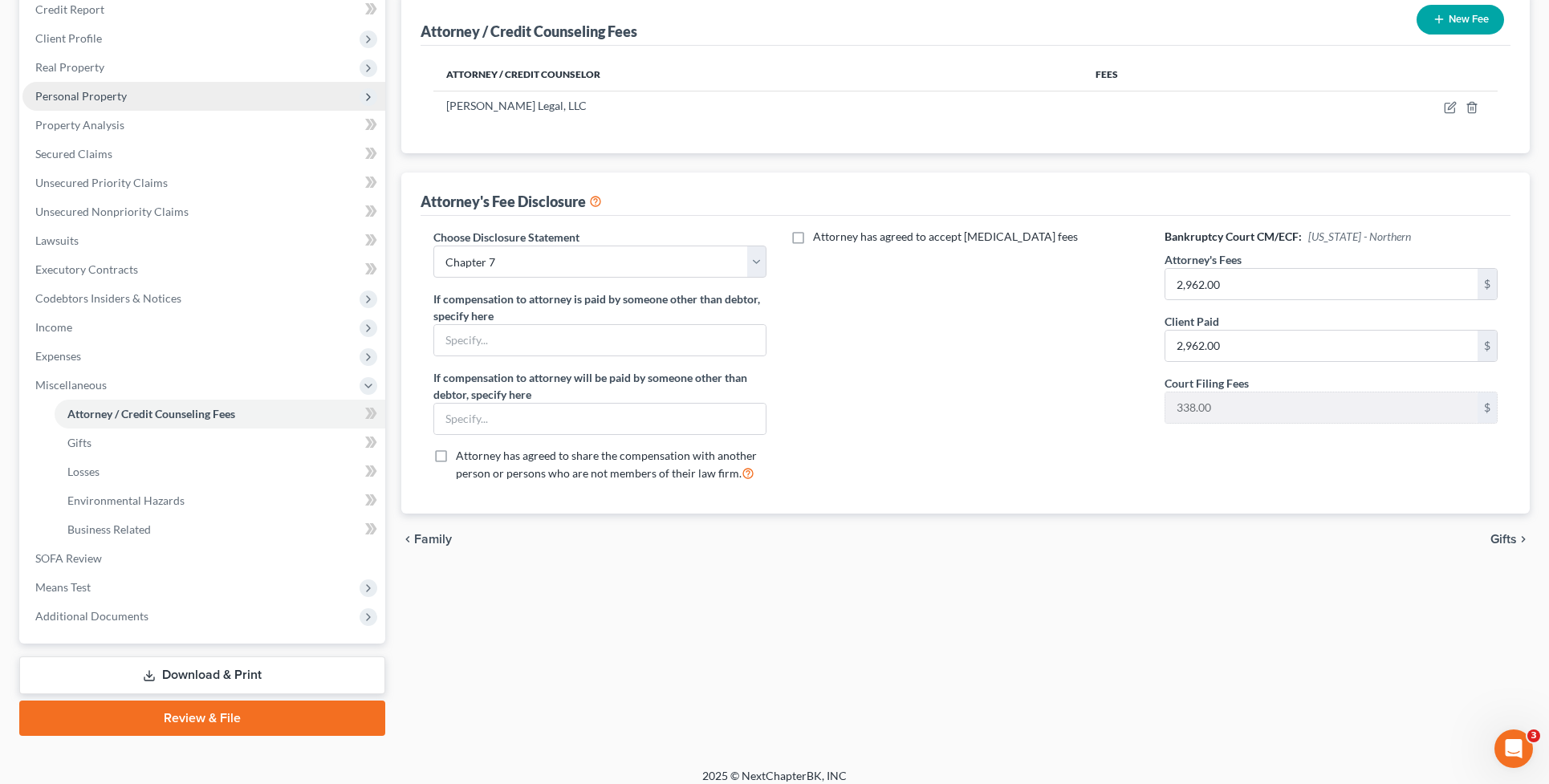
click at [174, 95] on span "Personal Property" at bounding box center [203, 96] width 362 height 29
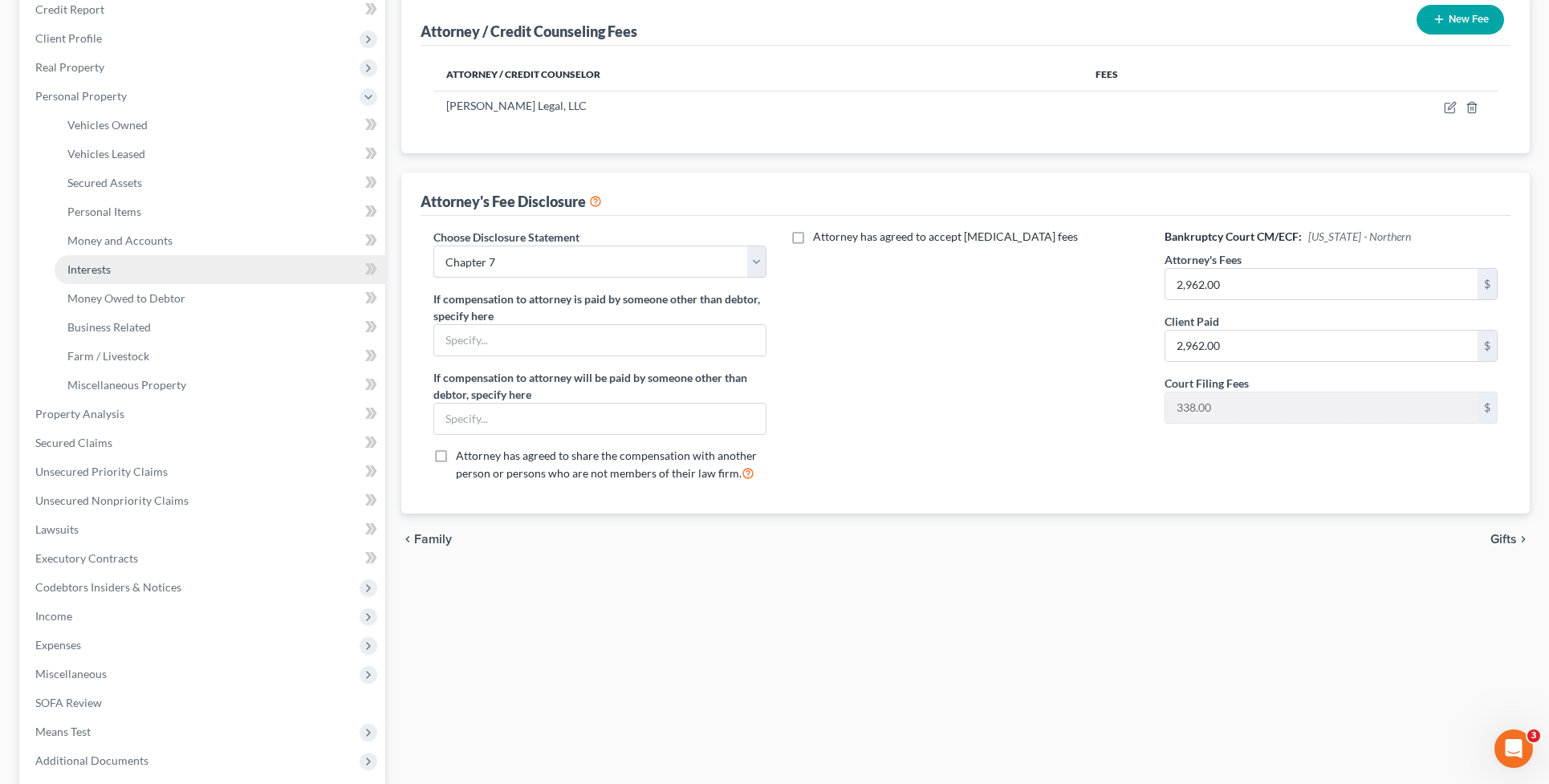
click at [143, 269] on link "Interests" at bounding box center [220, 269] width 331 height 29
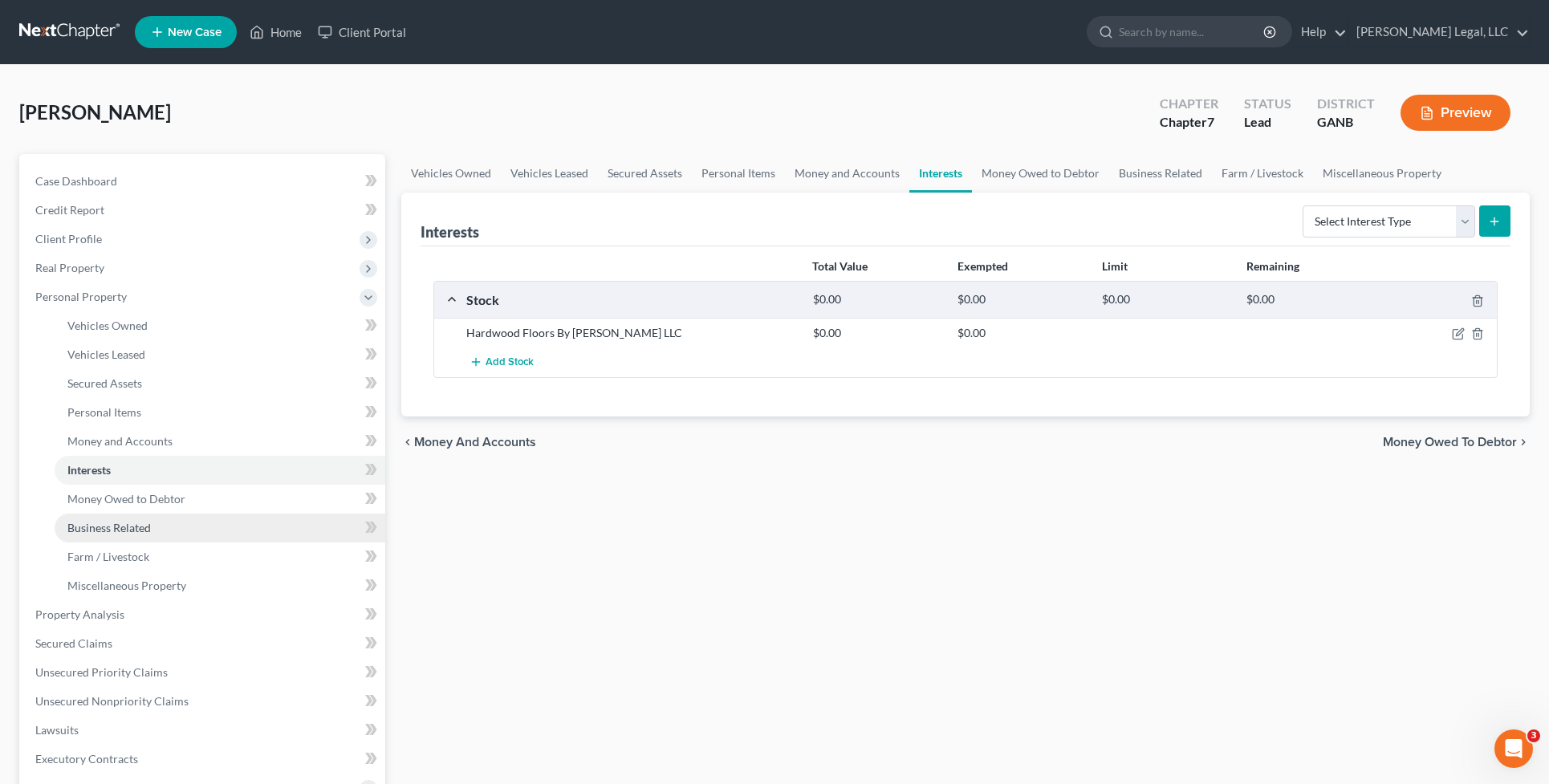
click at [208, 520] on link "Business Related" at bounding box center [220, 528] width 331 height 29
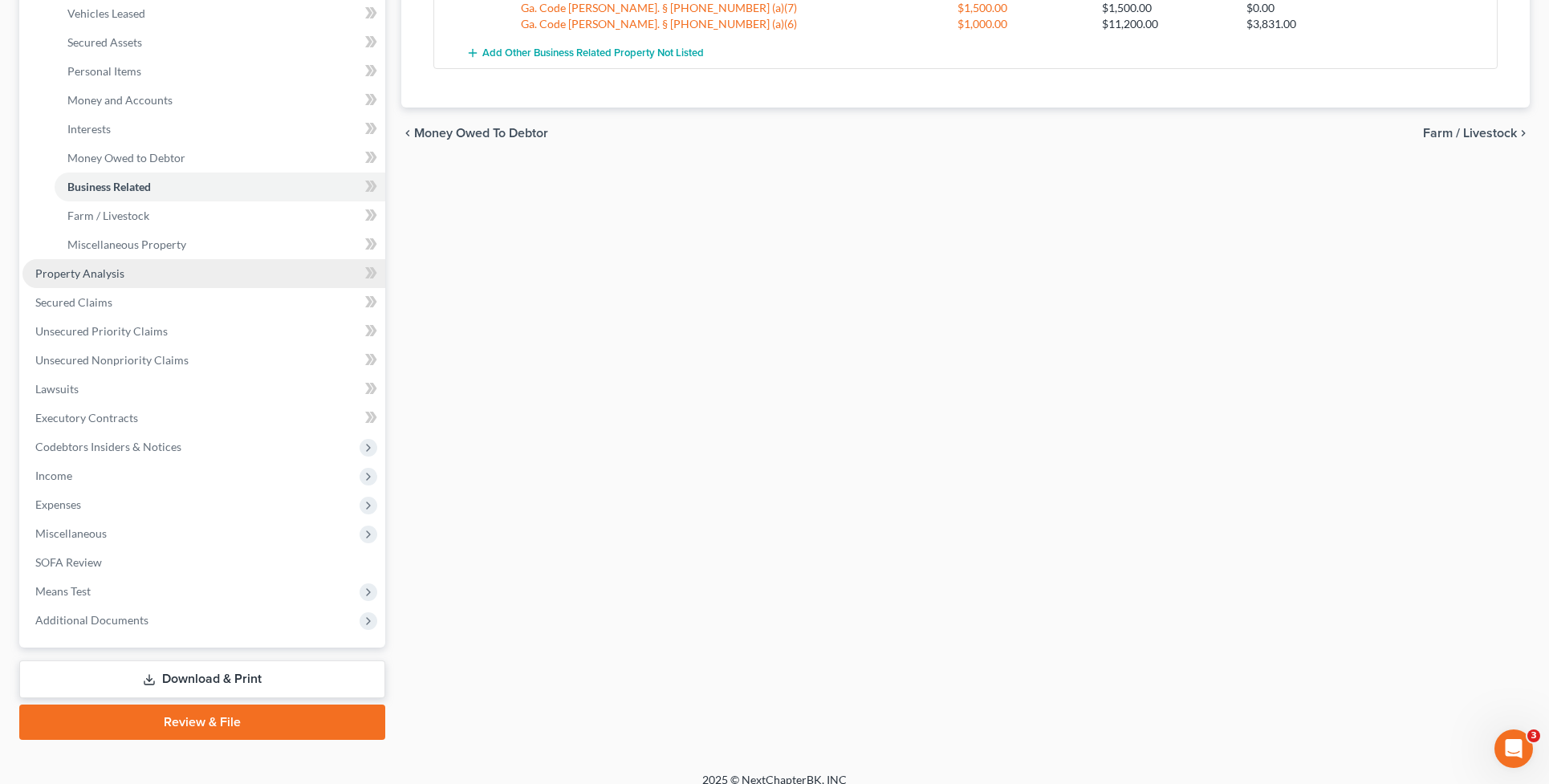
scroll to position [355, 0]
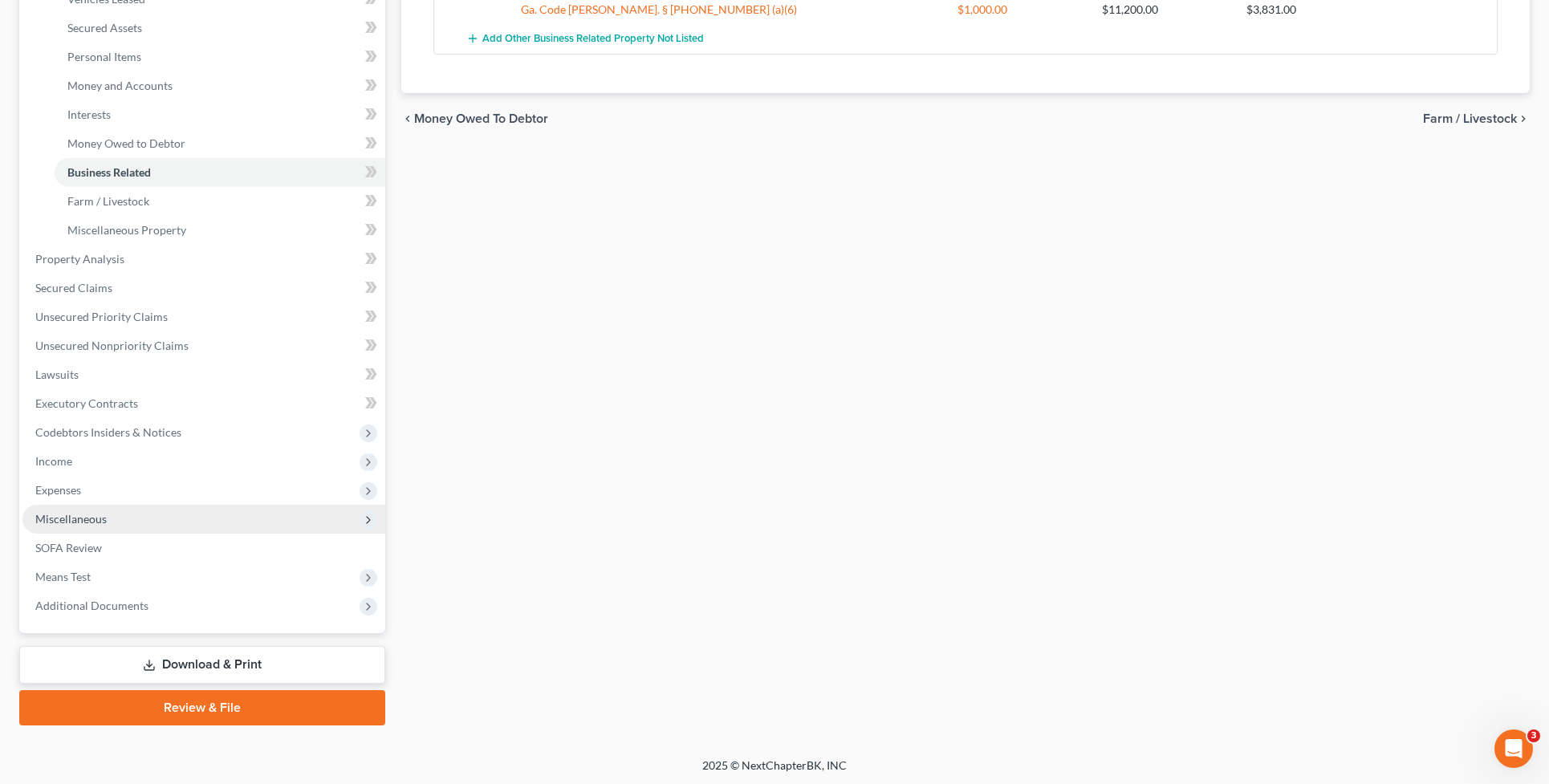
click at [140, 509] on span "Miscellaneous" at bounding box center [203, 519] width 362 height 29
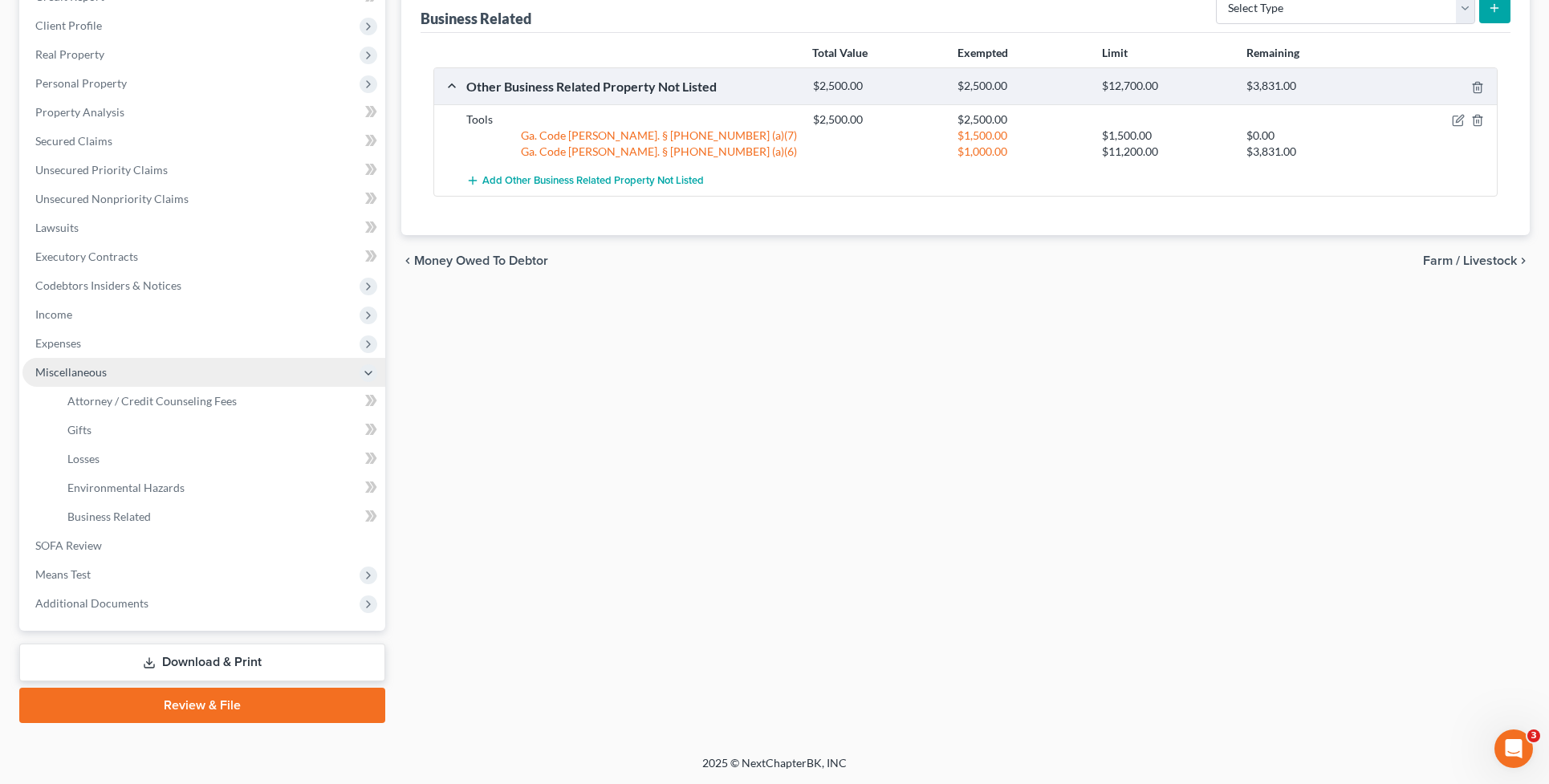
scroll to position [211, 0]
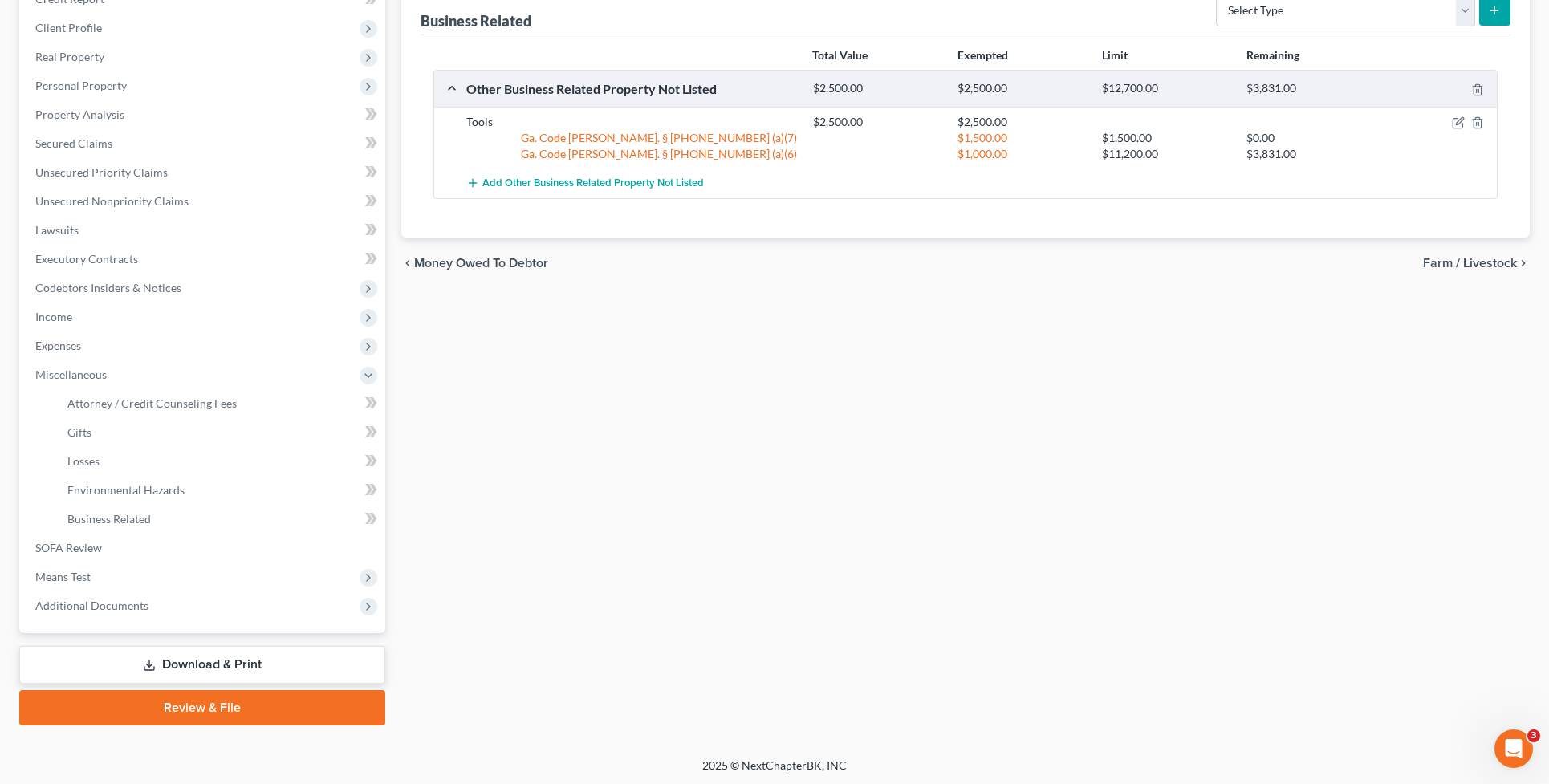
click at [780, 329] on div "Vehicles Owned Vehicles Leased Secured Assets Personal Items Money and Accounts…" at bounding box center [966, 334] width 1145 height 782
click at [762, 310] on div "Vehicles Owned Vehicles Leased Secured Assets Personal Items Money and Accounts…" at bounding box center [966, 334] width 1145 height 782
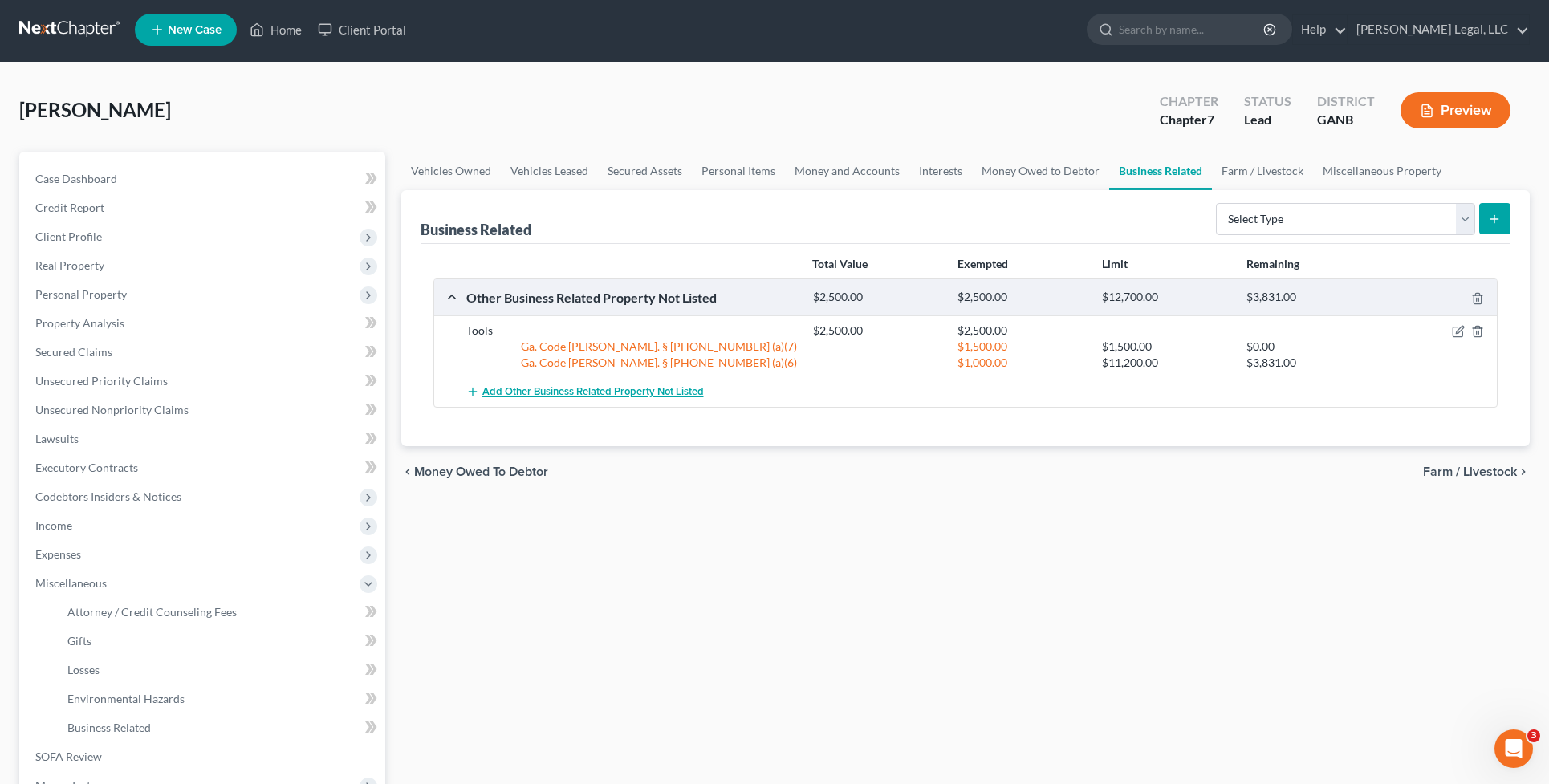
scroll to position [0, 0]
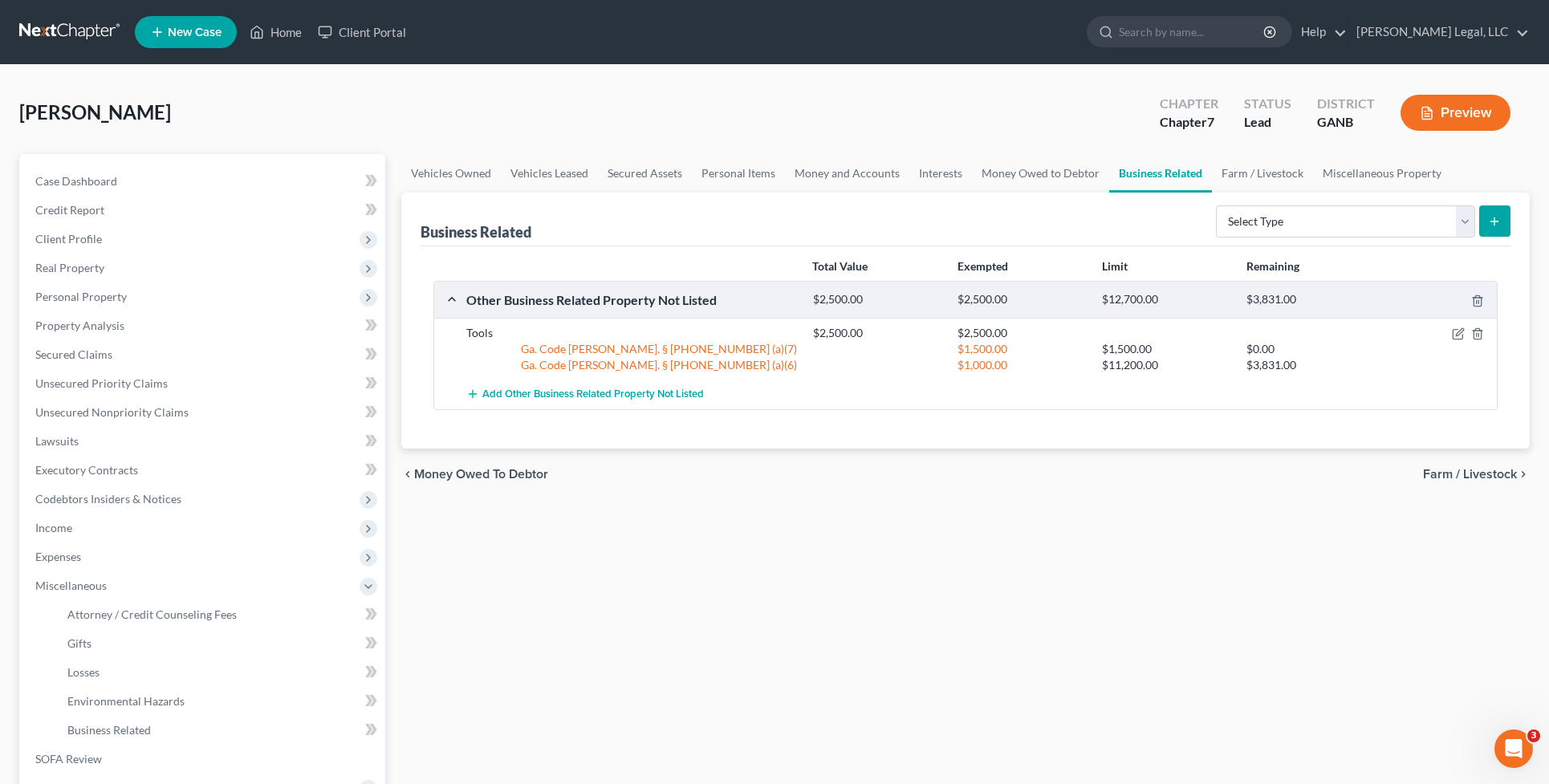
click at [880, 515] on div "Vehicles Owned Vehicles Leased Secured Assets Personal Items Money and Accounts…" at bounding box center [966, 545] width 1145 height 782
click at [70, 27] on link at bounding box center [70, 33] width 102 height 29
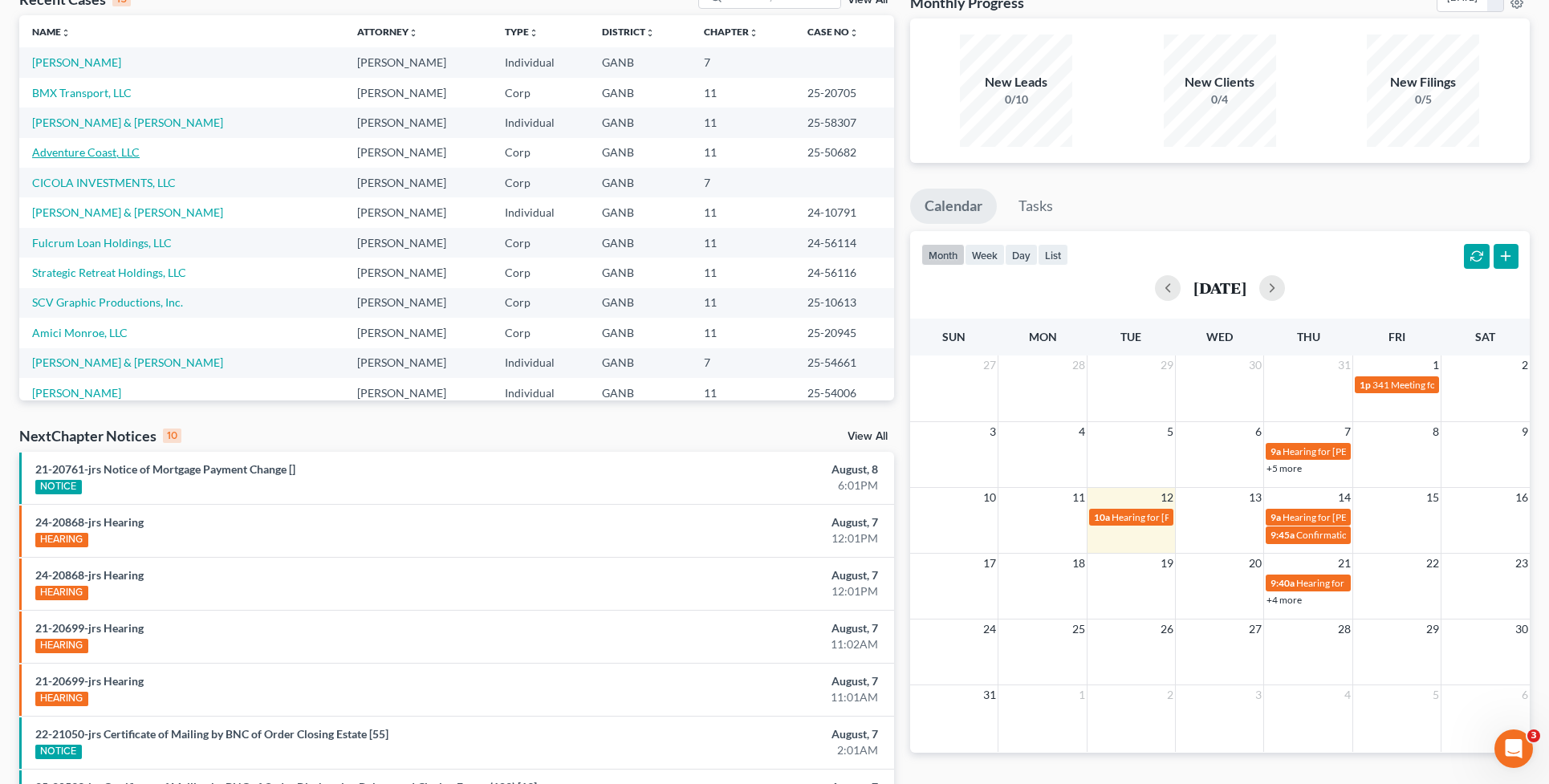
click at [89, 151] on link "Adventure Coast, LLC" at bounding box center [85, 152] width 108 height 14
select select "6"
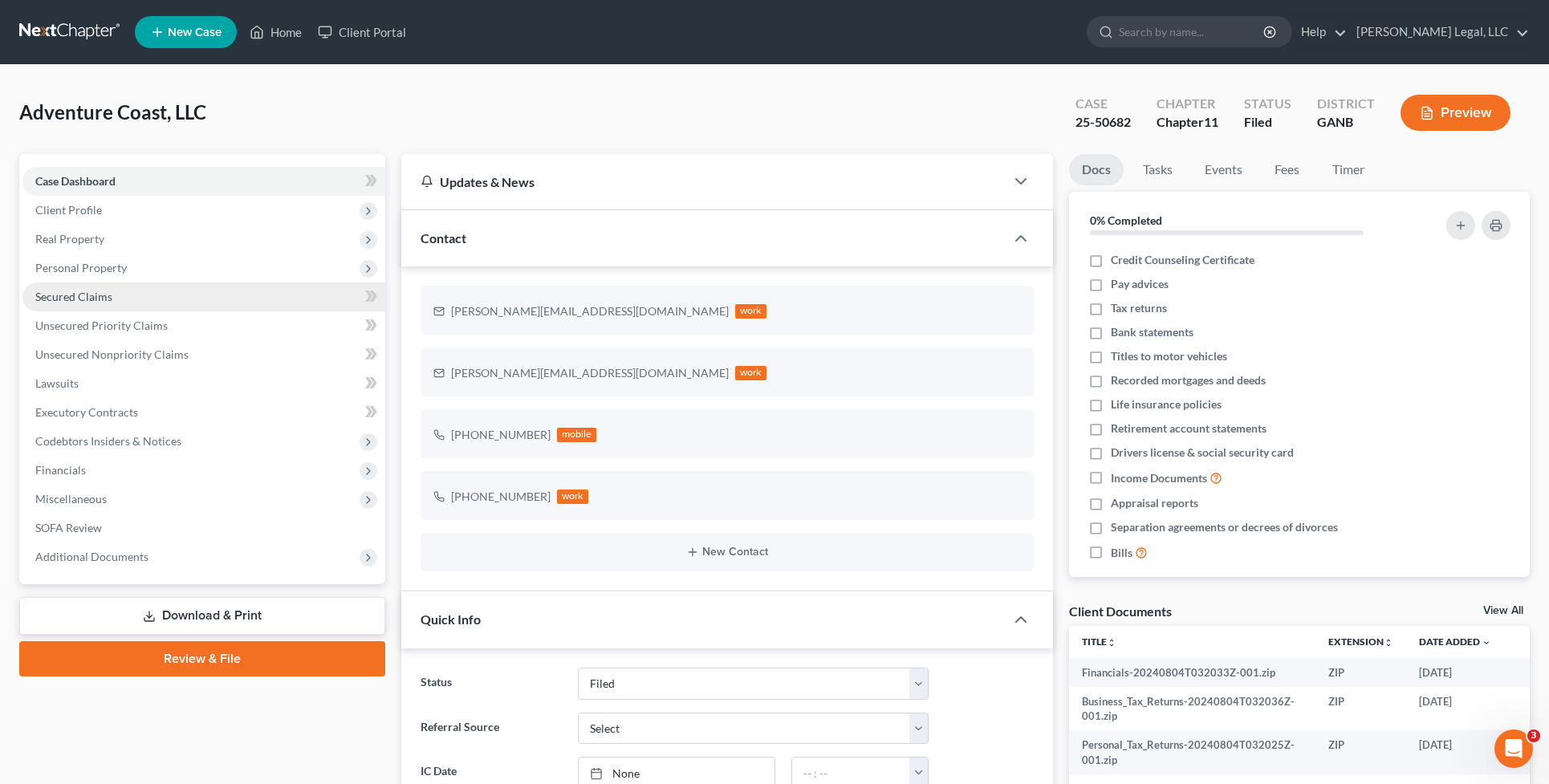
click at [189, 287] on link "Secured Claims" at bounding box center [203, 297] width 362 height 29
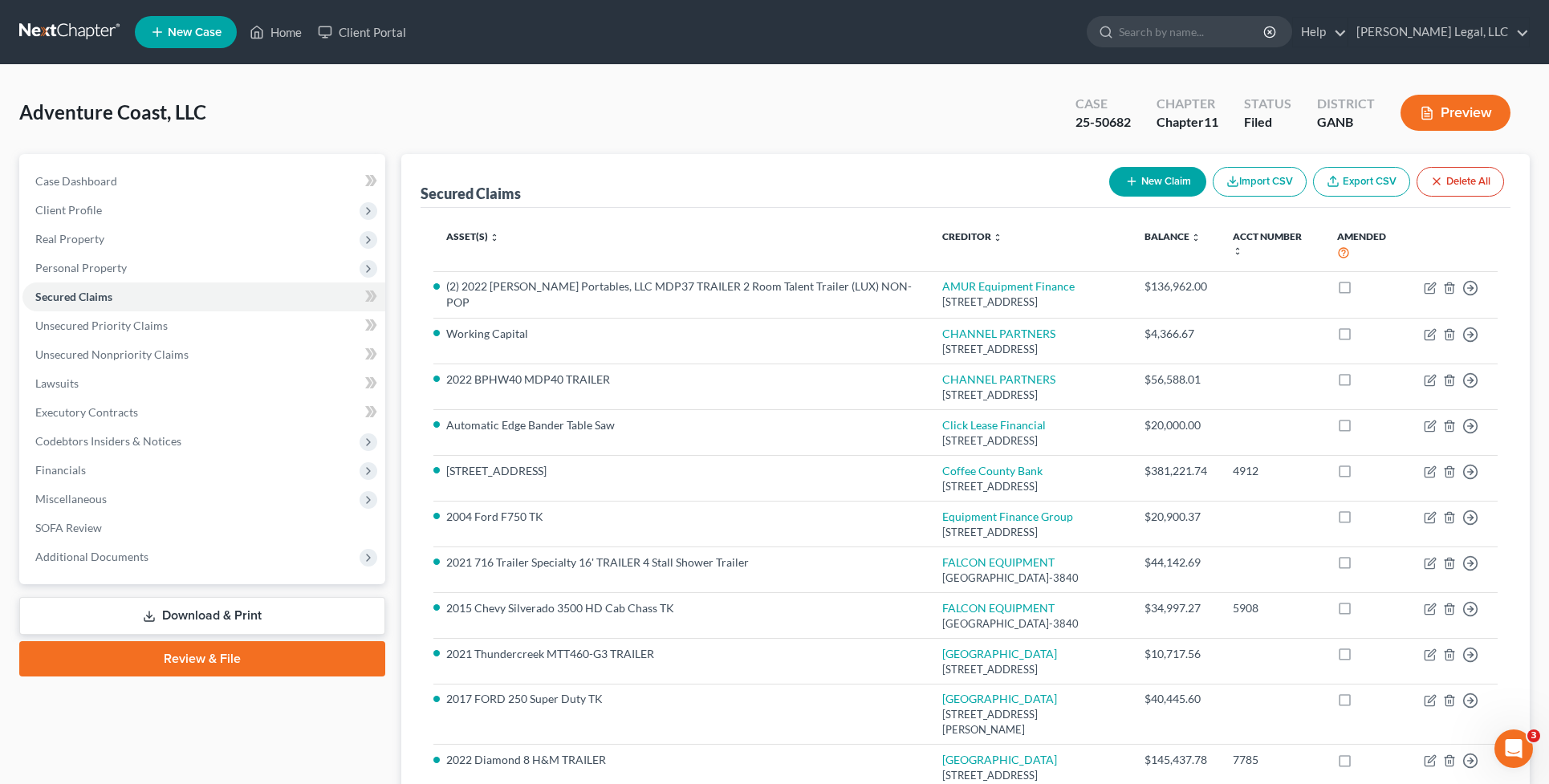
click at [885, 77] on div "Adventure Coast, LLC Upgraded Case 25-50682 Chapter Chapter 11 Status Filed Dis…" at bounding box center [774, 567] width 1549 height 1006
click at [354, 713] on div "Case Dashboard Payments Invoices Payments Payments Credit Report Client Profile" at bounding box center [202, 596] width 382 height 885
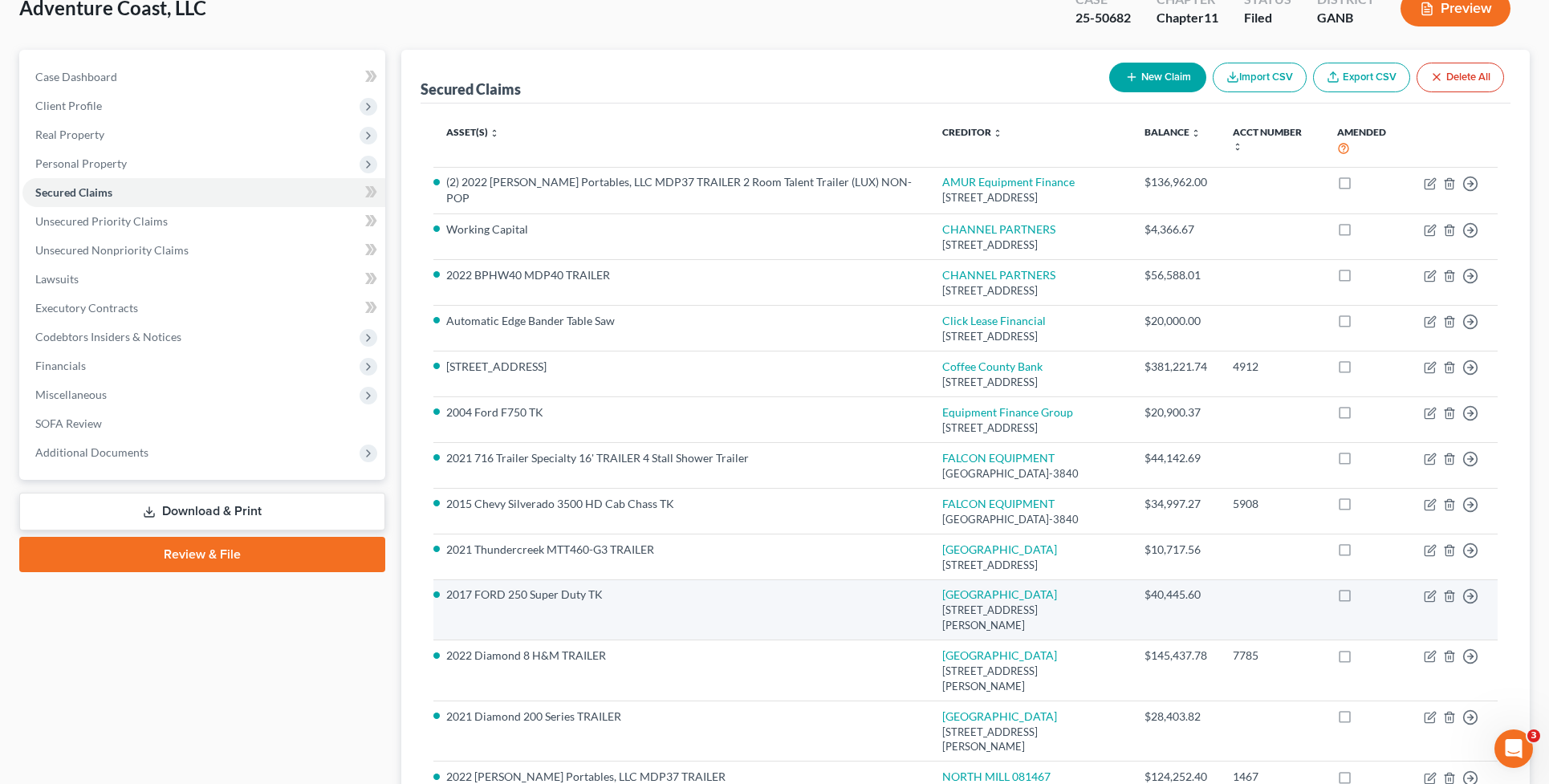
scroll to position [89, 0]
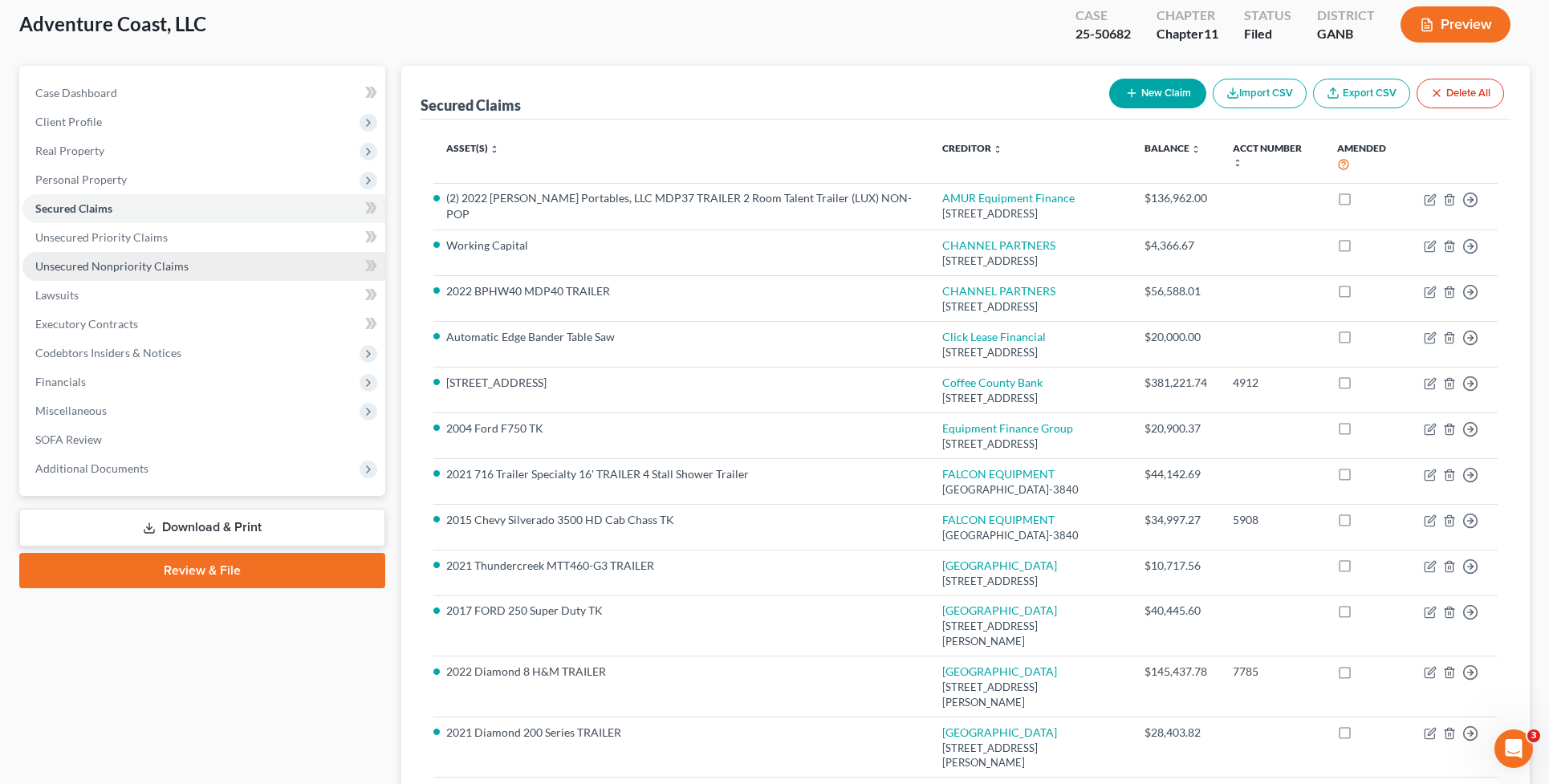
click at [68, 259] on span "Unsecured Nonpriority Claims" at bounding box center [112, 266] width 153 height 14
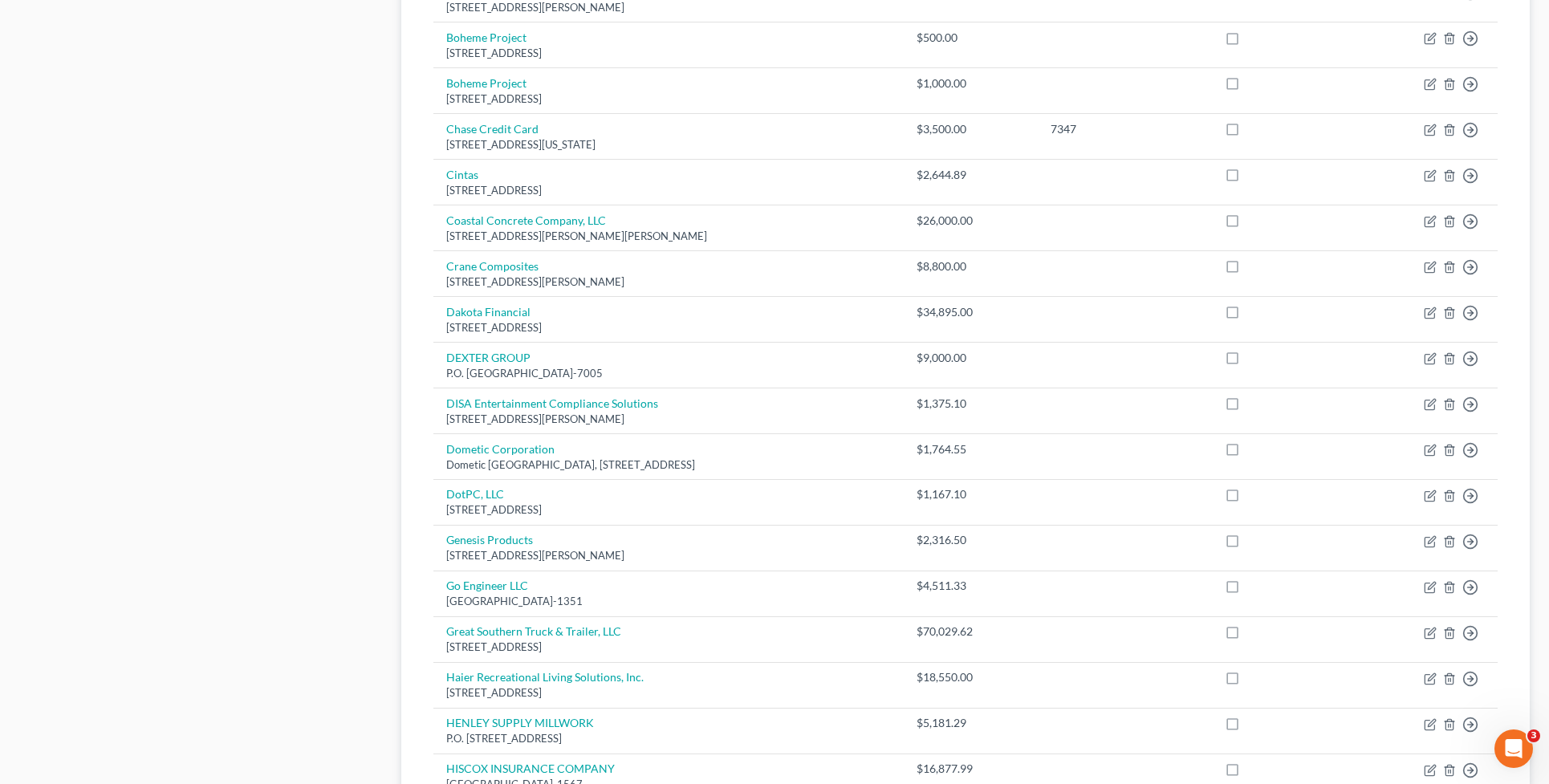
scroll to position [1079, 0]
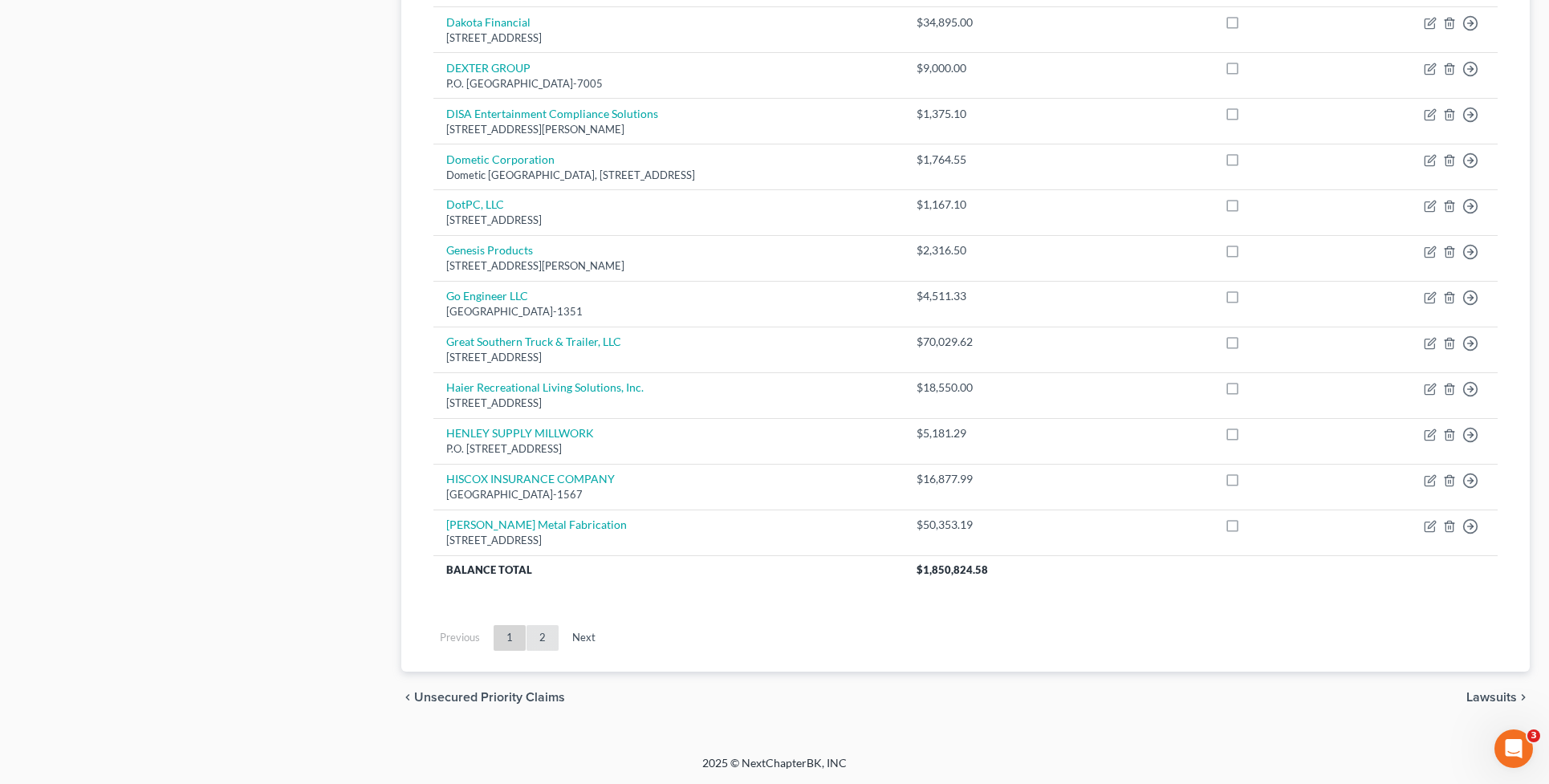
click at [536, 633] on link "2" at bounding box center [542, 638] width 32 height 26
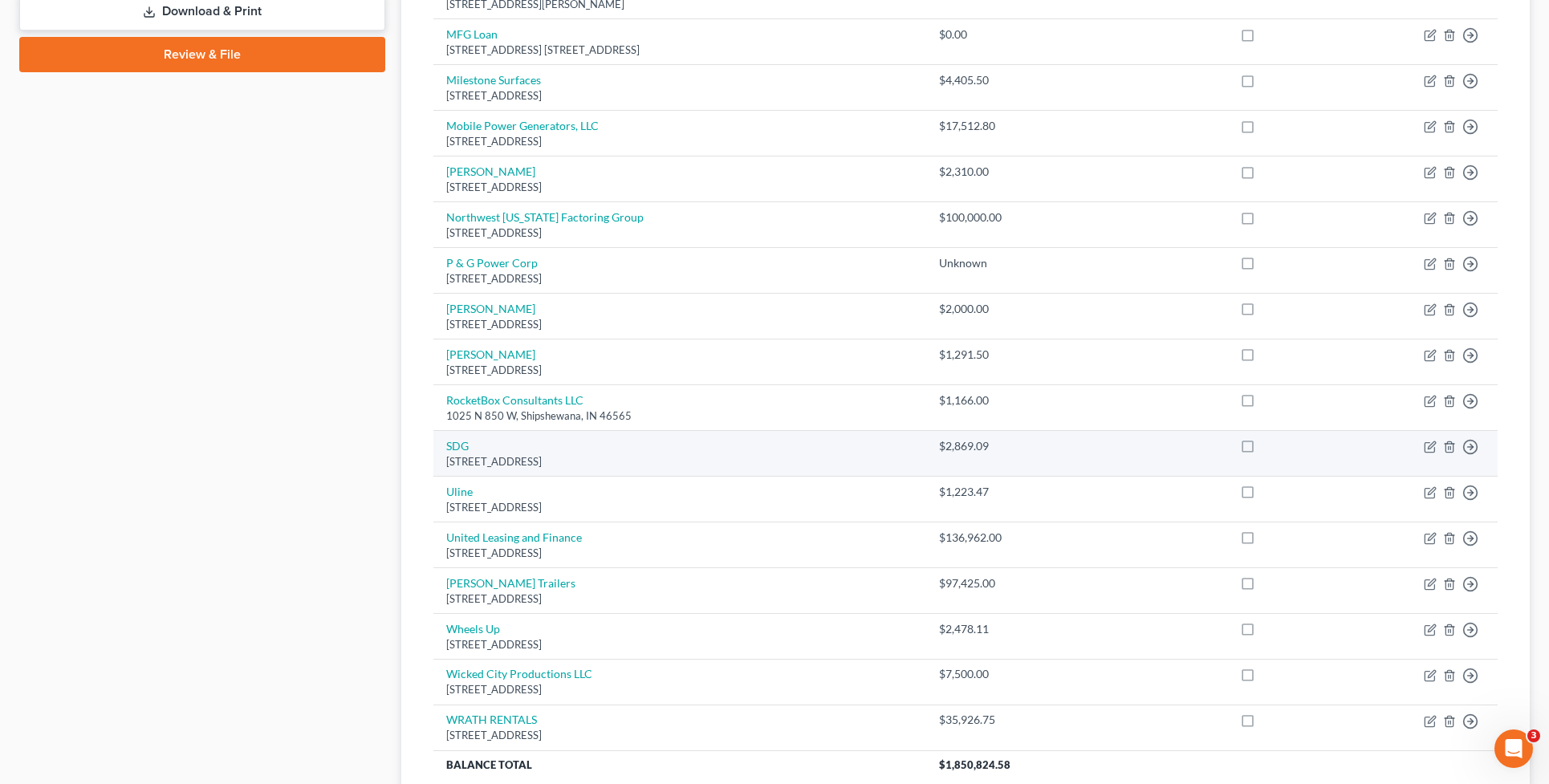
scroll to position [802, 0]
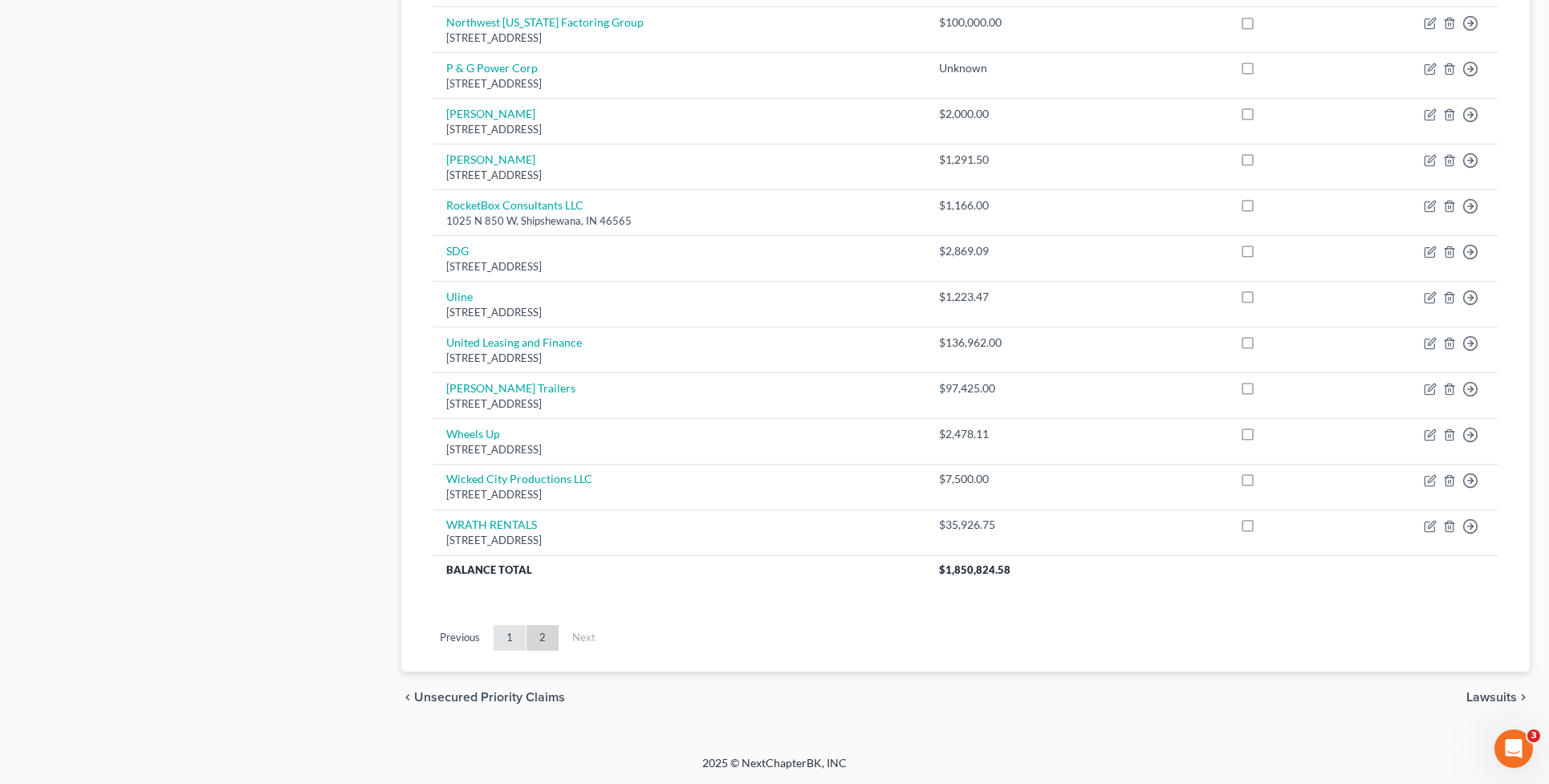
click at [504, 632] on link "1" at bounding box center [509, 638] width 32 height 26
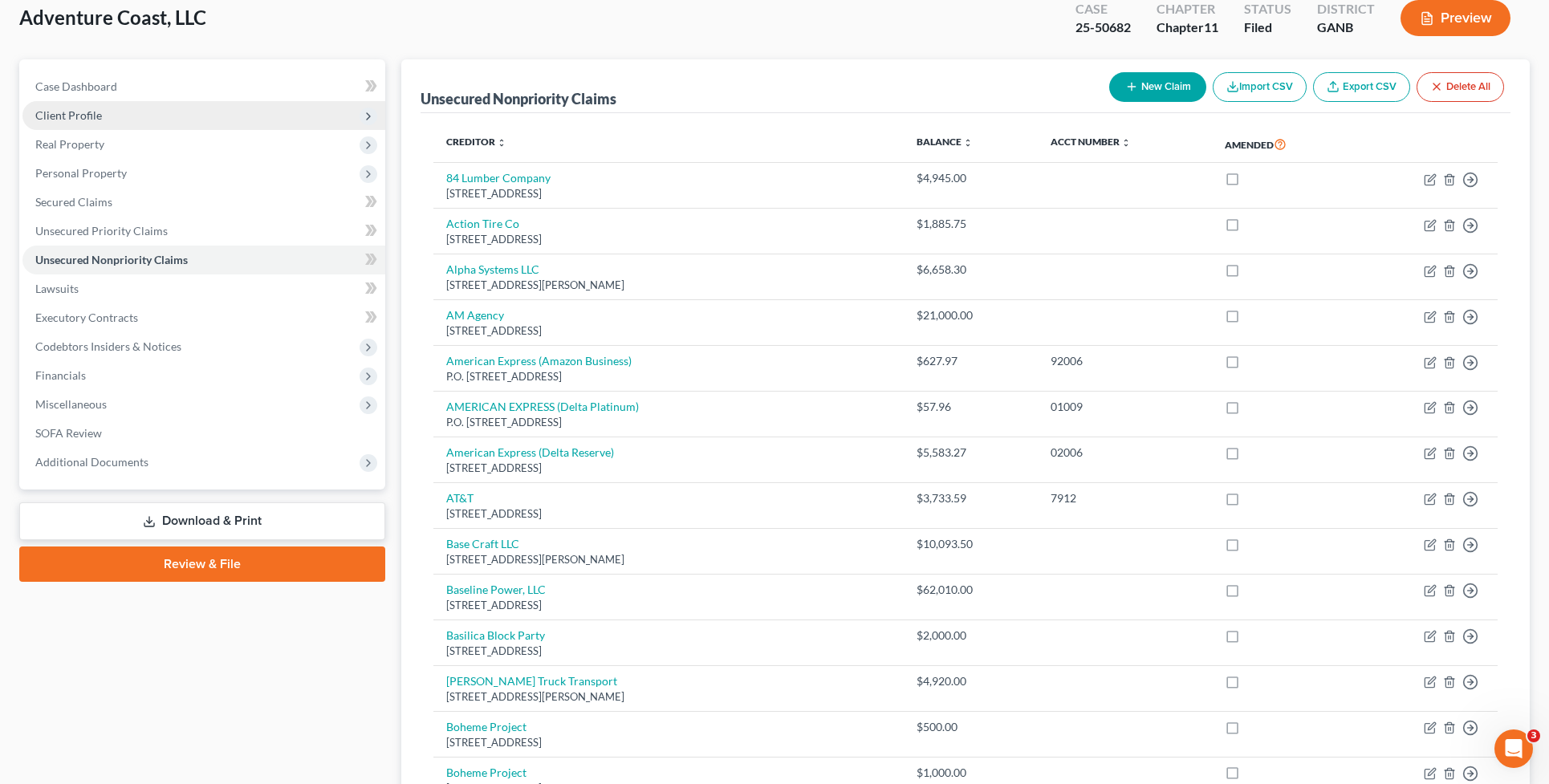
scroll to position [0, 0]
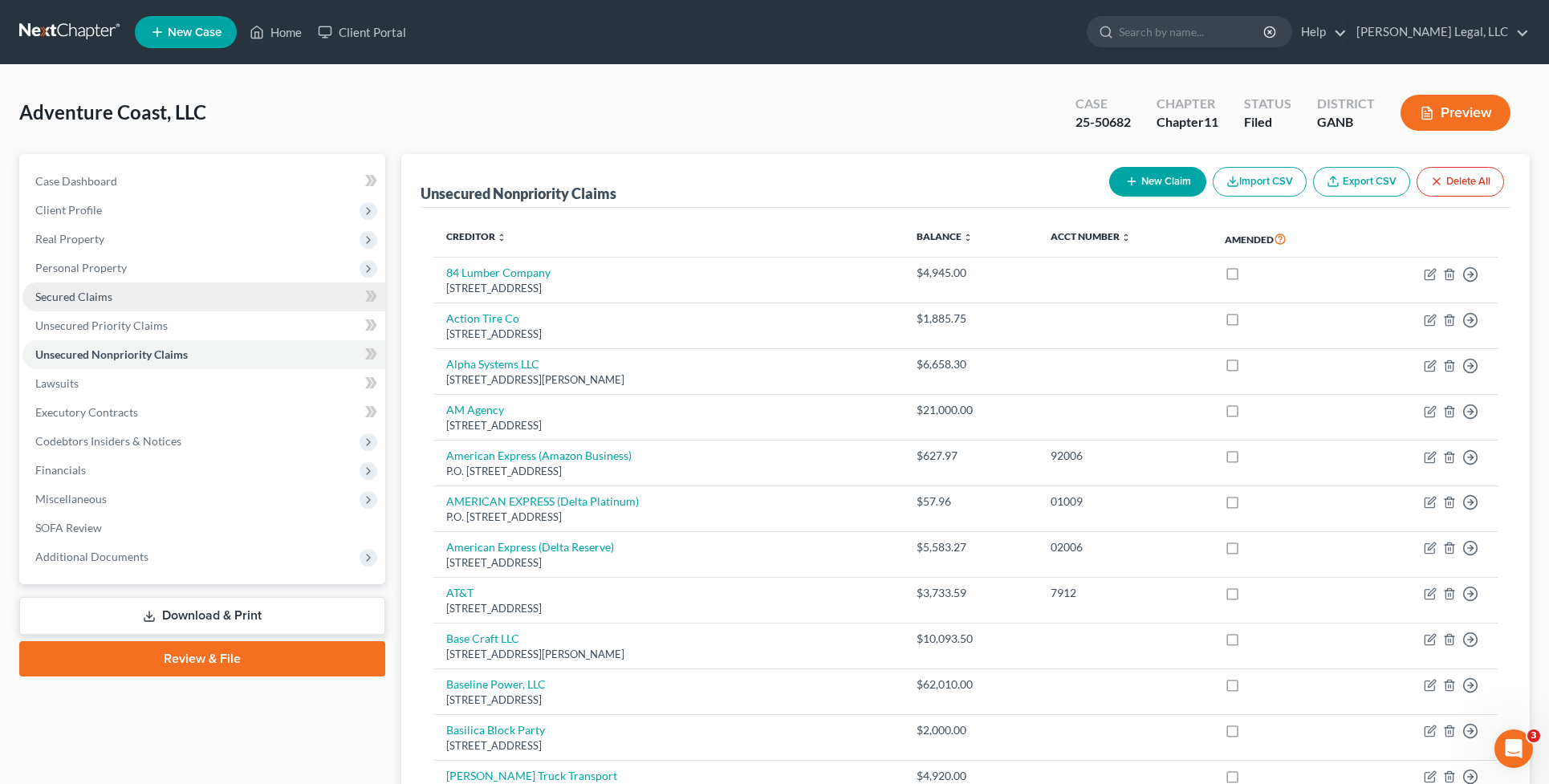
click at [117, 305] on link "Secured Claims" at bounding box center [203, 297] width 362 height 29
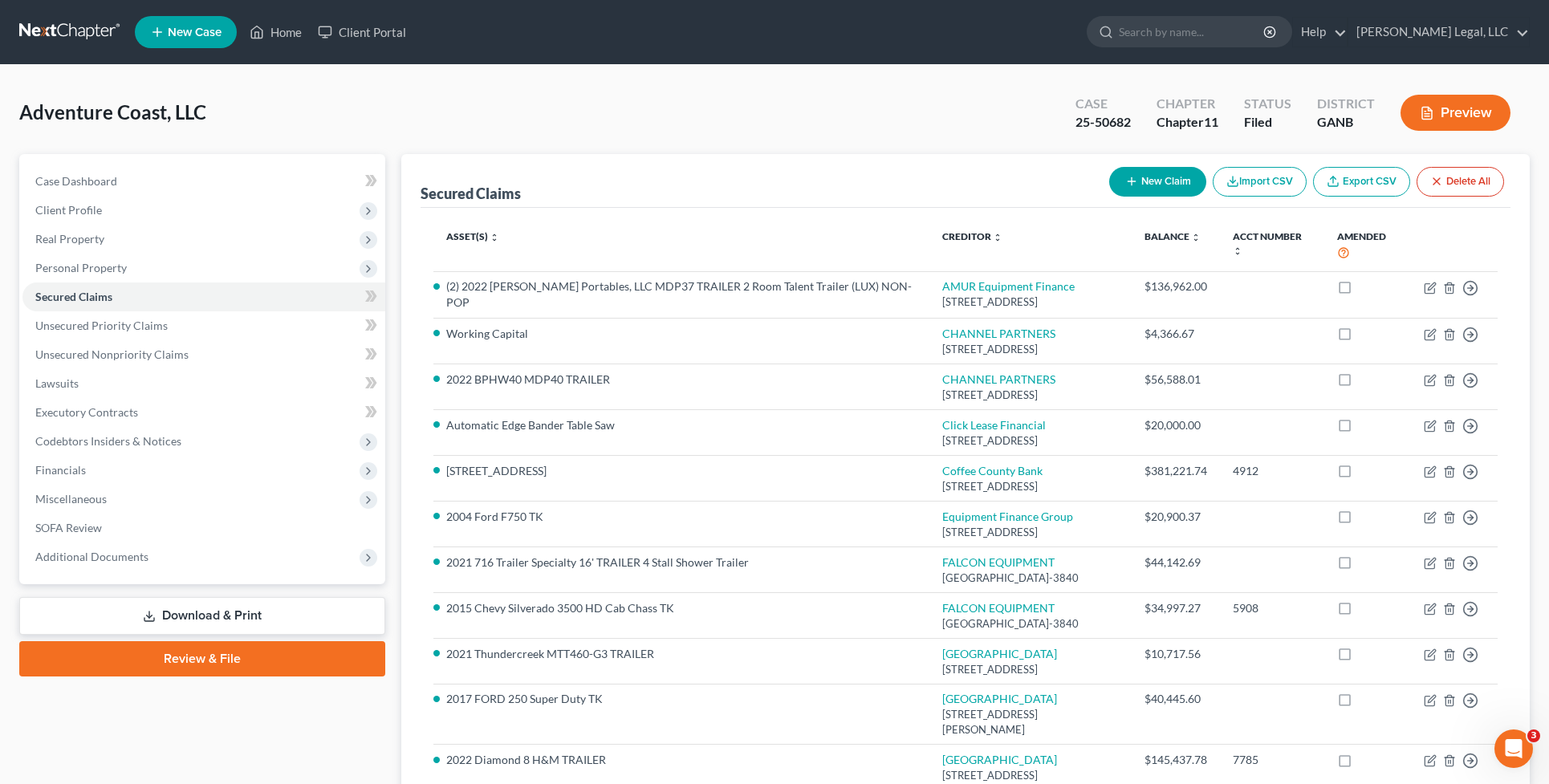
click at [277, 106] on div "Adventure Coast, LLC Upgraded Case 25-50682 Chapter Chapter 11 Status Filed Dis…" at bounding box center [774, 119] width 1510 height 70
